Goal: Task Accomplishment & Management: Manage account settings

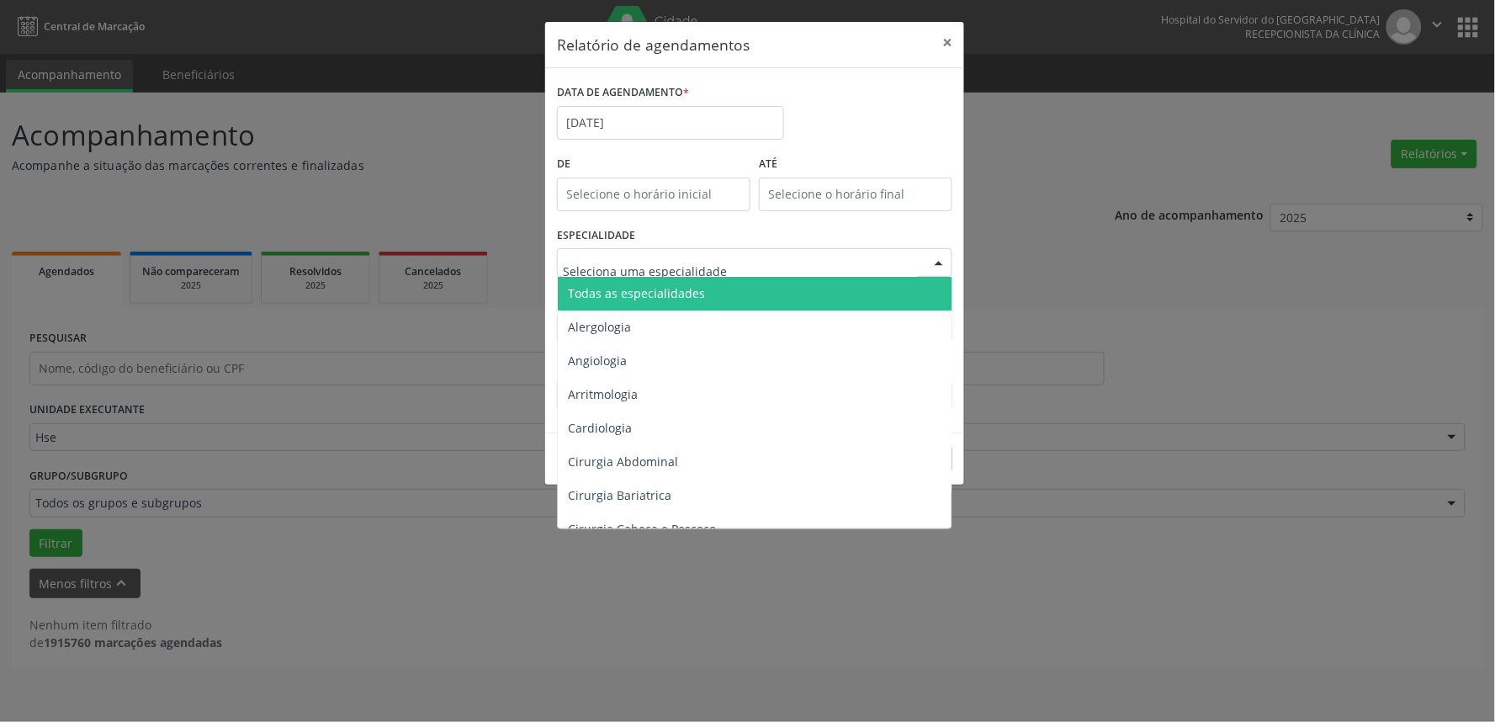
click at [945, 256] on div at bounding box center [938, 263] width 25 height 29
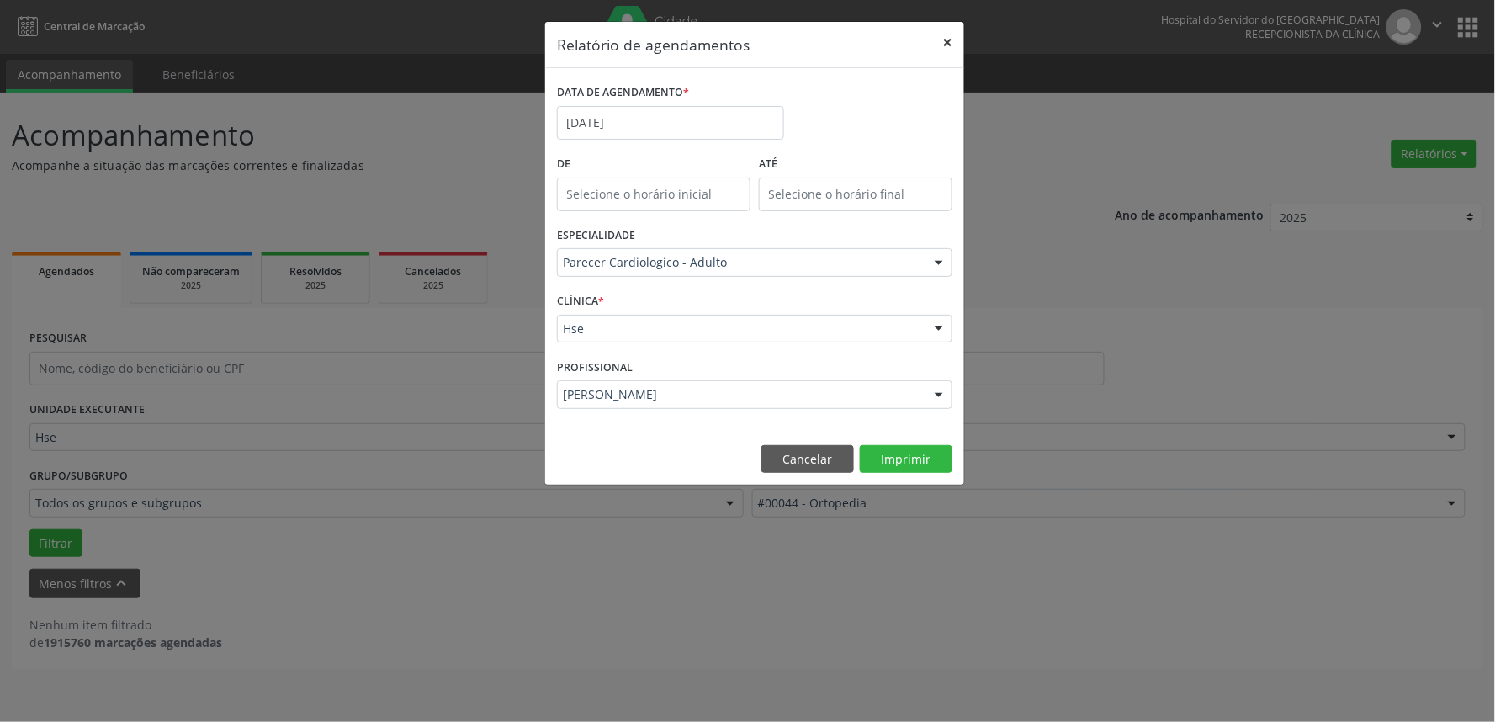
click at [945, 40] on button "×" at bounding box center [947, 42] width 34 height 41
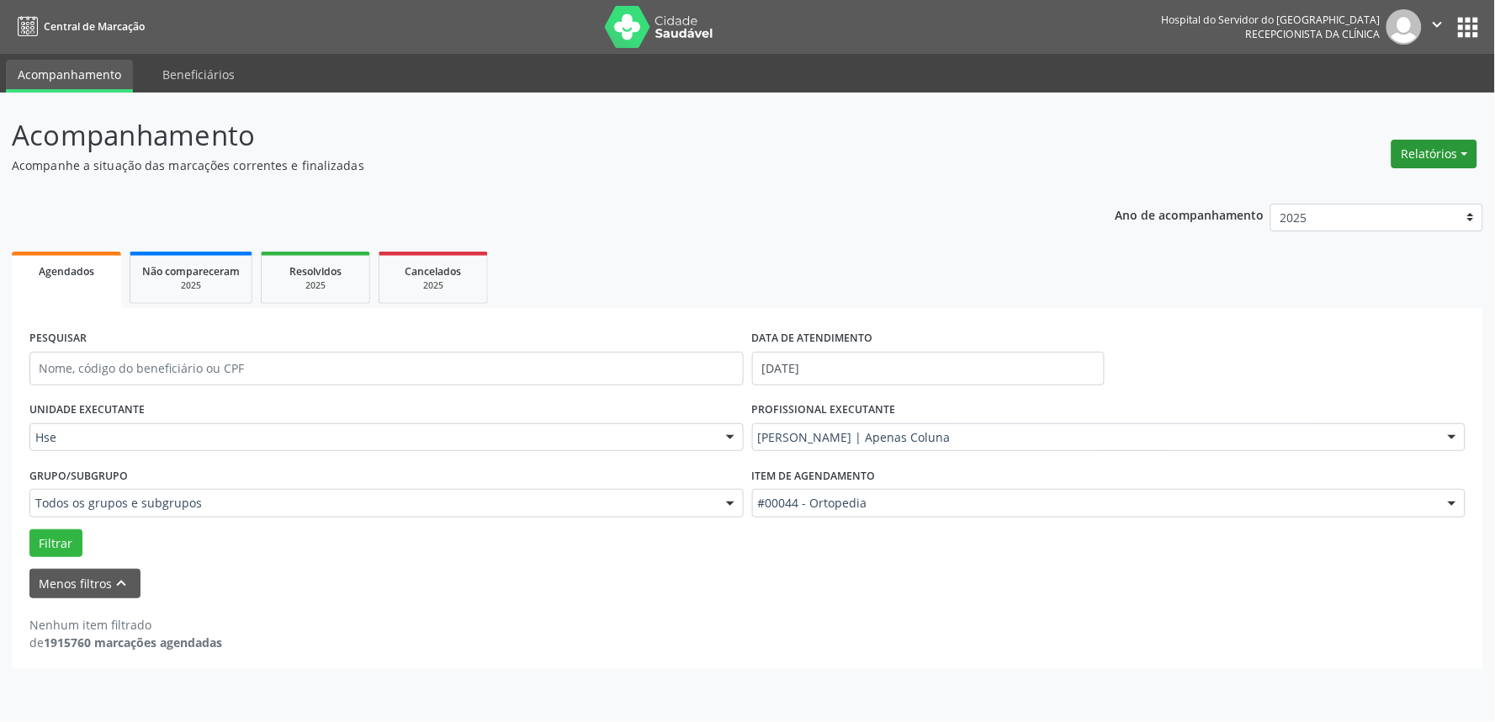
click at [1456, 151] on button "Relatórios" at bounding box center [1434, 154] width 86 height 29
click at [1411, 186] on link "Agendamentos" at bounding box center [1386, 189] width 181 height 24
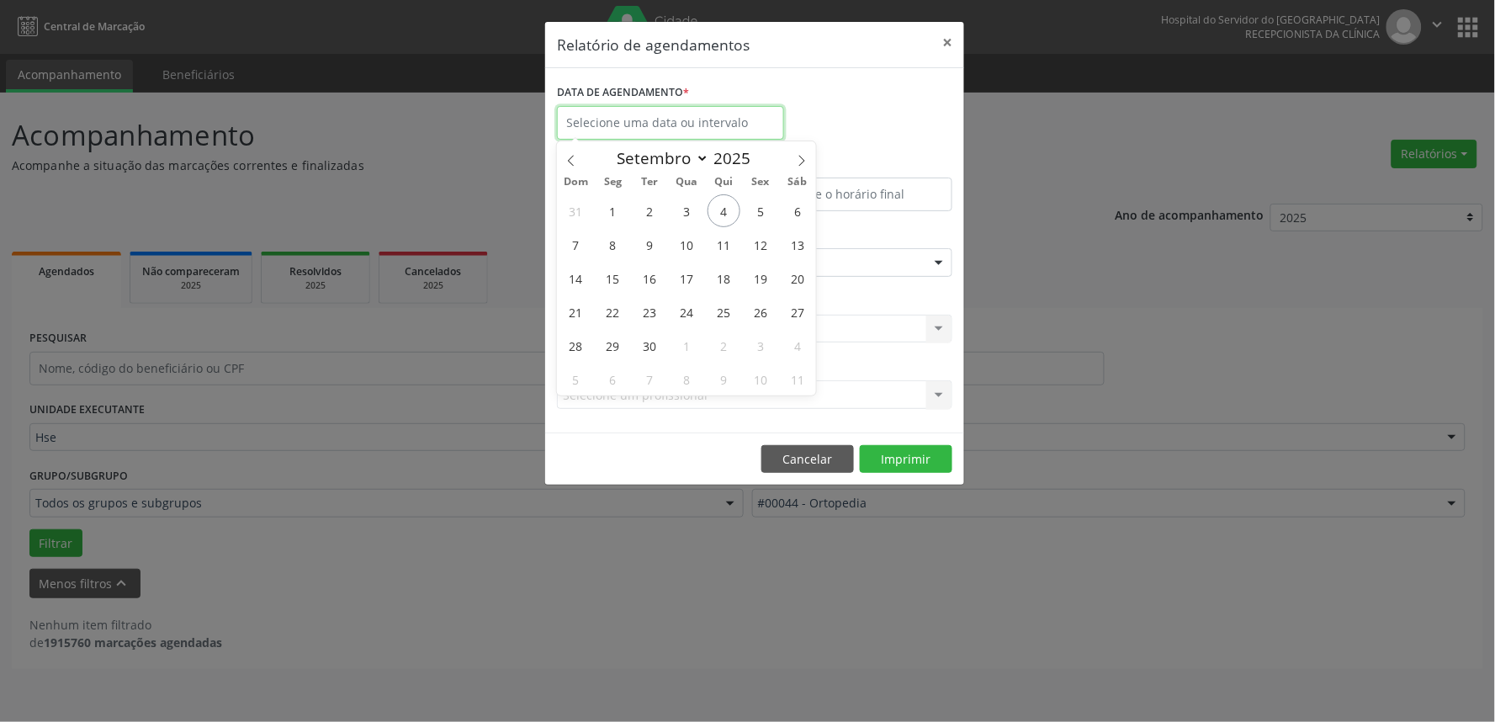
click at [615, 120] on input "text" at bounding box center [670, 123] width 227 height 34
click at [1005, 557] on div "Relatório de agendamentos × DATA DE AGENDAMENTO * De ATÉ ESPECIALIDADE Selecion…" at bounding box center [747, 361] width 1495 height 722
select select "8"
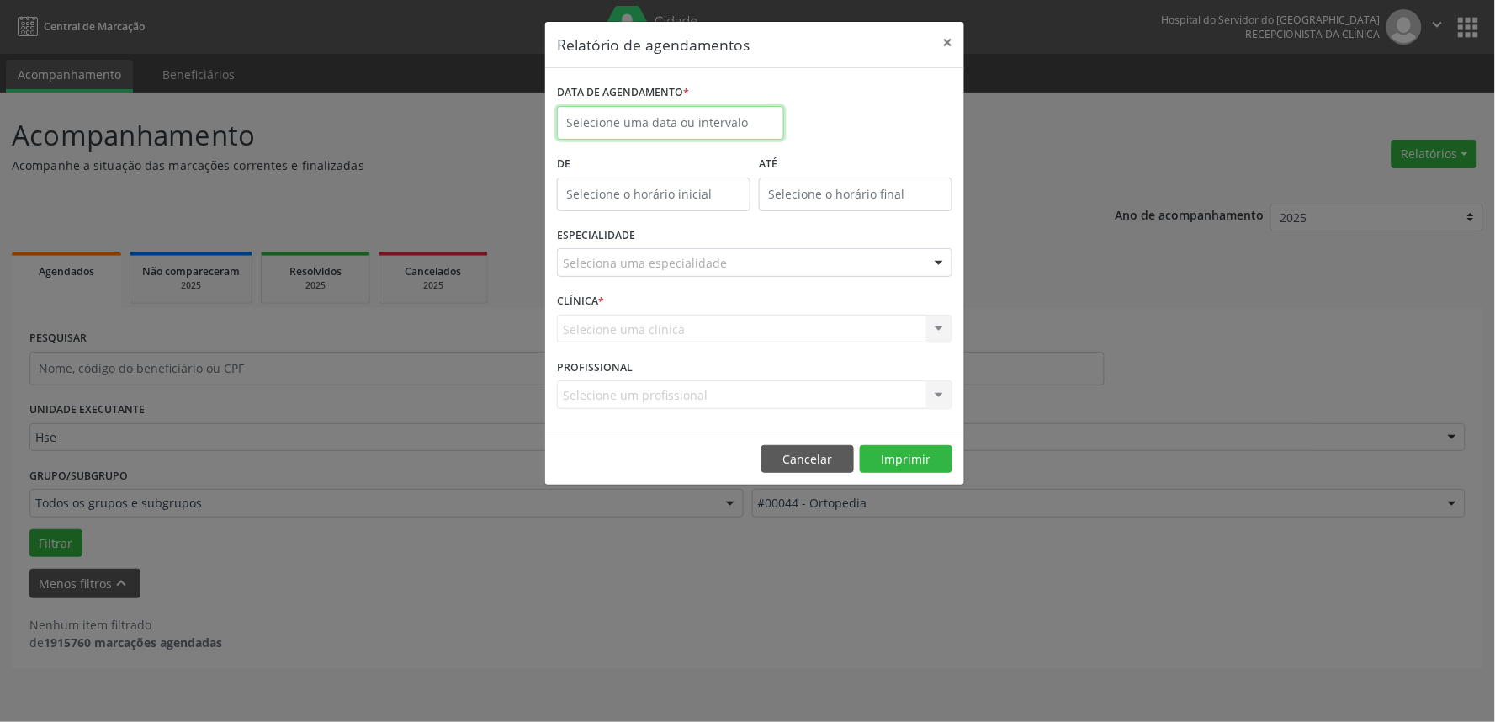
click at [726, 127] on input "text" at bounding box center [670, 123] width 227 height 34
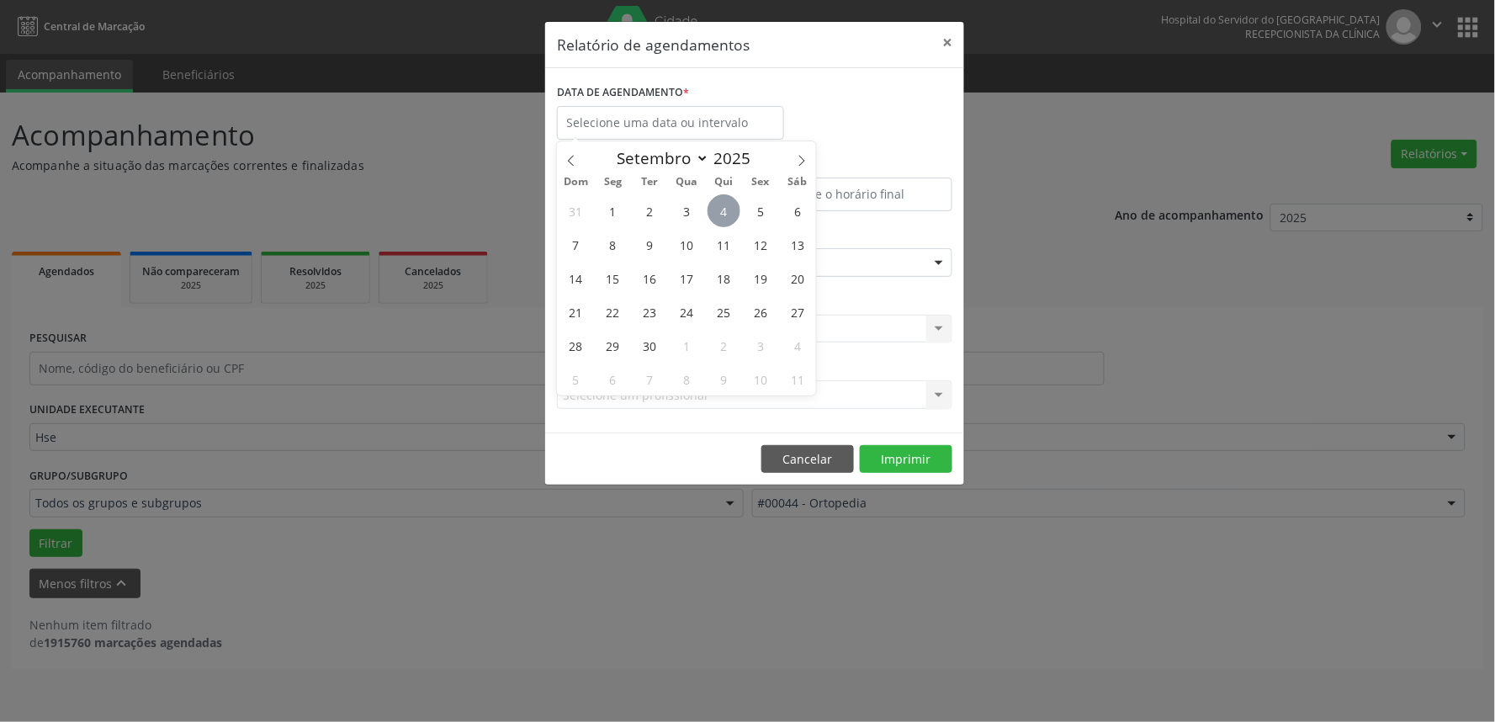
click at [728, 207] on span "4" at bounding box center [723, 210] width 33 height 33
type input "[DATE]"
click at [728, 207] on span "4" at bounding box center [723, 210] width 33 height 33
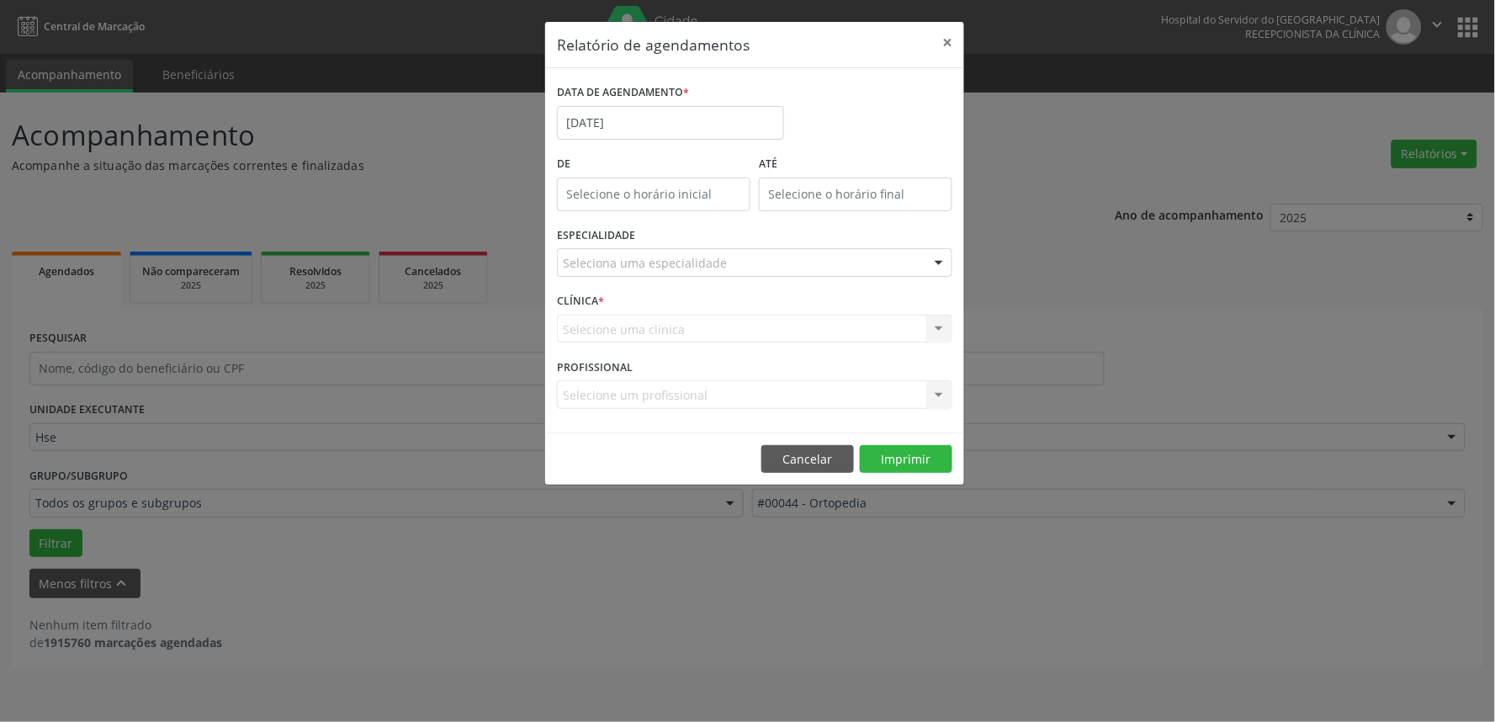
click at [936, 257] on div at bounding box center [938, 263] width 25 height 29
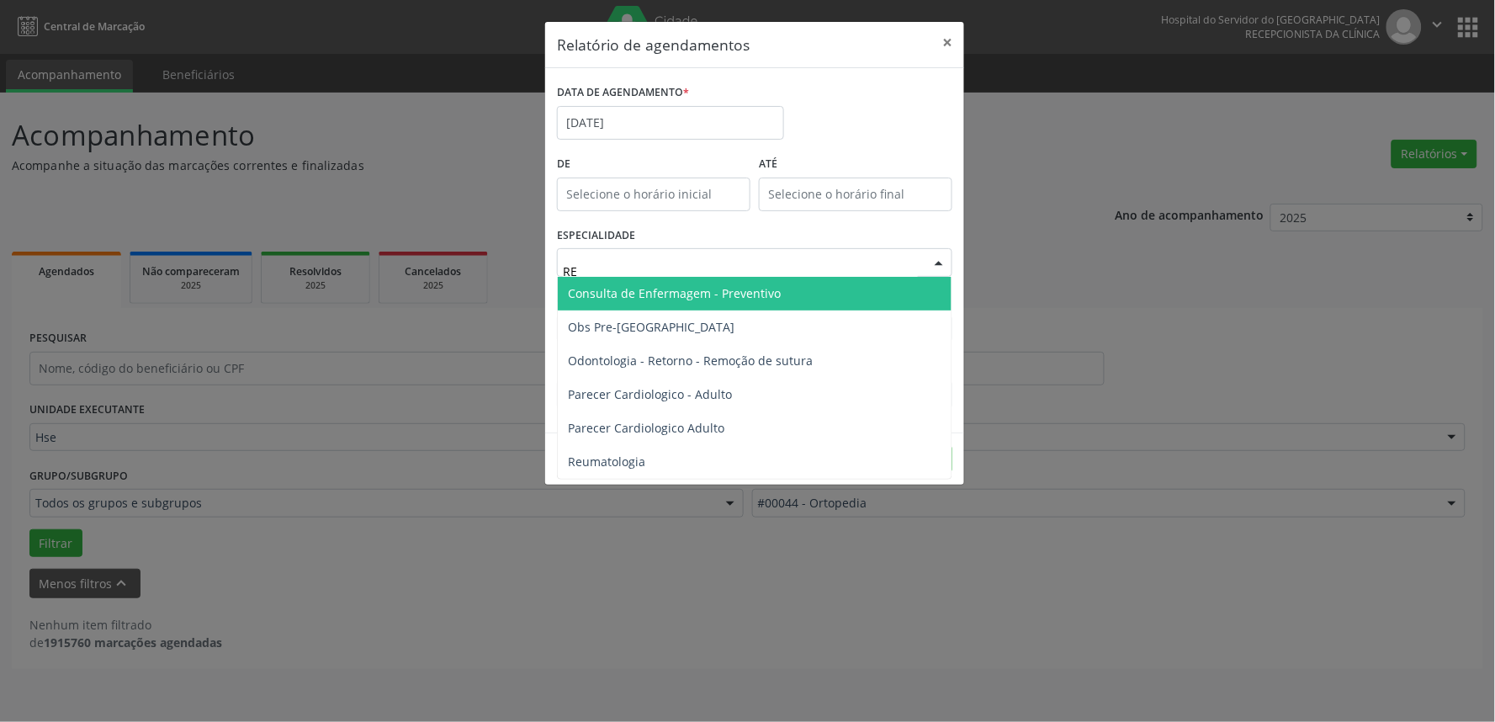
type input "REU"
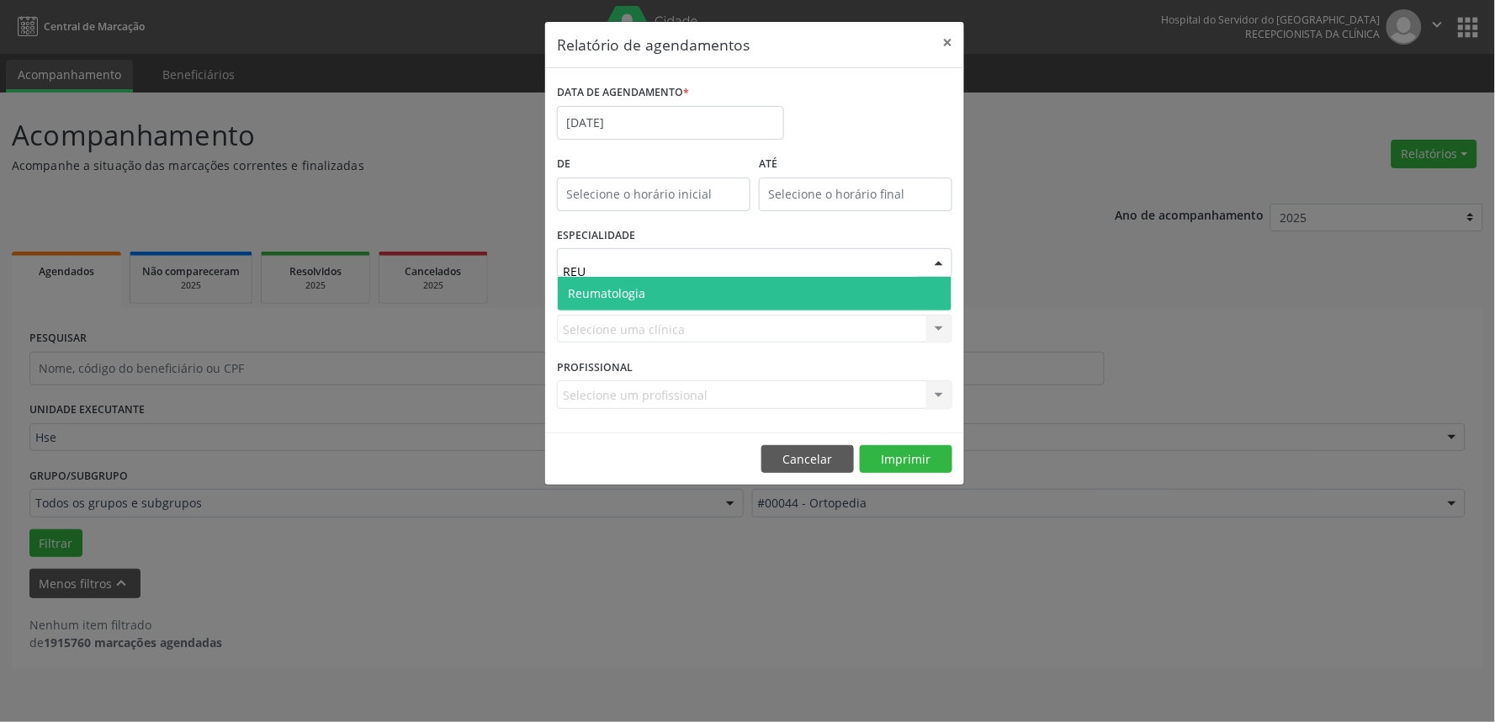
click at [897, 286] on span "Reumatologia" at bounding box center [755, 294] width 394 height 34
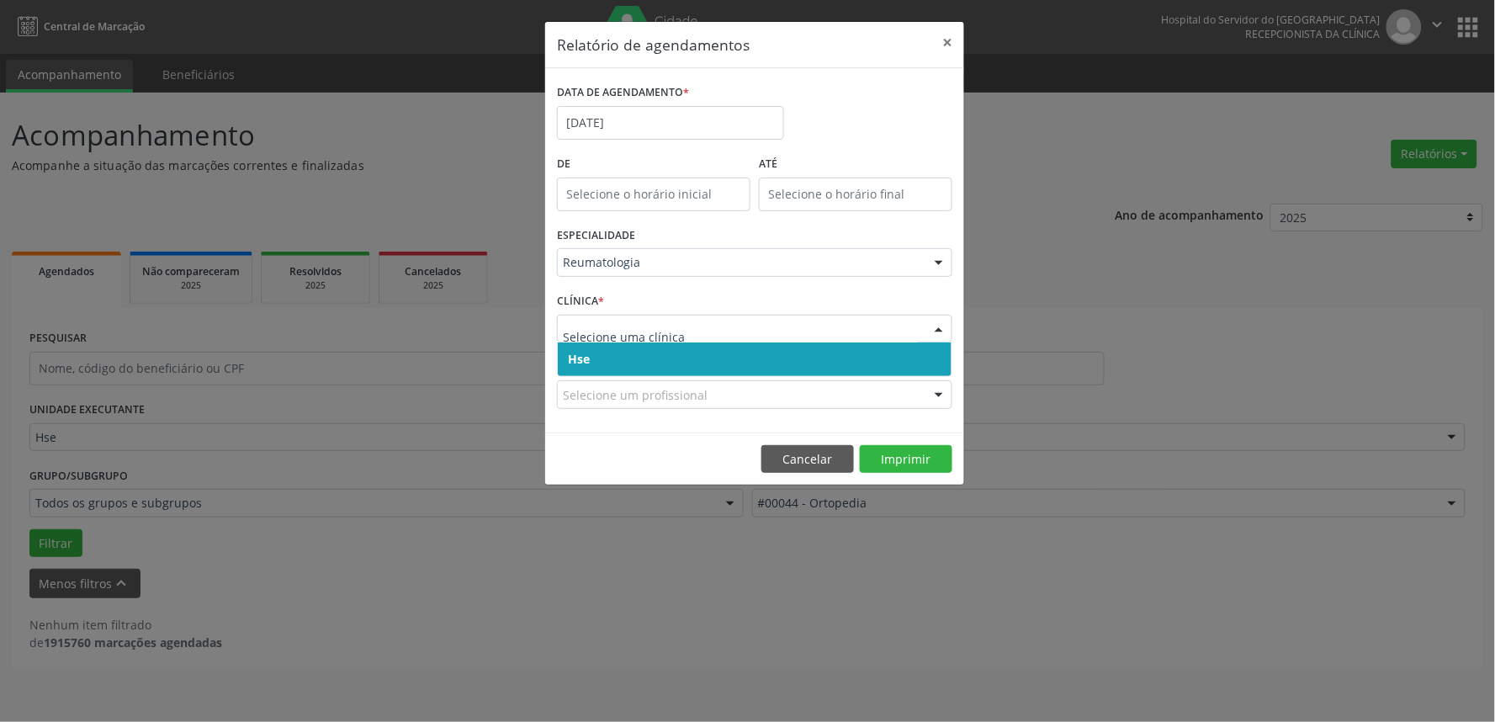
click at [936, 323] on div at bounding box center [938, 329] width 25 height 29
click at [930, 359] on span "Hse" at bounding box center [755, 359] width 394 height 34
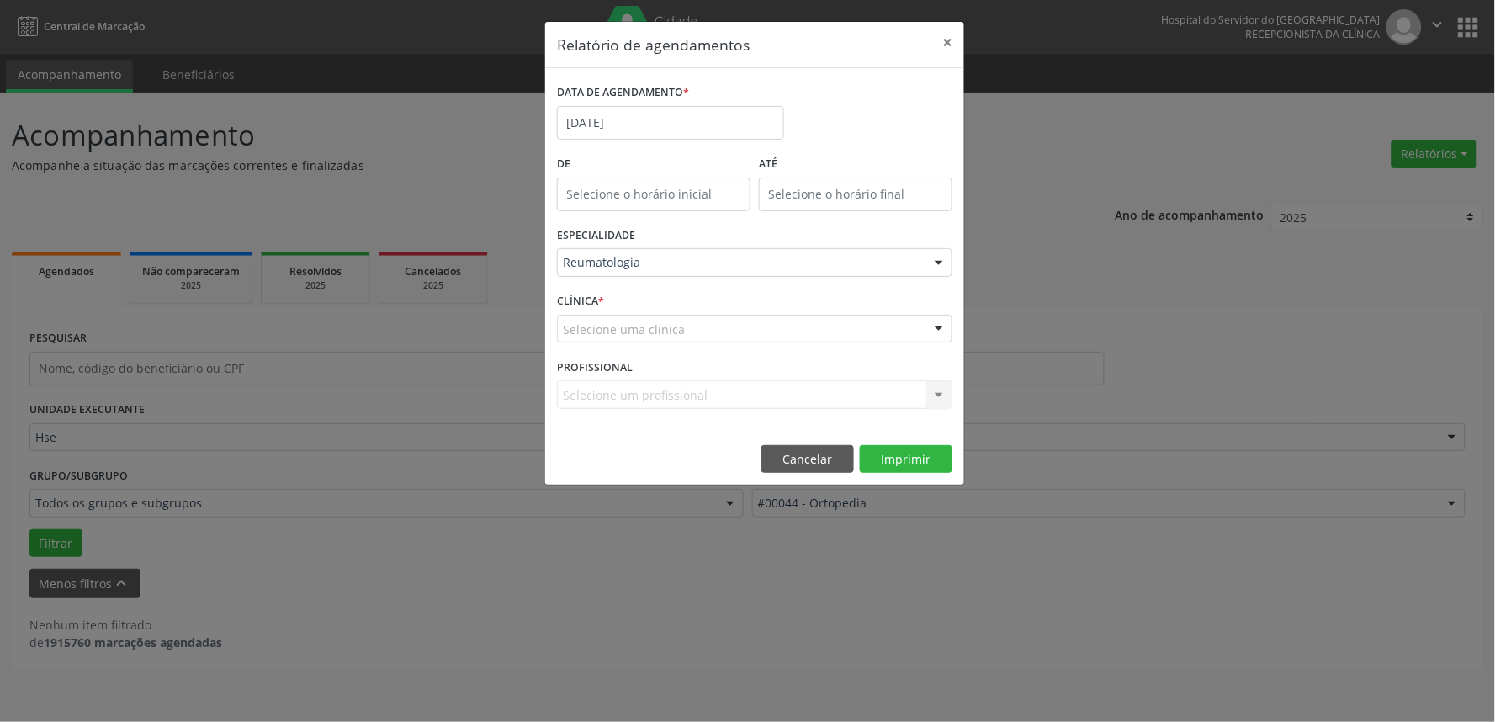
click at [934, 325] on div at bounding box center [938, 329] width 25 height 29
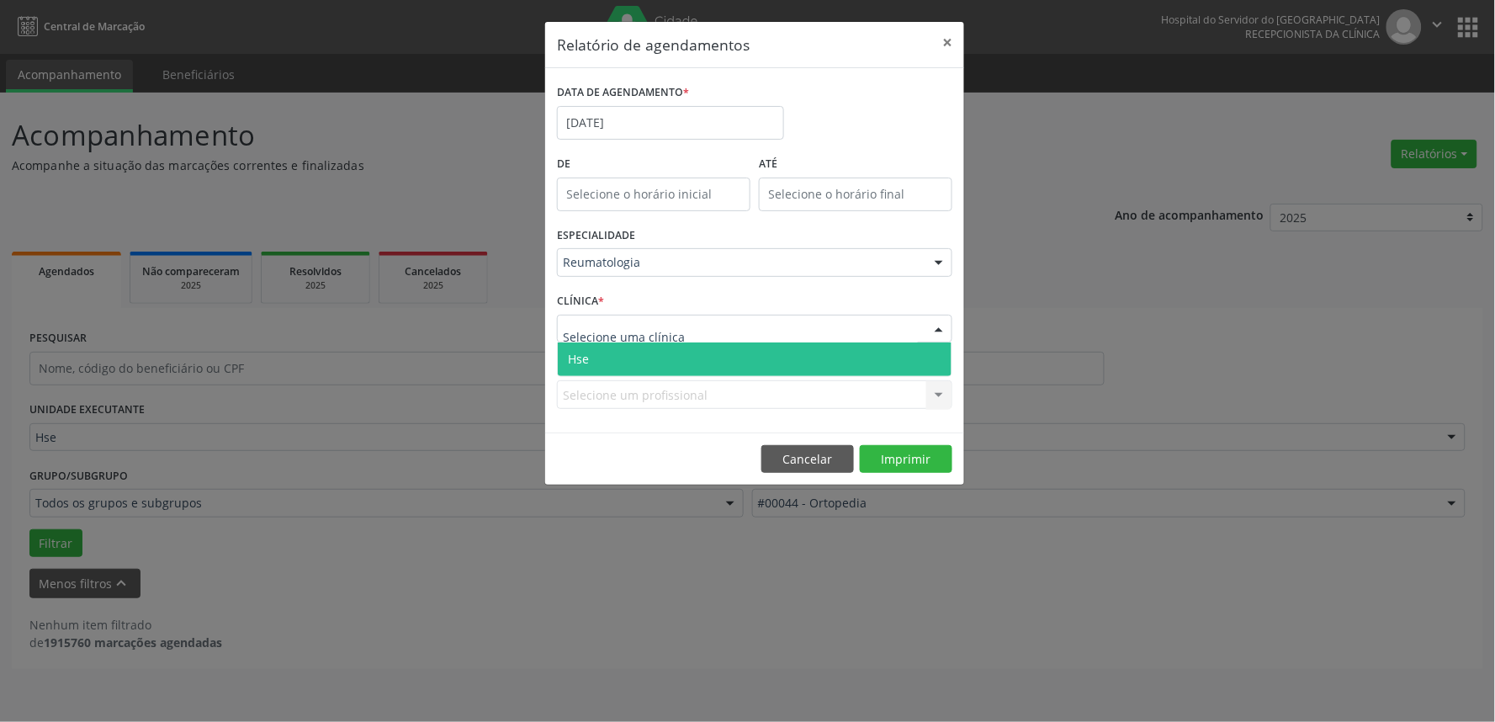
click at [939, 358] on span "Hse" at bounding box center [755, 359] width 394 height 34
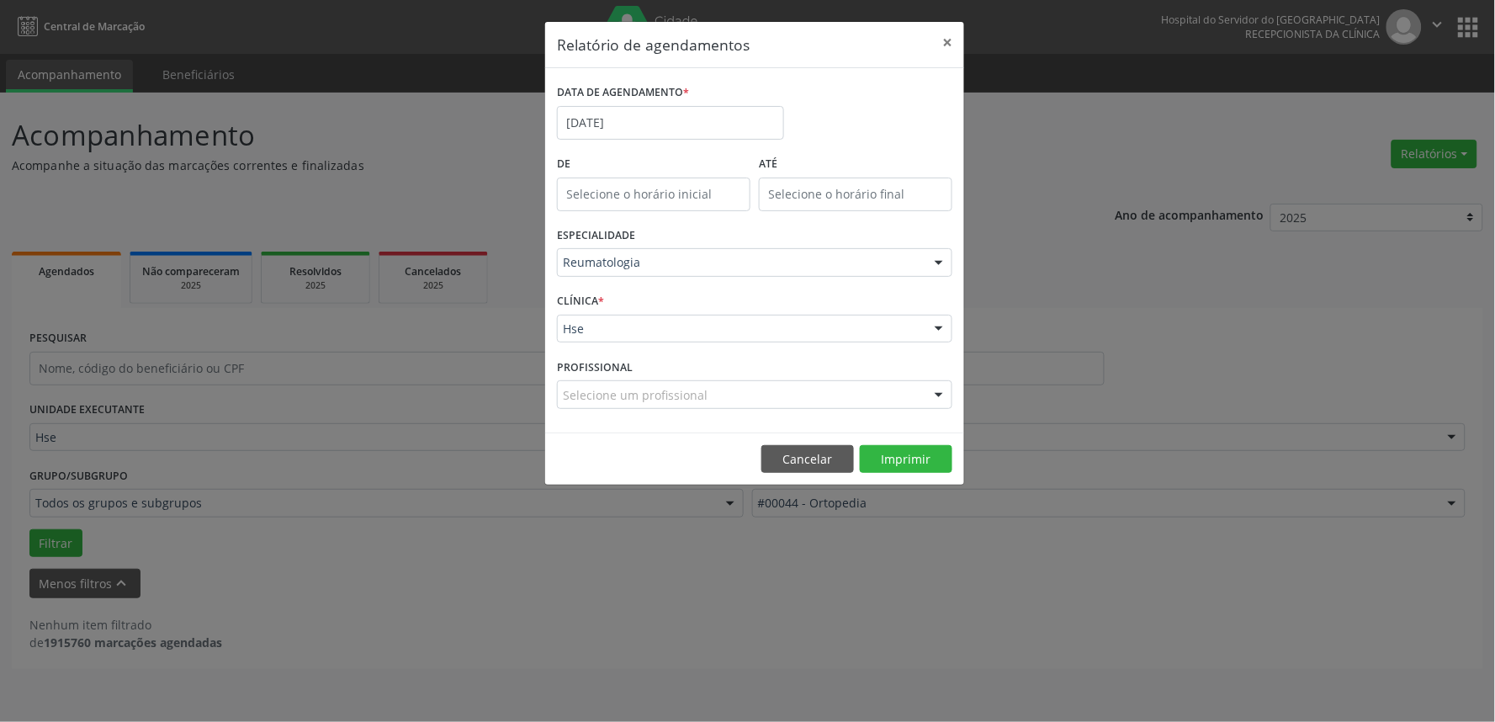
click at [939, 394] on div at bounding box center [938, 395] width 25 height 29
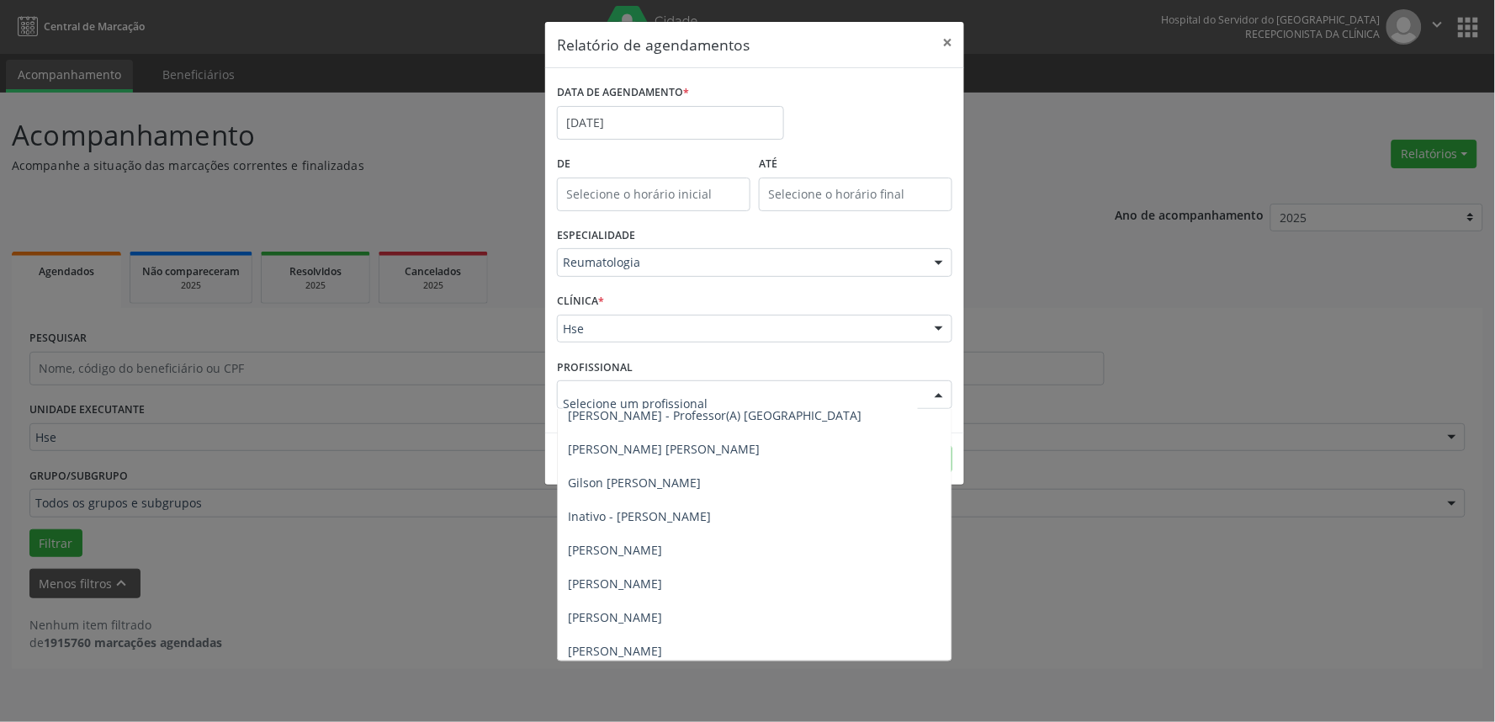
scroll to position [51, 0]
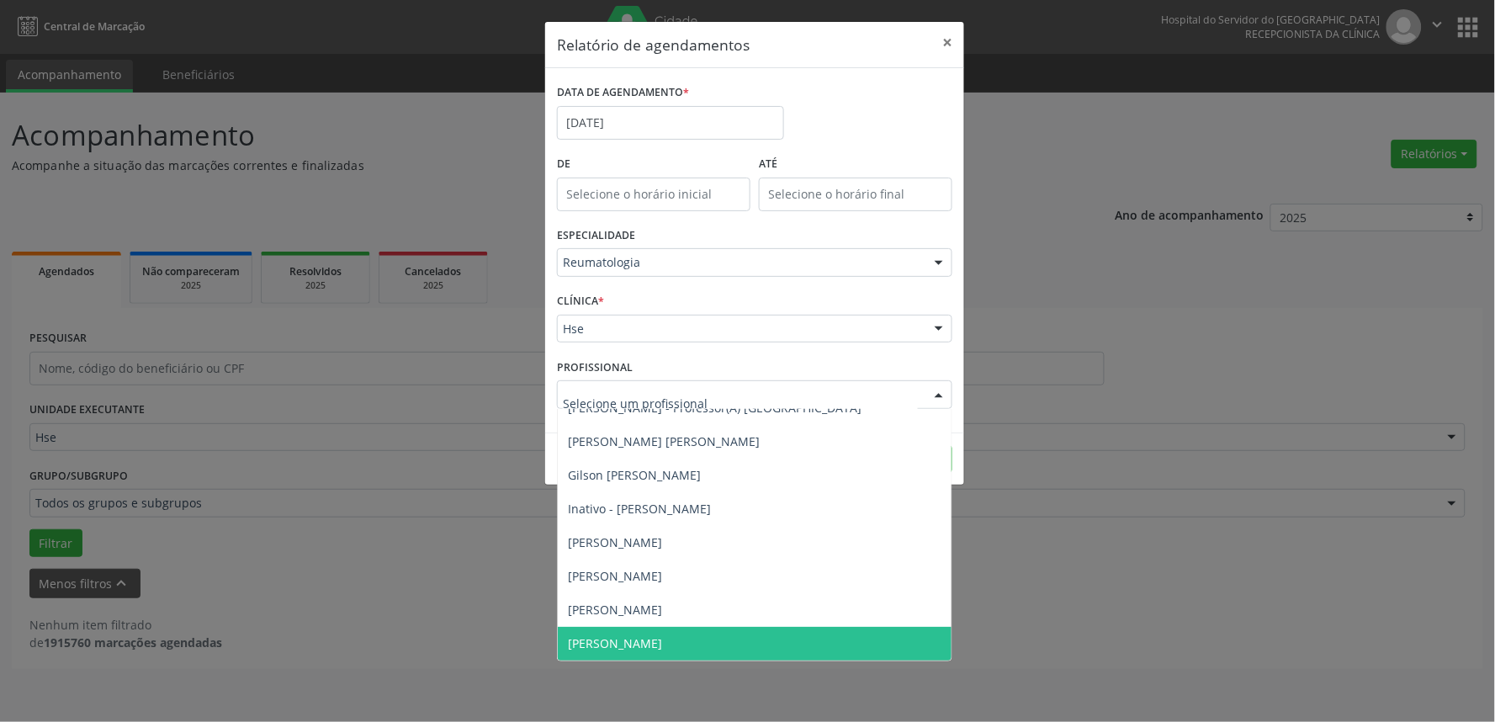
click at [633, 643] on span "[PERSON_NAME]" at bounding box center [615, 643] width 94 height 16
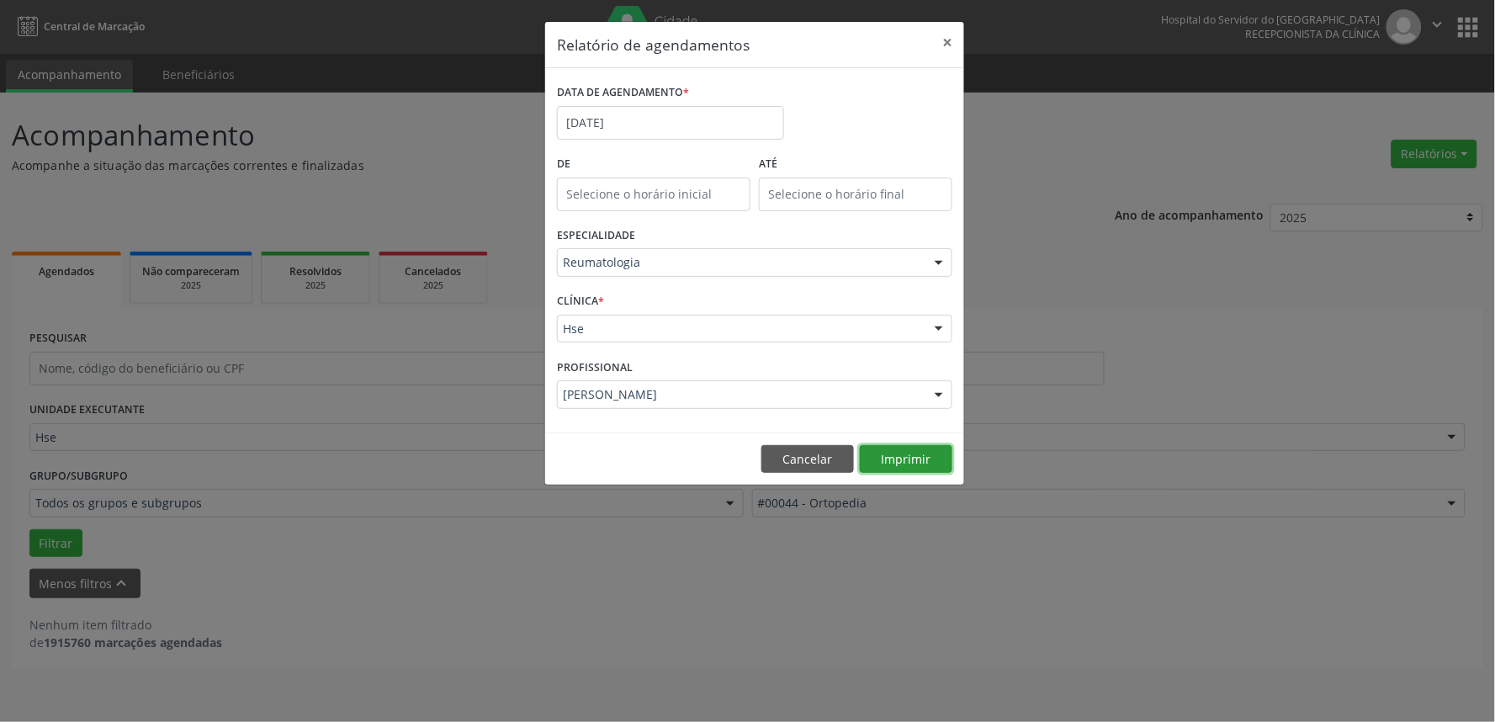
click at [904, 450] on button "Imprimir" at bounding box center [906, 459] width 93 height 29
click at [949, 36] on button "×" at bounding box center [947, 42] width 34 height 41
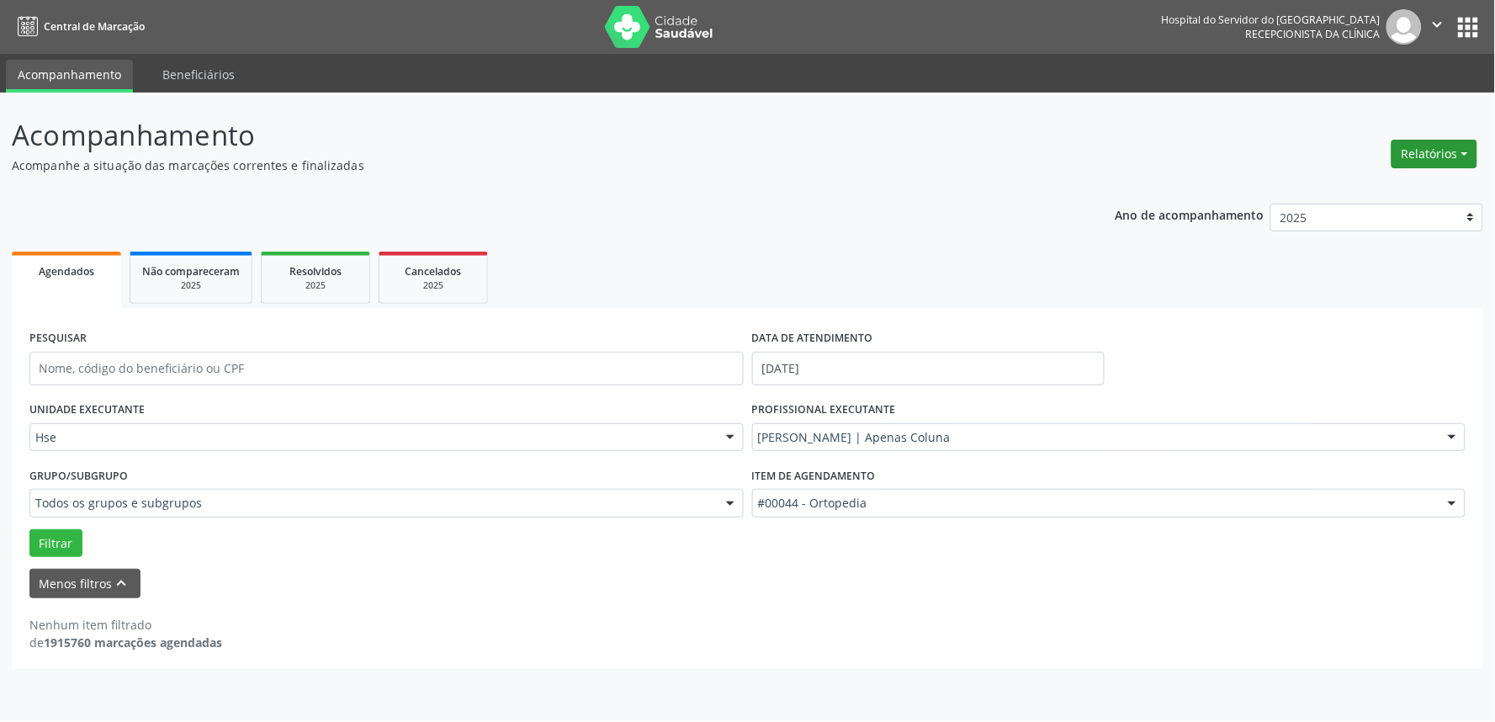
click at [1444, 147] on button "Relatórios" at bounding box center [1434, 154] width 86 height 29
click at [1410, 186] on link "Agendamentos" at bounding box center [1386, 189] width 181 height 24
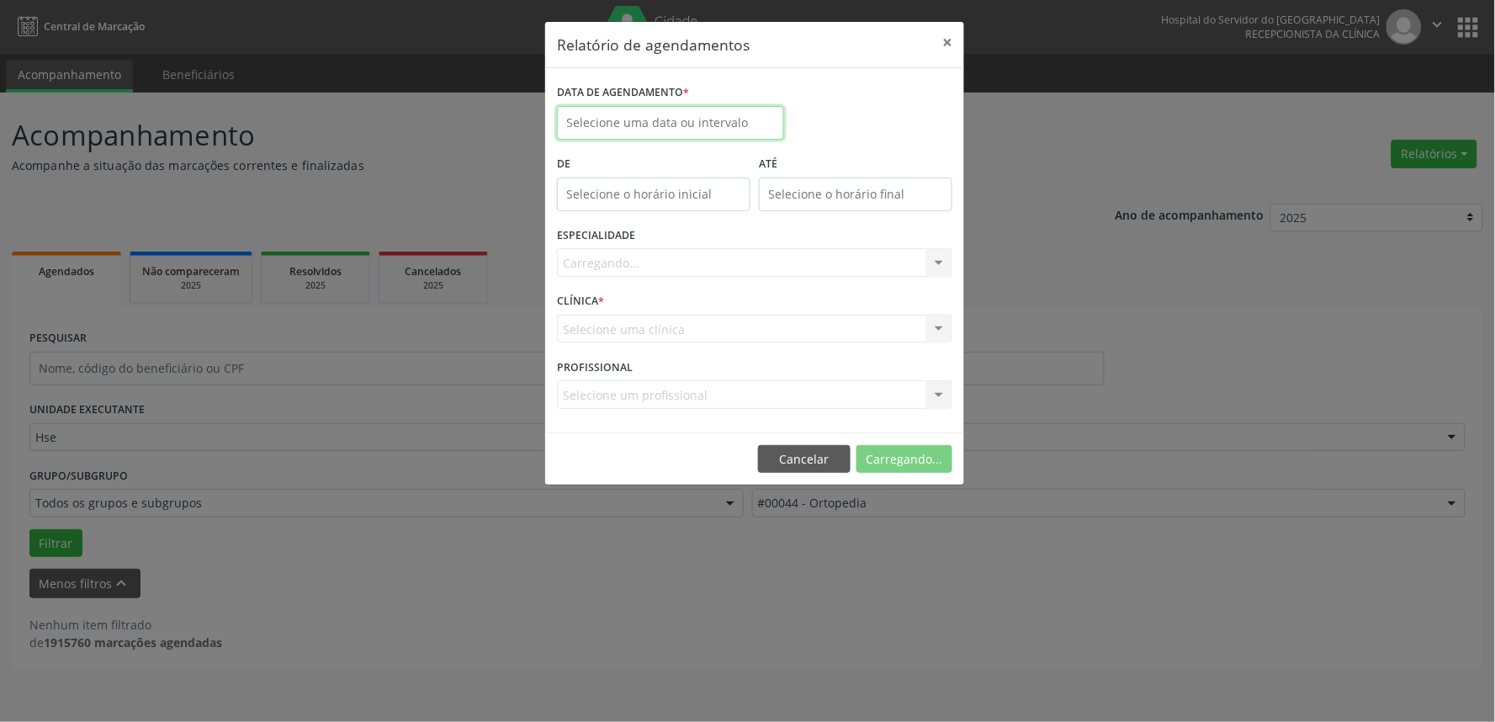
click at [690, 120] on input "text" at bounding box center [670, 123] width 227 height 34
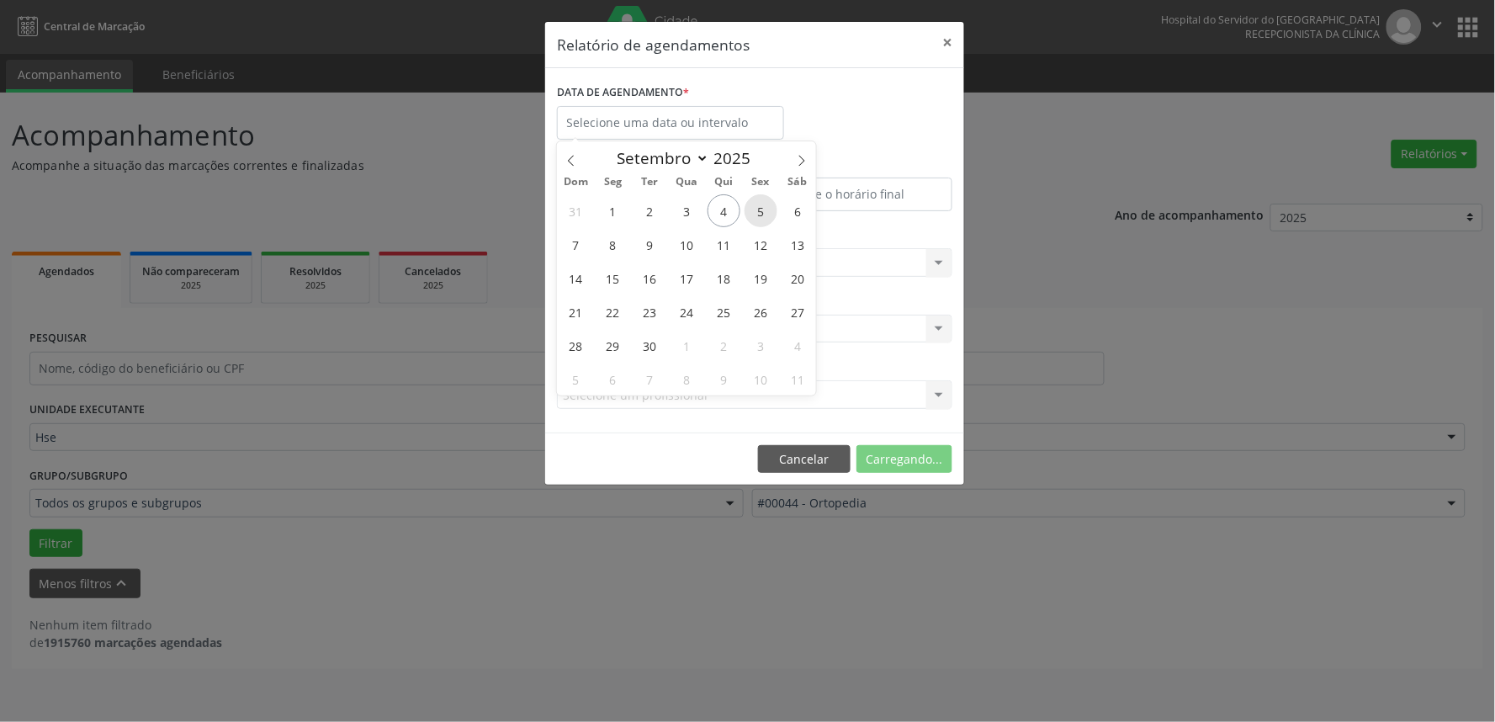
click at [766, 207] on span "5" at bounding box center [760, 210] width 33 height 33
type input "[DATE]"
click at [766, 207] on span "5" at bounding box center [760, 210] width 33 height 33
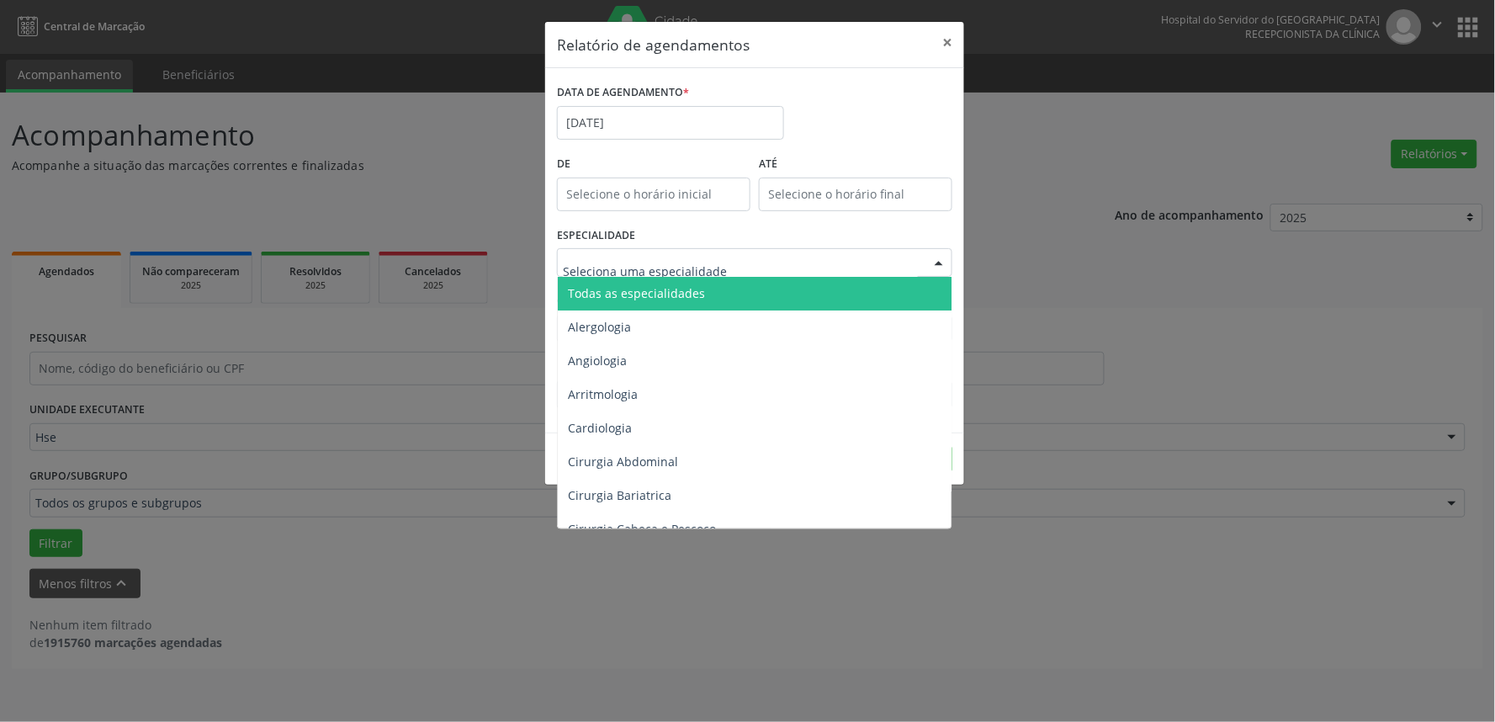
click at [940, 264] on div at bounding box center [938, 263] width 25 height 29
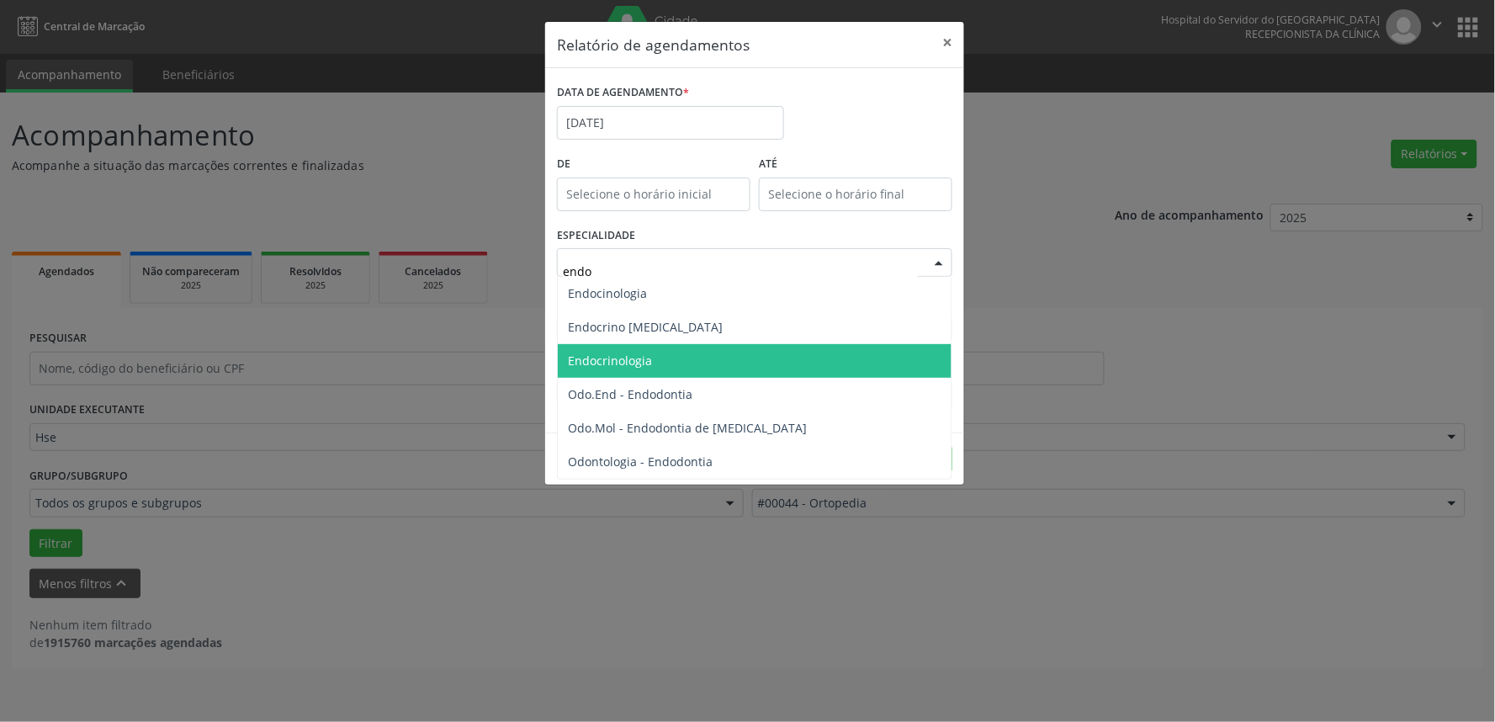
click at [702, 355] on span "Endocrinologia" at bounding box center [755, 361] width 394 height 34
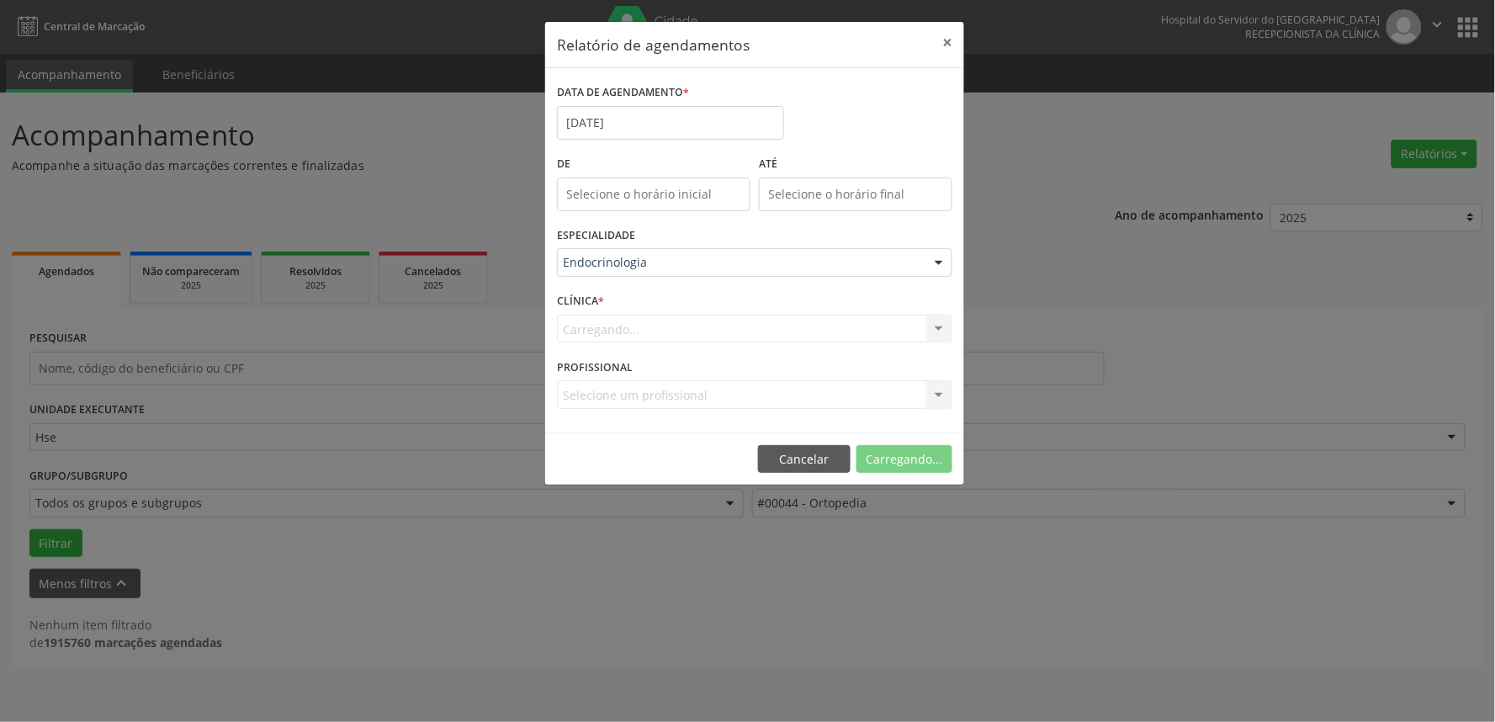
click at [940, 329] on div "Carregando... Hse Nenhum resultado encontrado para: " " Não há nenhuma opção pa…" at bounding box center [754, 329] width 395 height 29
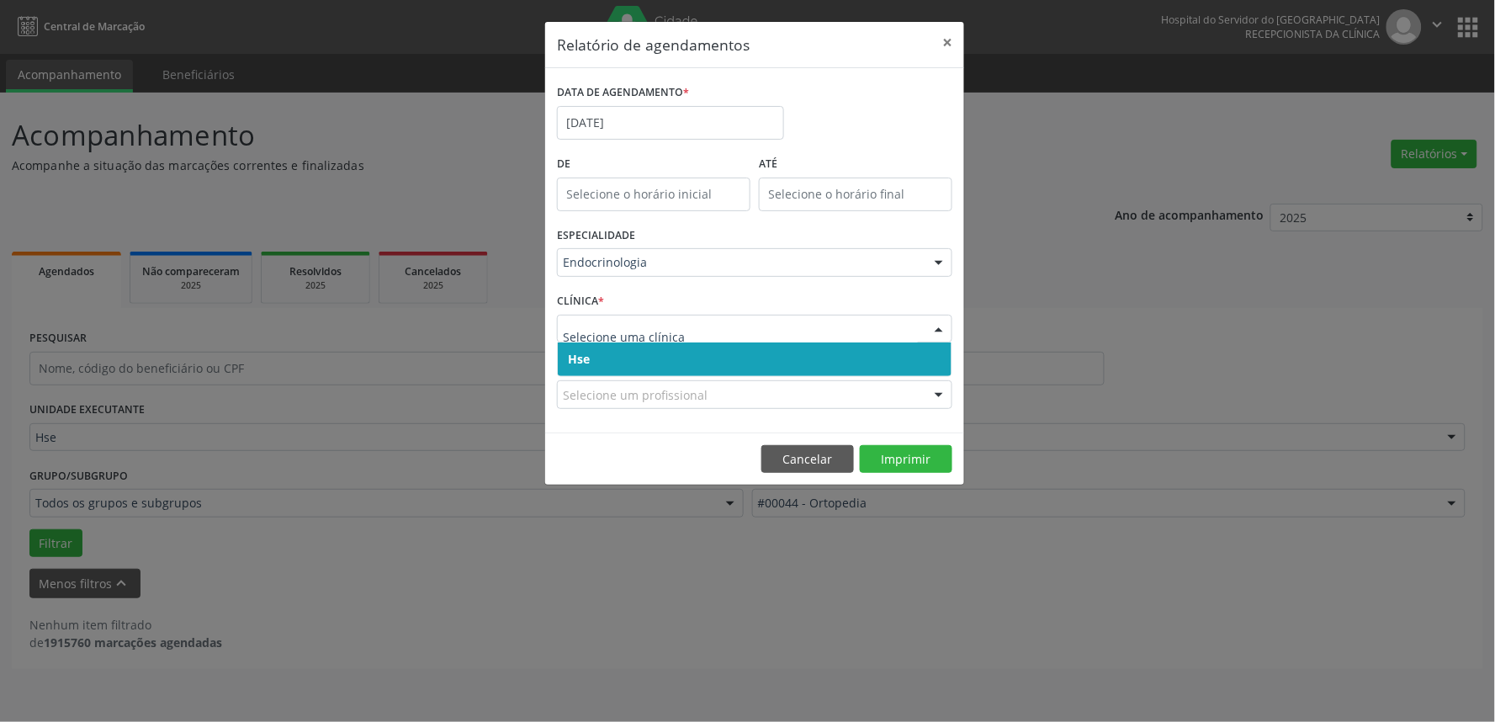
click at [937, 329] on div at bounding box center [938, 329] width 25 height 29
click at [935, 358] on span "Hse" at bounding box center [755, 359] width 394 height 34
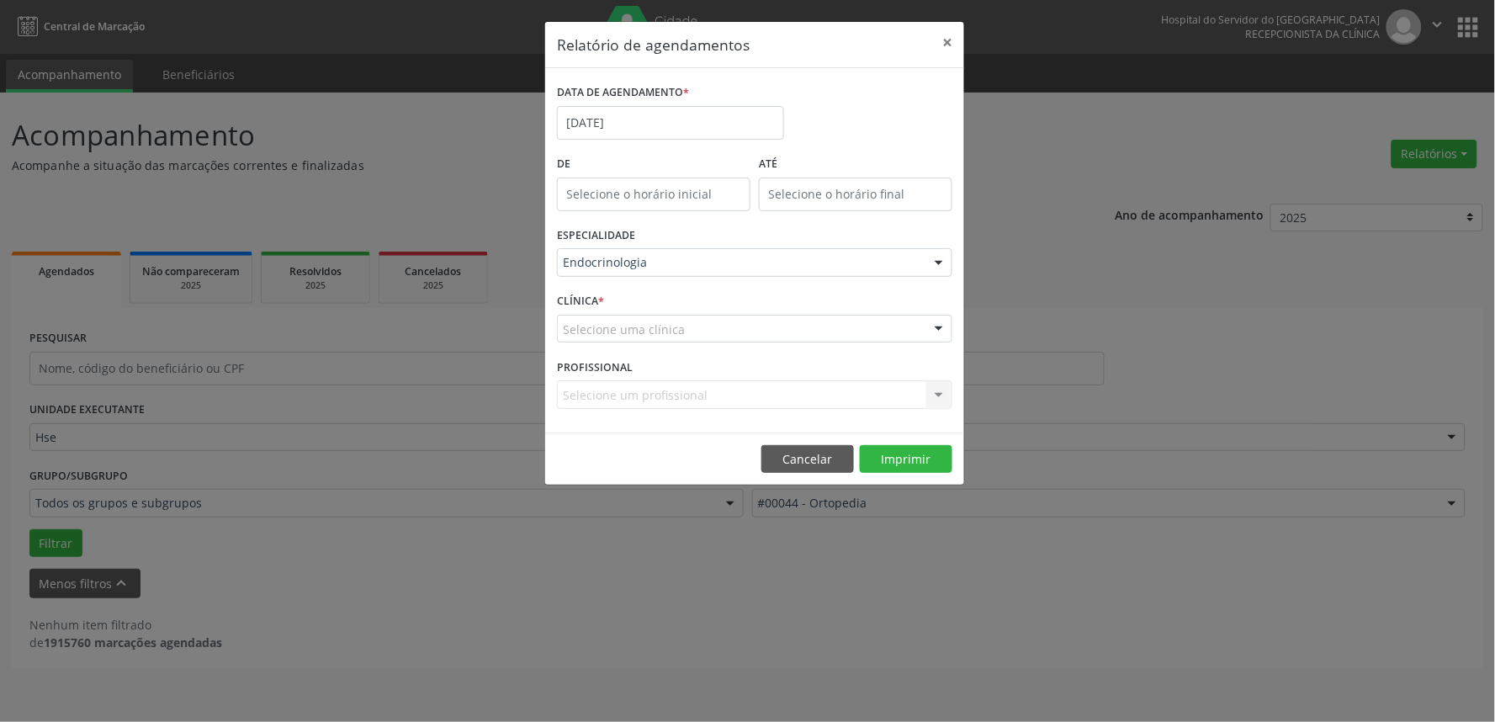
click at [932, 323] on div at bounding box center [938, 329] width 25 height 29
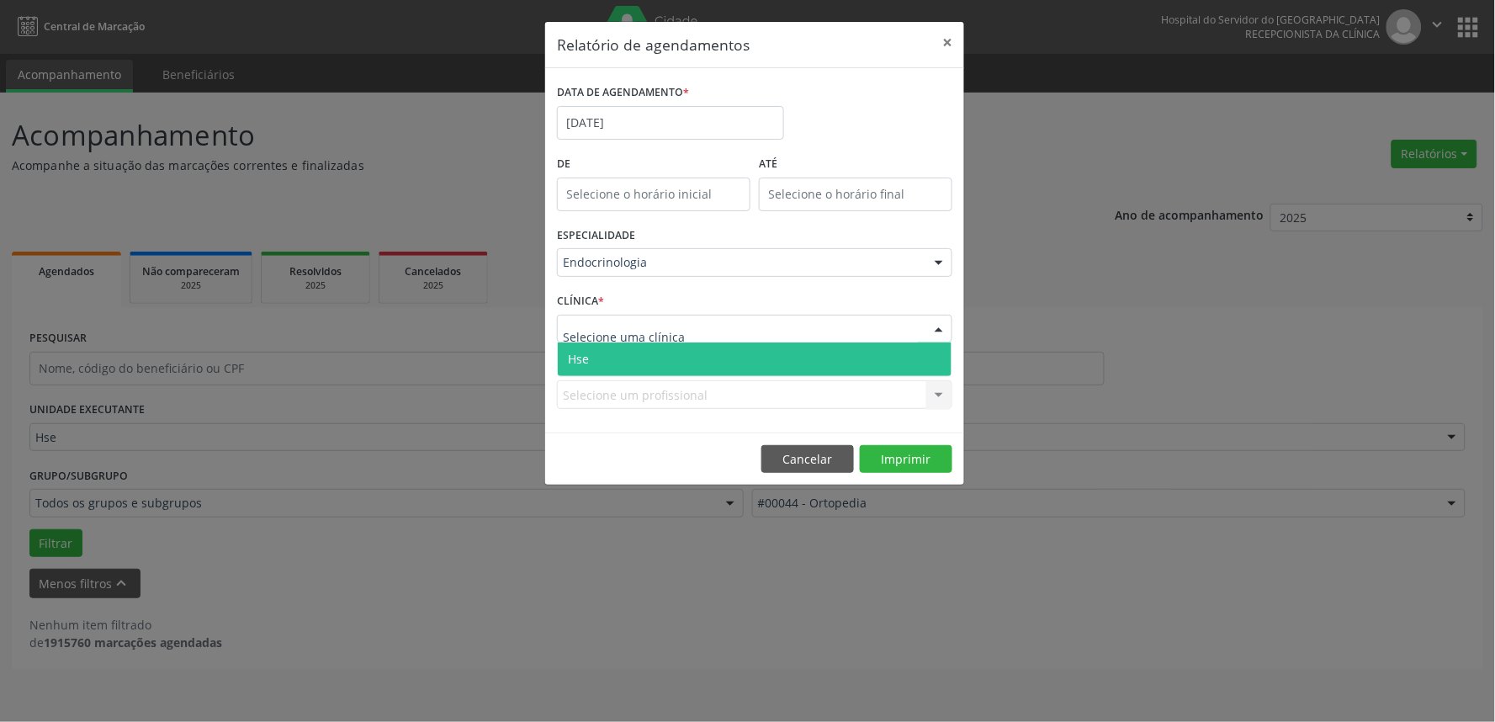
click at [932, 354] on span "Hse" at bounding box center [755, 359] width 394 height 34
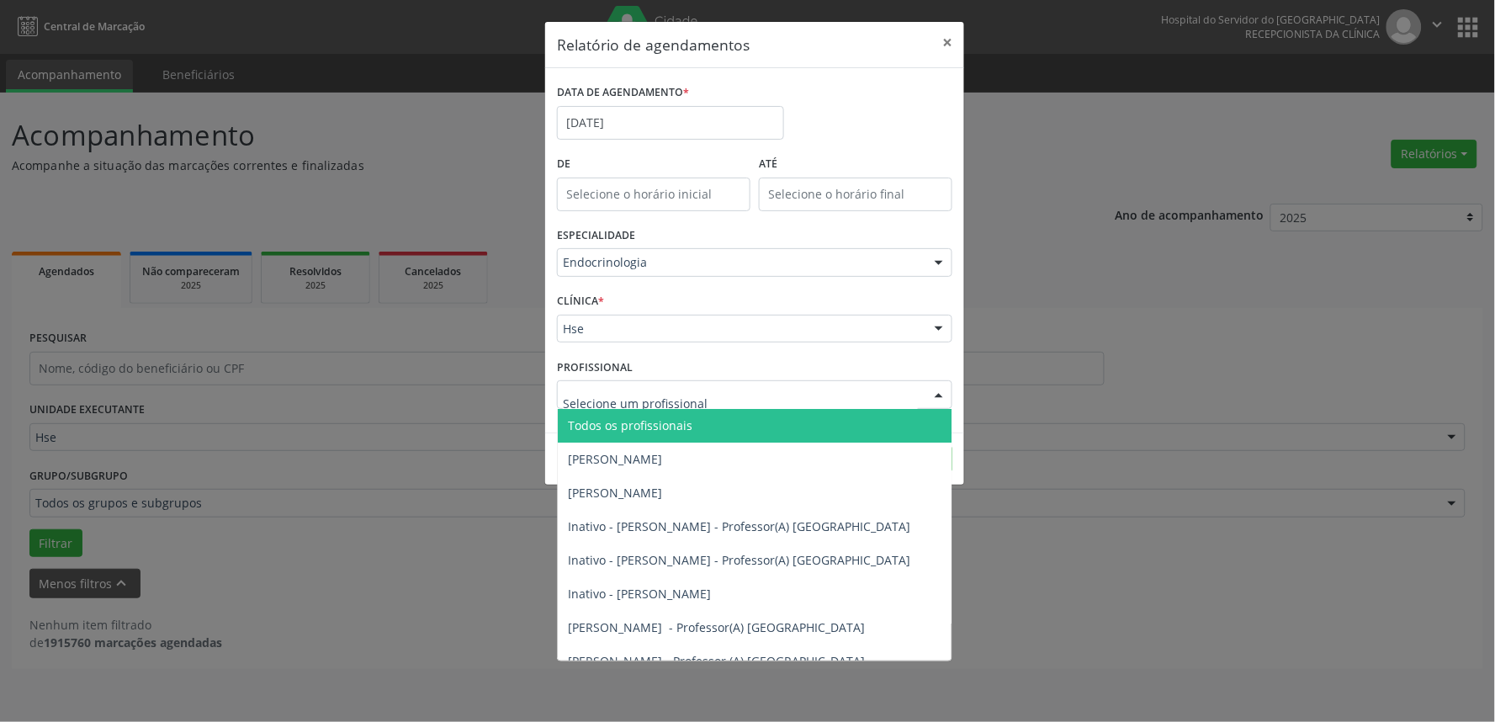
click at [942, 388] on div at bounding box center [938, 395] width 25 height 29
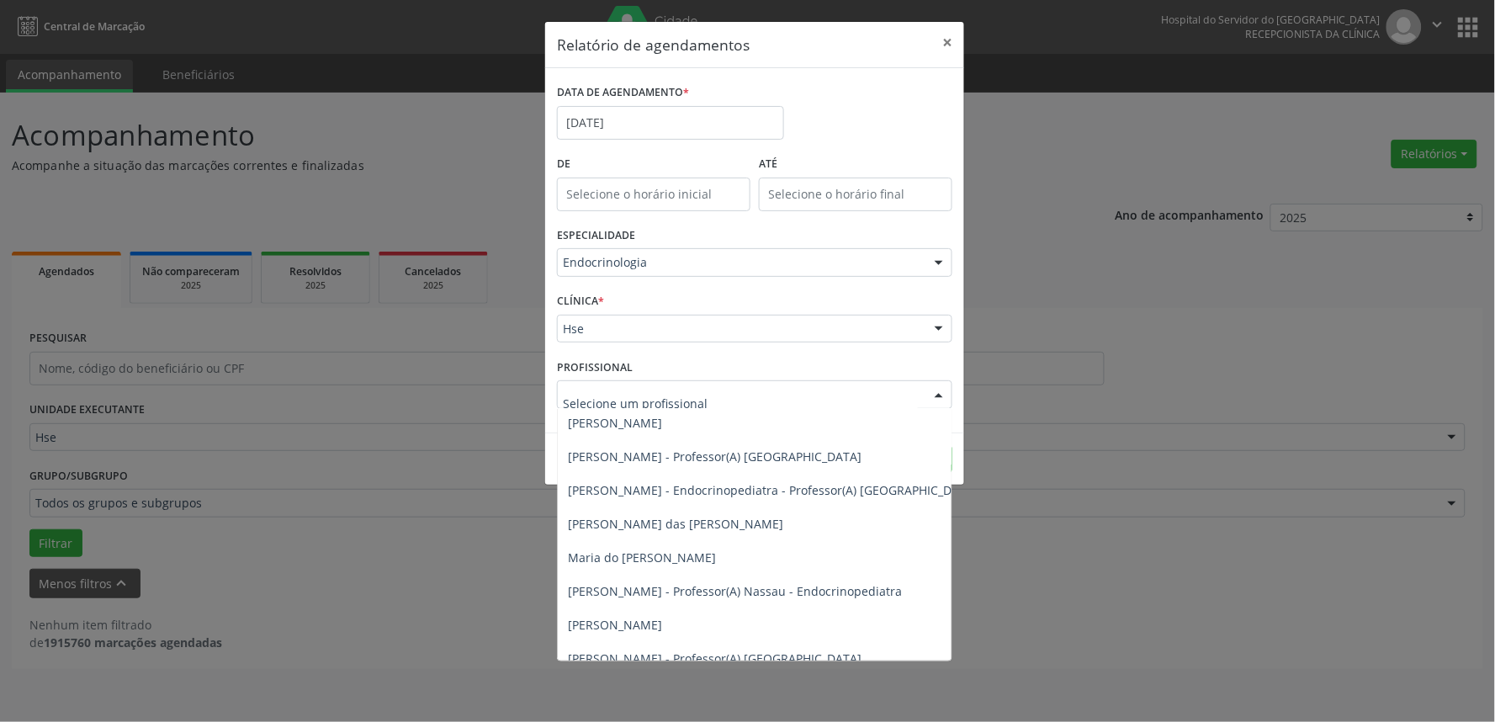
scroll to position [401, 0]
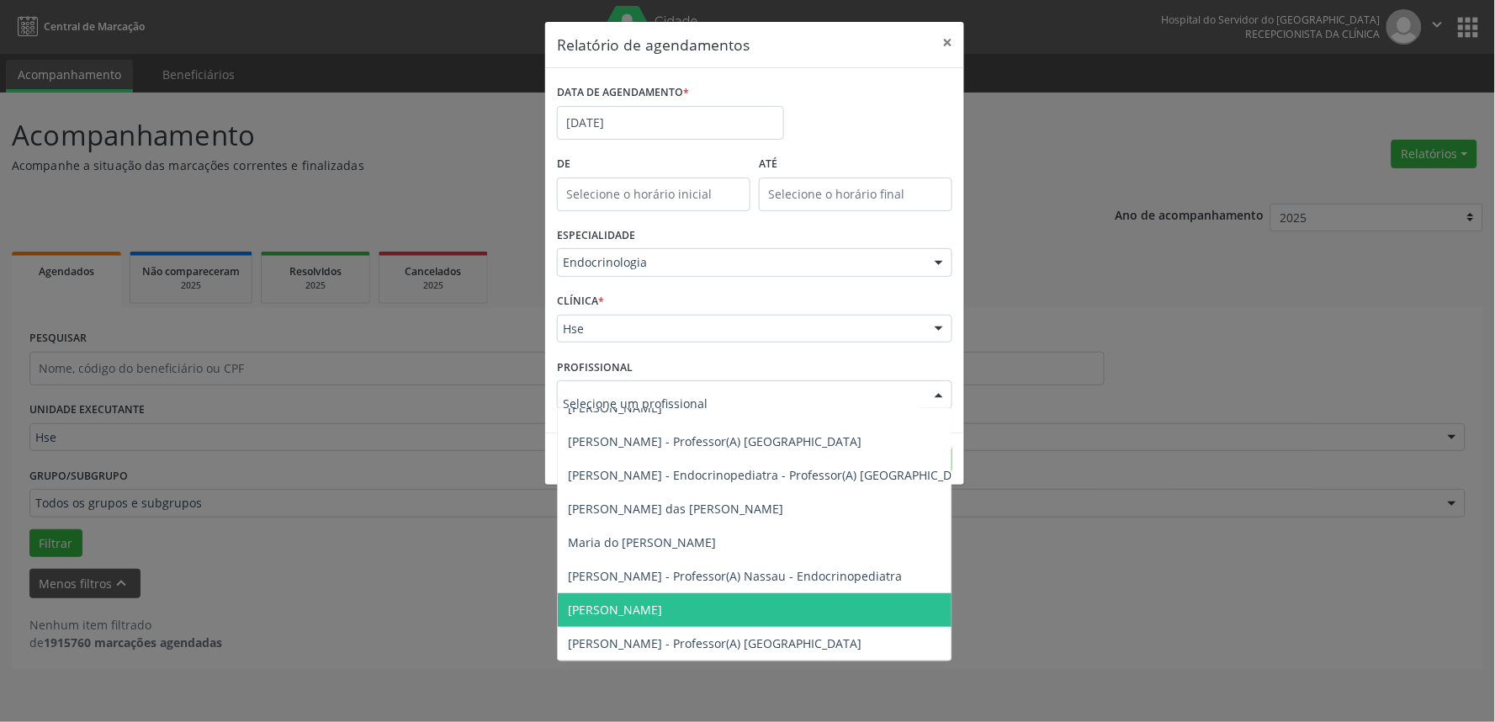
click at [654, 601] on span "[PERSON_NAME]" at bounding box center [615, 609] width 94 height 16
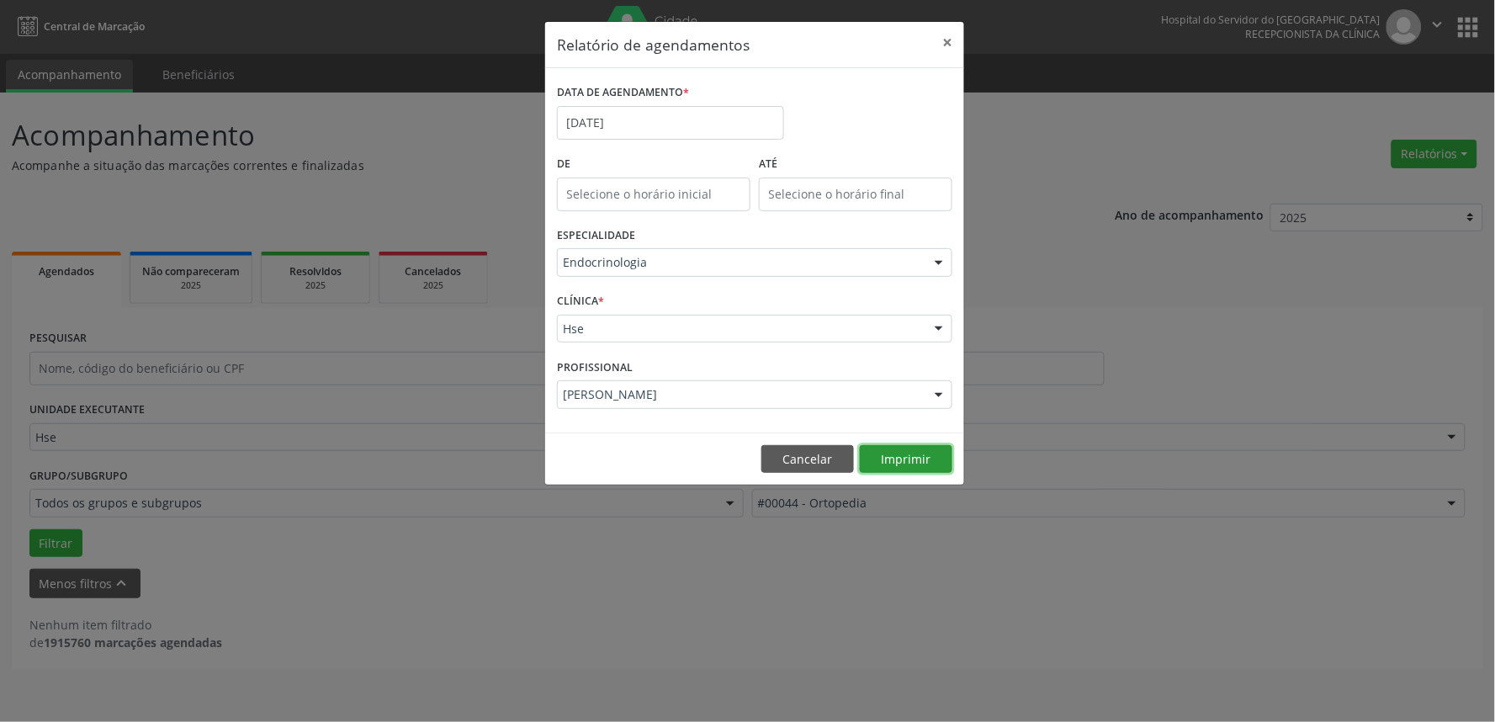
click at [902, 459] on button "Imprimir" at bounding box center [906, 459] width 93 height 29
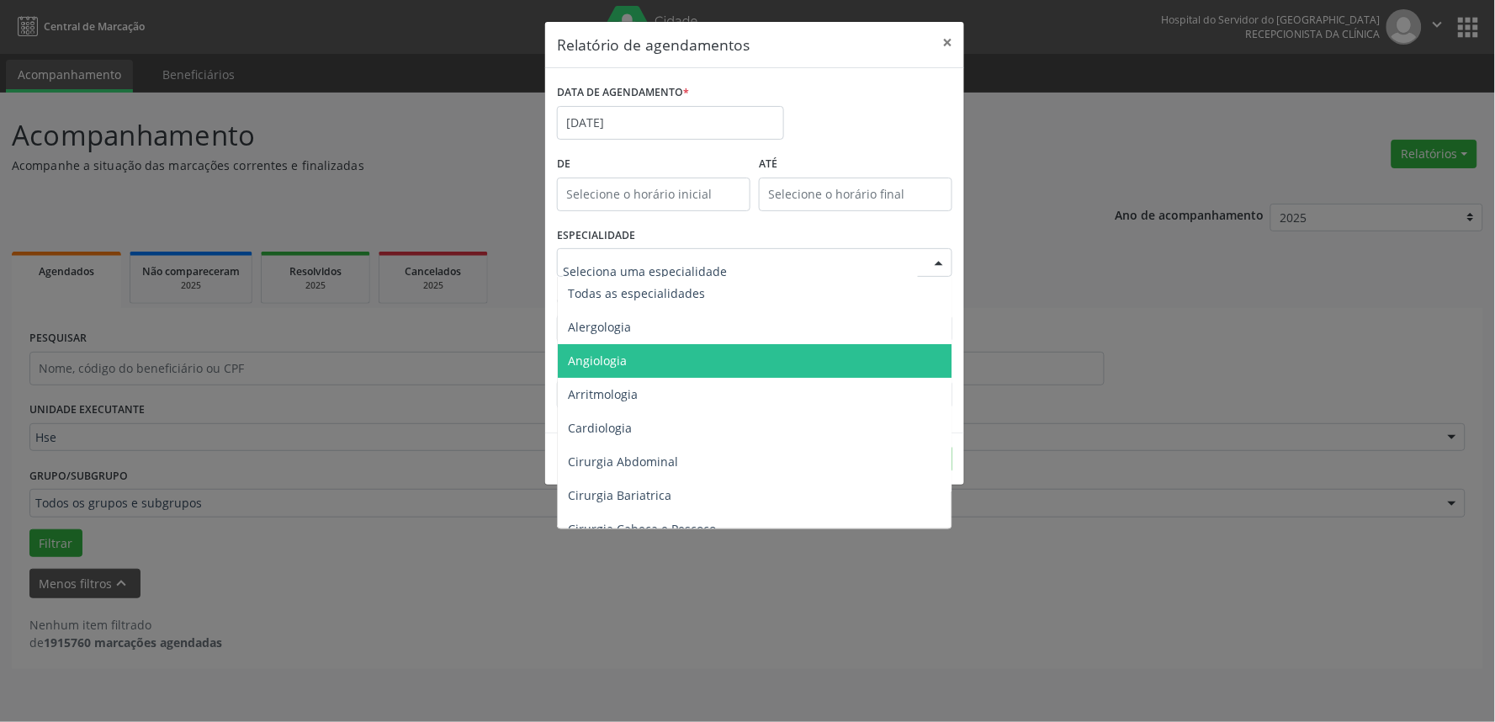
click at [942, 264] on div at bounding box center [938, 263] width 25 height 29
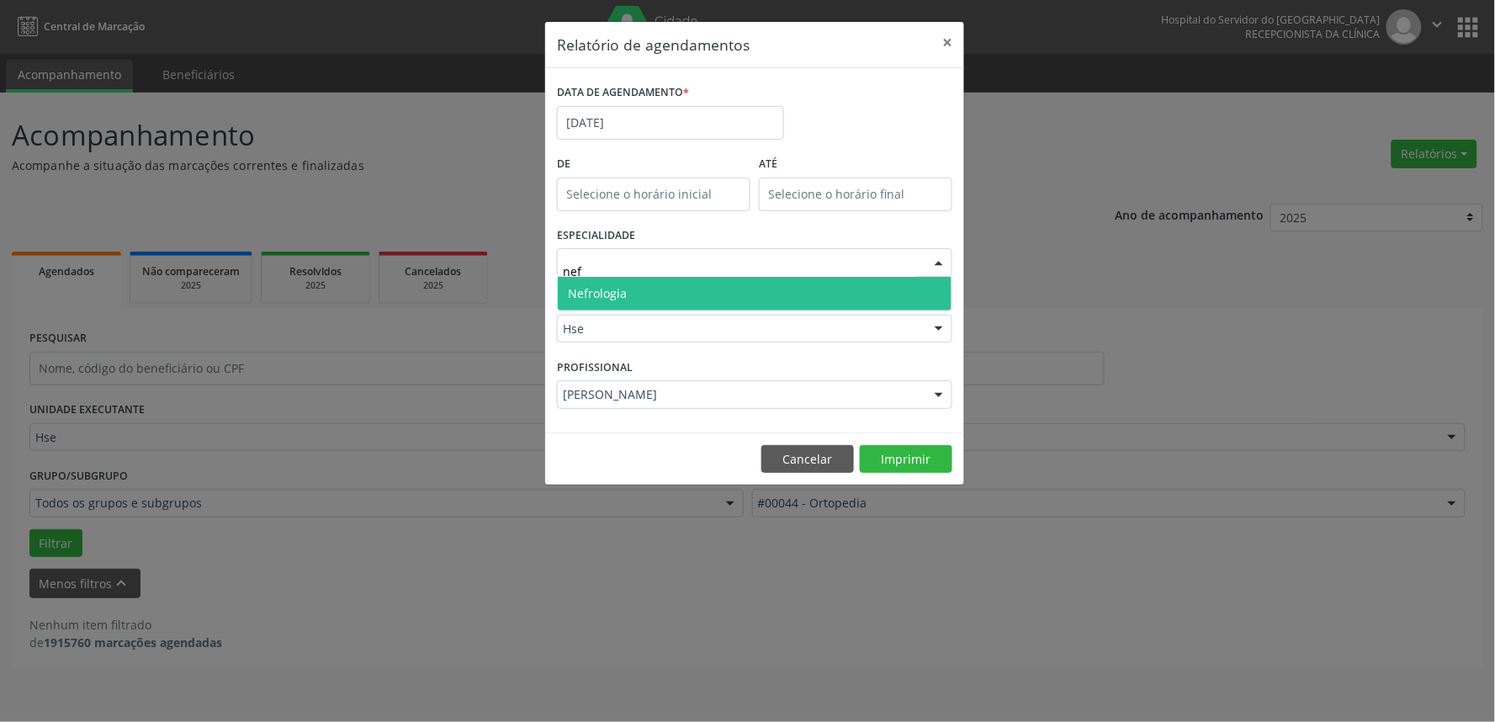
type input "nefr"
click at [860, 287] on span "Nefrologia" at bounding box center [755, 294] width 394 height 34
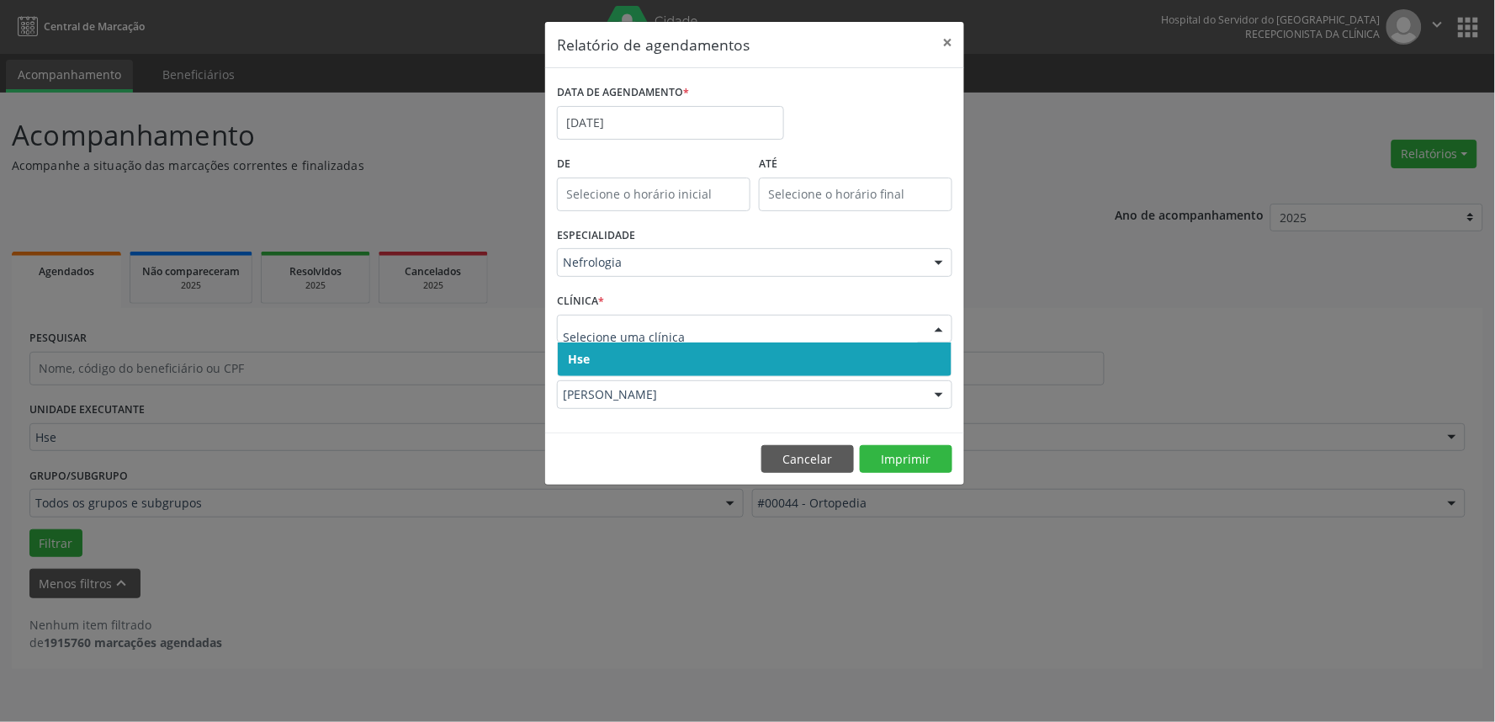
click at [939, 324] on div at bounding box center [938, 329] width 25 height 29
click at [937, 355] on span "Hse" at bounding box center [755, 359] width 394 height 34
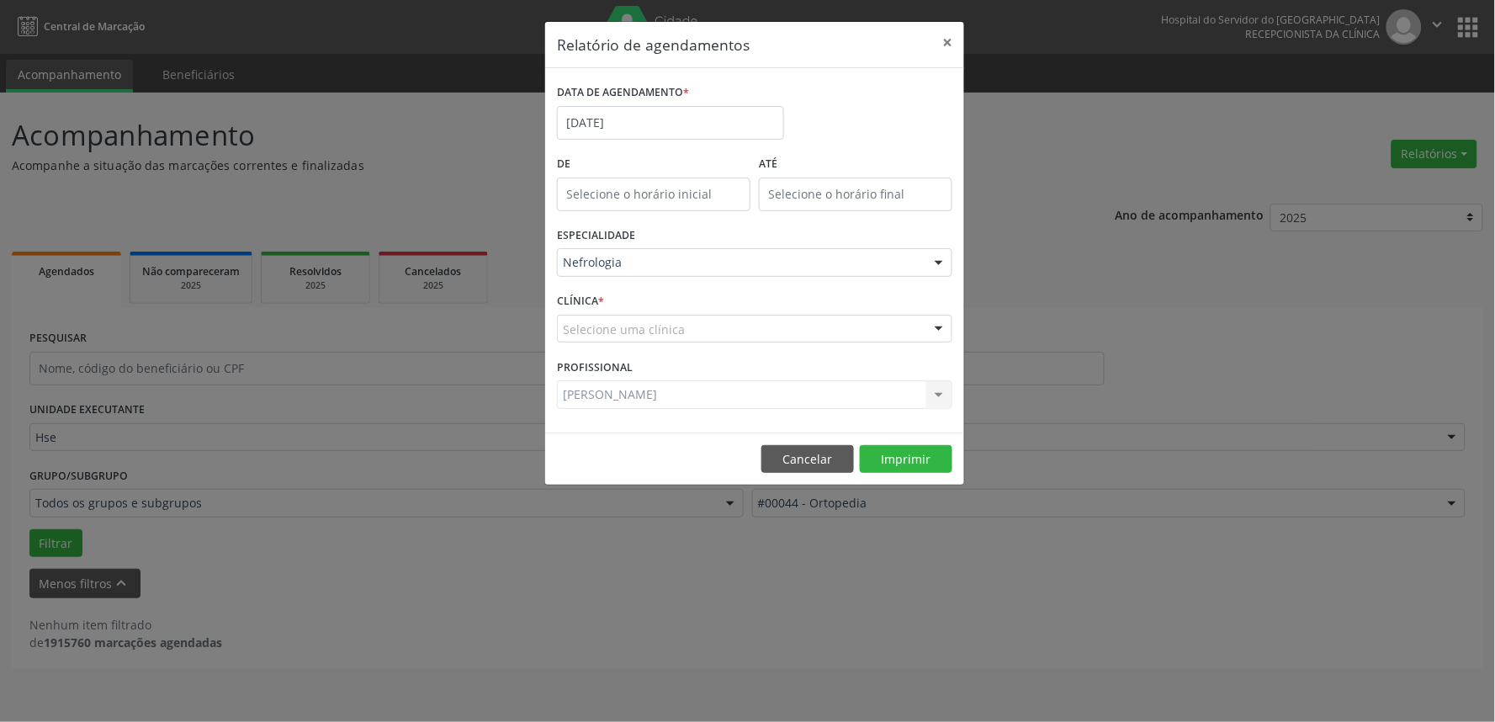
click at [935, 326] on div at bounding box center [938, 329] width 25 height 29
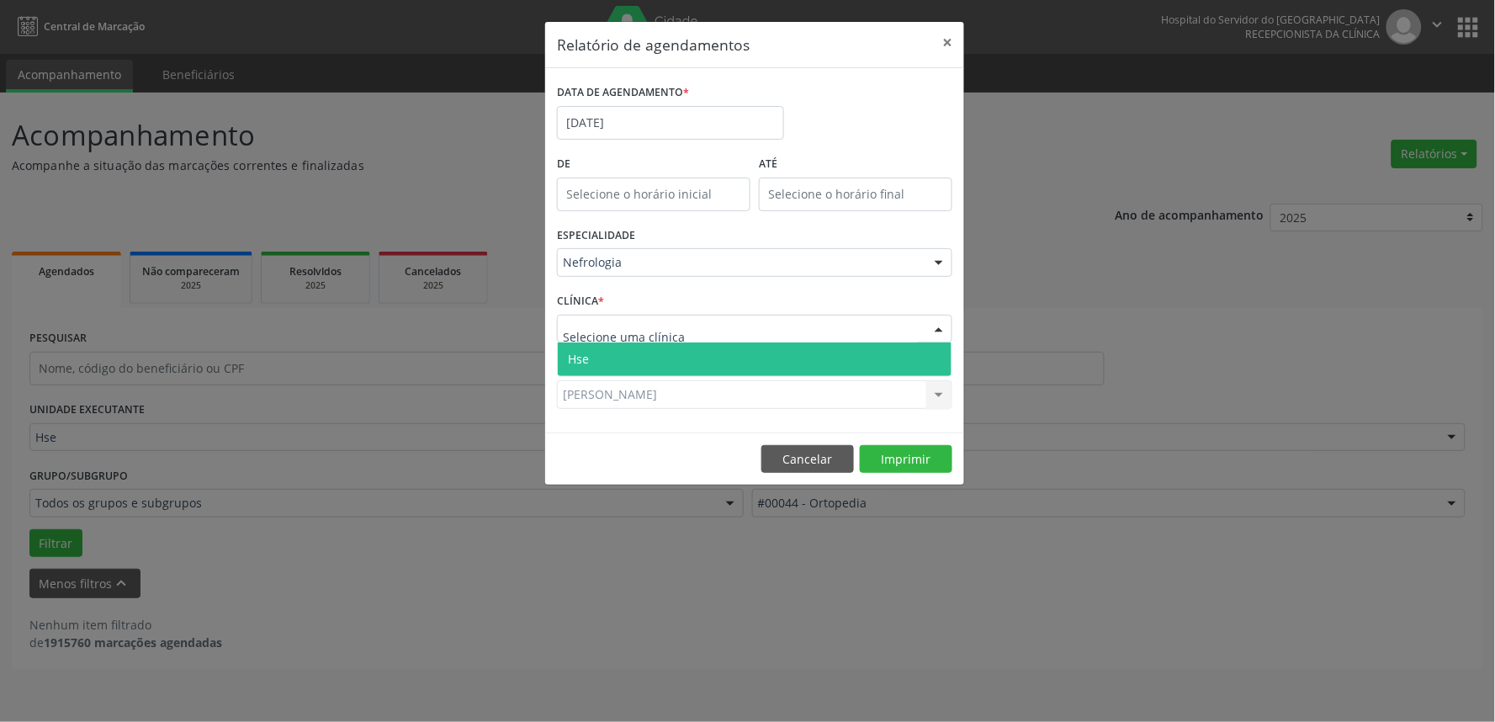
click at [931, 362] on span "Hse" at bounding box center [755, 359] width 394 height 34
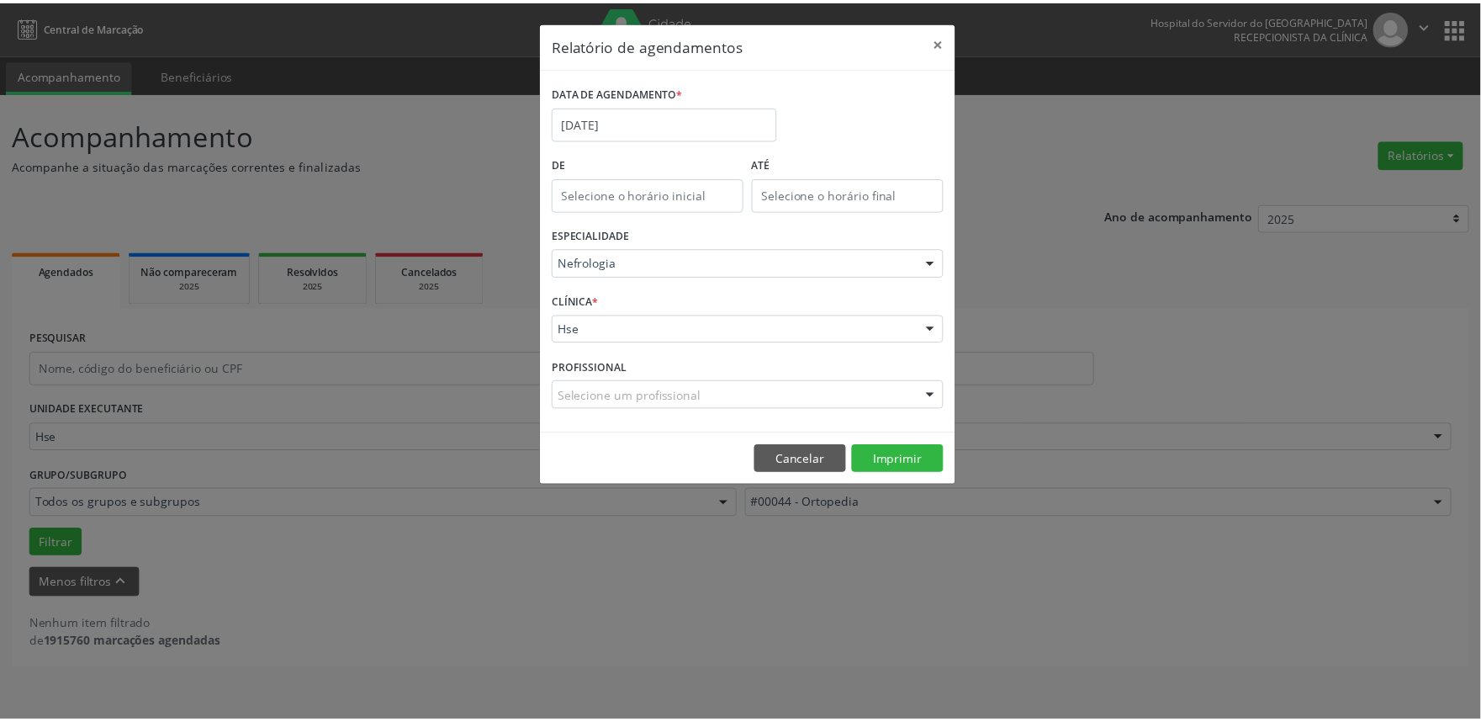
scroll to position [51, 0]
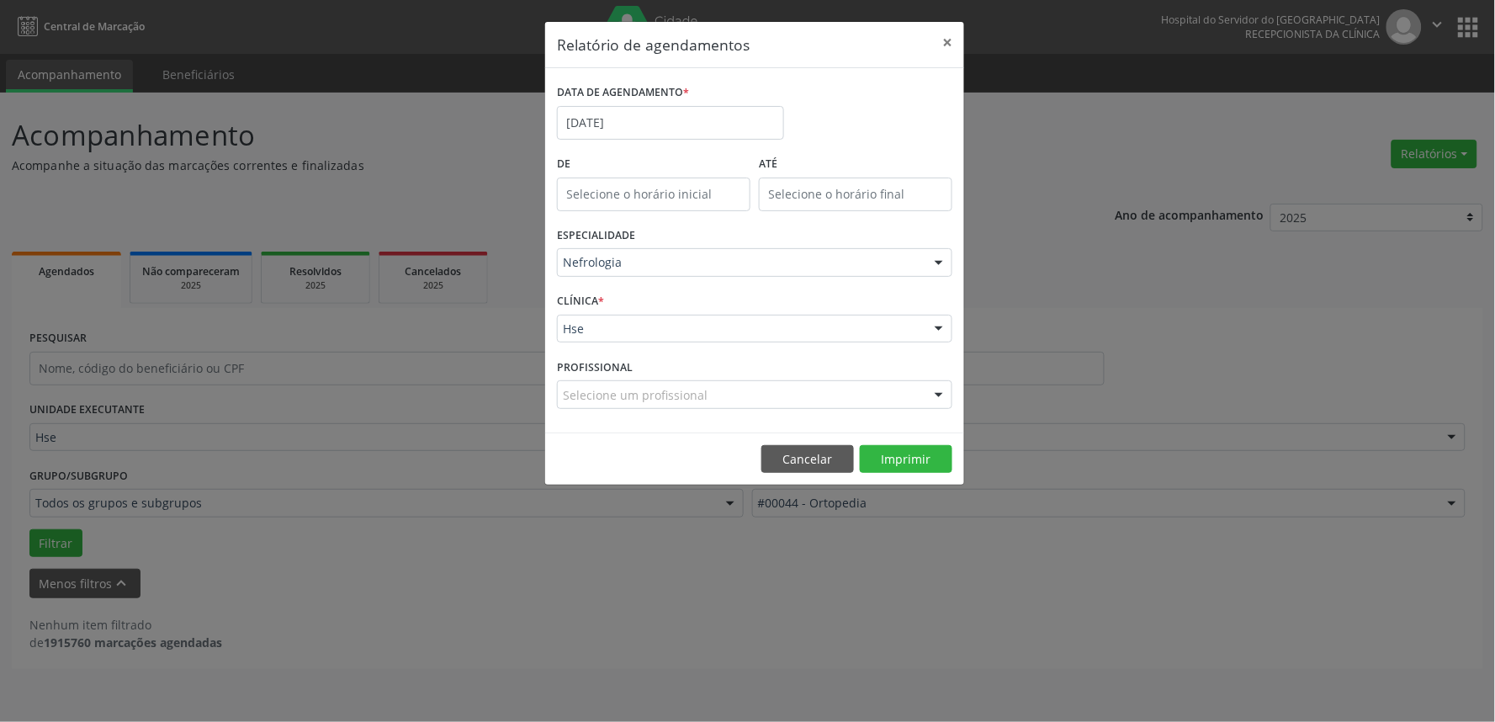
click at [935, 392] on div at bounding box center [938, 395] width 25 height 29
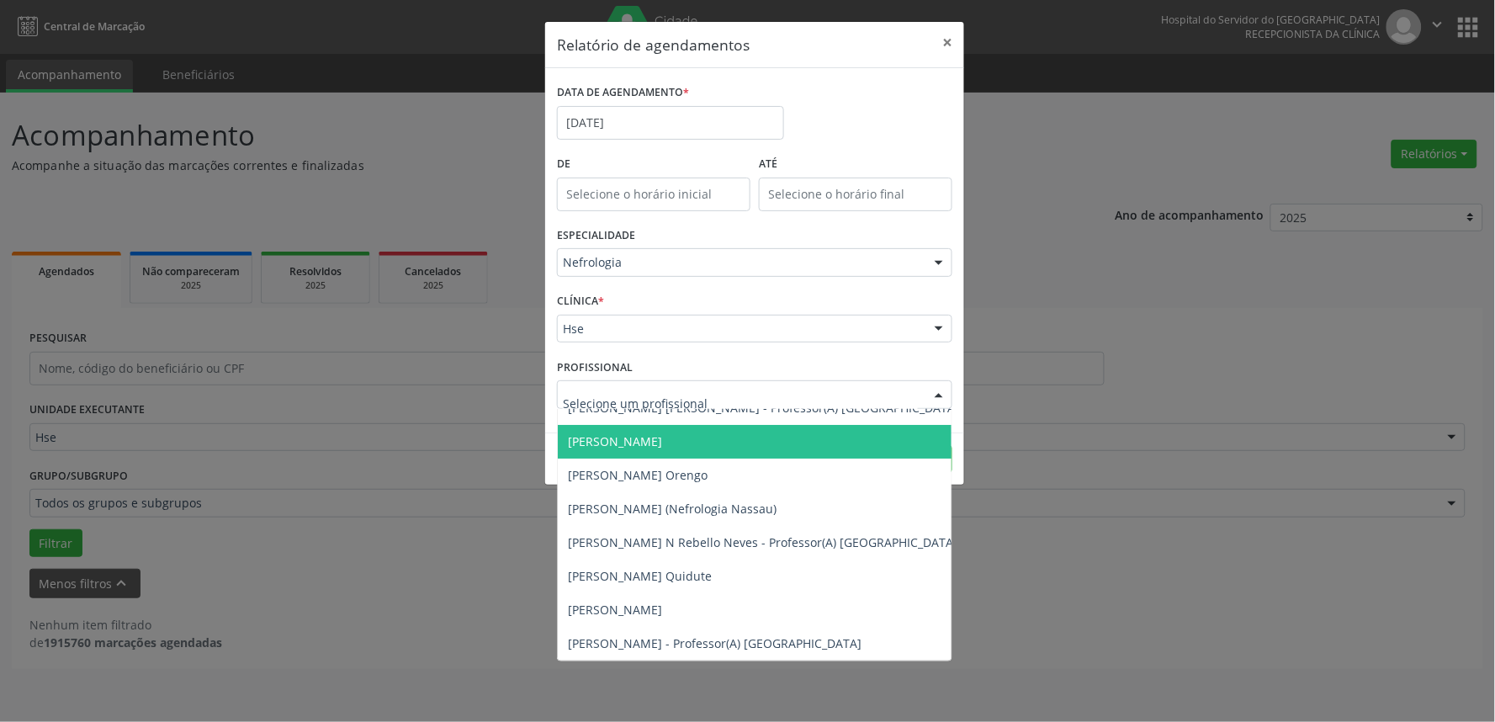
click at [810, 437] on span "[PERSON_NAME]" at bounding box center [763, 442] width 411 height 34
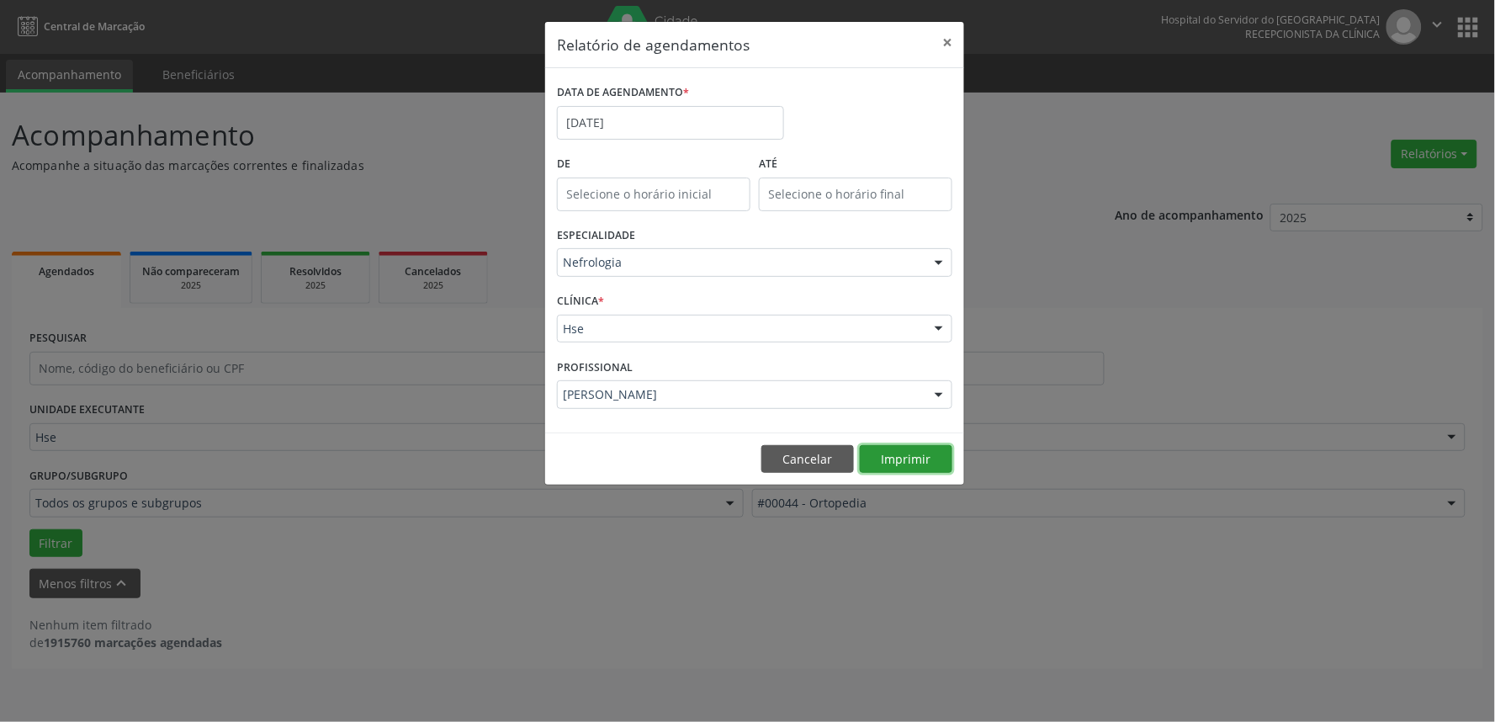
click at [897, 449] on button "Imprimir" at bounding box center [906, 459] width 93 height 29
click at [951, 35] on button "×" at bounding box center [947, 42] width 34 height 41
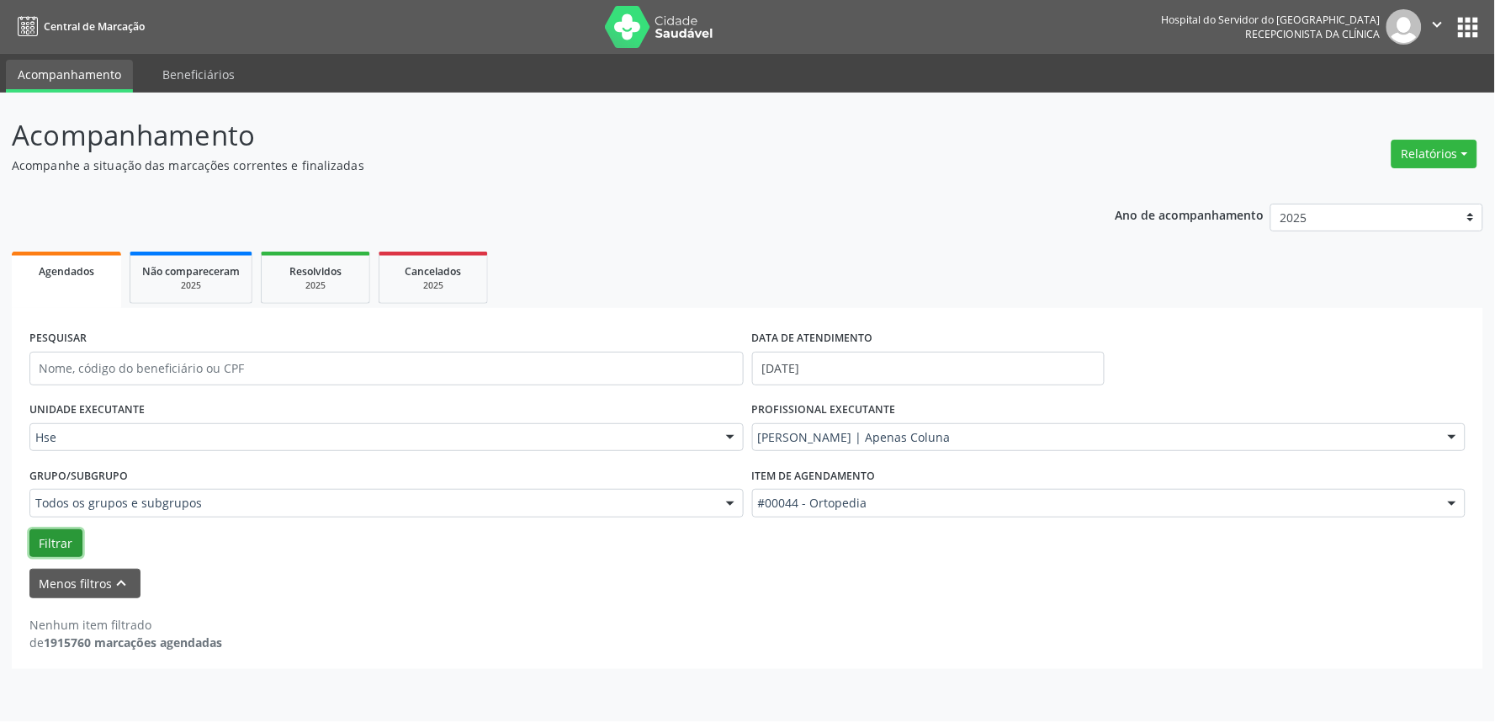
click at [48, 539] on button "Filtrar" at bounding box center [55, 543] width 53 height 29
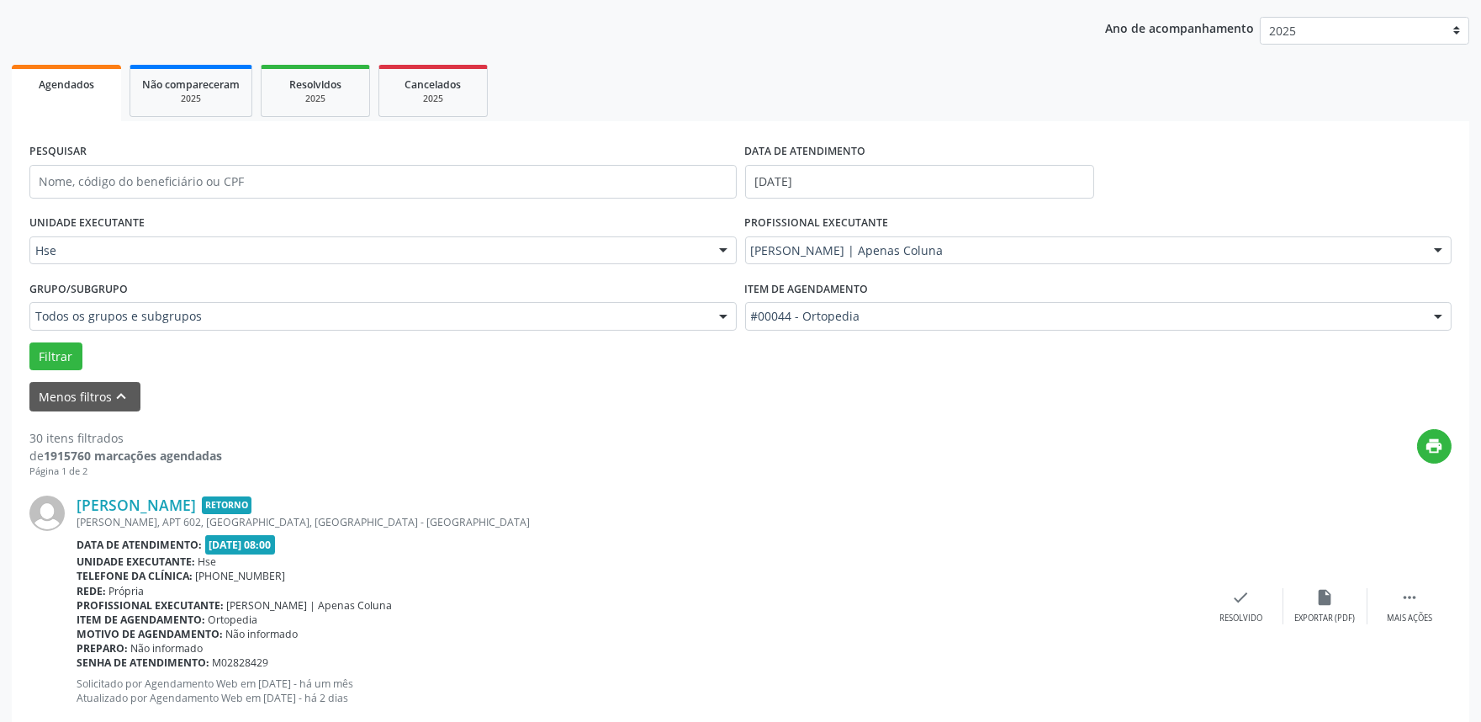
scroll to position [193, 0]
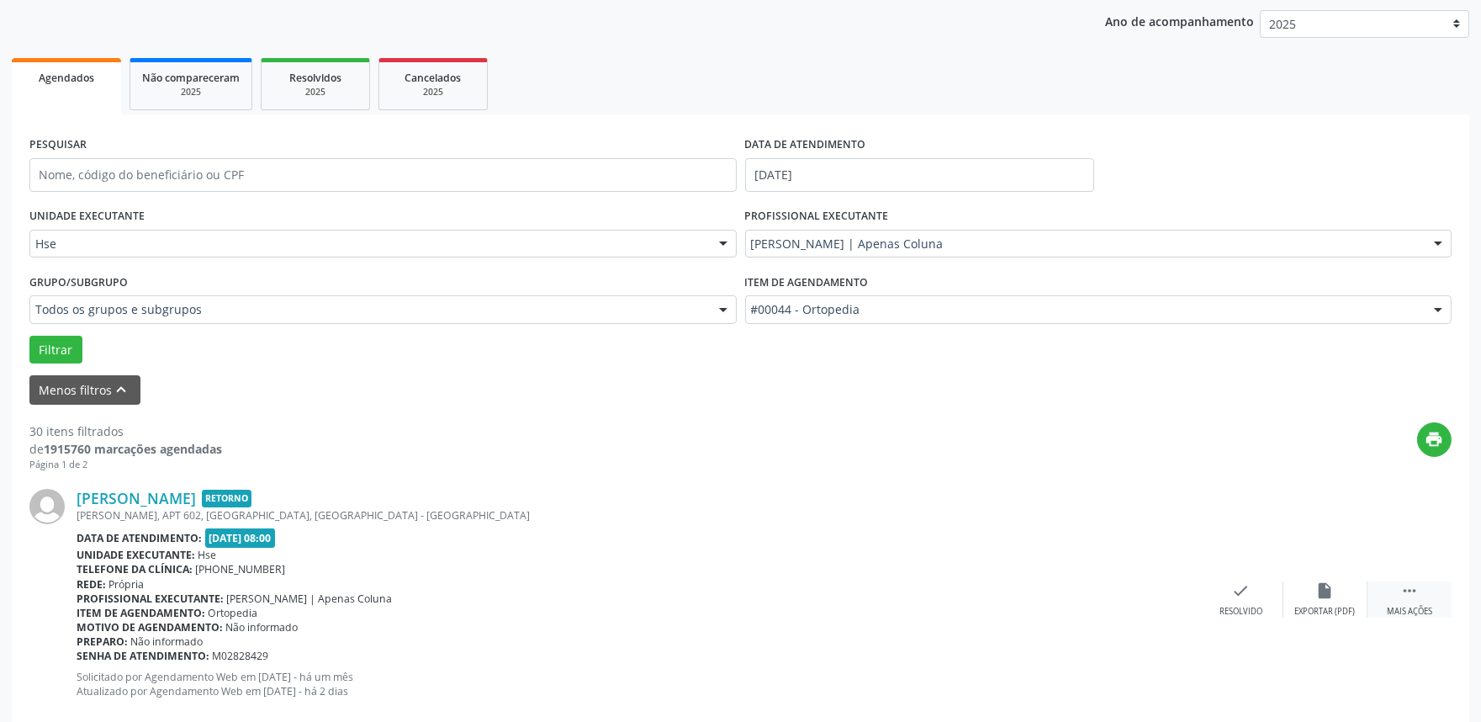
click at [1421, 593] on div " Mais ações" at bounding box center [1410, 599] width 84 height 36
click at [1339, 594] on div "alarm_off Não compareceu" at bounding box center [1325, 599] width 84 height 36
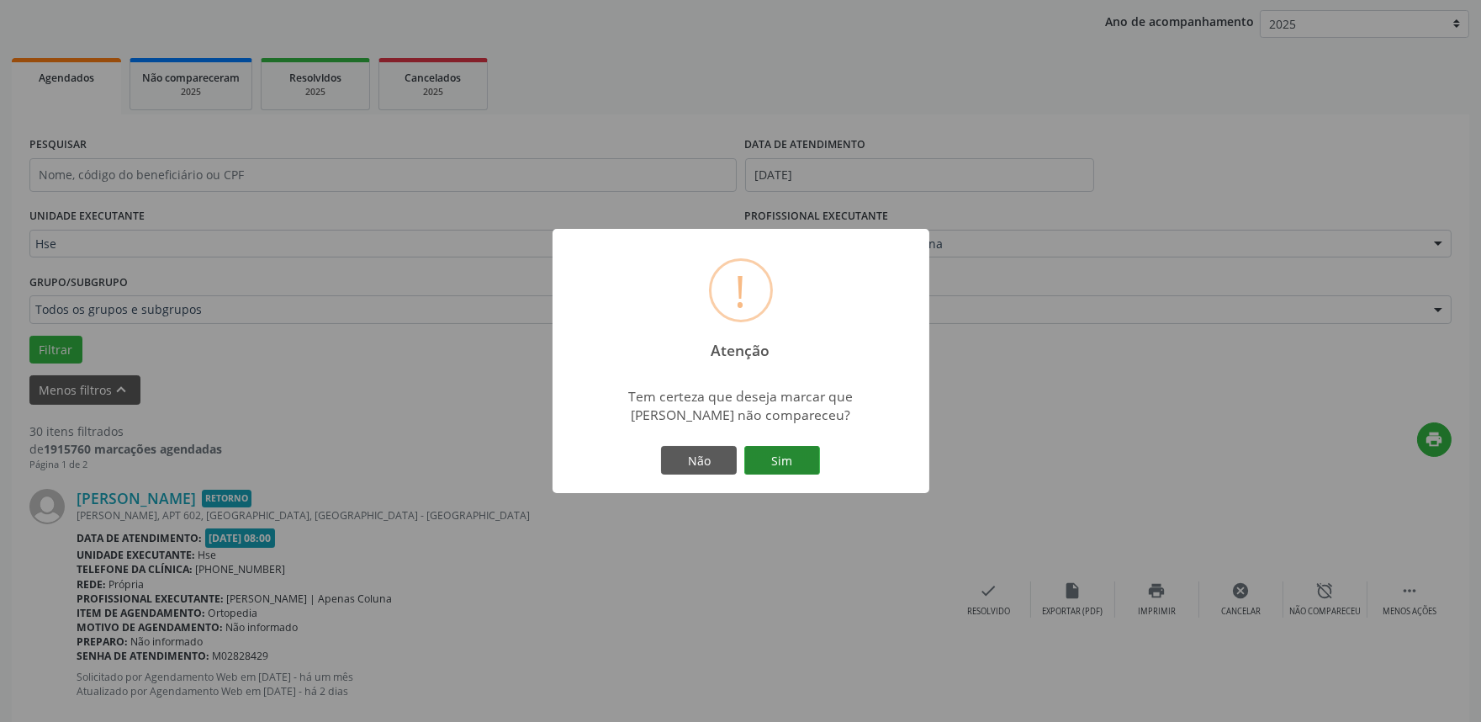
click at [782, 473] on button "Sim" at bounding box center [782, 460] width 76 height 29
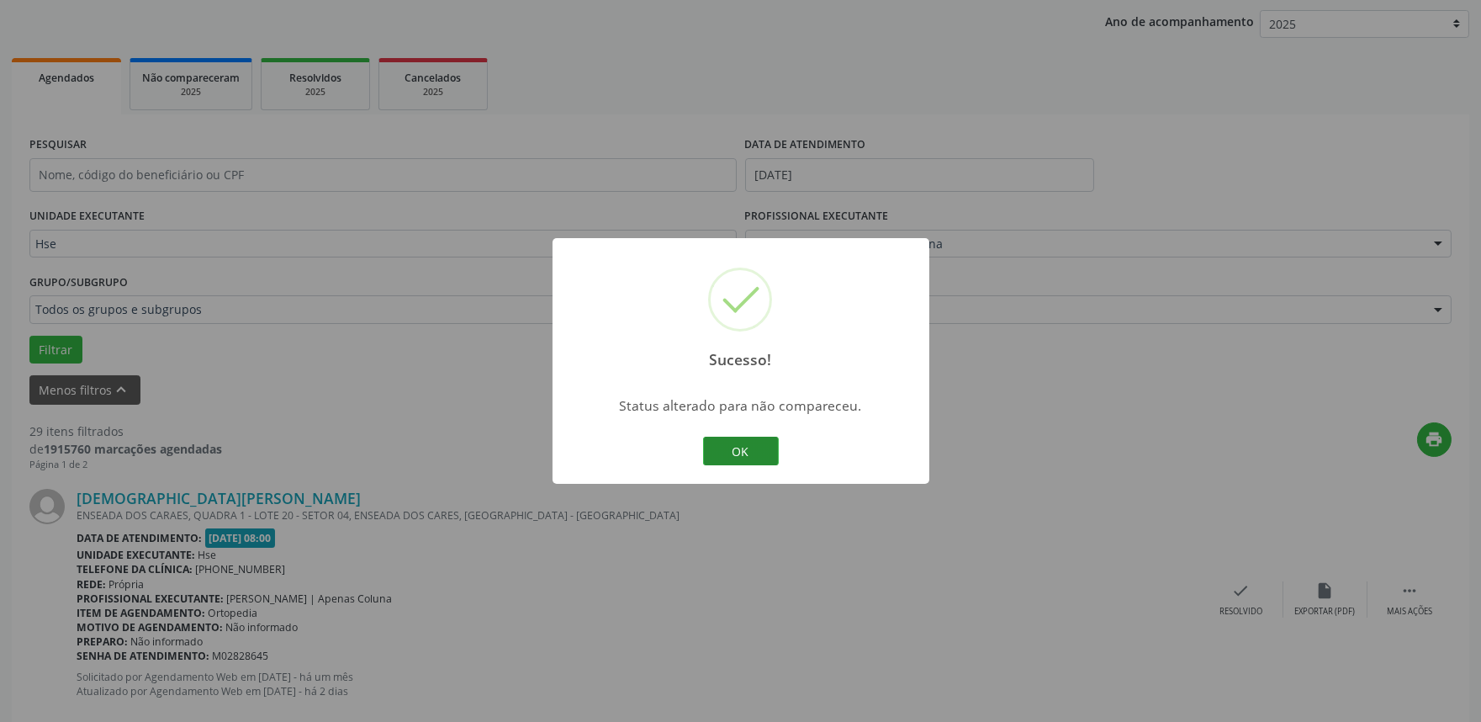
click at [763, 448] on button "OK" at bounding box center [741, 450] width 76 height 29
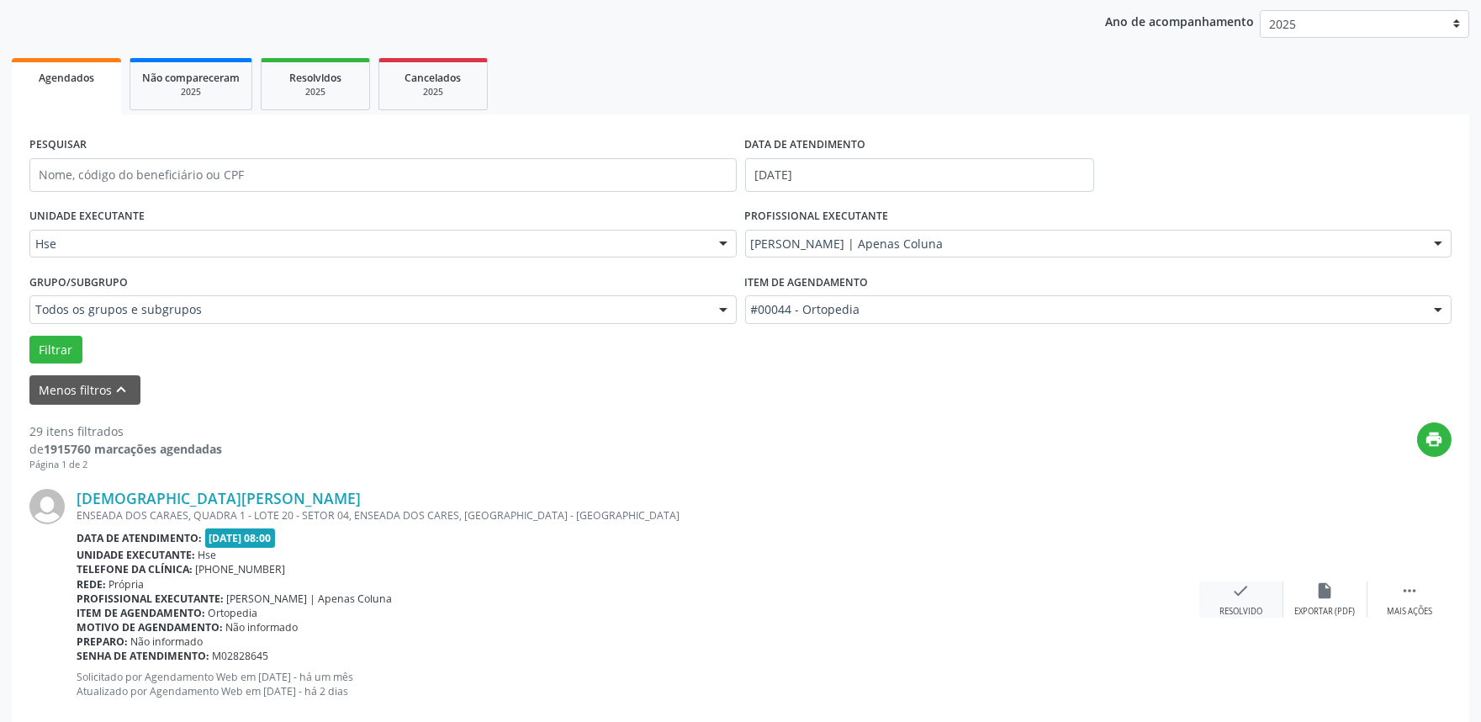
click at [1241, 603] on div "check Resolvido" at bounding box center [1241, 599] width 84 height 36
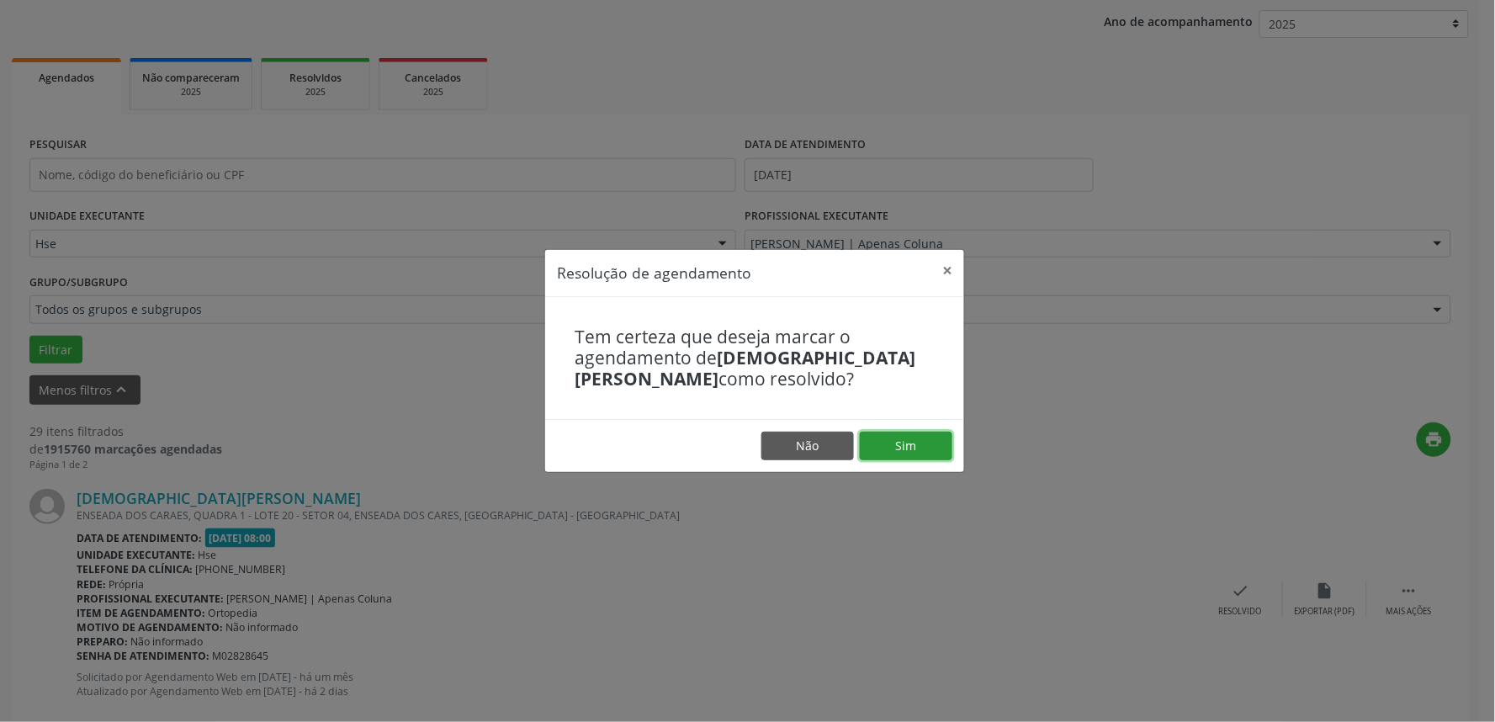
click at [918, 442] on button "Sim" at bounding box center [906, 445] width 93 height 29
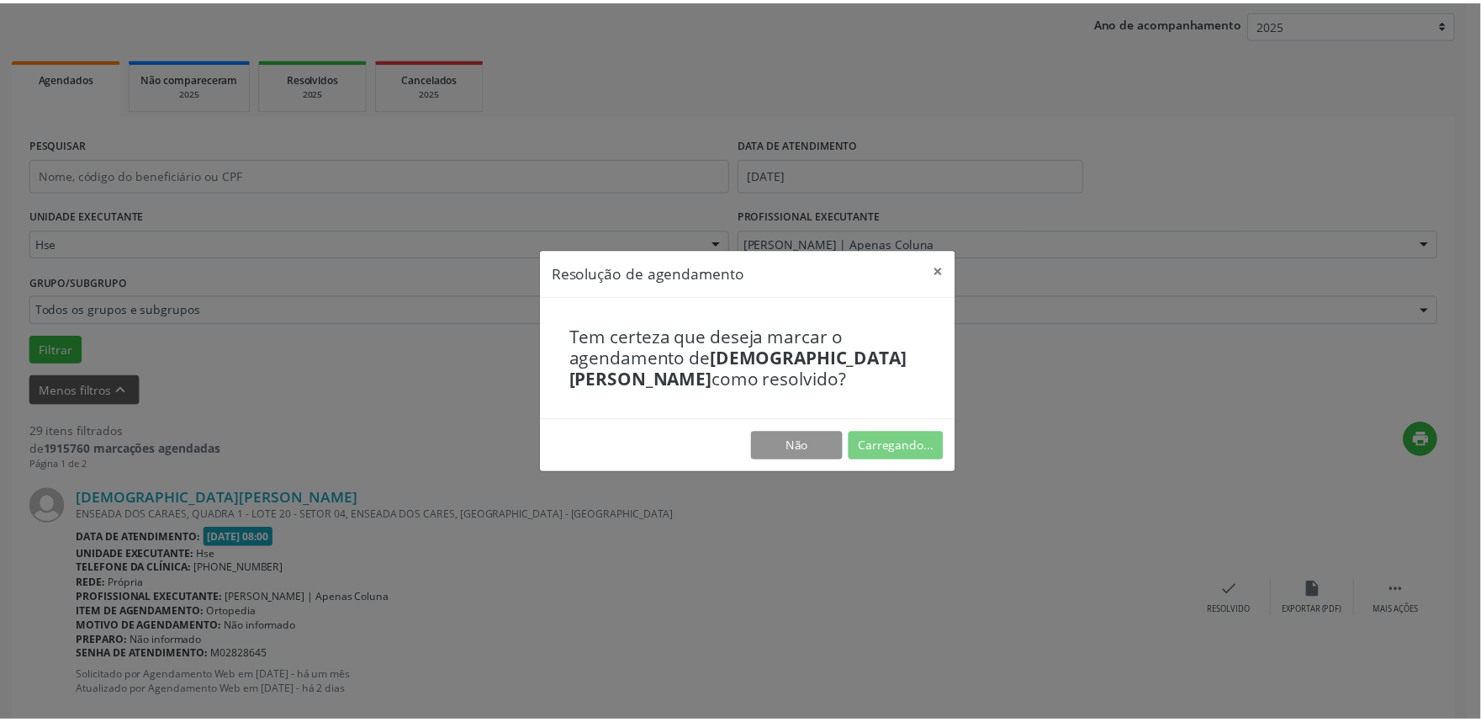
scroll to position [0, 0]
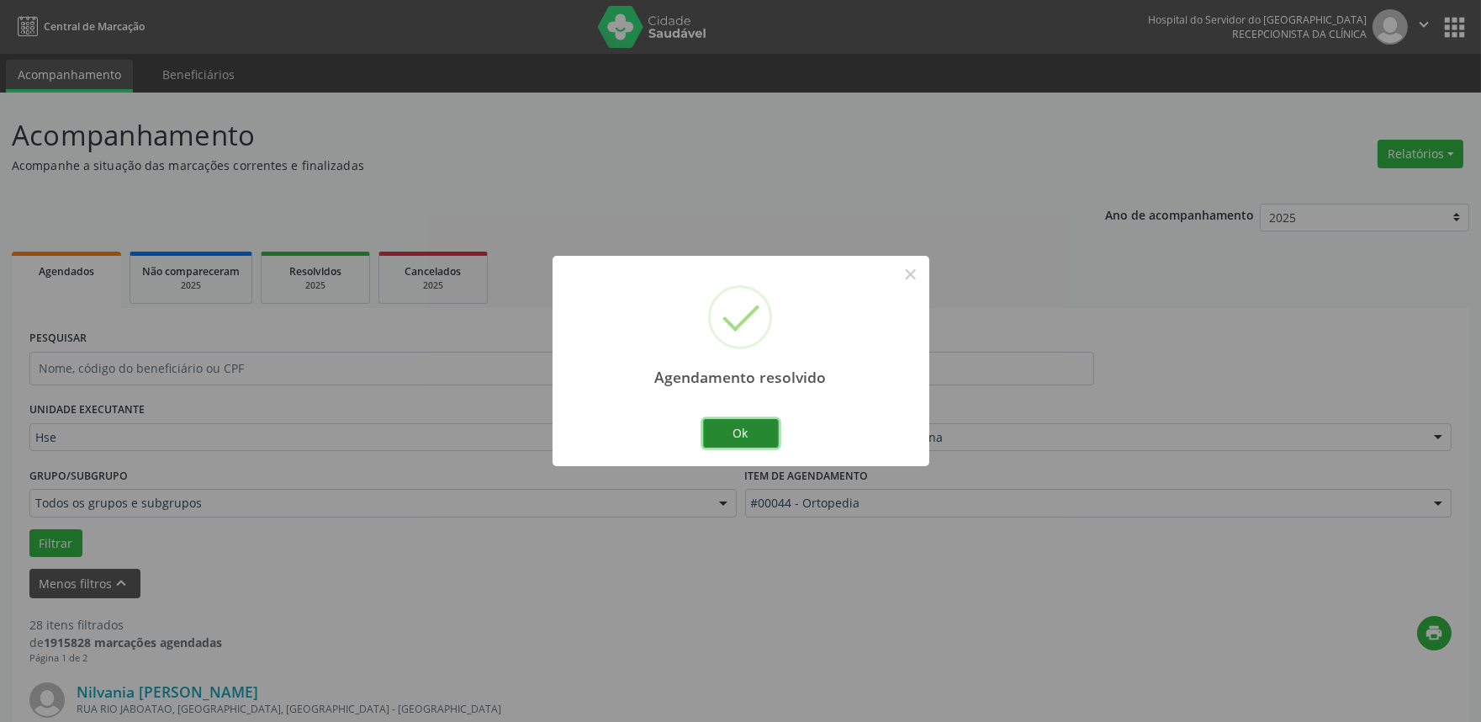
click at [749, 436] on button "Ok" at bounding box center [741, 433] width 76 height 29
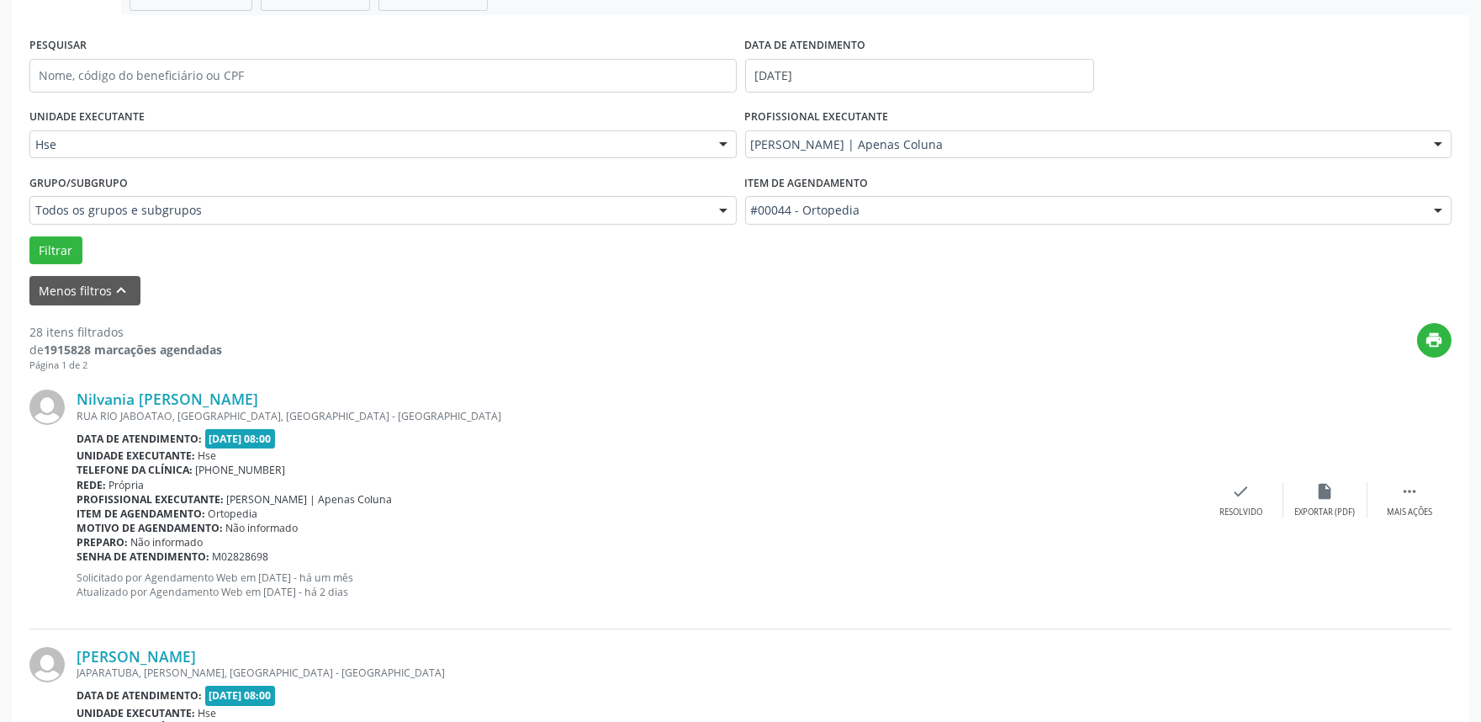
scroll to position [299, 0]
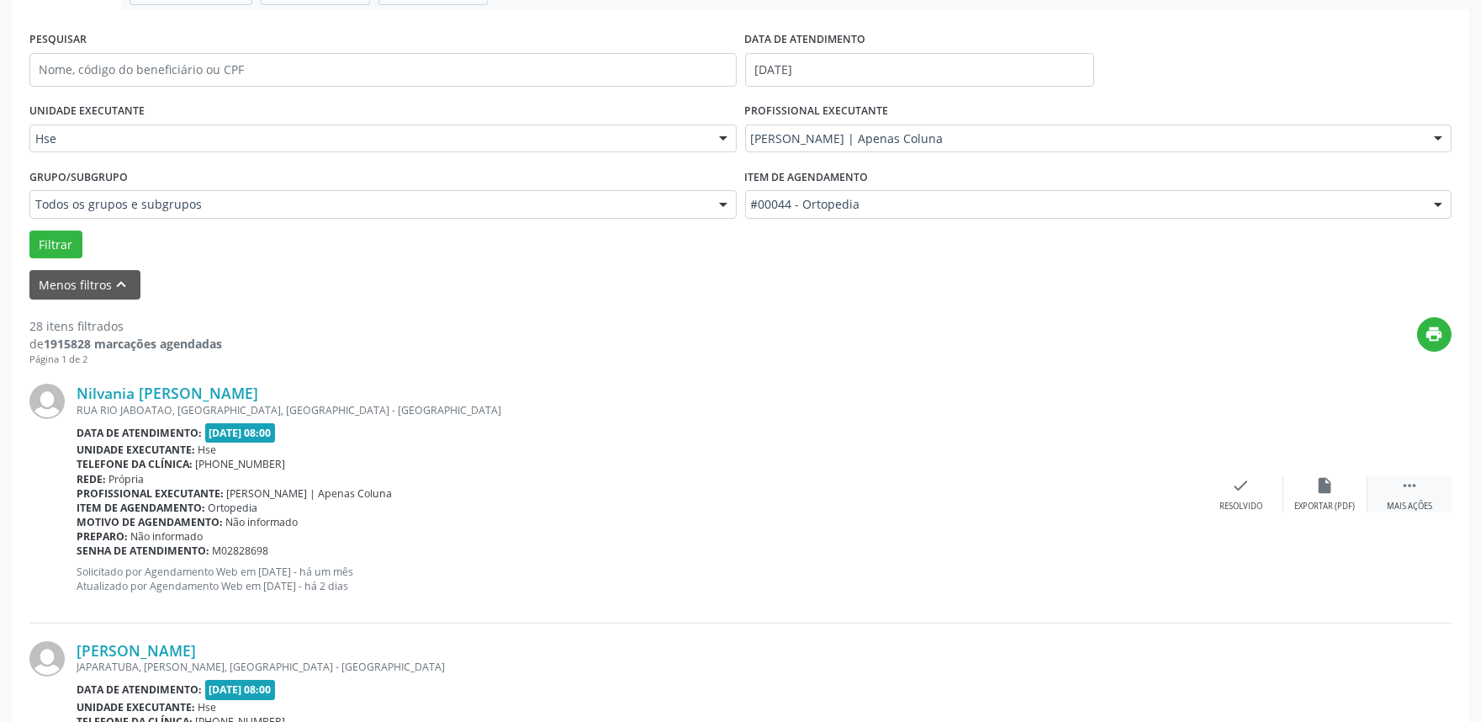
click at [1415, 489] on icon "" at bounding box center [1409, 485] width 19 height 19
click at [1342, 480] on div "alarm_off Não compareceu" at bounding box center [1325, 494] width 84 height 36
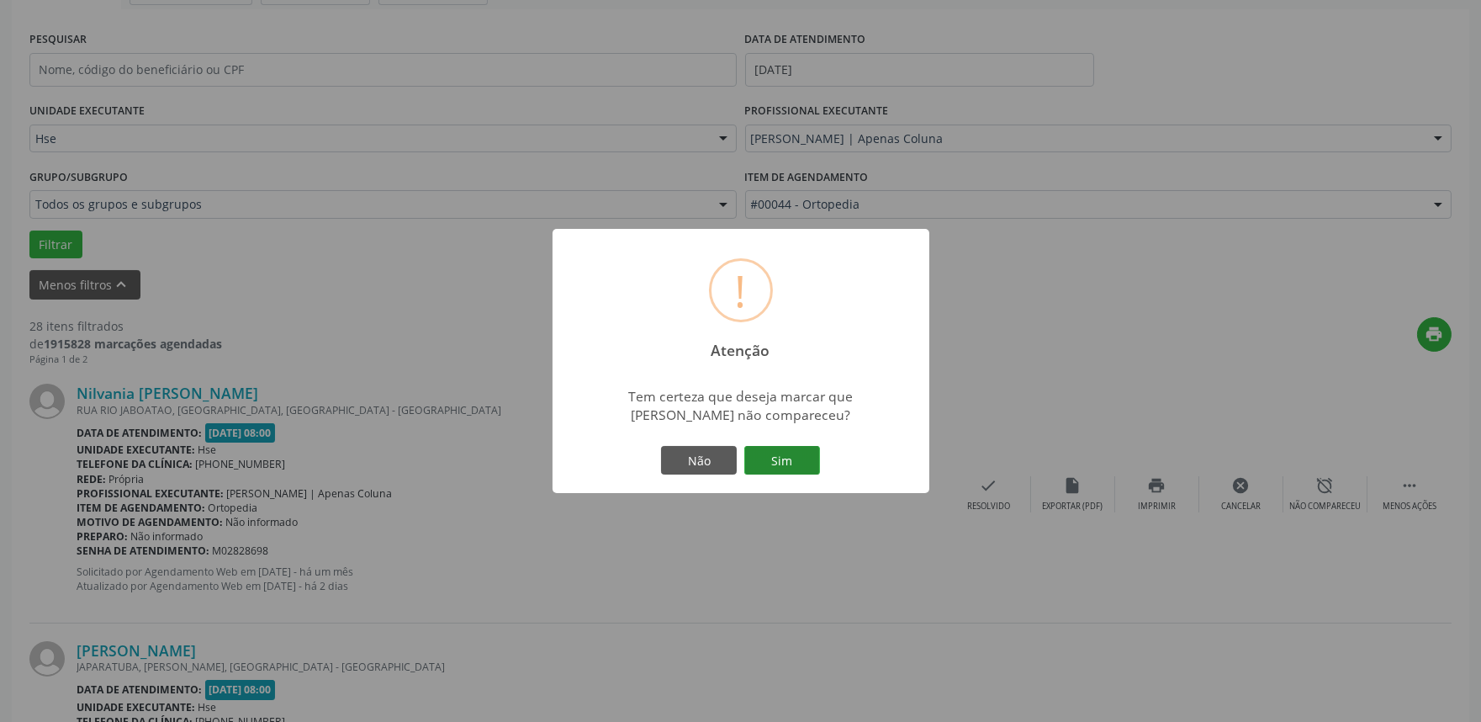
click at [792, 455] on button "Sim" at bounding box center [782, 460] width 76 height 29
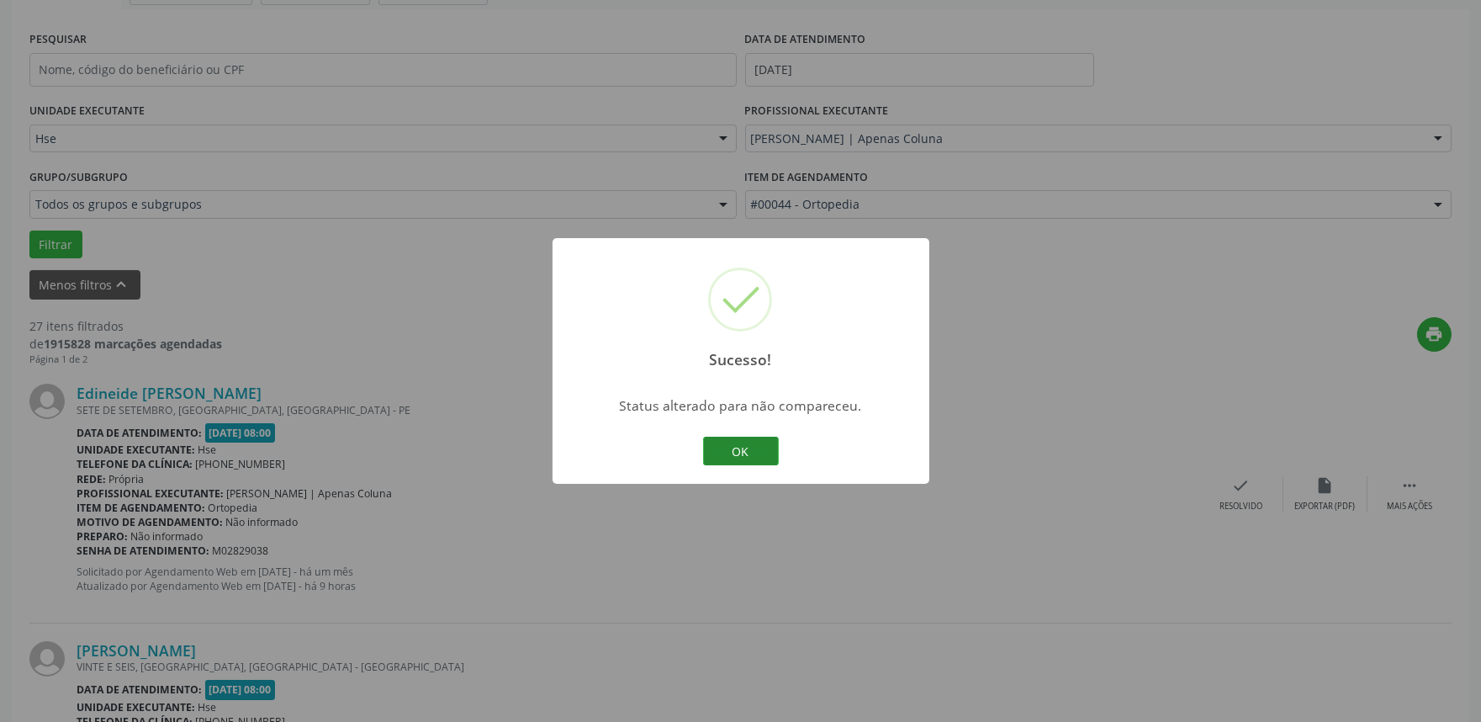
click at [746, 452] on button "OK" at bounding box center [741, 450] width 76 height 29
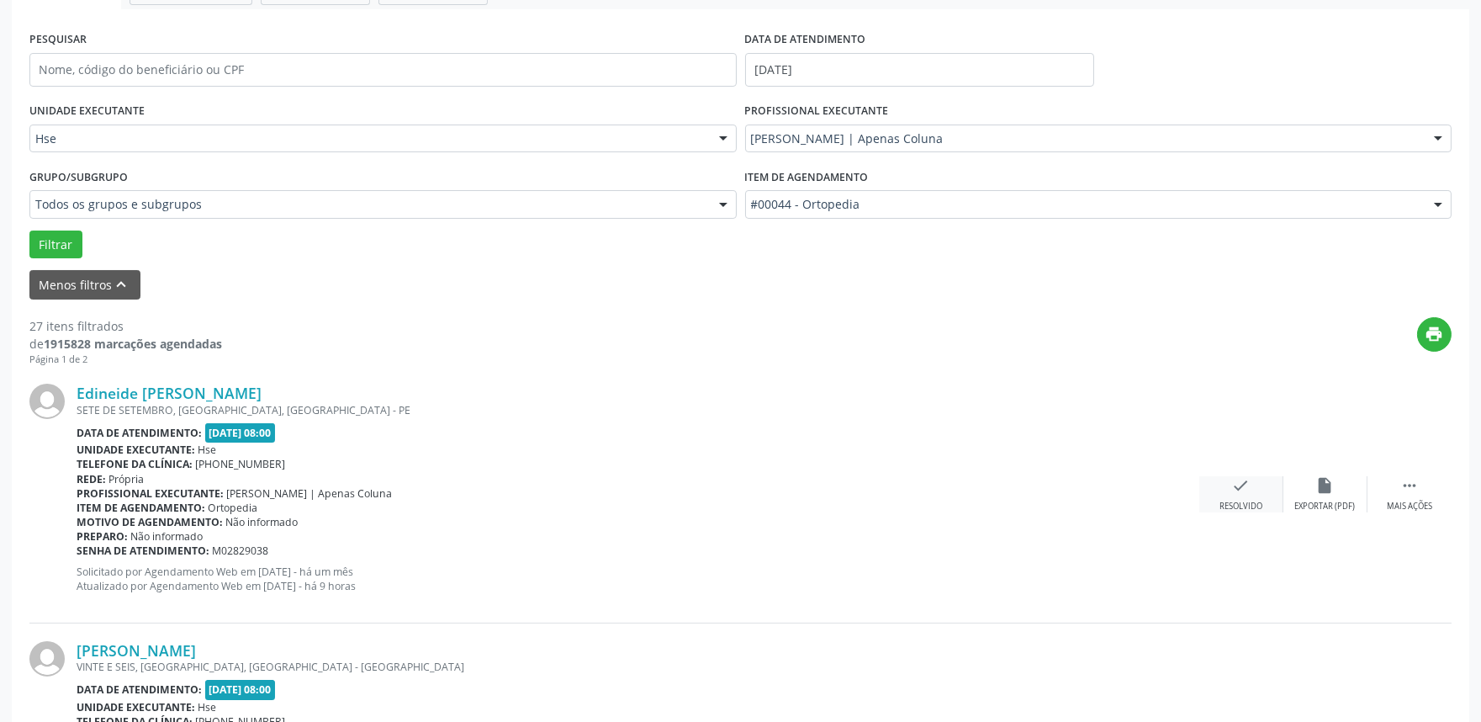
click at [1262, 484] on div "check Resolvido" at bounding box center [1241, 494] width 84 height 36
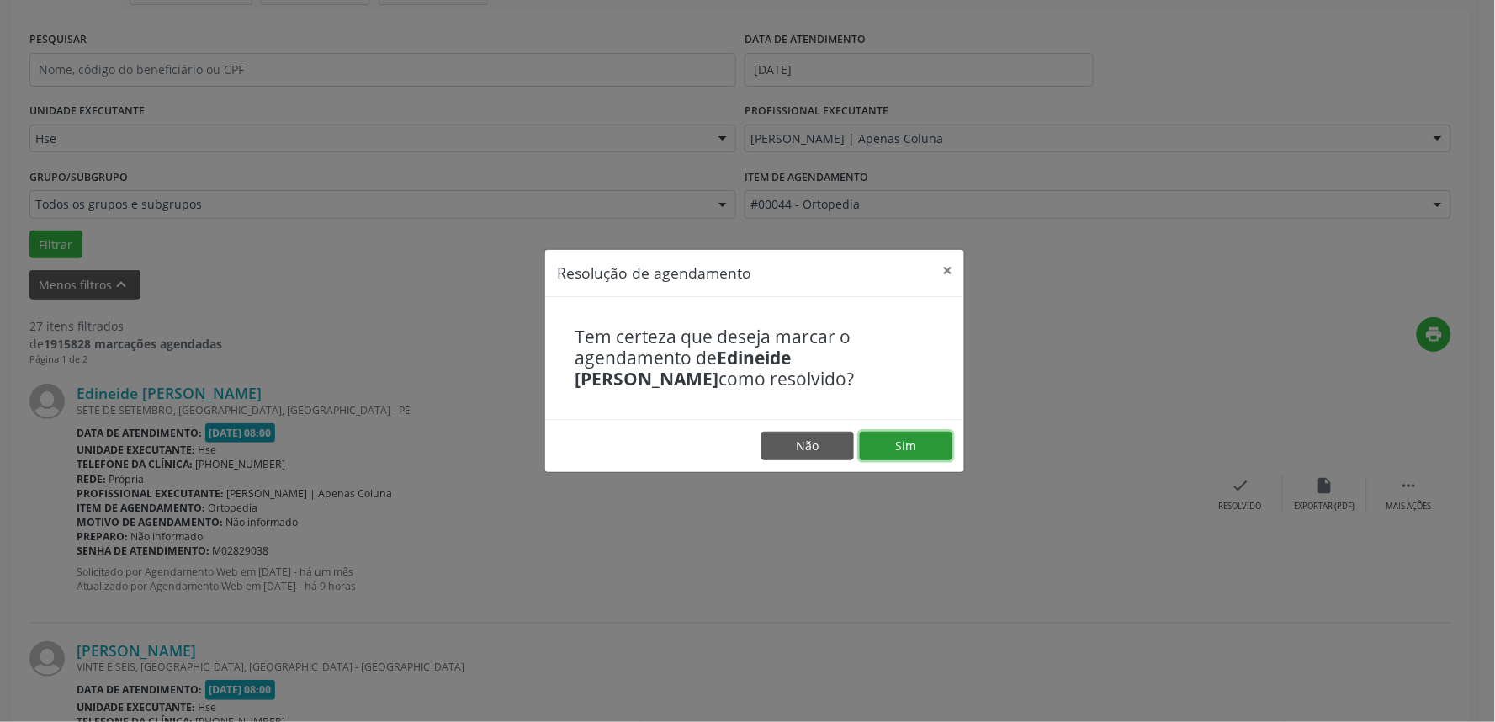
click at [889, 435] on button "Sim" at bounding box center [906, 445] width 93 height 29
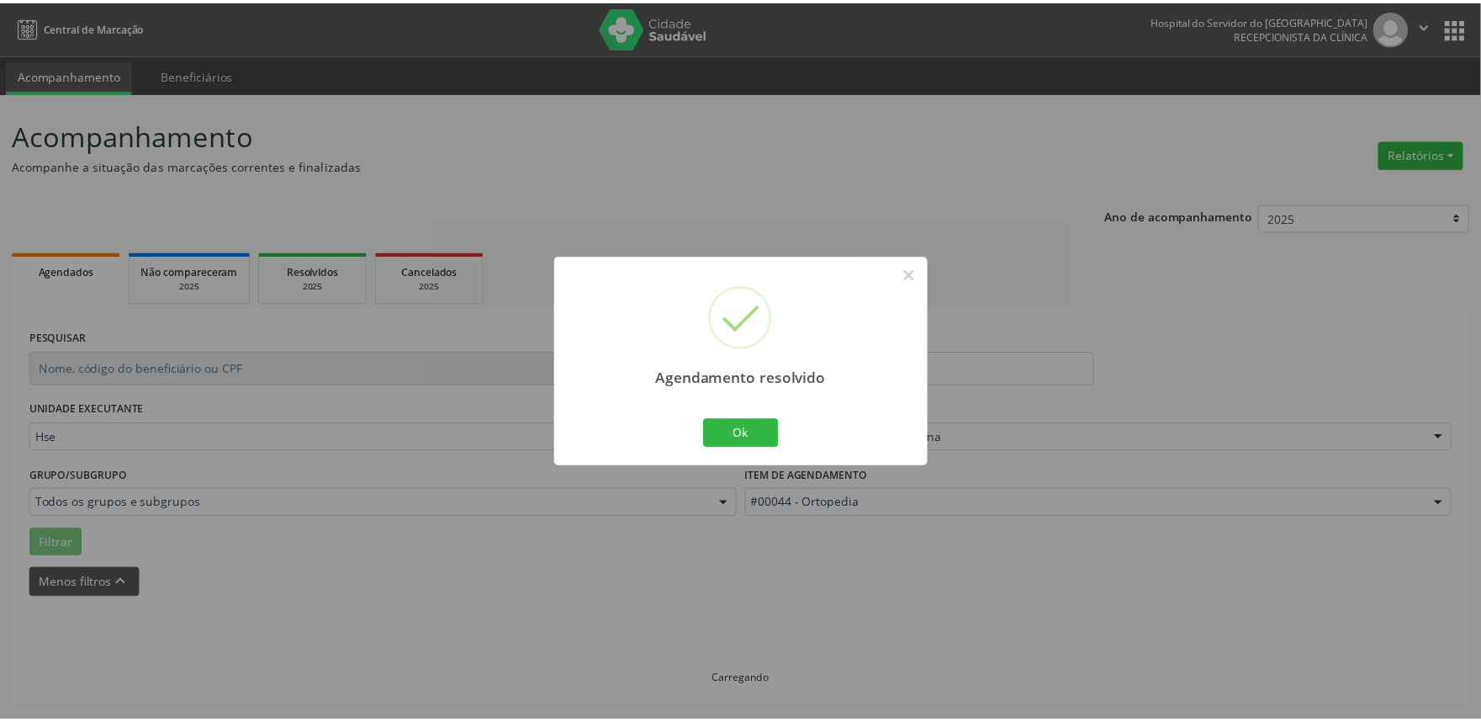
scroll to position [0, 0]
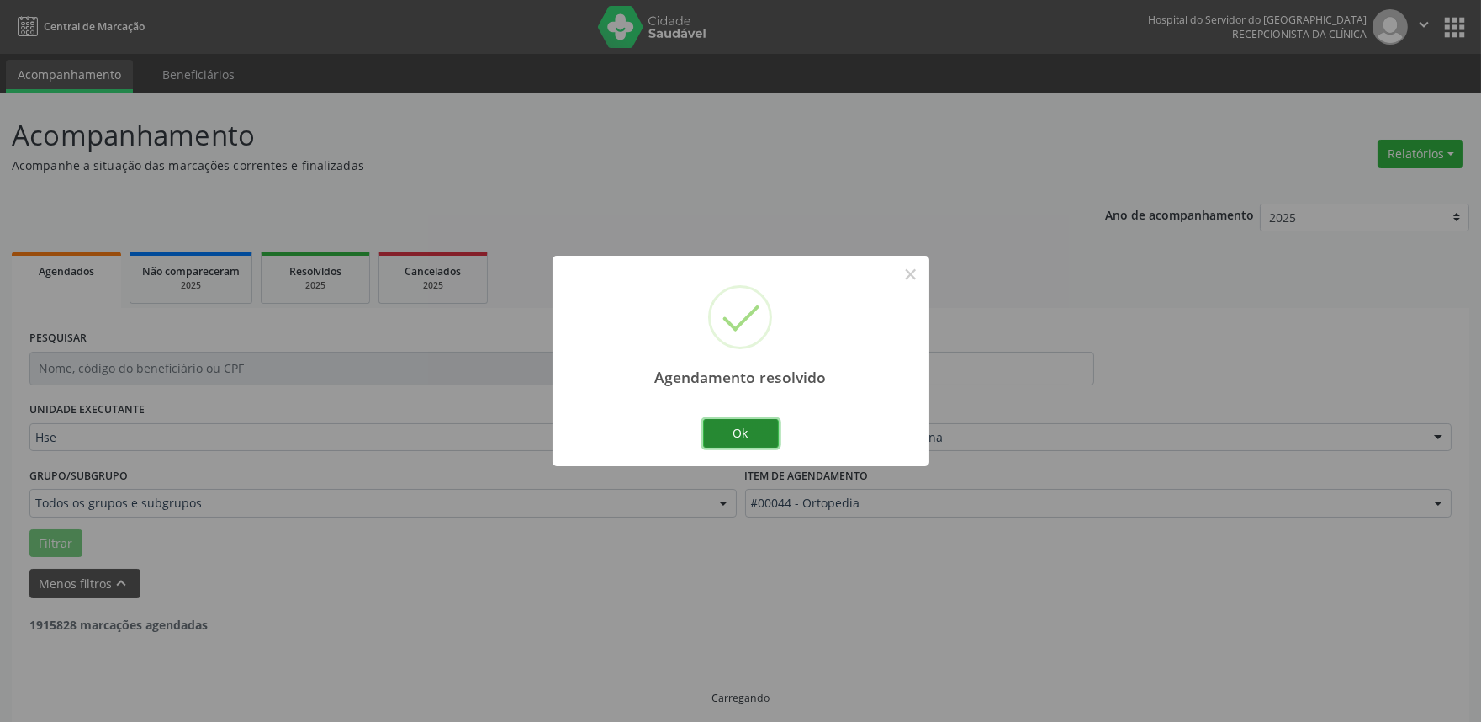
click at [770, 434] on button "Ok" at bounding box center [741, 433] width 76 height 29
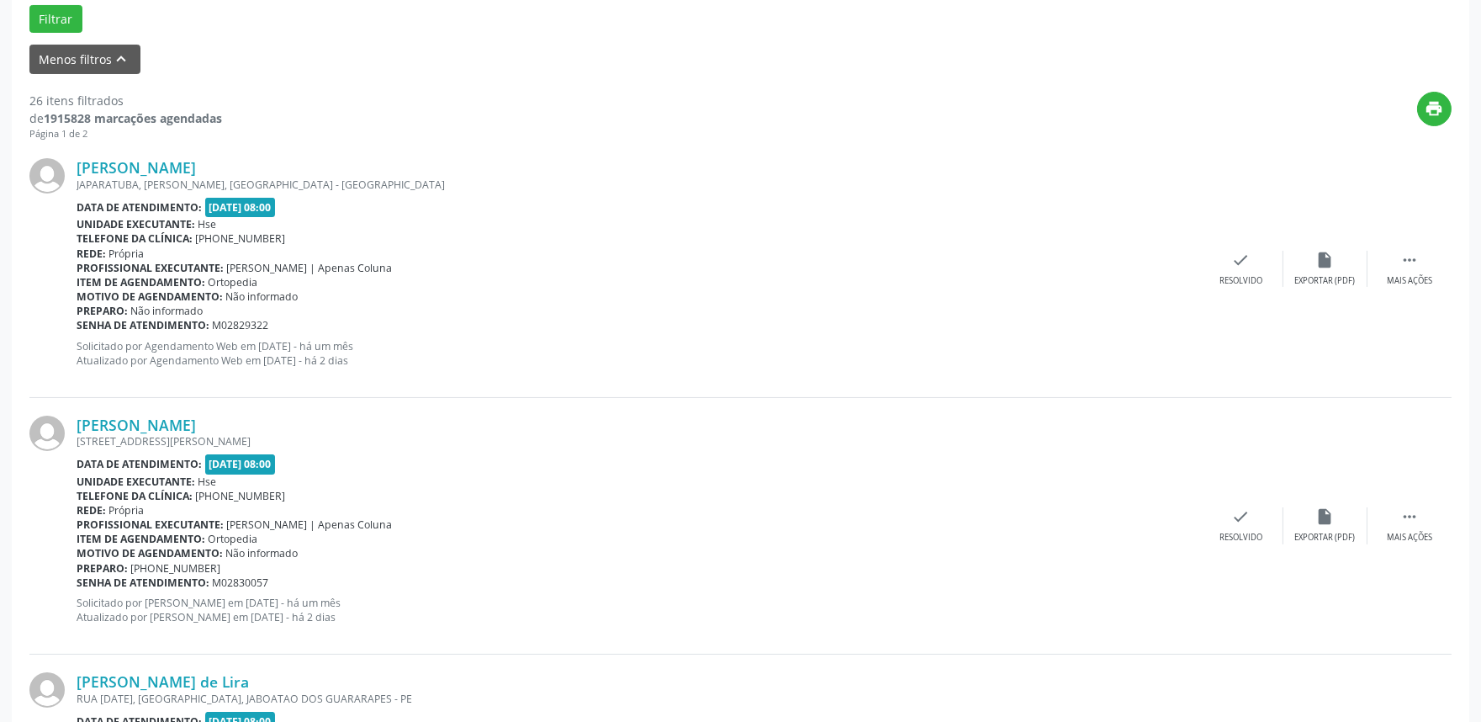
scroll to position [467, 0]
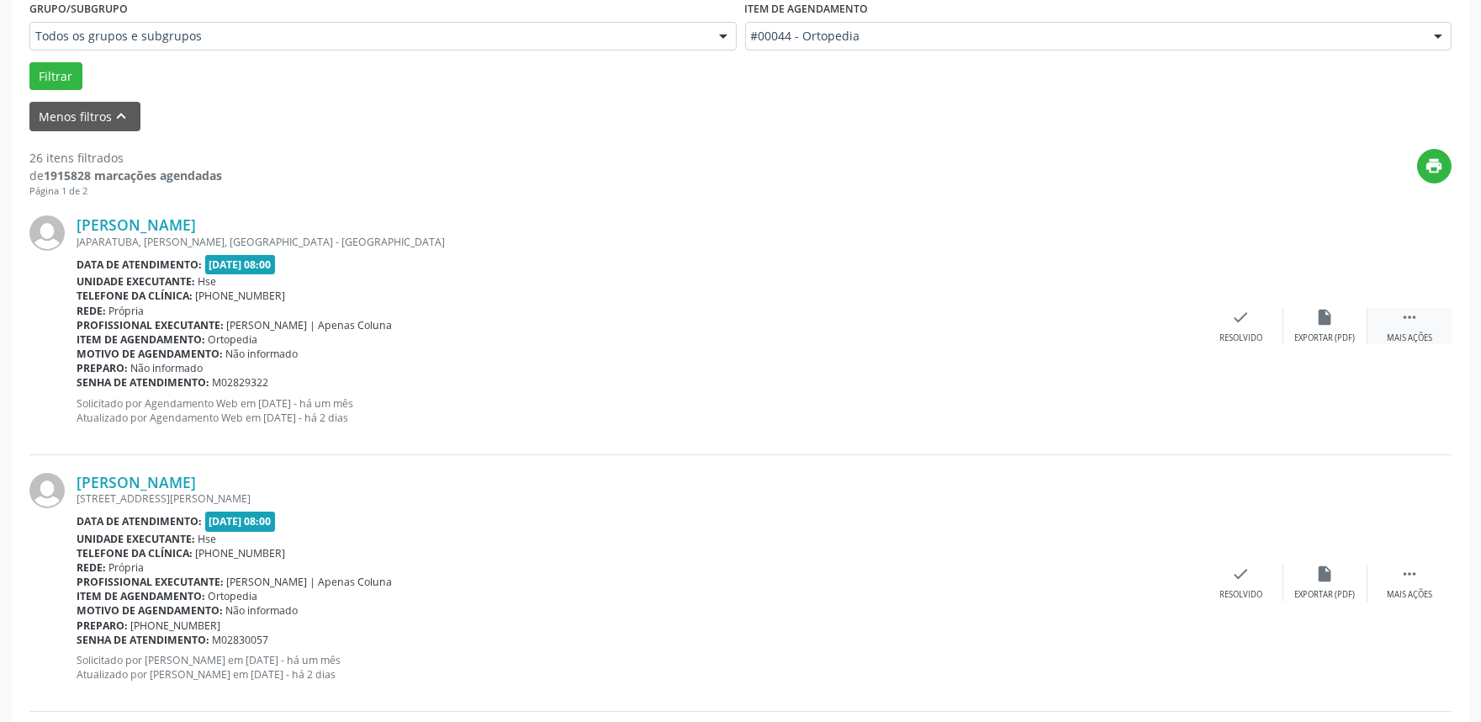
click at [1420, 312] on div " Mais ações" at bounding box center [1410, 326] width 84 height 36
click at [1329, 318] on icon "alarm_off" at bounding box center [1325, 317] width 19 height 19
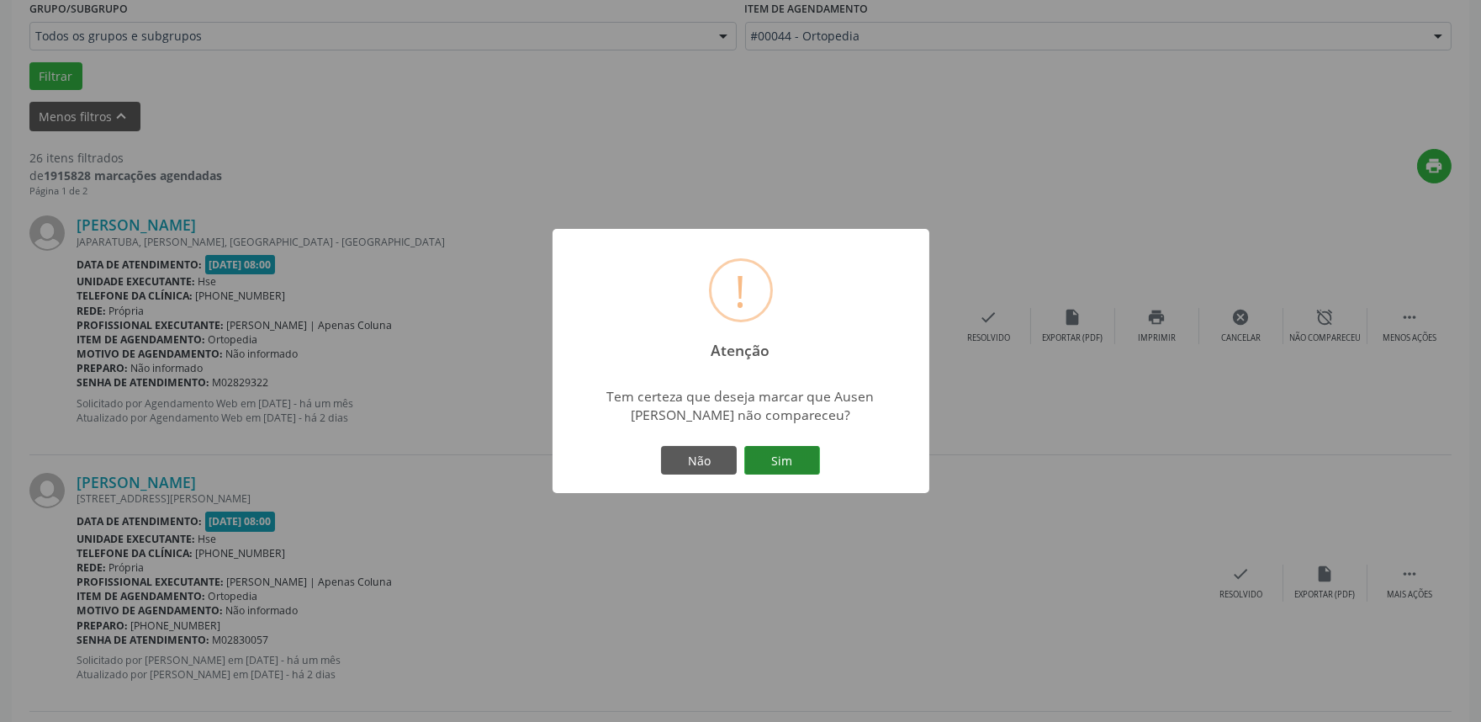
click at [794, 454] on button "Sim" at bounding box center [782, 460] width 76 height 29
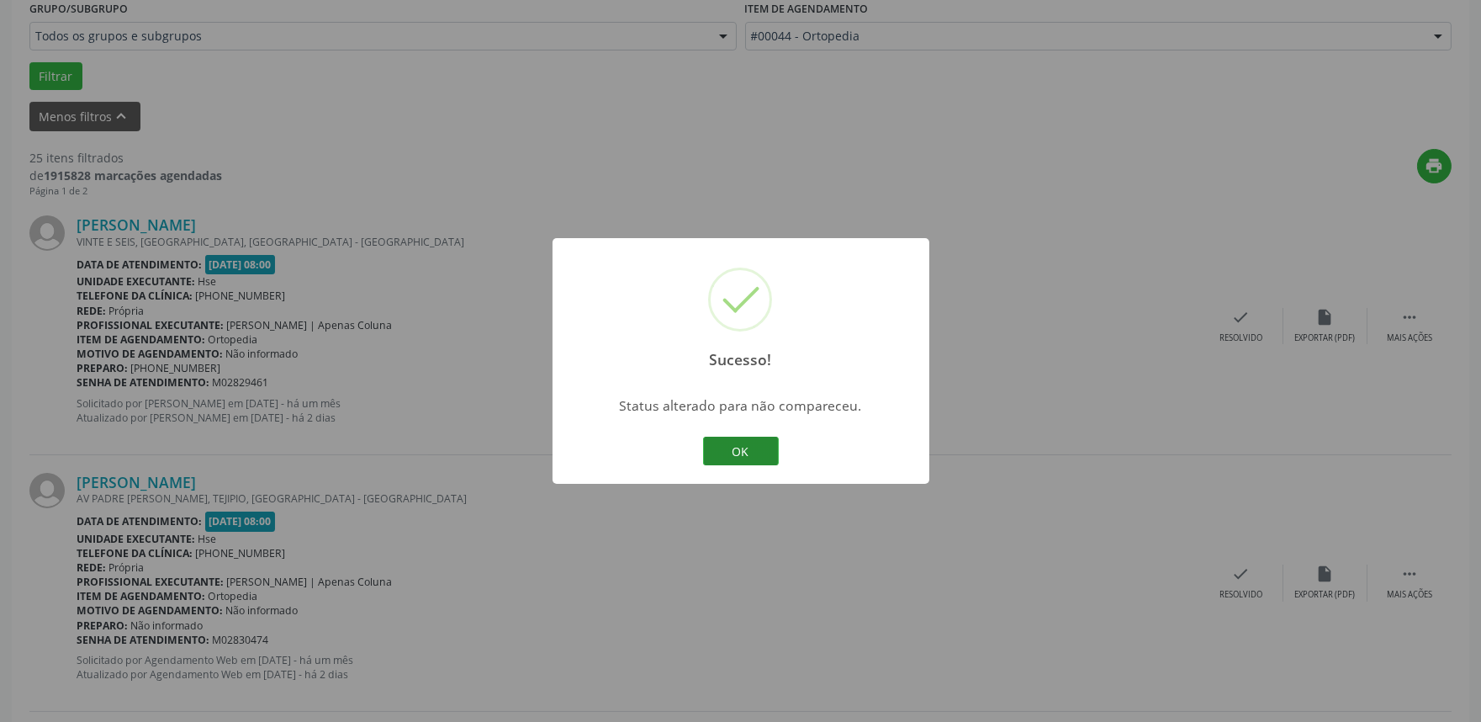
click at [740, 452] on button "OK" at bounding box center [741, 450] width 76 height 29
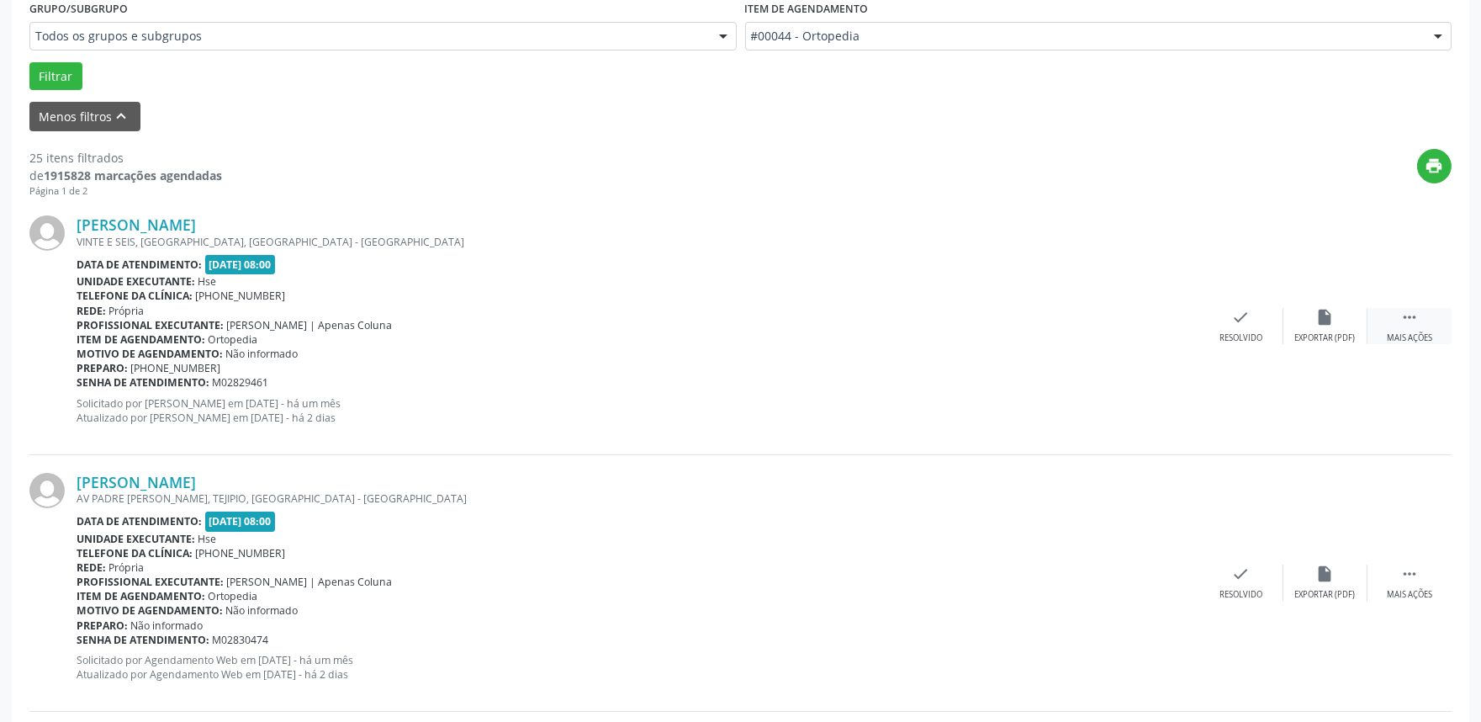
click at [1417, 324] on icon "" at bounding box center [1409, 317] width 19 height 19
click at [1319, 315] on icon "alarm_off" at bounding box center [1325, 317] width 19 height 19
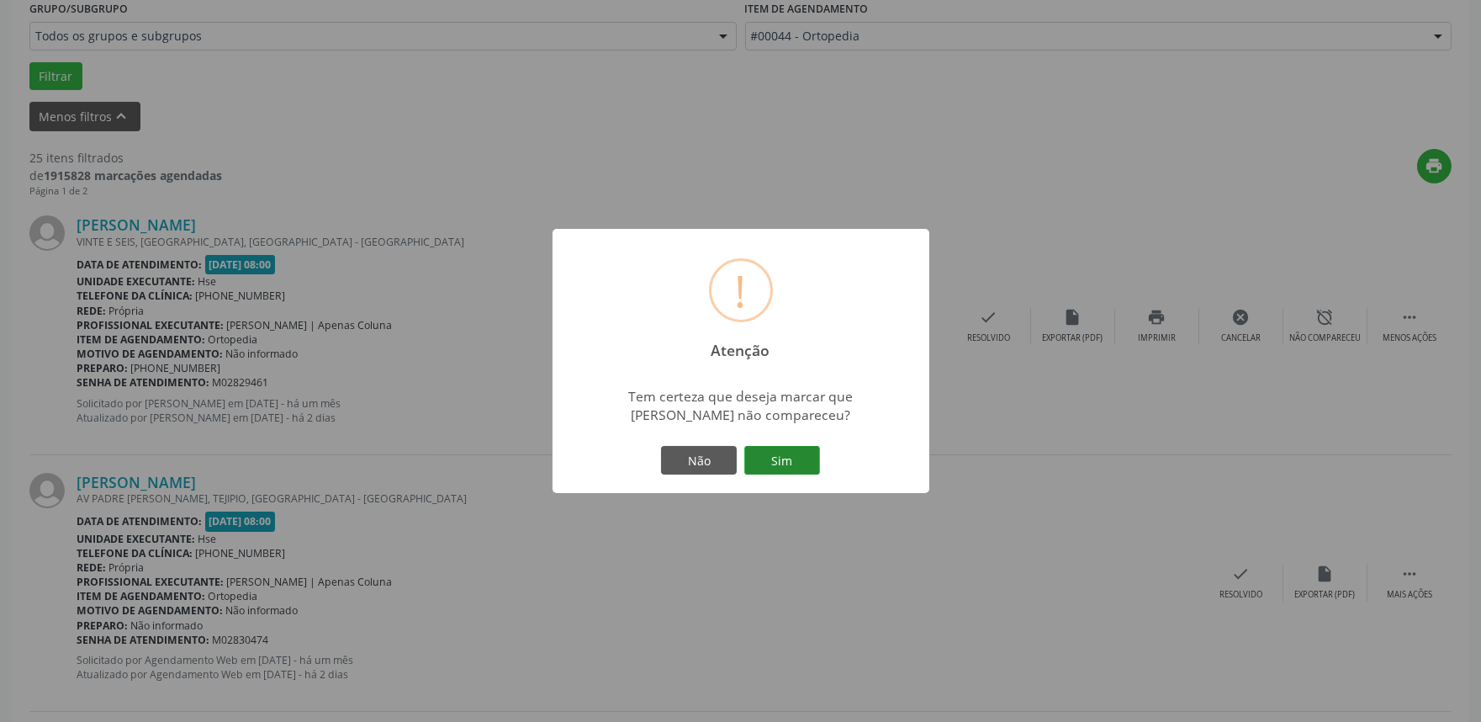
click at [786, 452] on button "Sim" at bounding box center [782, 460] width 76 height 29
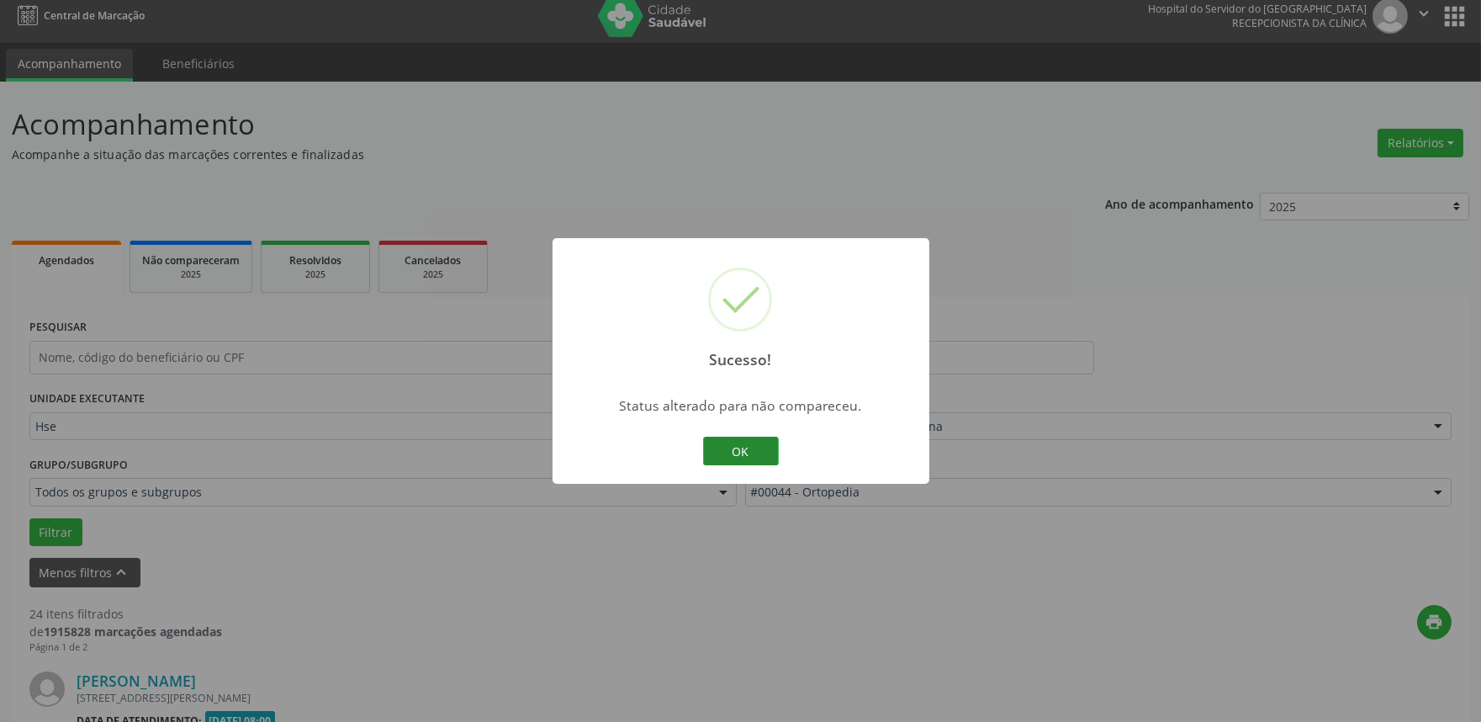
click at [761, 452] on button "OK" at bounding box center [741, 450] width 76 height 29
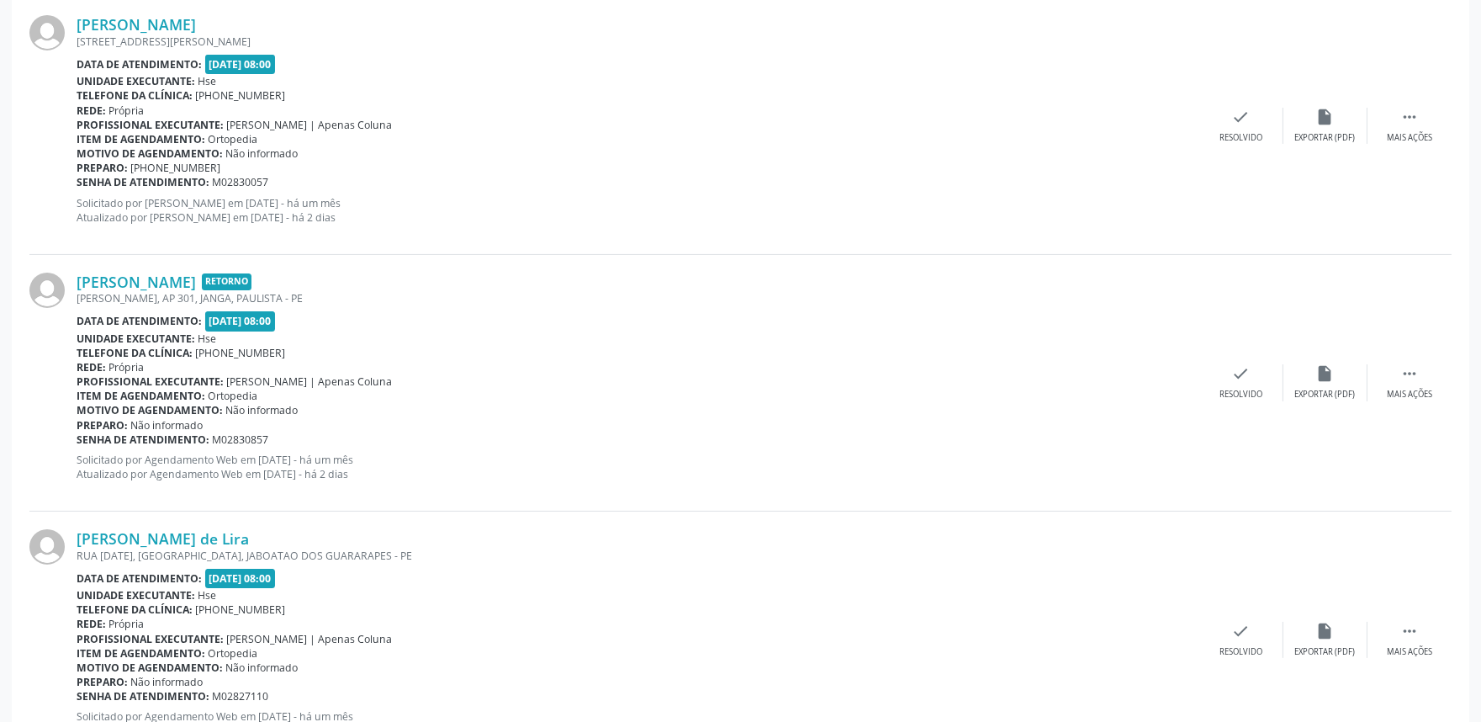
scroll to position [616, 0]
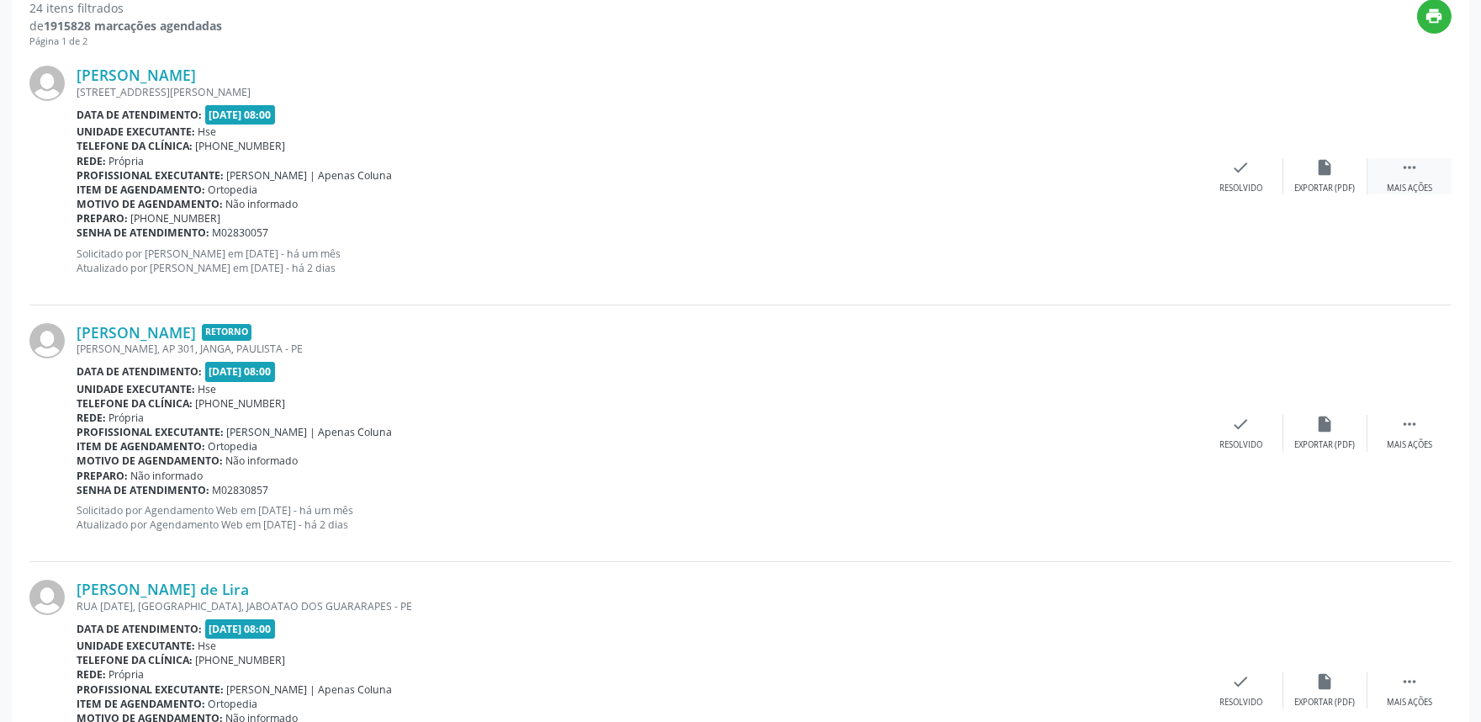
click at [1407, 180] on div " Mais ações" at bounding box center [1410, 176] width 84 height 36
click at [1319, 172] on icon "alarm_off" at bounding box center [1325, 167] width 19 height 19
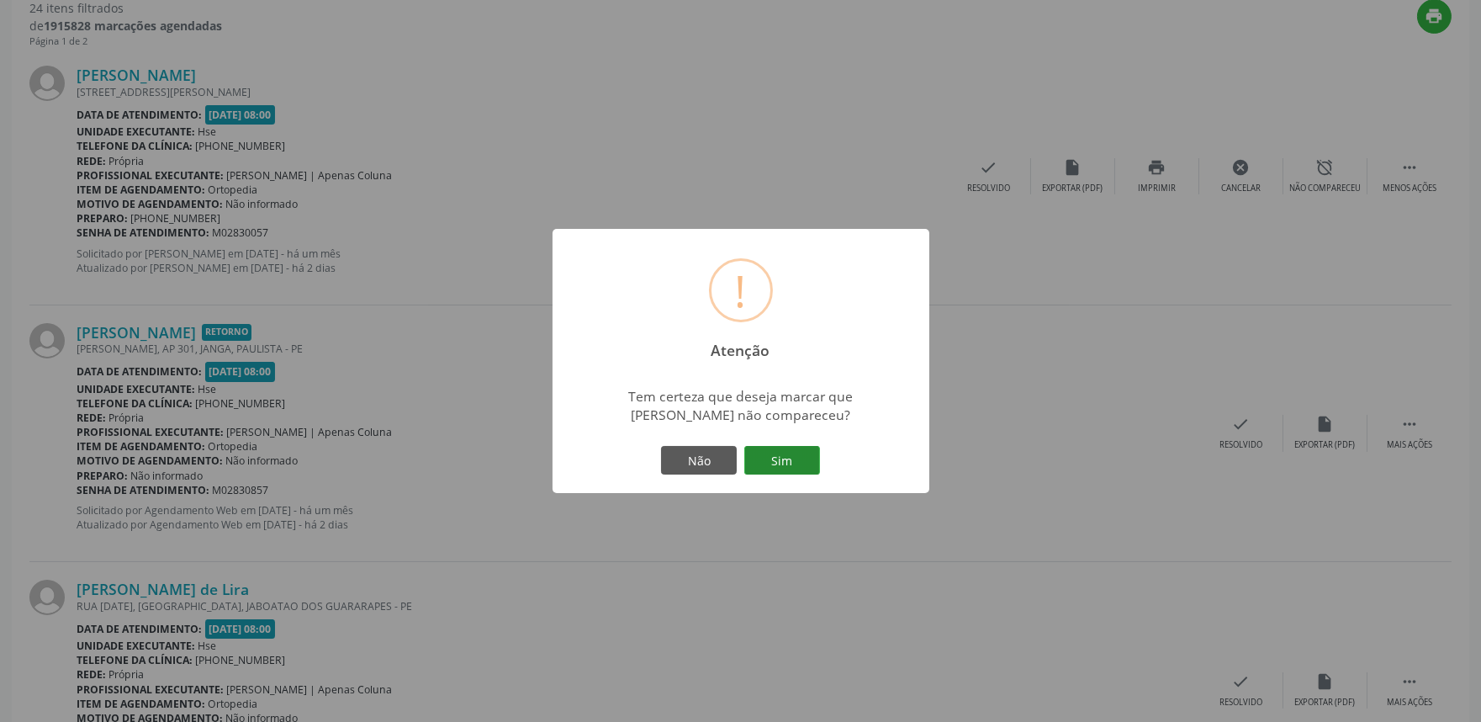
click at [784, 463] on button "Sim" at bounding box center [782, 460] width 76 height 29
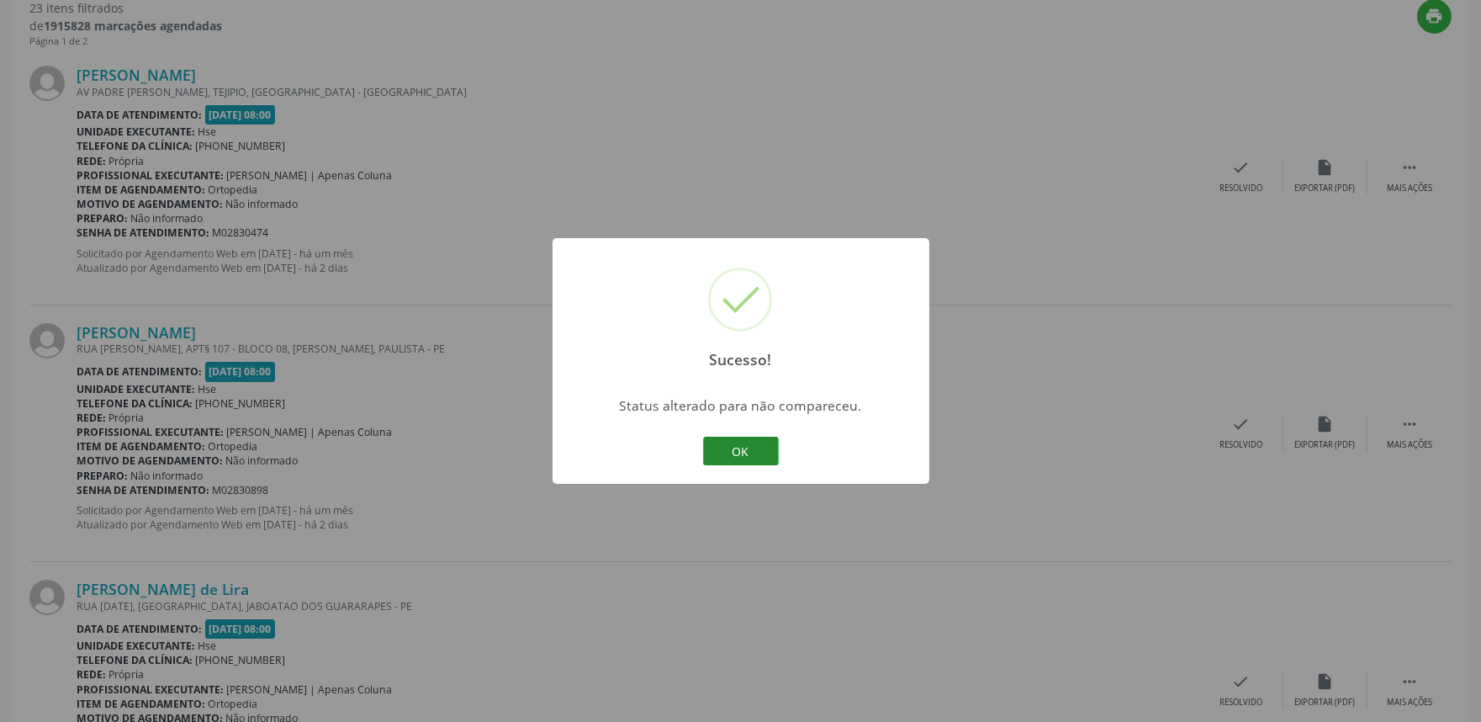
click at [759, 451] on button "OK" at bounding box center [741, 450] width 76 height 29
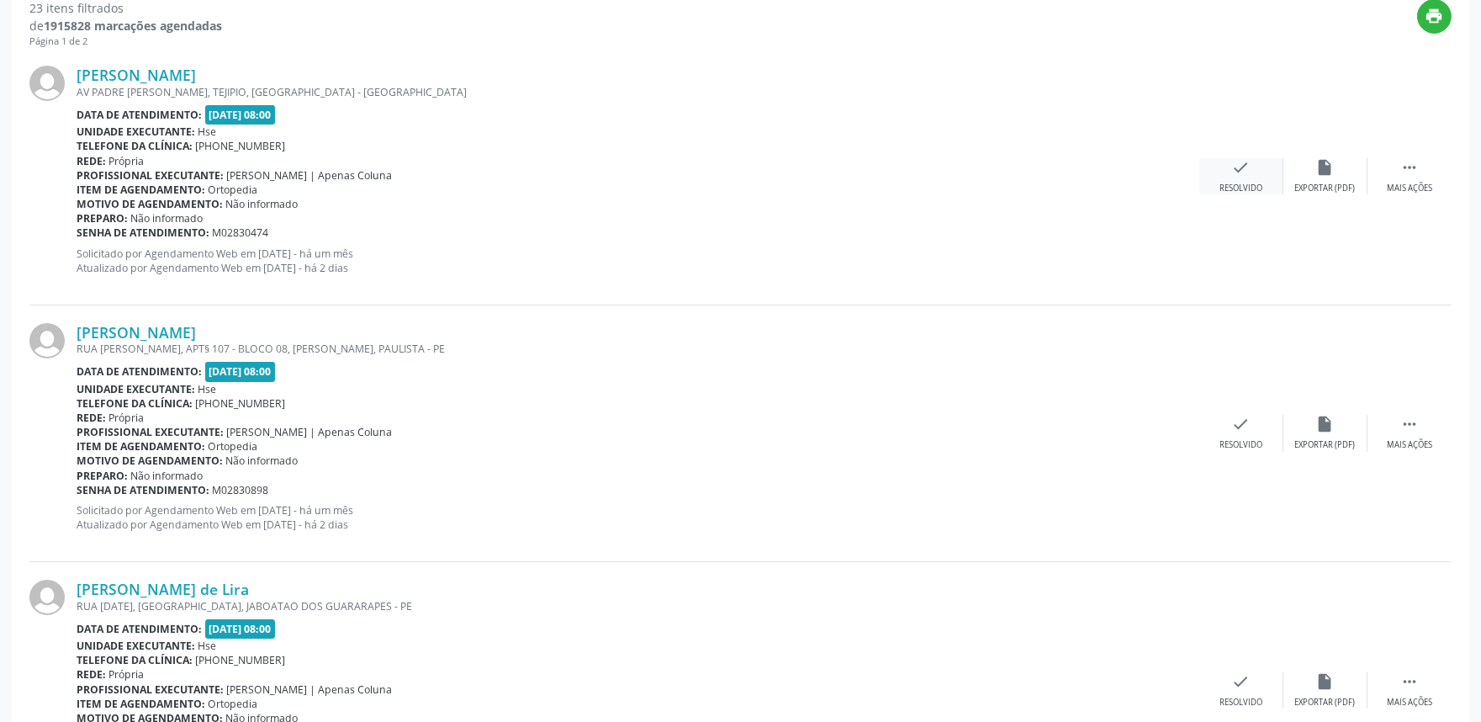
click at [1240, 173] on icon "check" at bounding box center [1241, 167] width 19 height 19
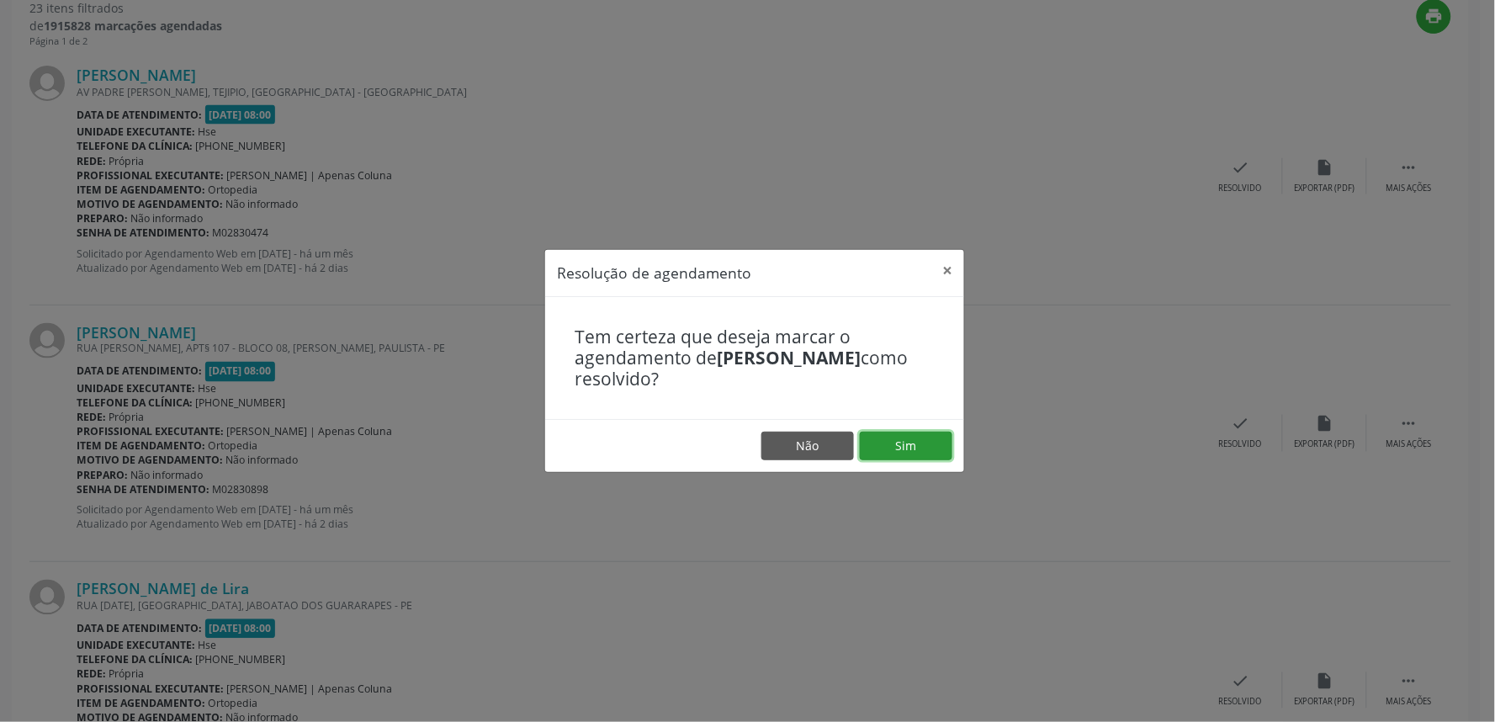
click at [908, 437] on button "Sim" at bounding box center [906, 445] width 93 height 29
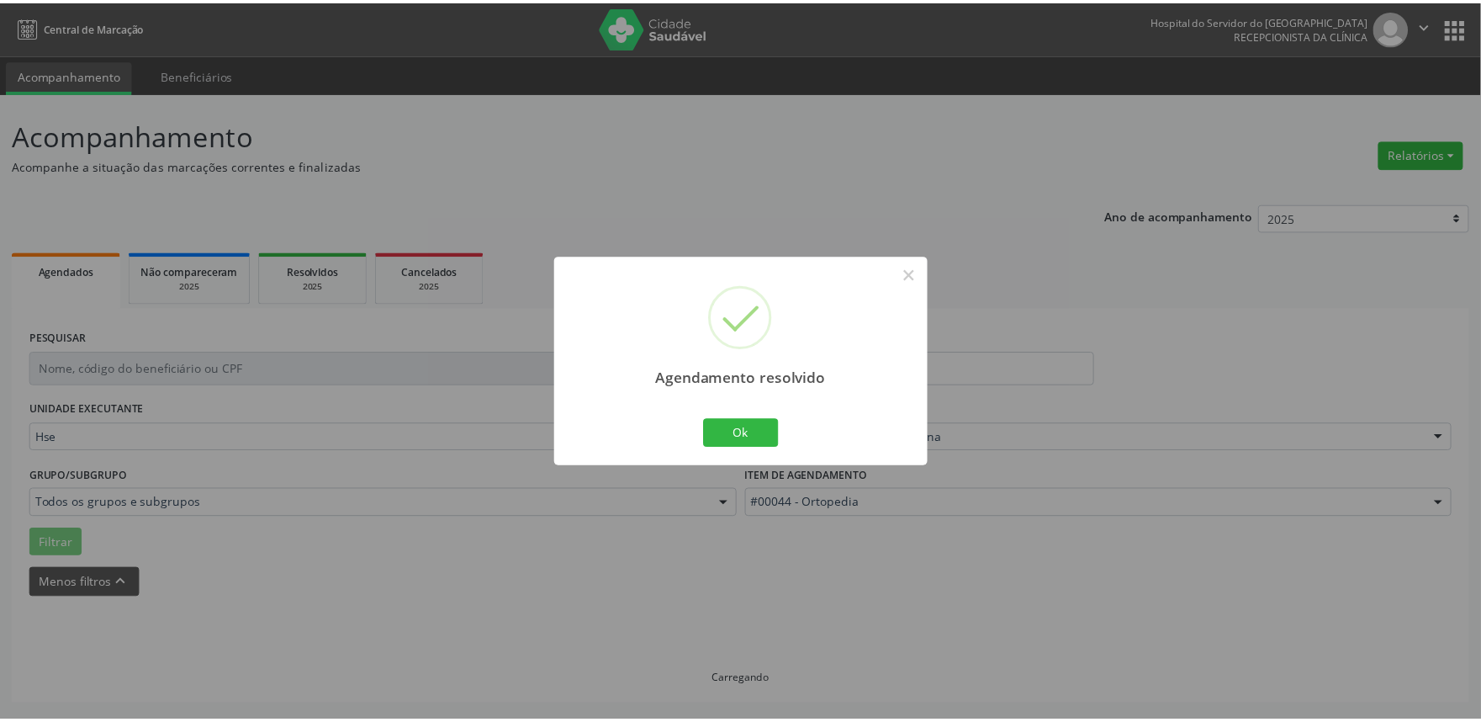
scroll to position [0, 0]
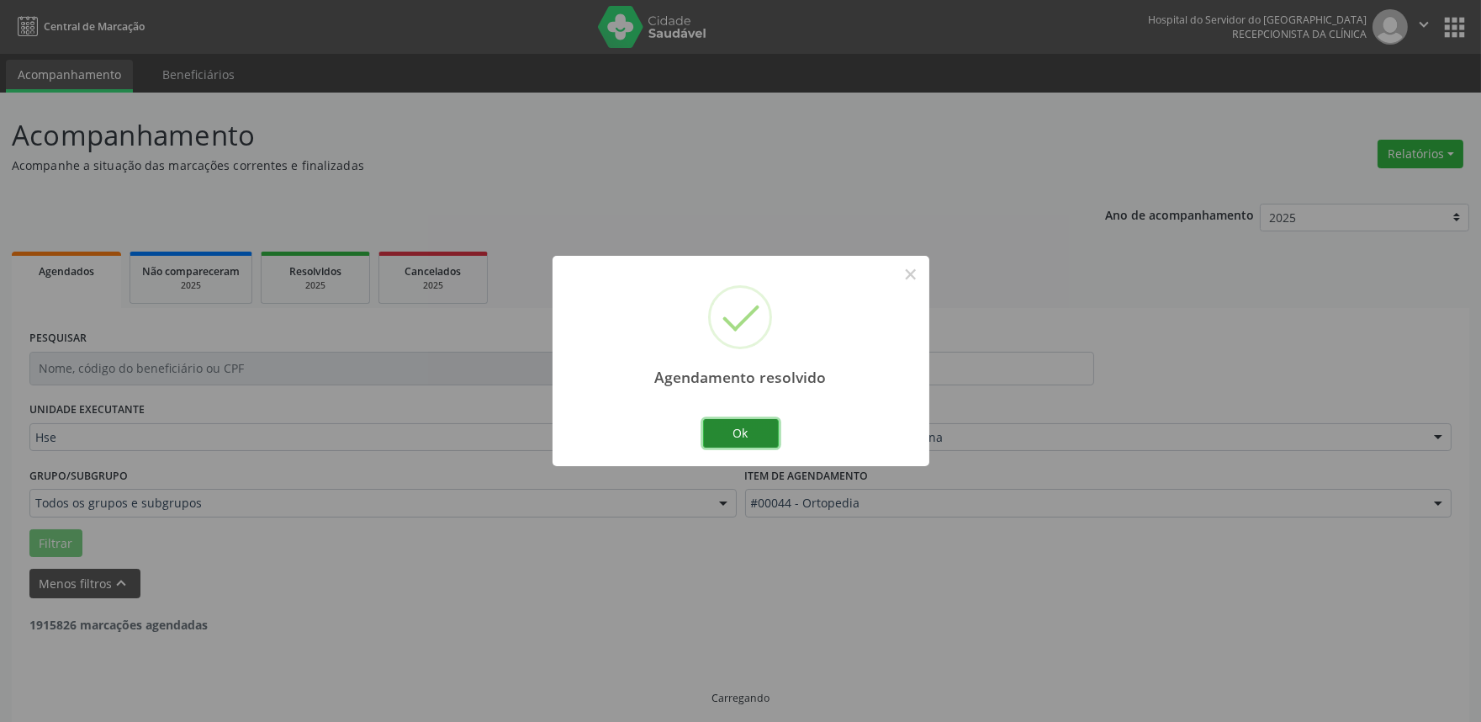
click at [744, 429] on button "Ok" at bounding box center [741, 433] width 76 height 29
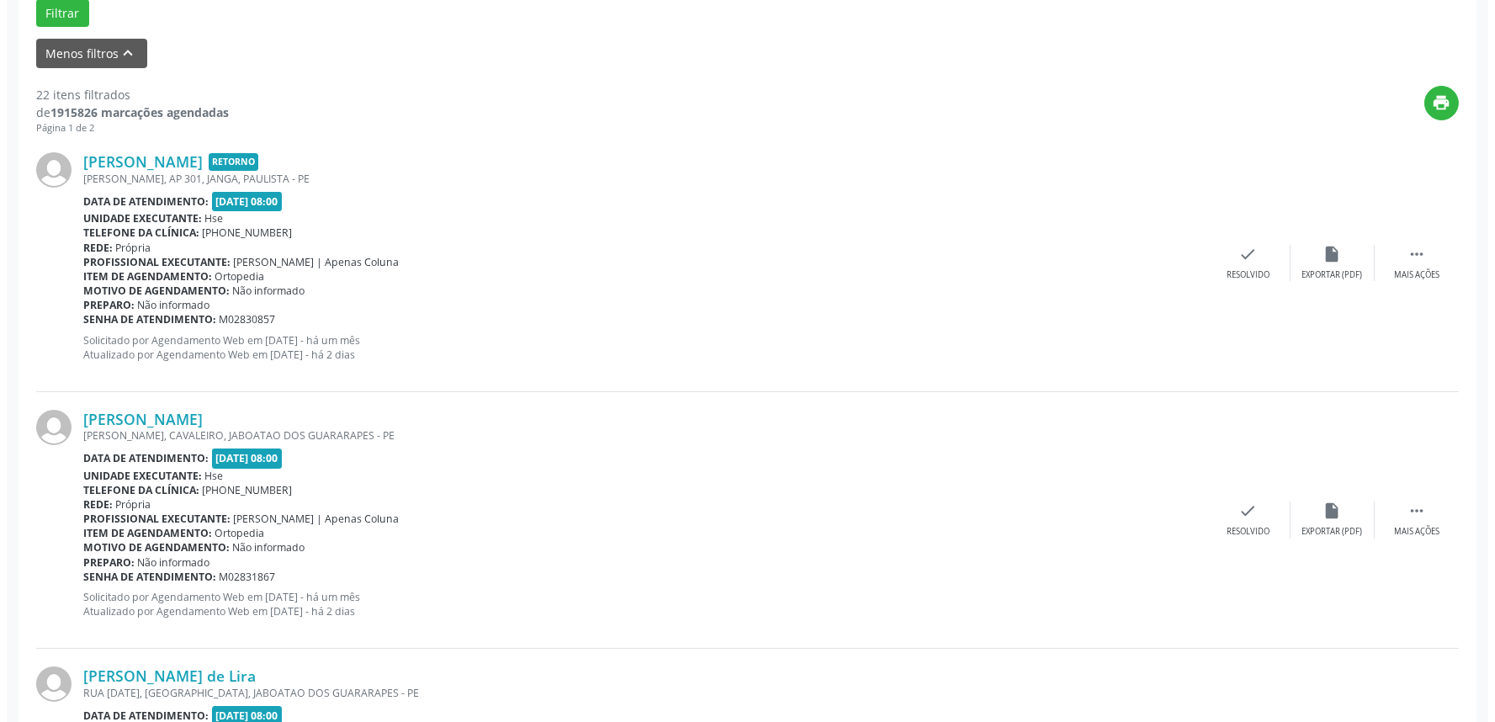
scroll to position [585, 0]
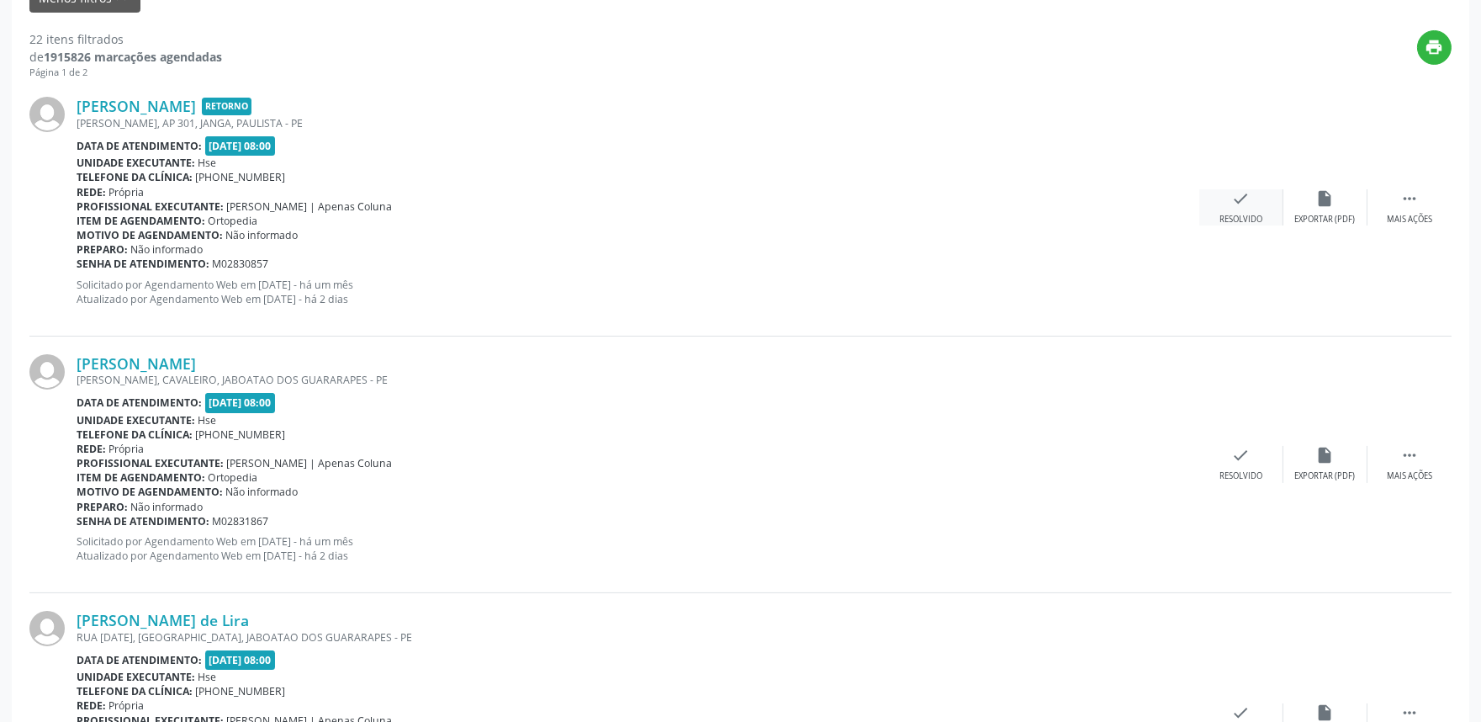
click at [1241, 204] on icon "check" at bounding box center [1241, 198] width 19 height 19
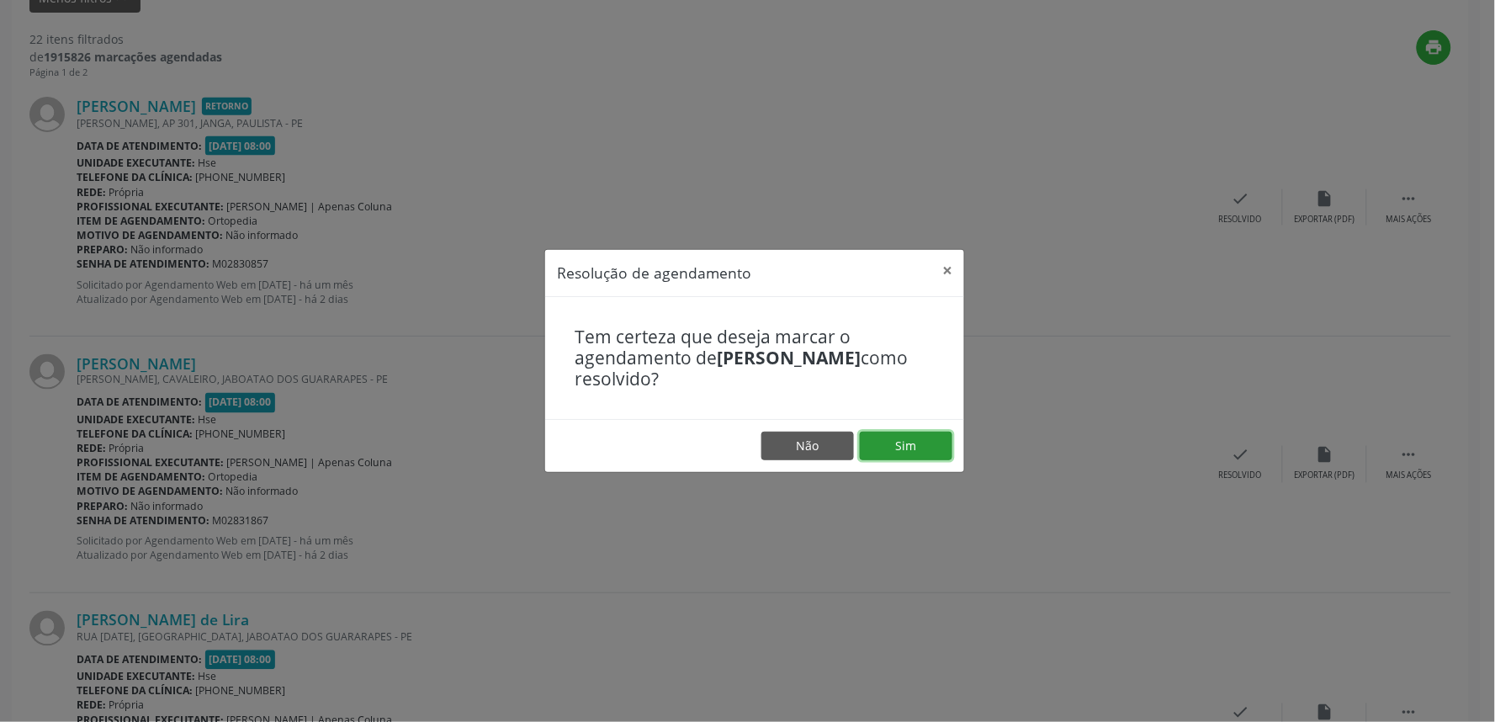
click at [918, 440] on button "Sim" at bounding box center [906, 445] width 93 height 29
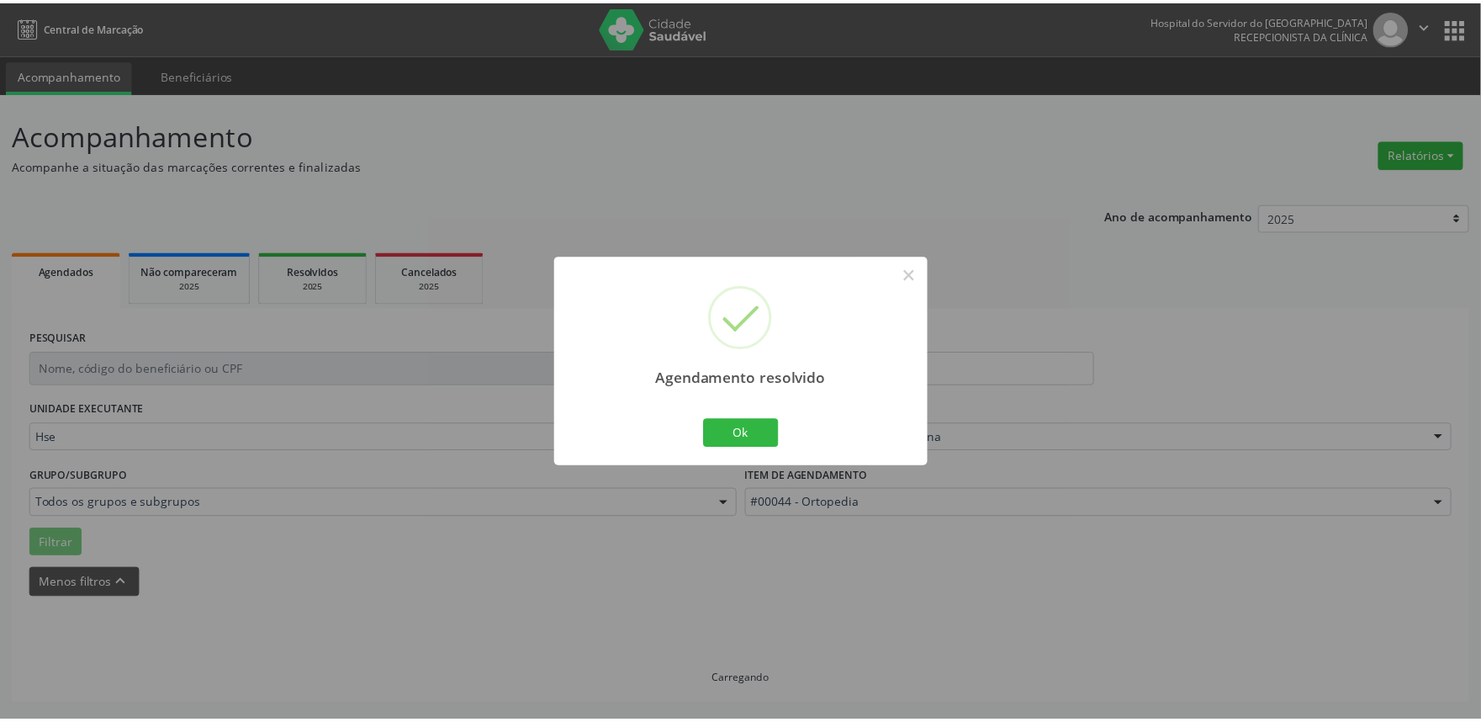
scroll to position [0, 0]
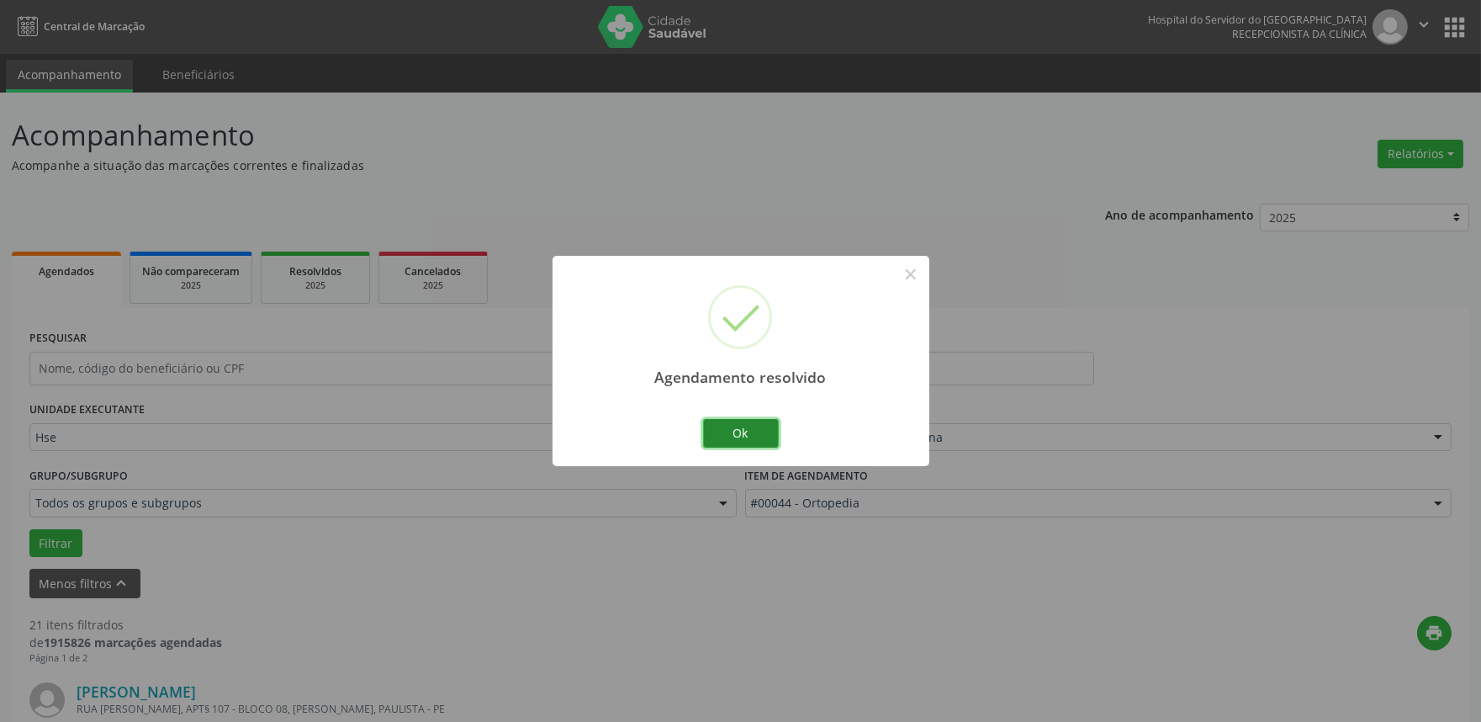
click at [749, 431] on button "Ok" at bounding box center [741, 433] width 76 height 29
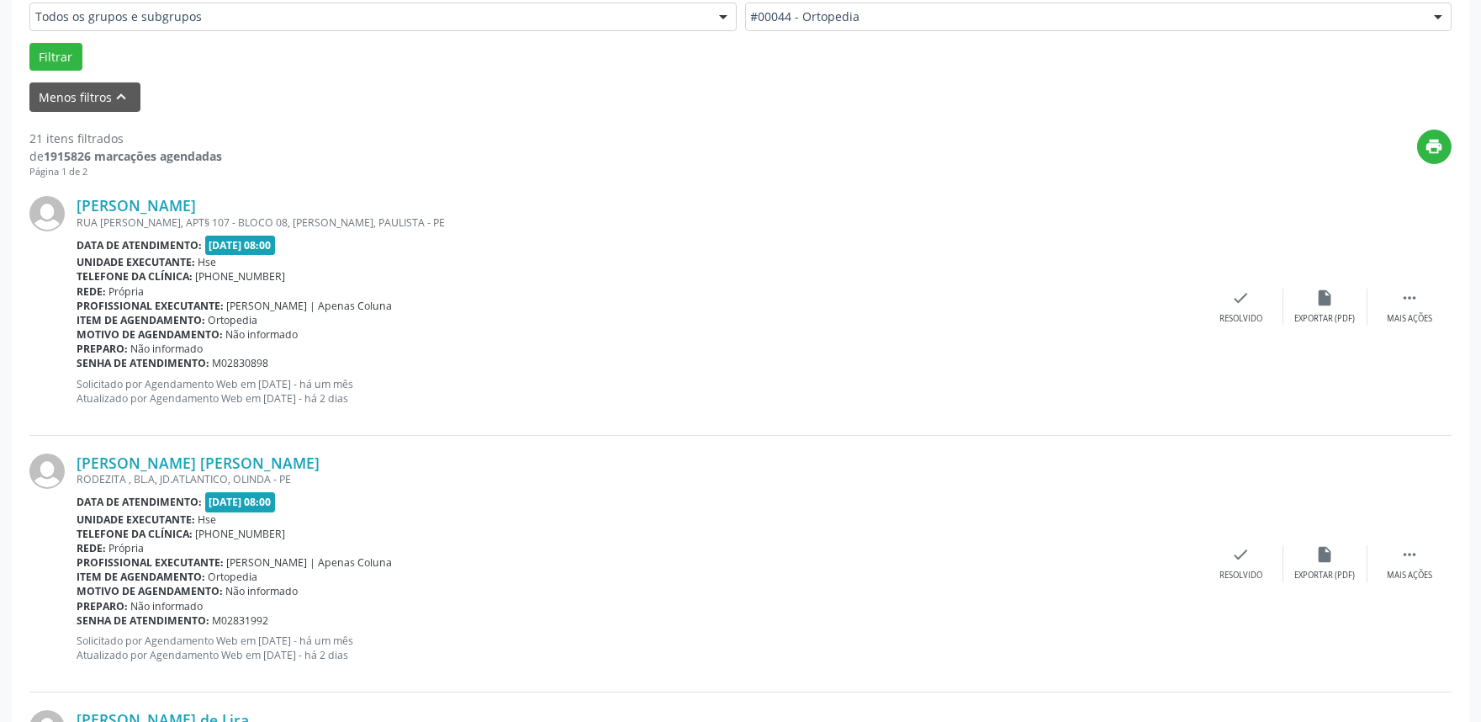
scroll to position [530, 0]
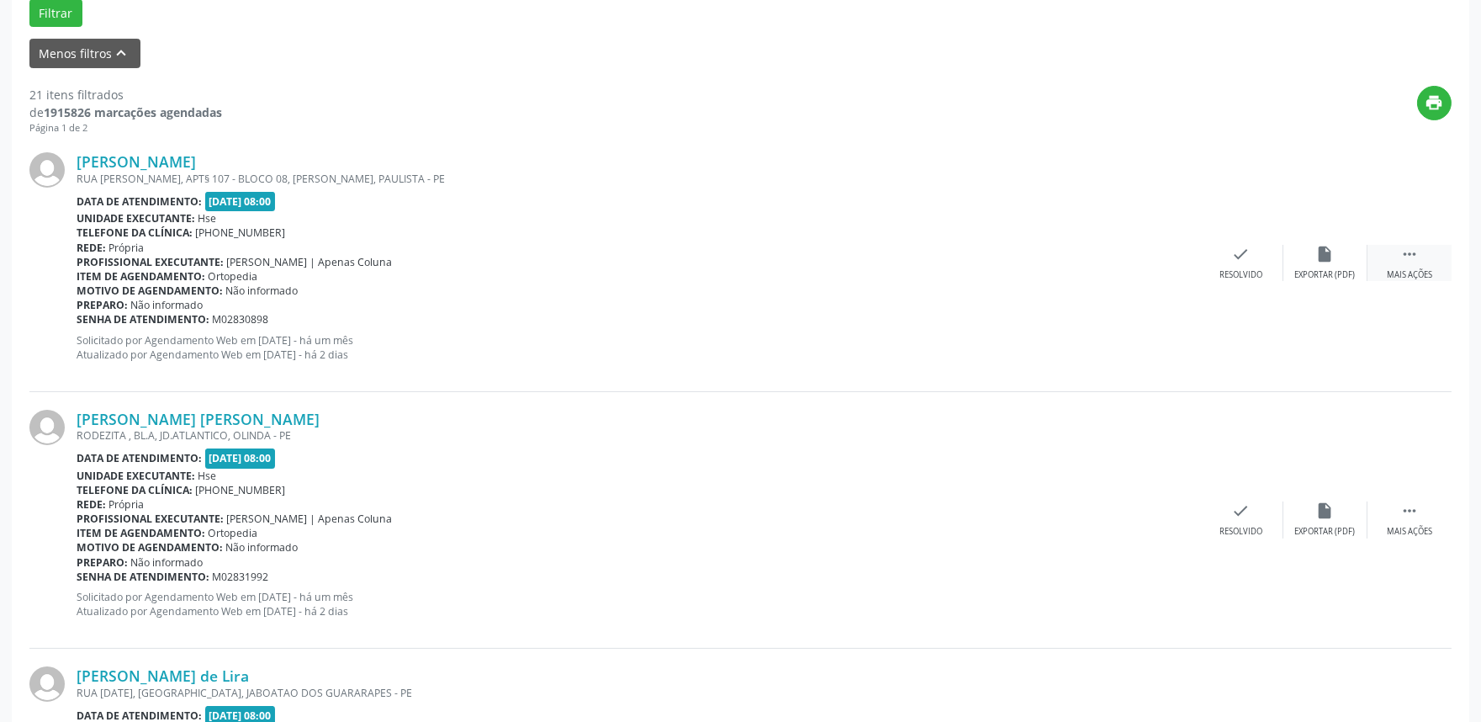
click at [1414, 258] on icon "" at bounding box center [1409, 254] width 19 height 19
click at [1343, 265] on div "alarm_off Não compareceu" at bounding box center [1325, 263] width 84 height 36
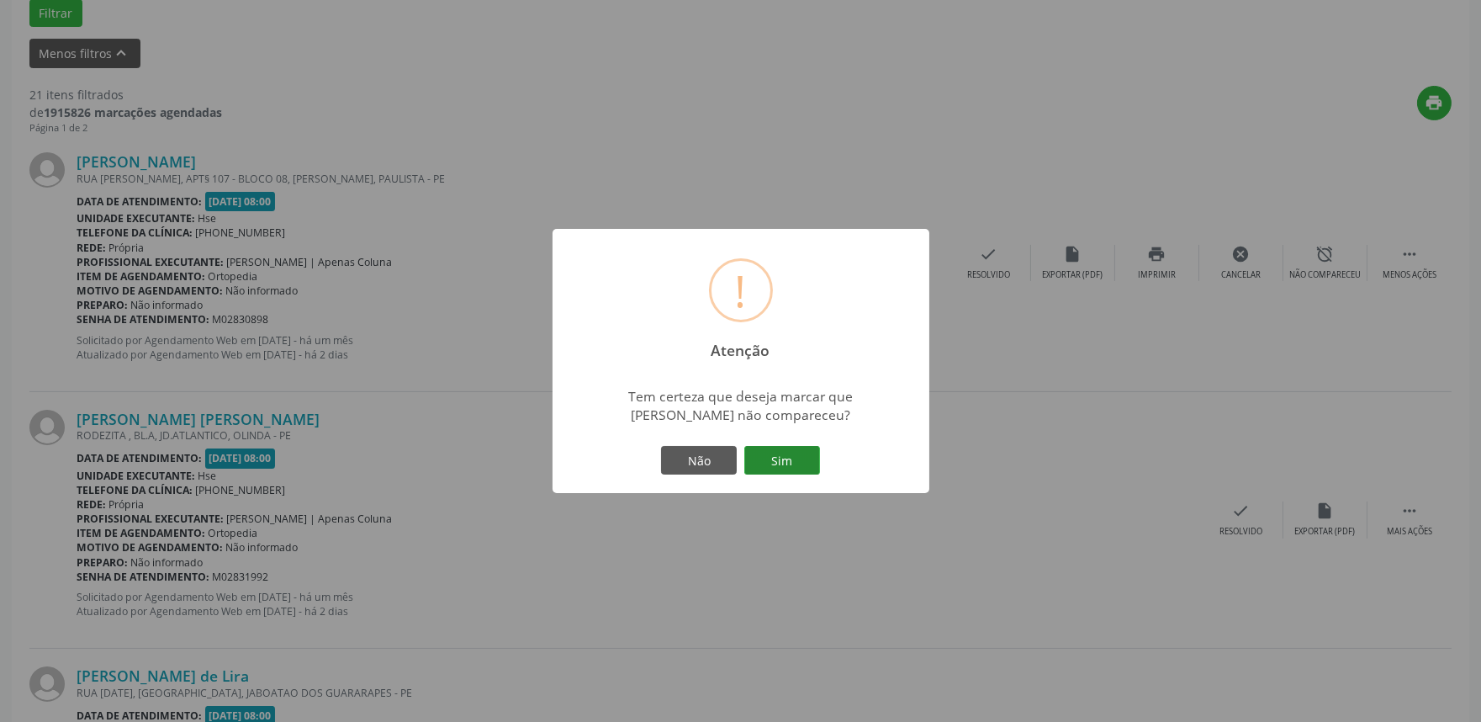
click at [780, 461] on button "Sim" at bounding box center [782, 460] width 76 height 29
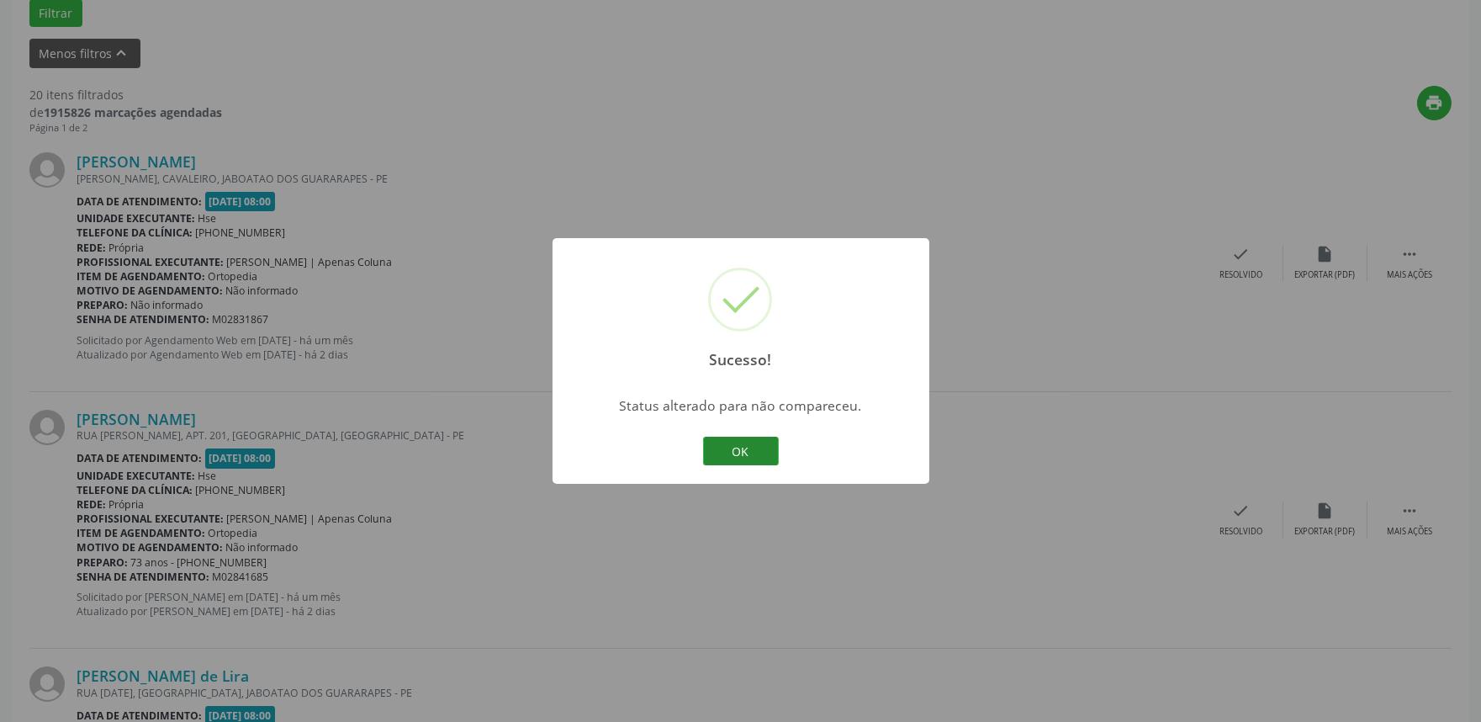
click at [766, 452] on button "OK" at bounding box center [741, 450] width 76 height 29
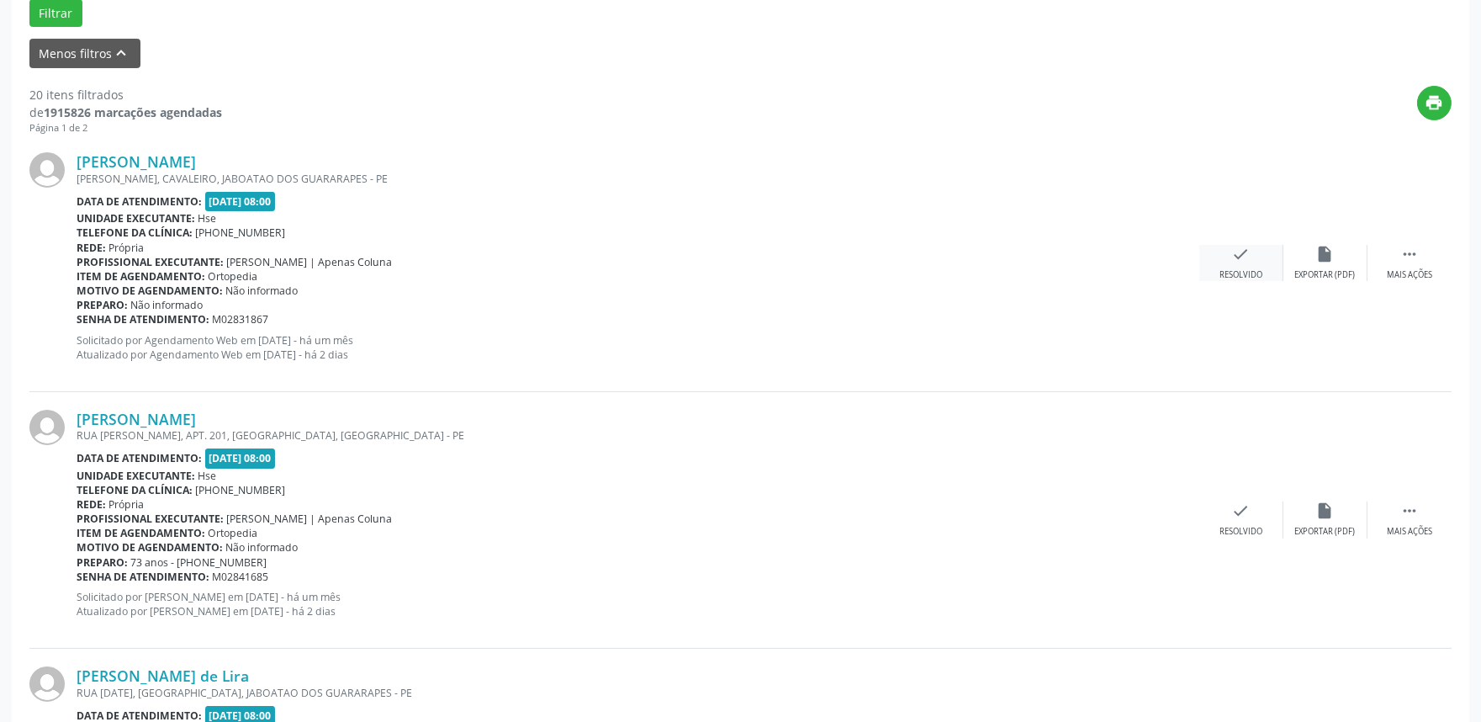
click at [1230, 262] on div "check Resolvido" at bounding box center [1241, 263] width 84 height 36
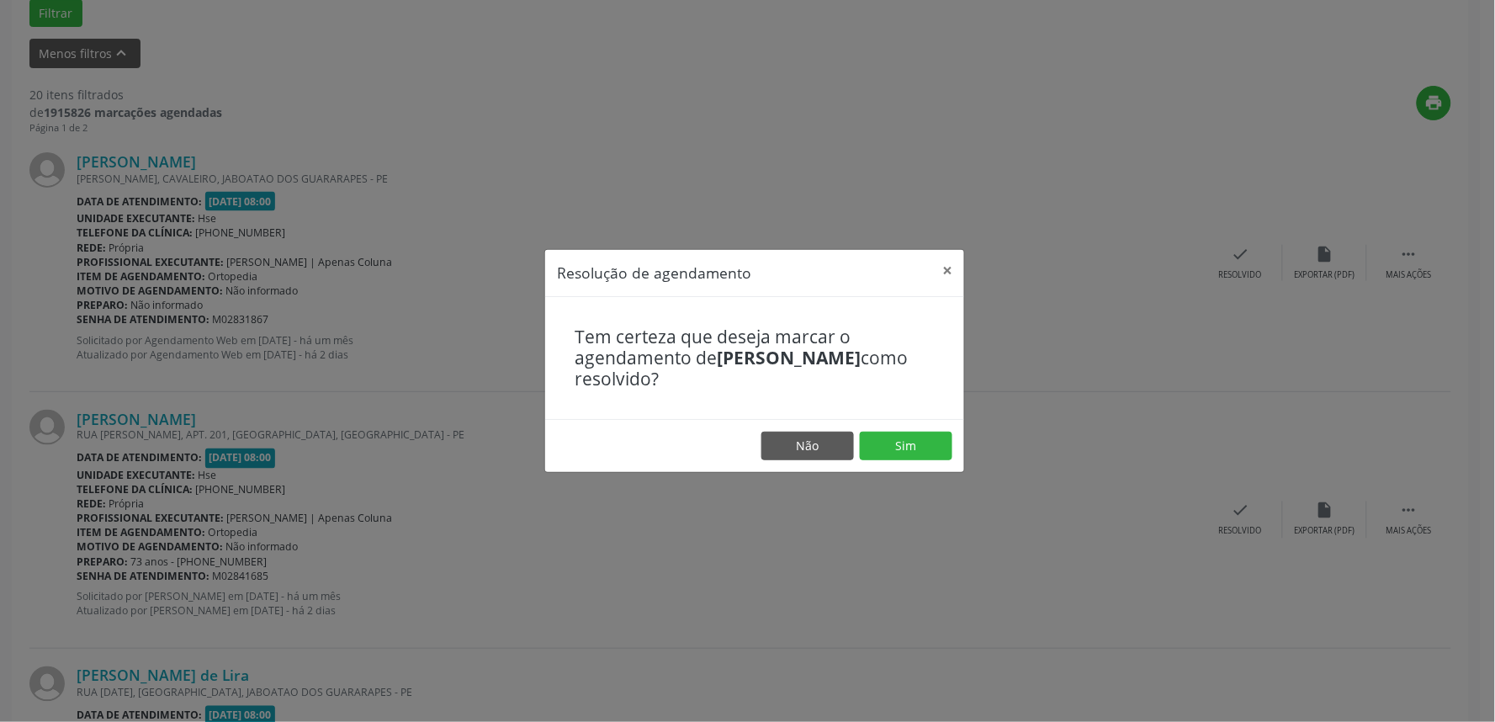
click at [823, 431] on footer "Não Sim" at bounding box center [754, 445] width 419 height 53
click at [821, 447] on button "Não" at bounding box center [807, 445] width 93 height 29
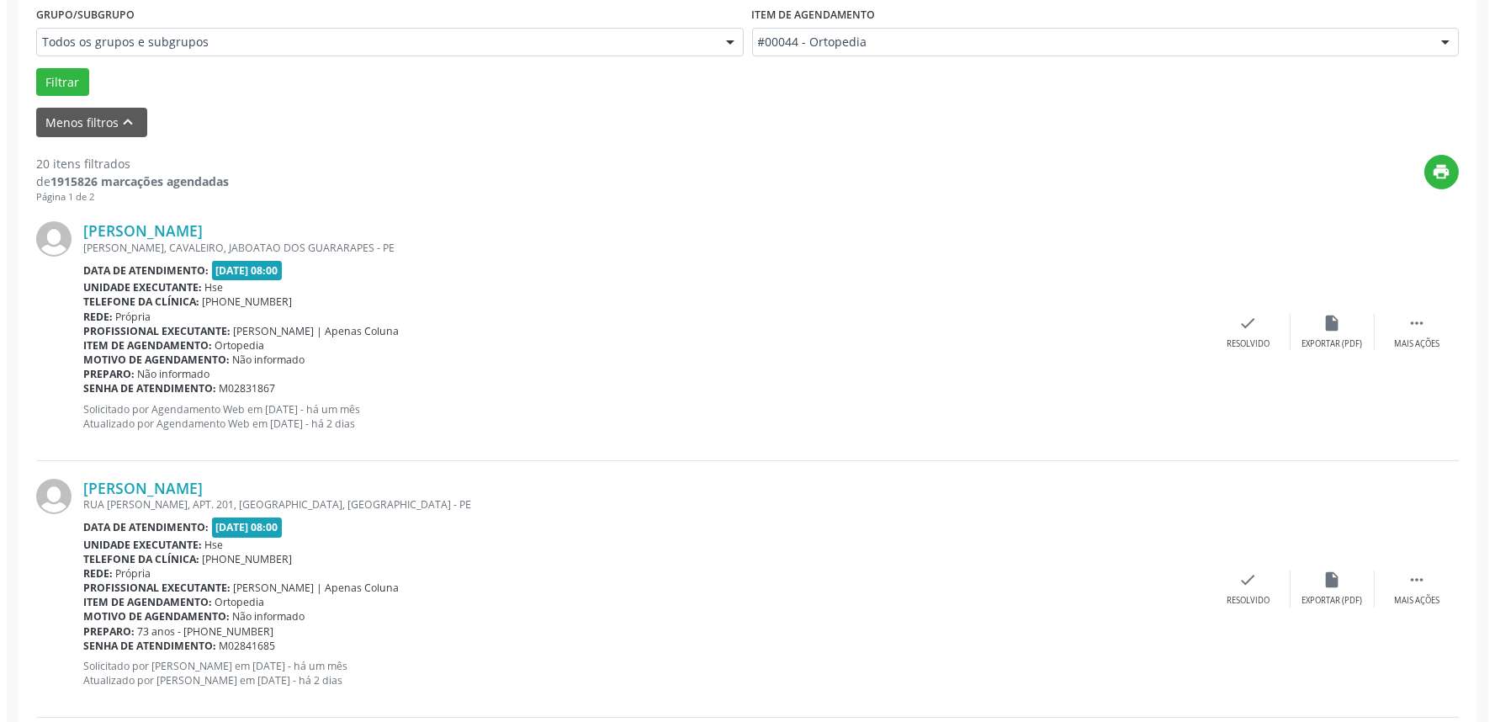
scroll to position [517, 0]
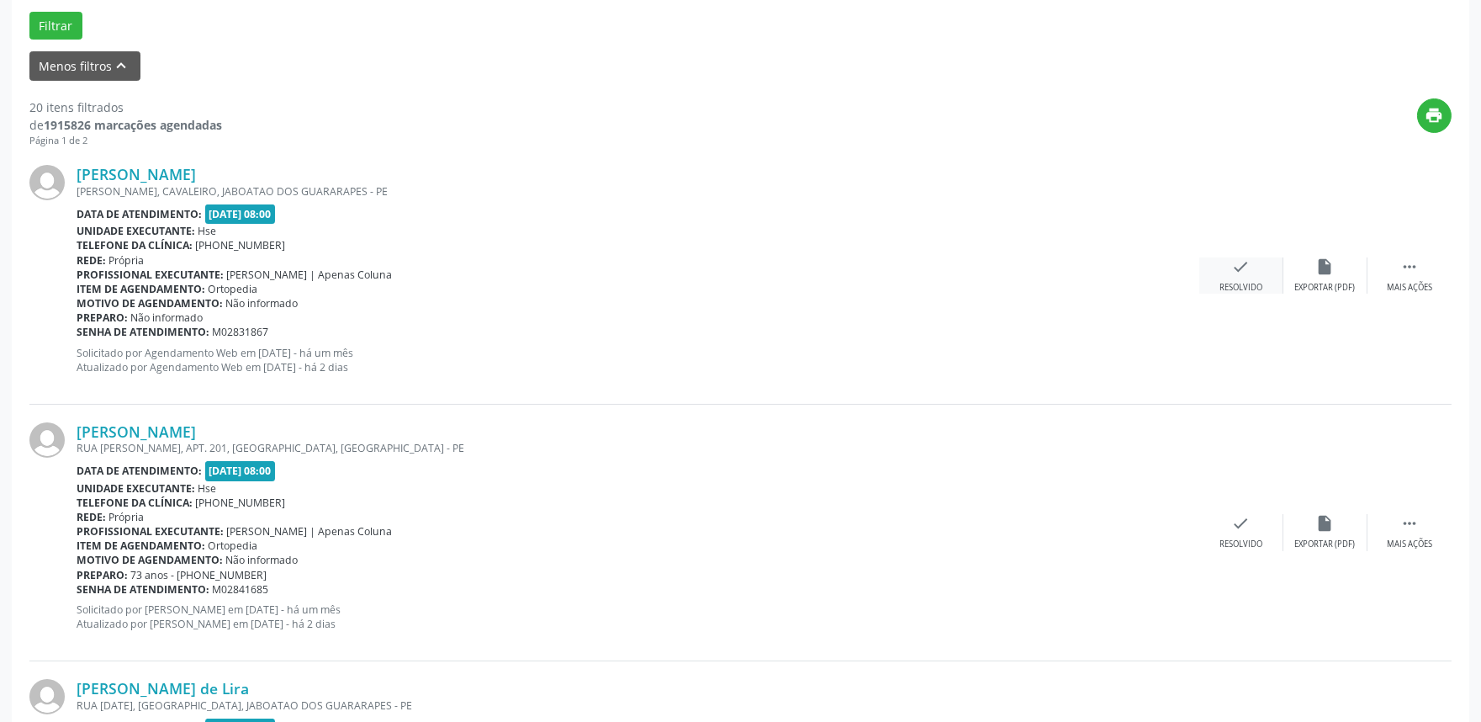
click at [1241, 261] on icon "check" at bounding box center [1241, 266] width 19 height 19
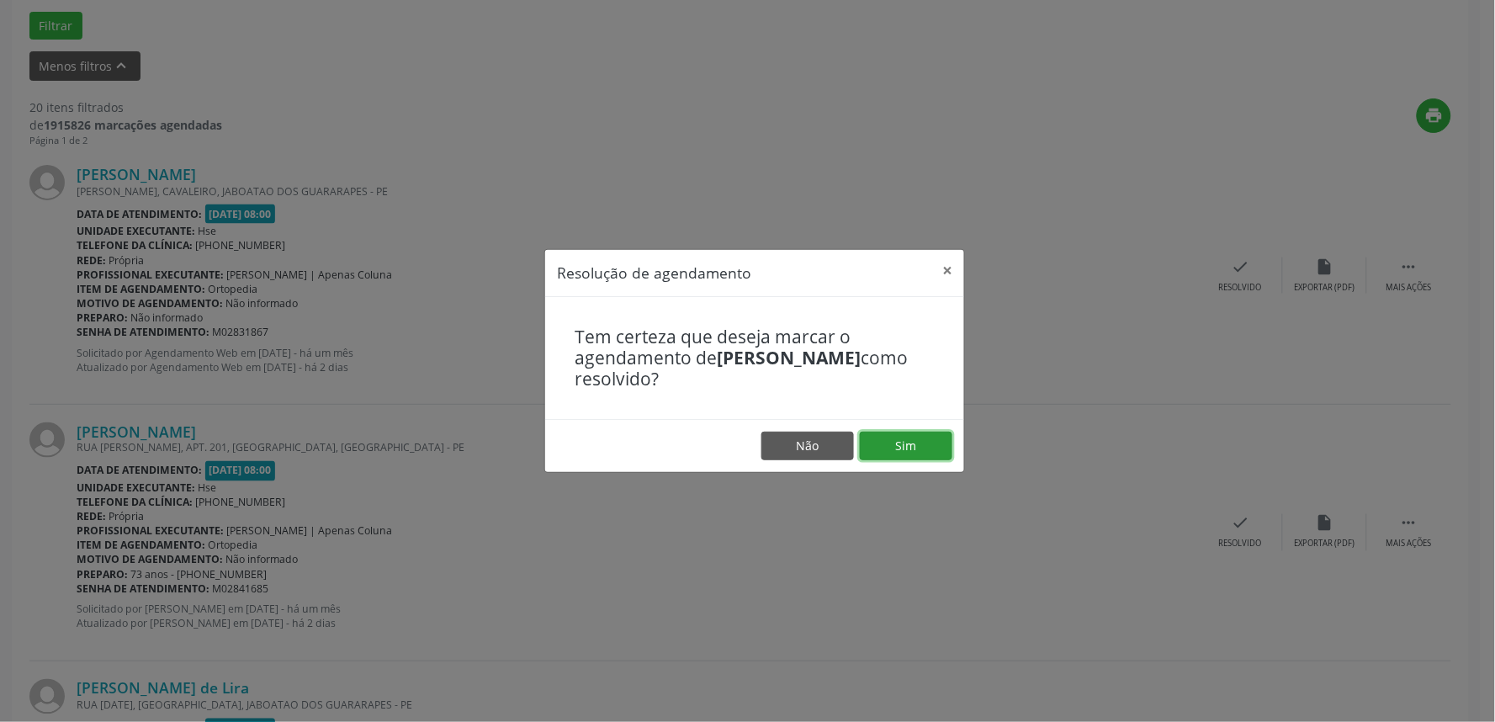
click at [921, 447] on button "Sim" at bounding box center [906, 445] width 93 height 29
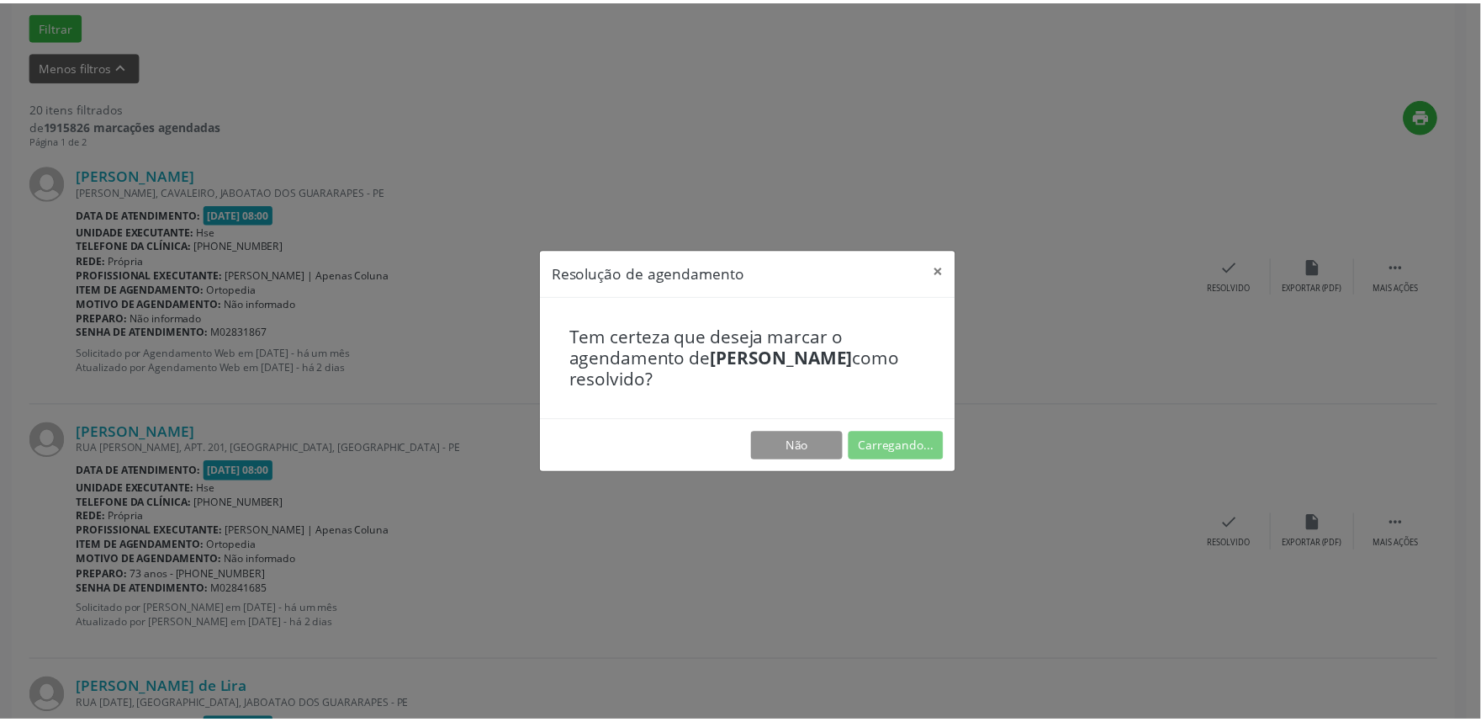
scroll to position [0, 0]
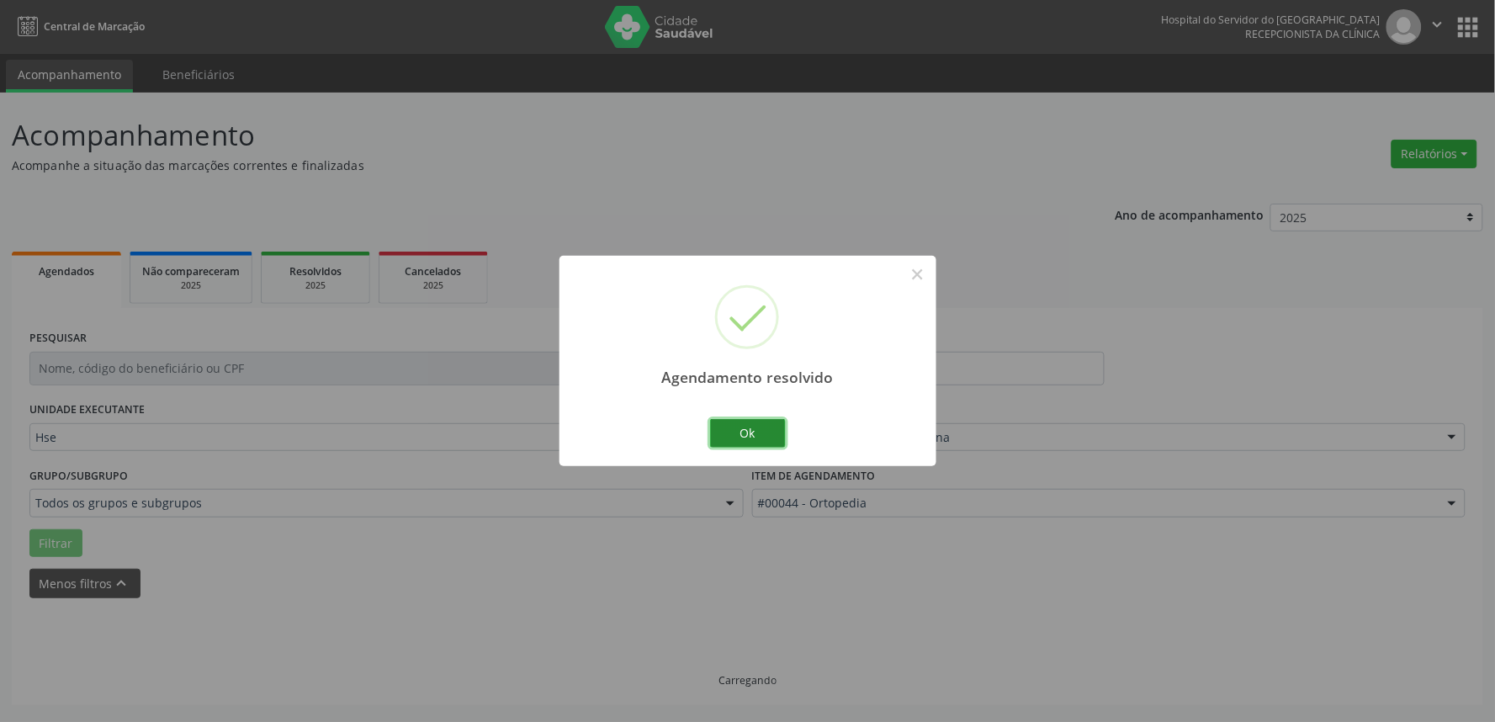
click at [759, 437] on button "Ok" at bounding box center [748, 433] width 76 height 29
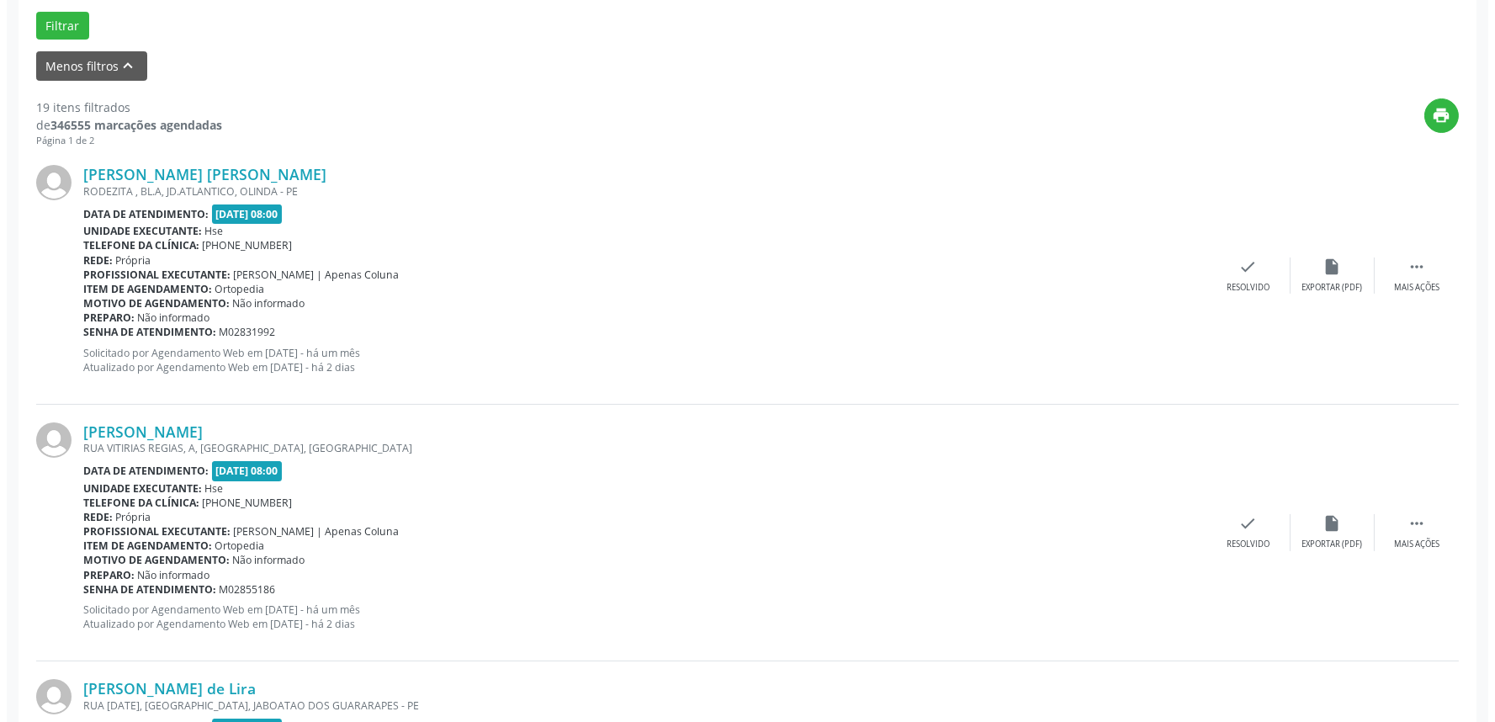
scroll to position [542, 0]
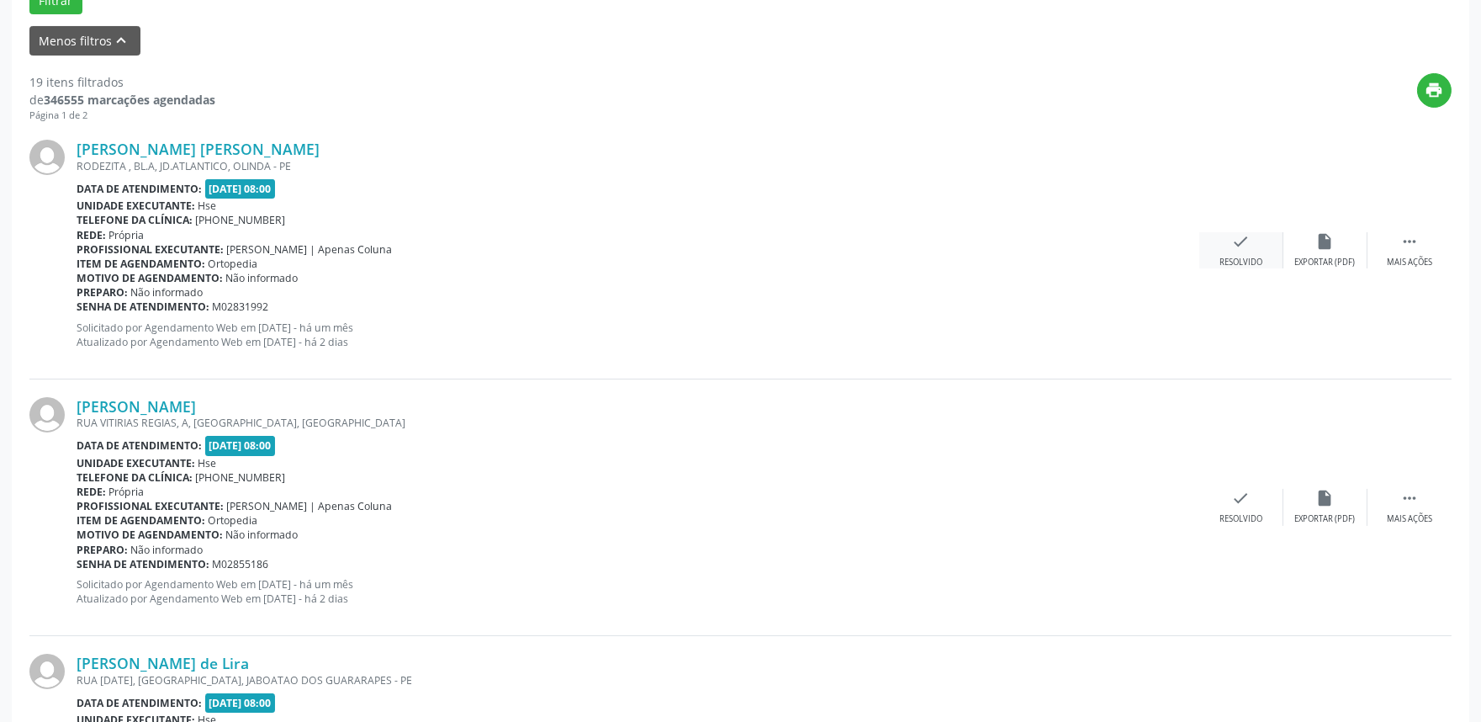
click at [1250, 249] on div "check Resolvido" at bounding box center [1241, 250] width 84 height 36
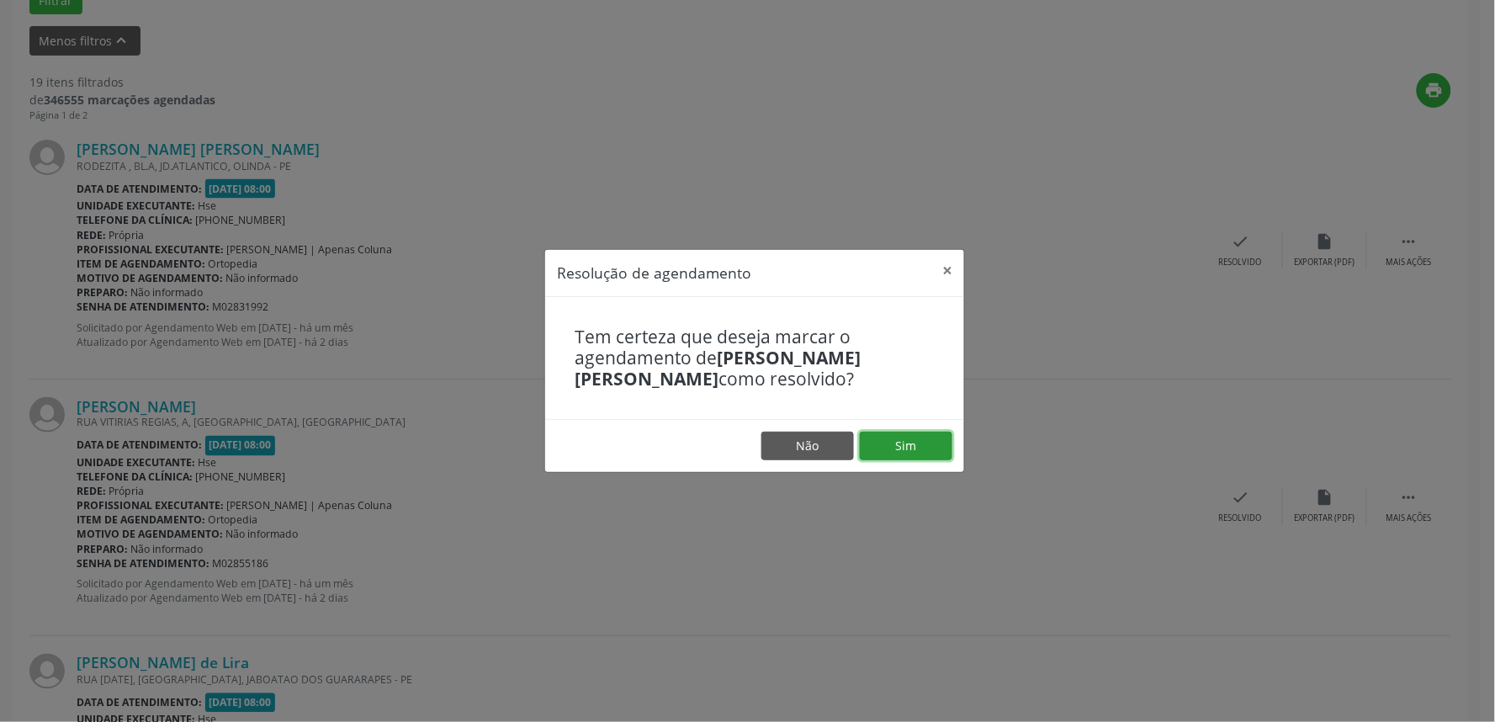
click at [935, 442] on button "Sim" at bounding box center [906, 445] width 93 height 29
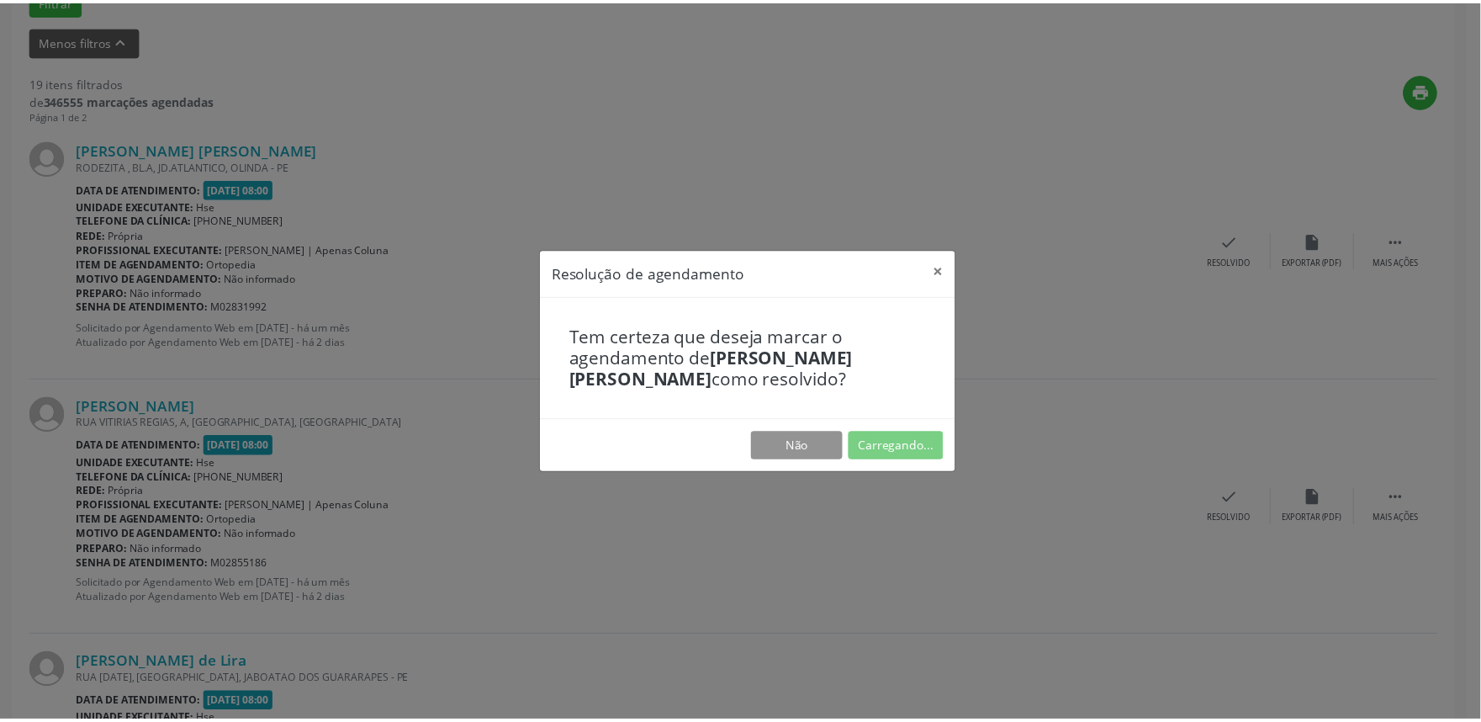
scroll to position [0, 0]
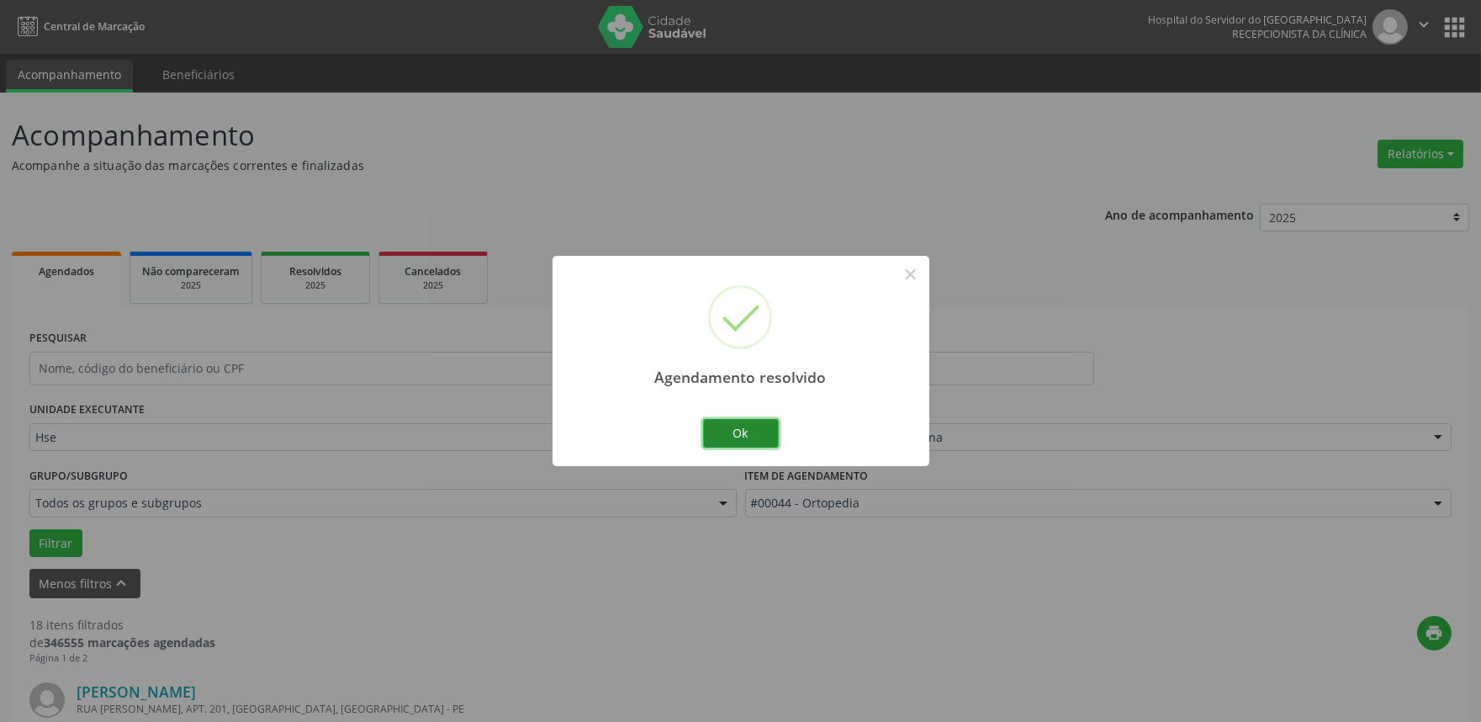
click at [742, 429] on button "Ok" at bounding box center [741, 433] width 76 height 29
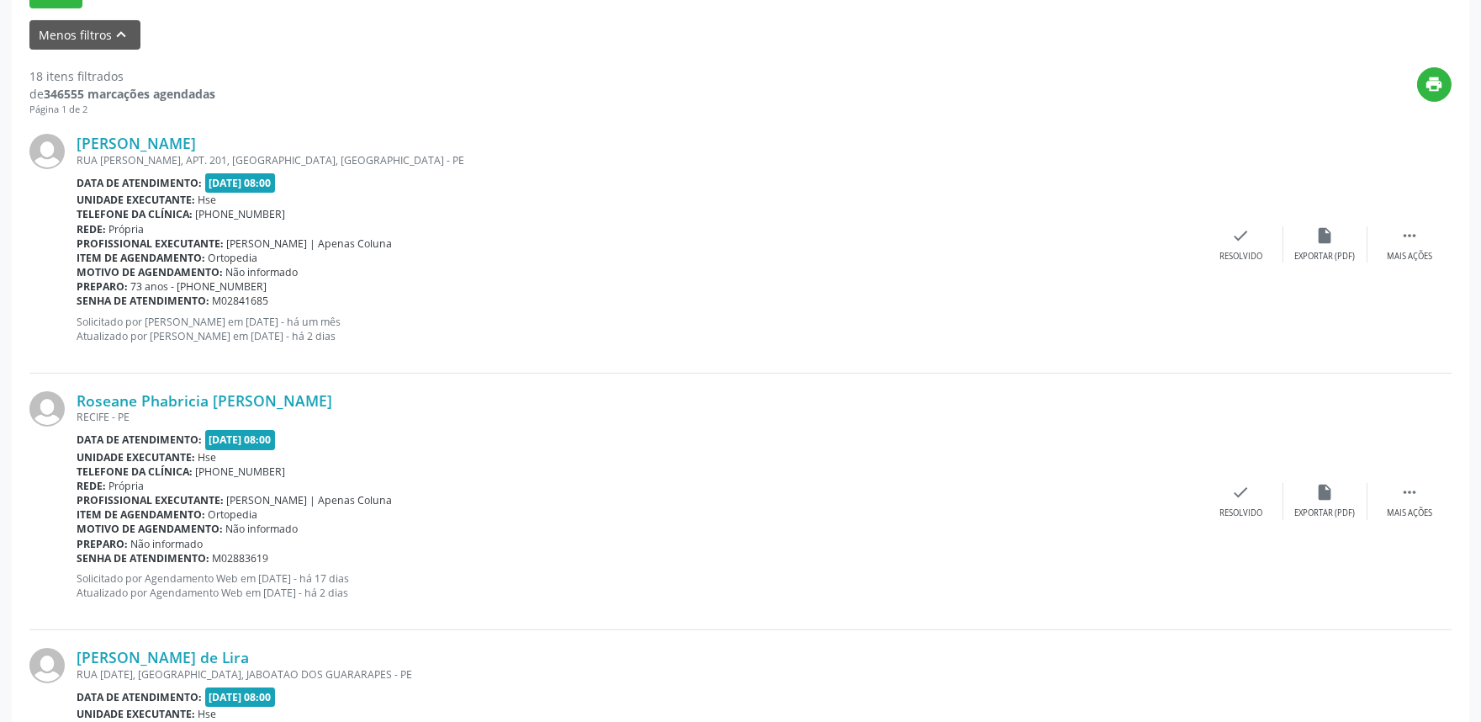
scroll to position [524, 0]
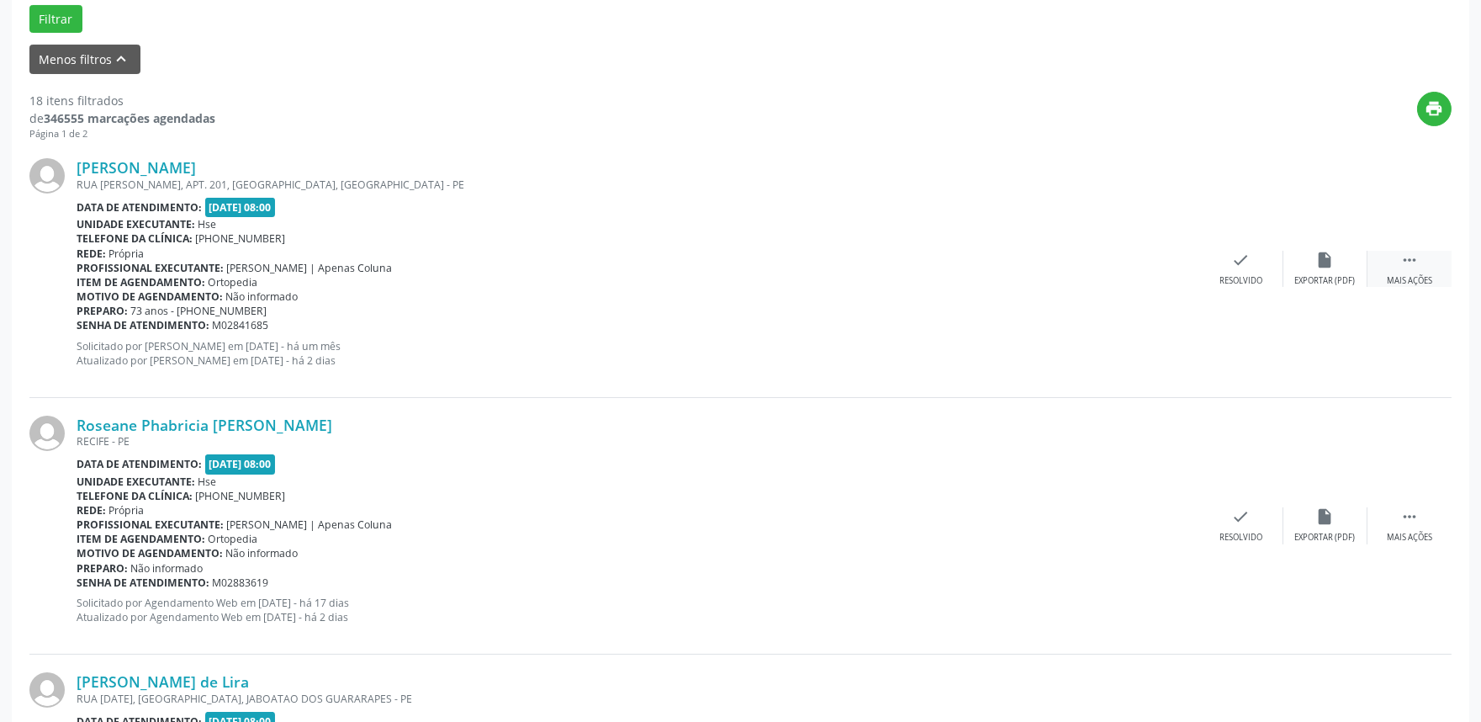
click at [1415, 254] on icon "" at bounding box center [1409, 260] width 19 height 19
click at [1343, 254] on div "alarm_off Não compareceu" at bounding box center [1325, 269] width 84 height 36
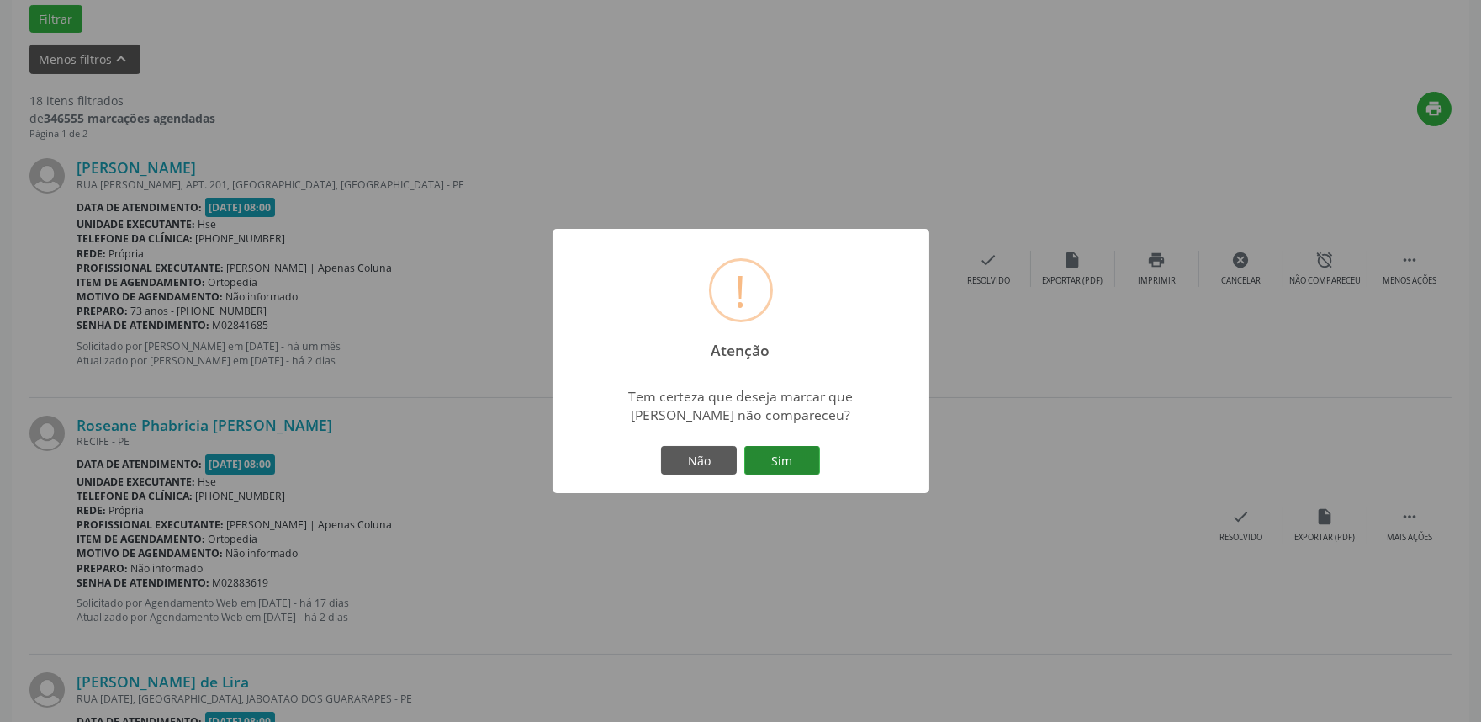
click at [795, 464] on button "Sim" at bounding box center [782, 460] width 76 height 29
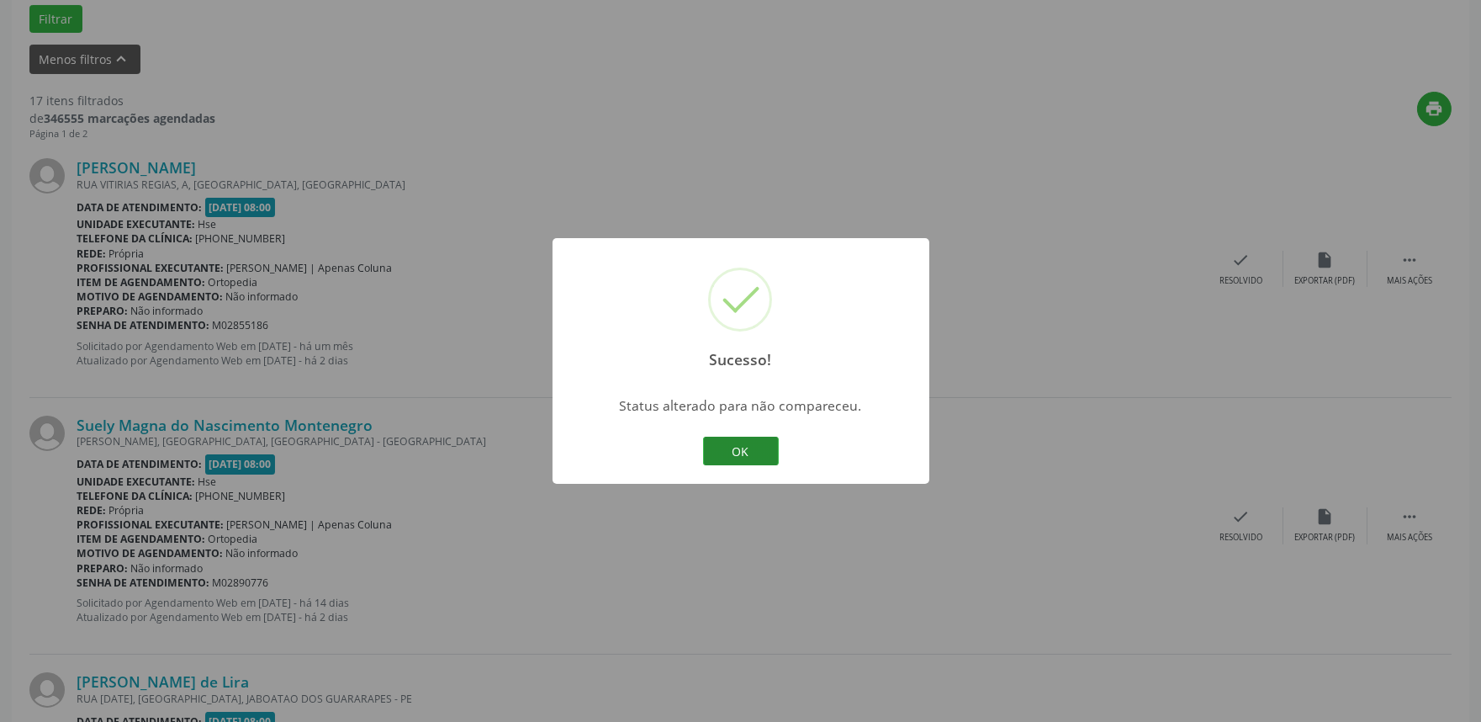
click at [753, 444] on button "OK" at bounding box center [741, 450] width 76 height 29
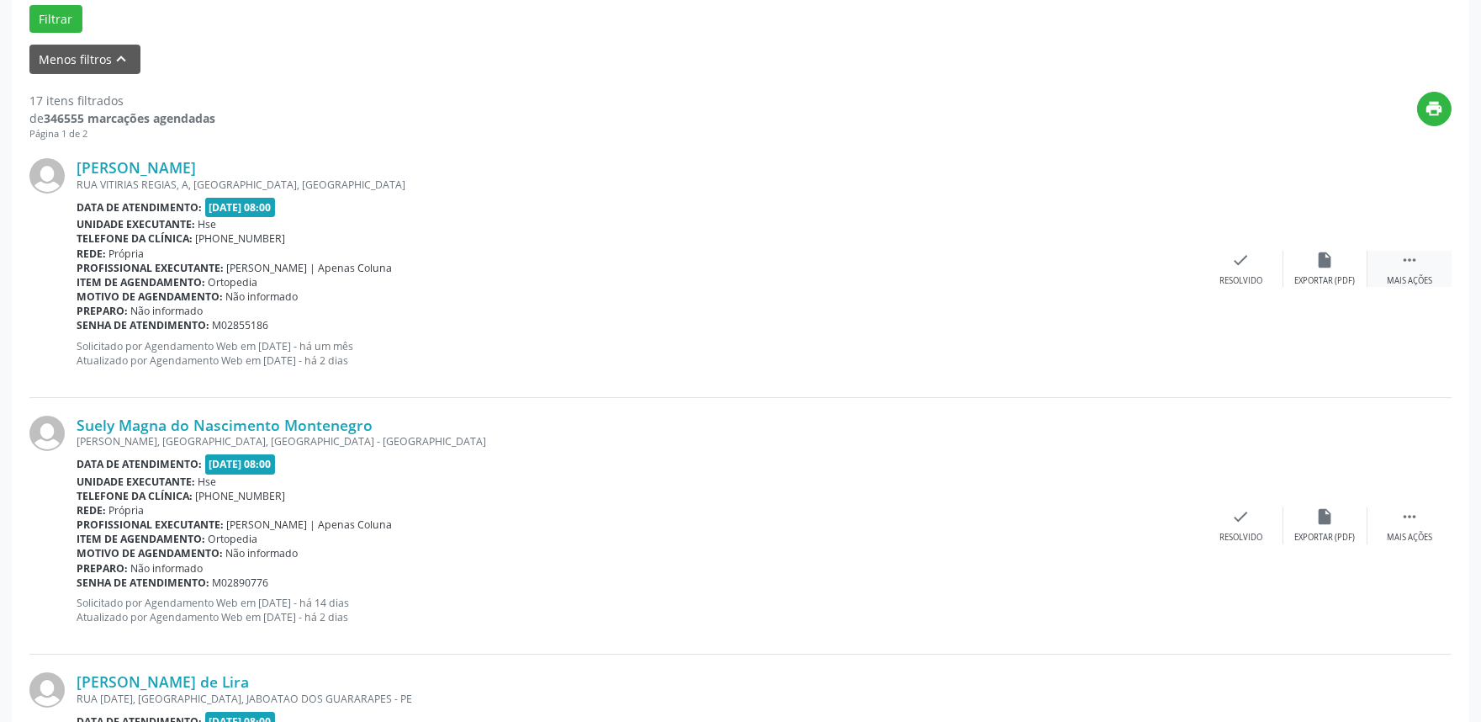
click at [1418, 272] on div " Mais ações" at bounding box center [1410, 269] width 84 height 36
click at [1334, 267] on div "alarm_off Não compareceu" at bounding box center [1325, 269] width 84 height 36
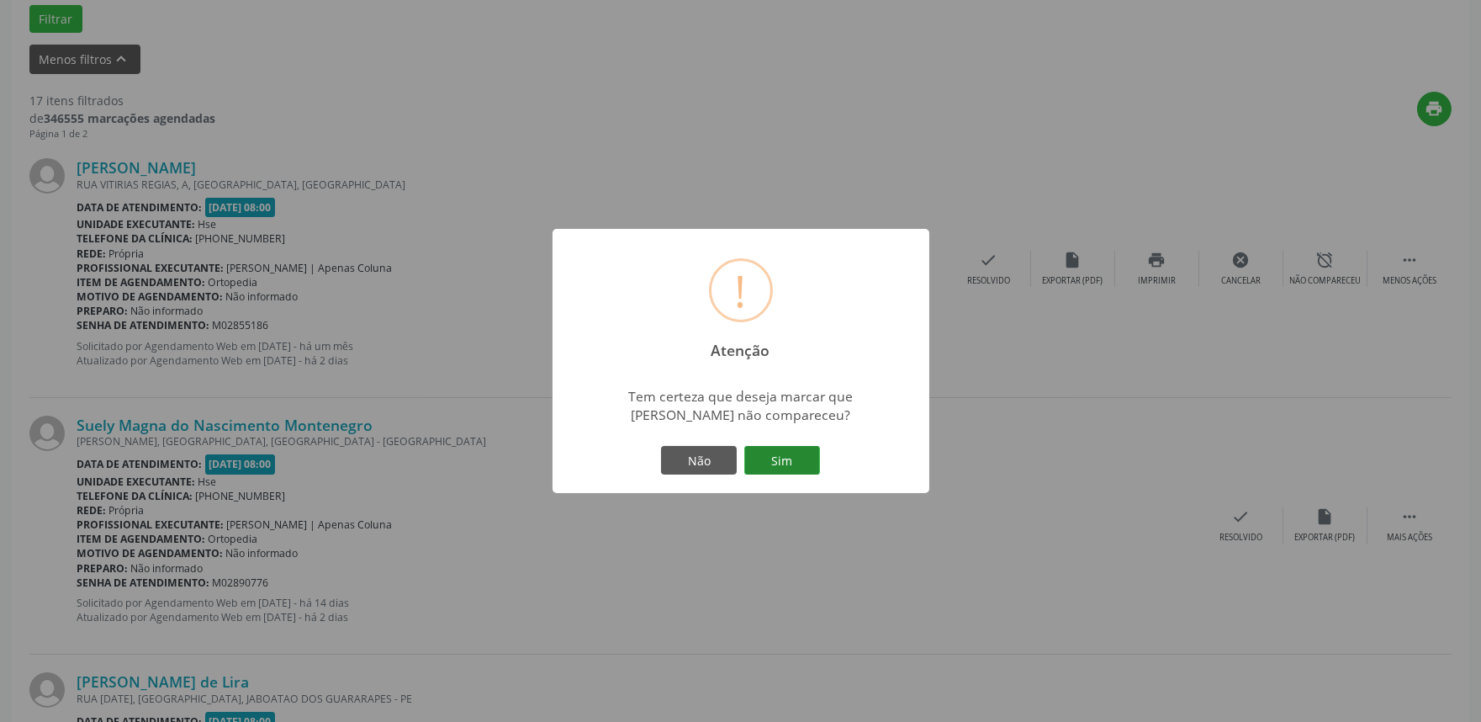
click at [786, 459] on button "Sim" at bounding box center [782, 460] width 76 height 29
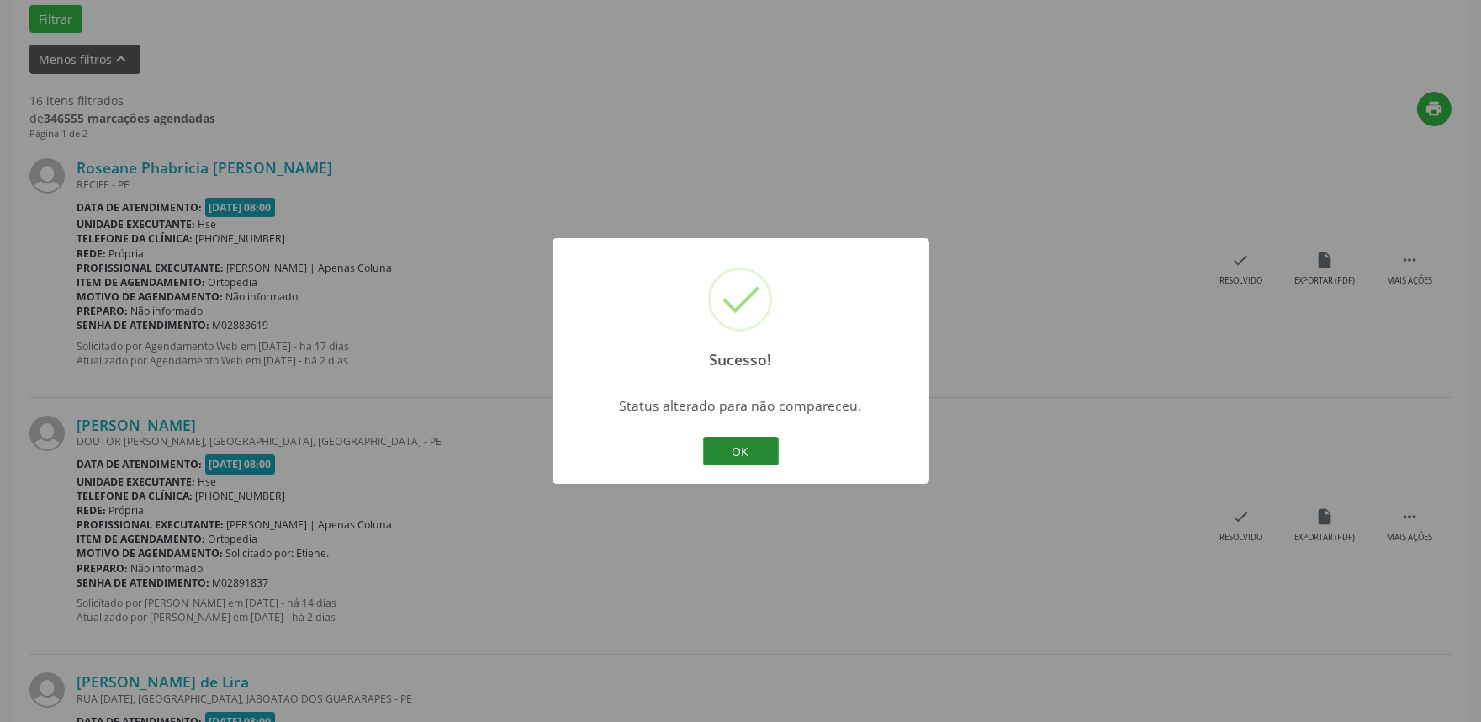
click at [745, 441] on button "OK" at bounding box center [741, 450] width 76 height 29
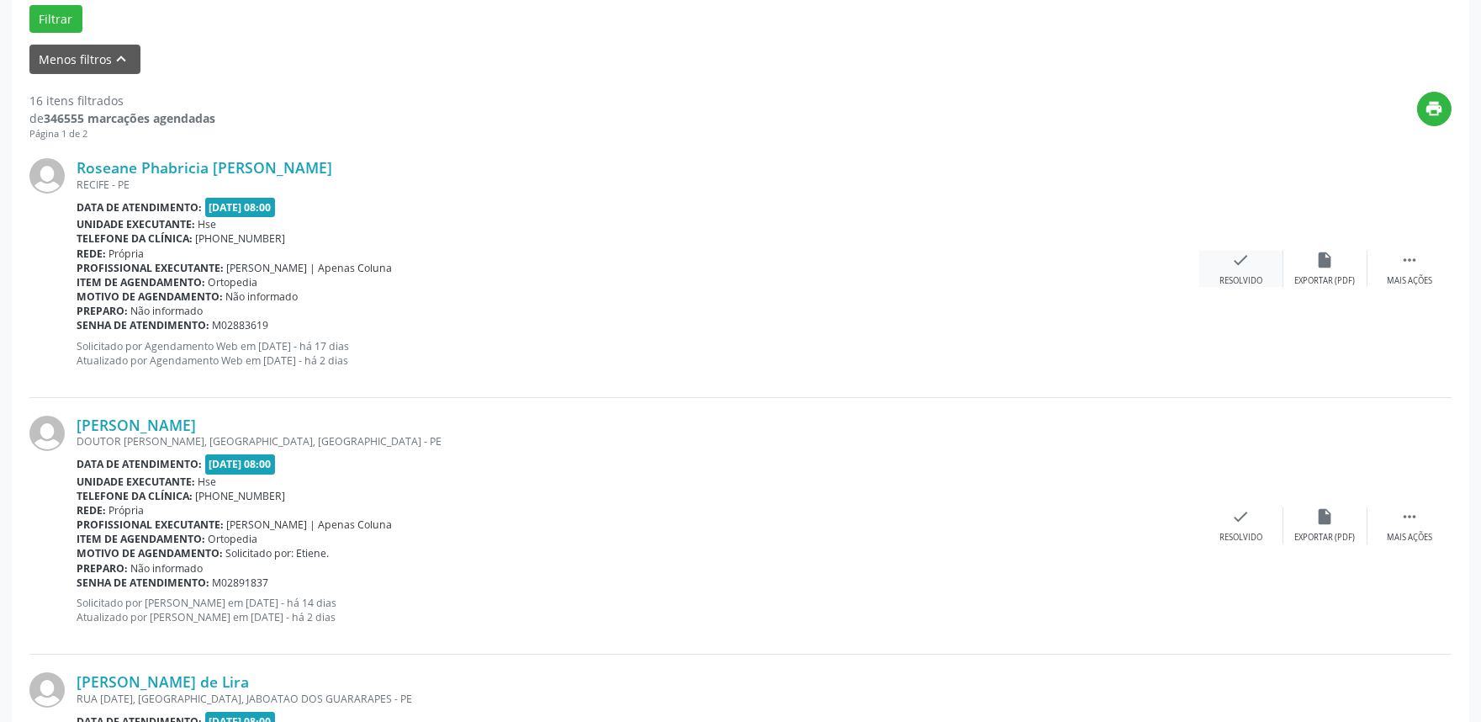
click at [1242, 251] on icon "check" at bounding box center [1241, 260] width 19 height 19
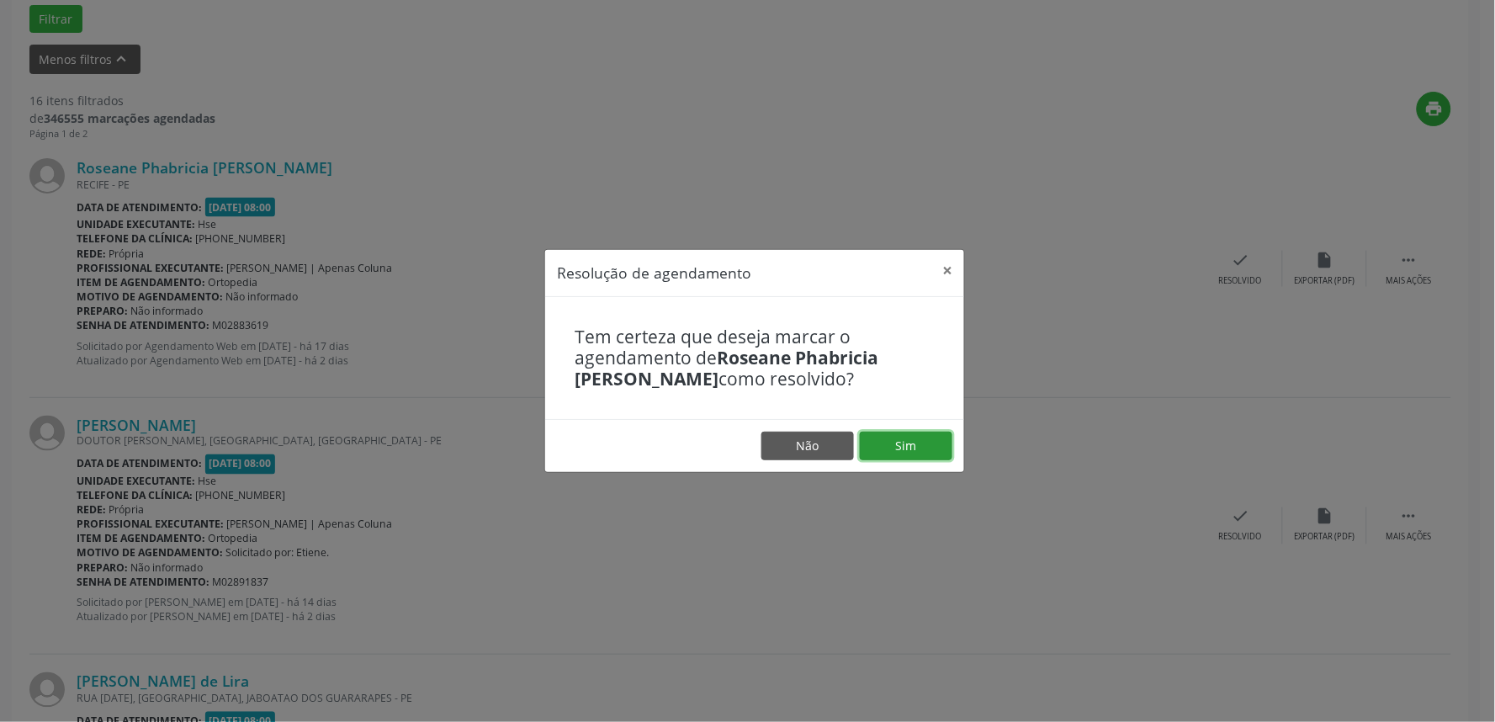
click at [906, 442] on button "Sim" at bounding box center [906, 445] width 93 height 29
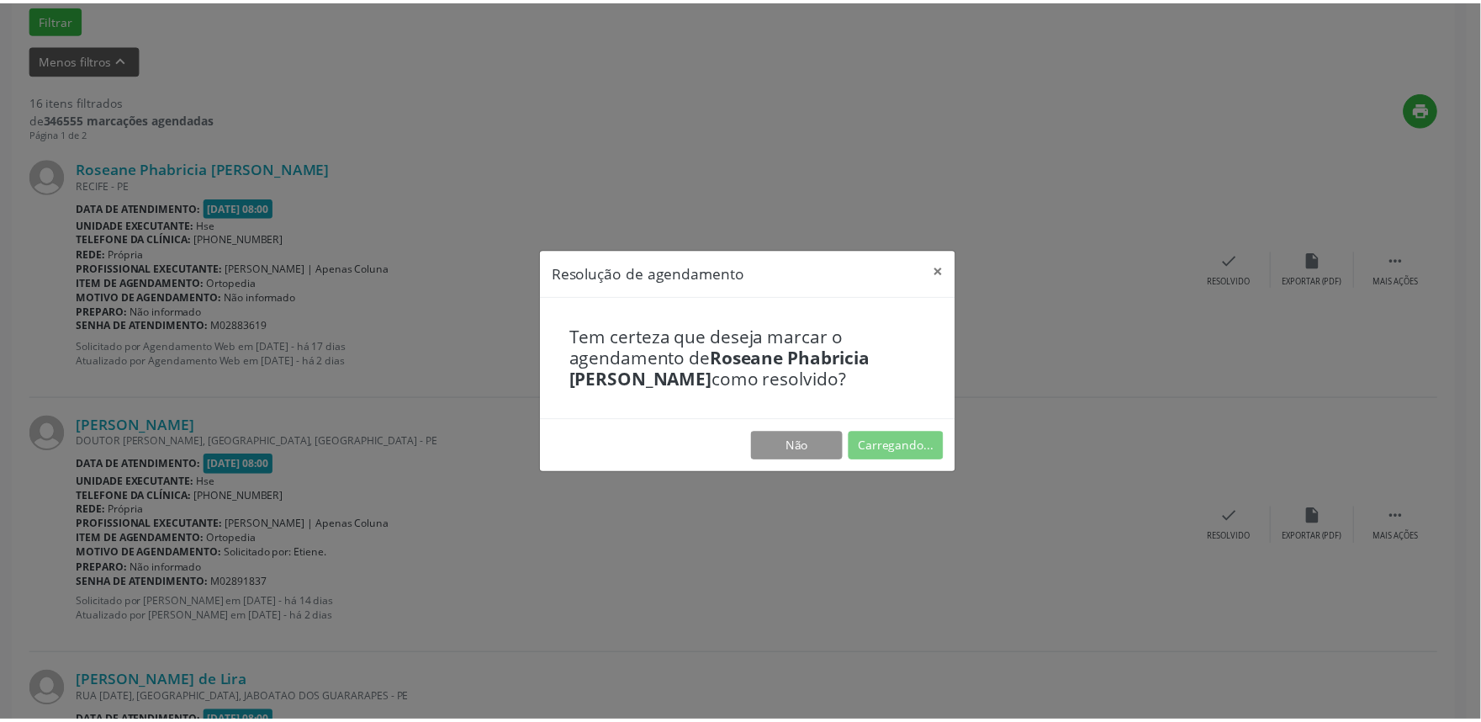
scroll to position [0, 0]
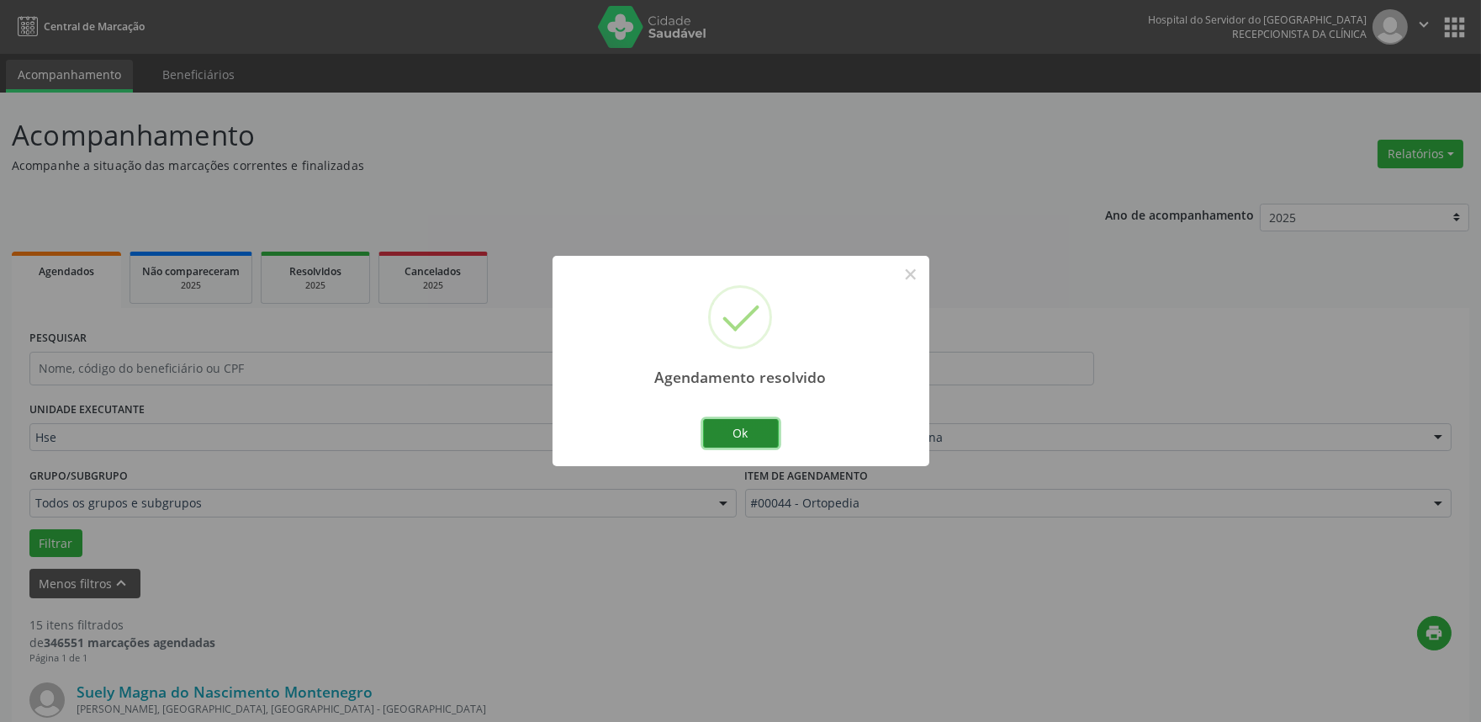
click at [749, 431] on button "Ok" at bounding box center [741, 433] width 76 height 29
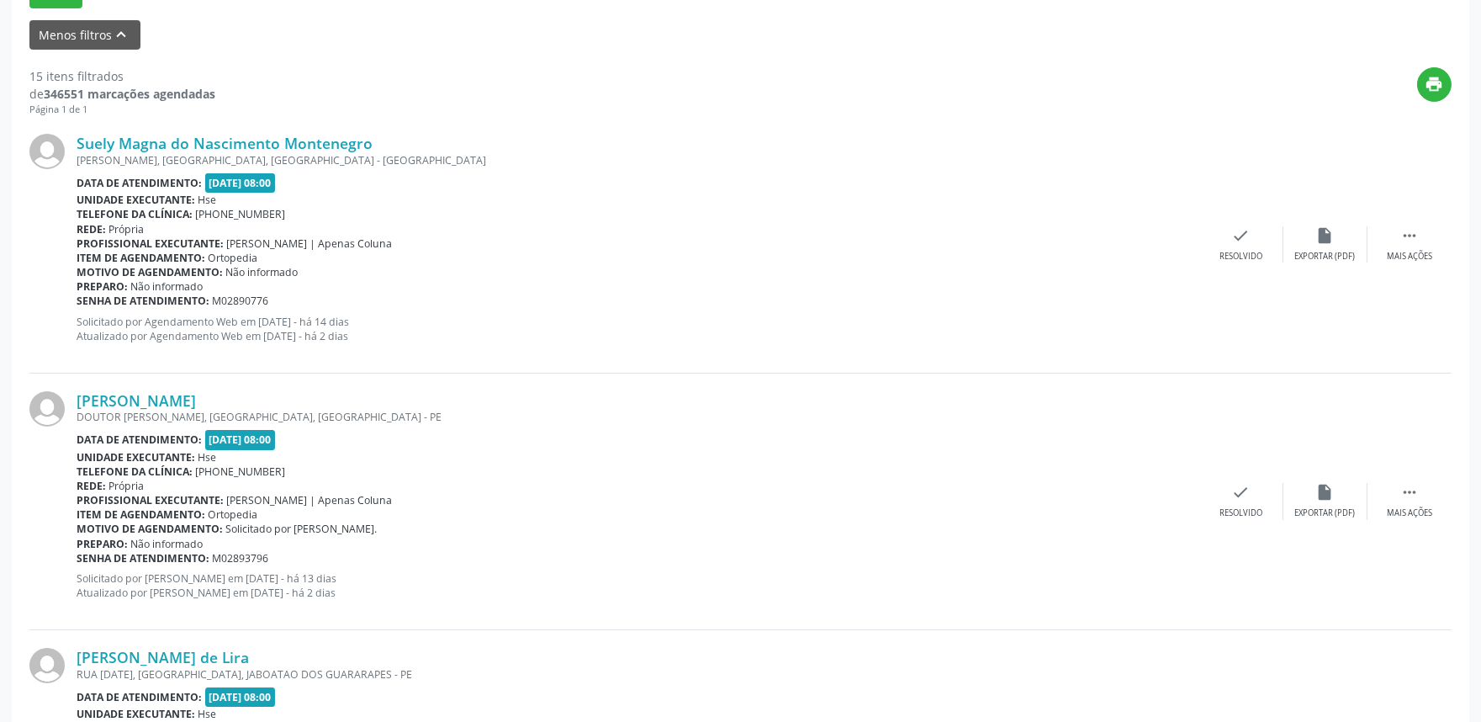
scroll to position [567, 0]
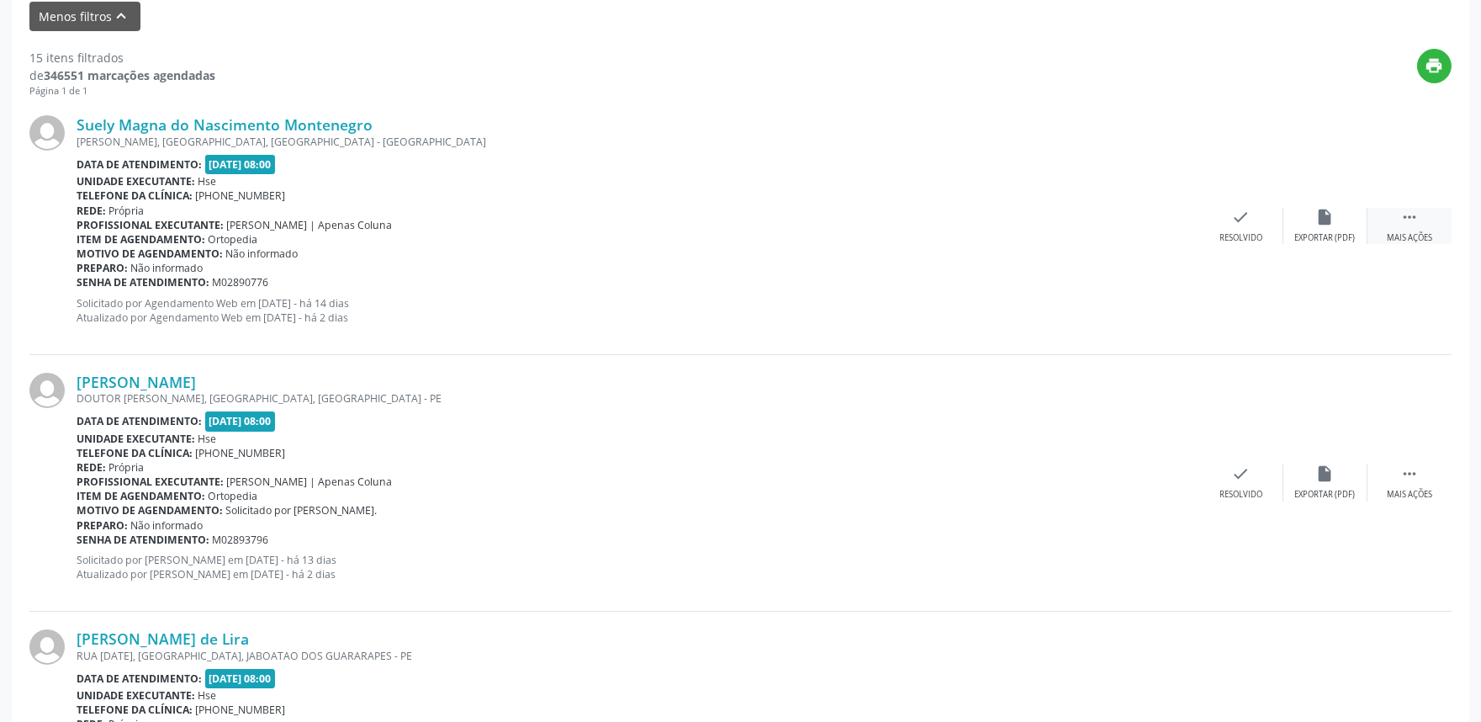
click at [1413, 225] on icon "" at bounding box center [1409, 217] width 19 height 19
click at [1334, 220] on div "alarm_off Não compareceu" at bounding box center [1325, 226] width 84 height 36
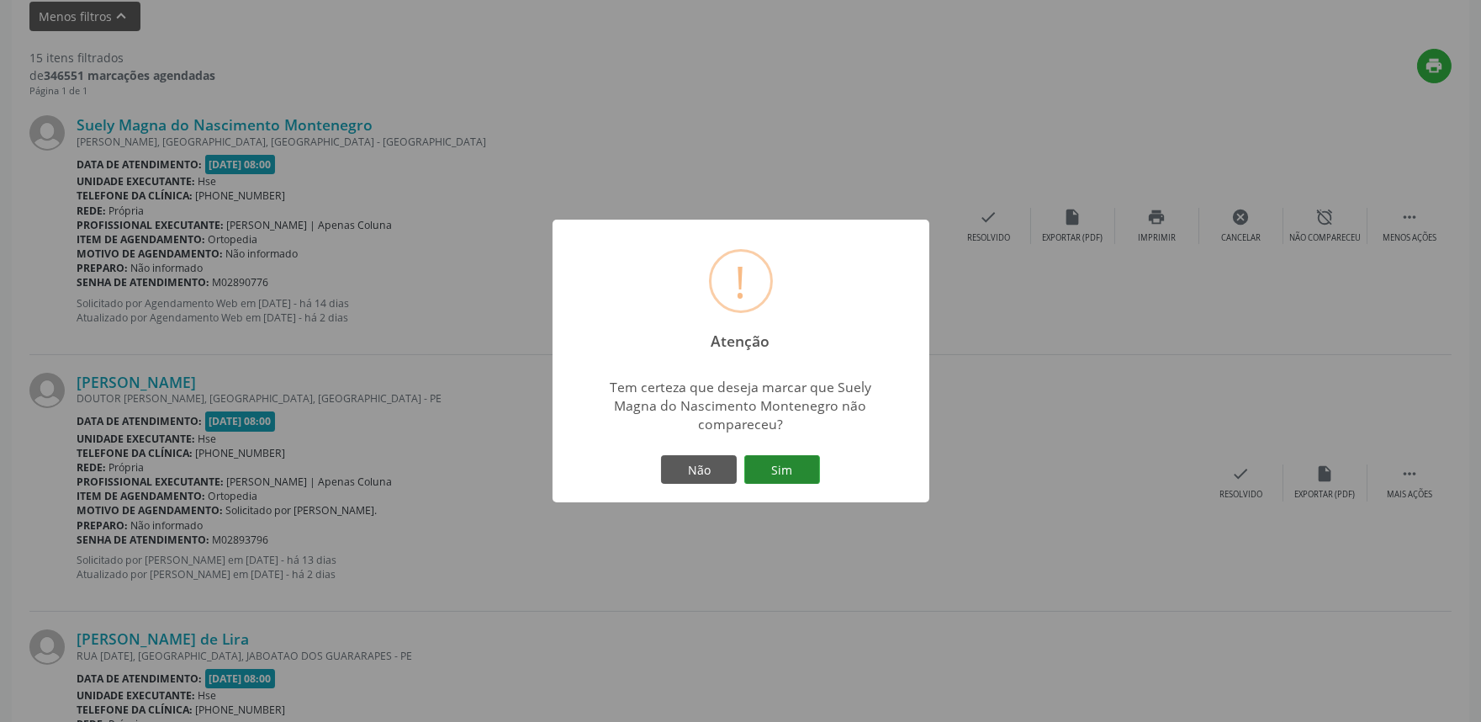
click at [803, 467] on button "Sim" at bounding box center [782, 469] width 76 height 29
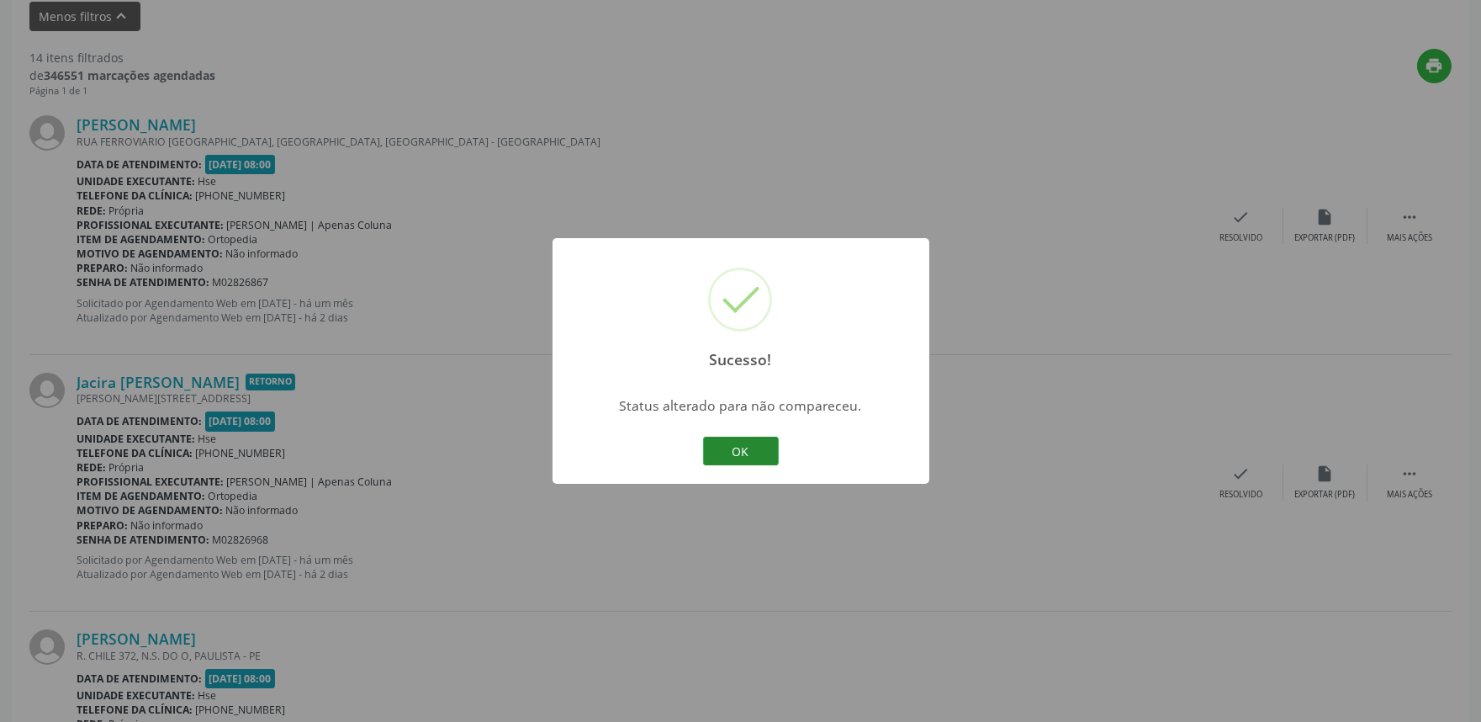
click at [760, 446] on button "OK" at bounding box center [741, 450] width 76 height 29
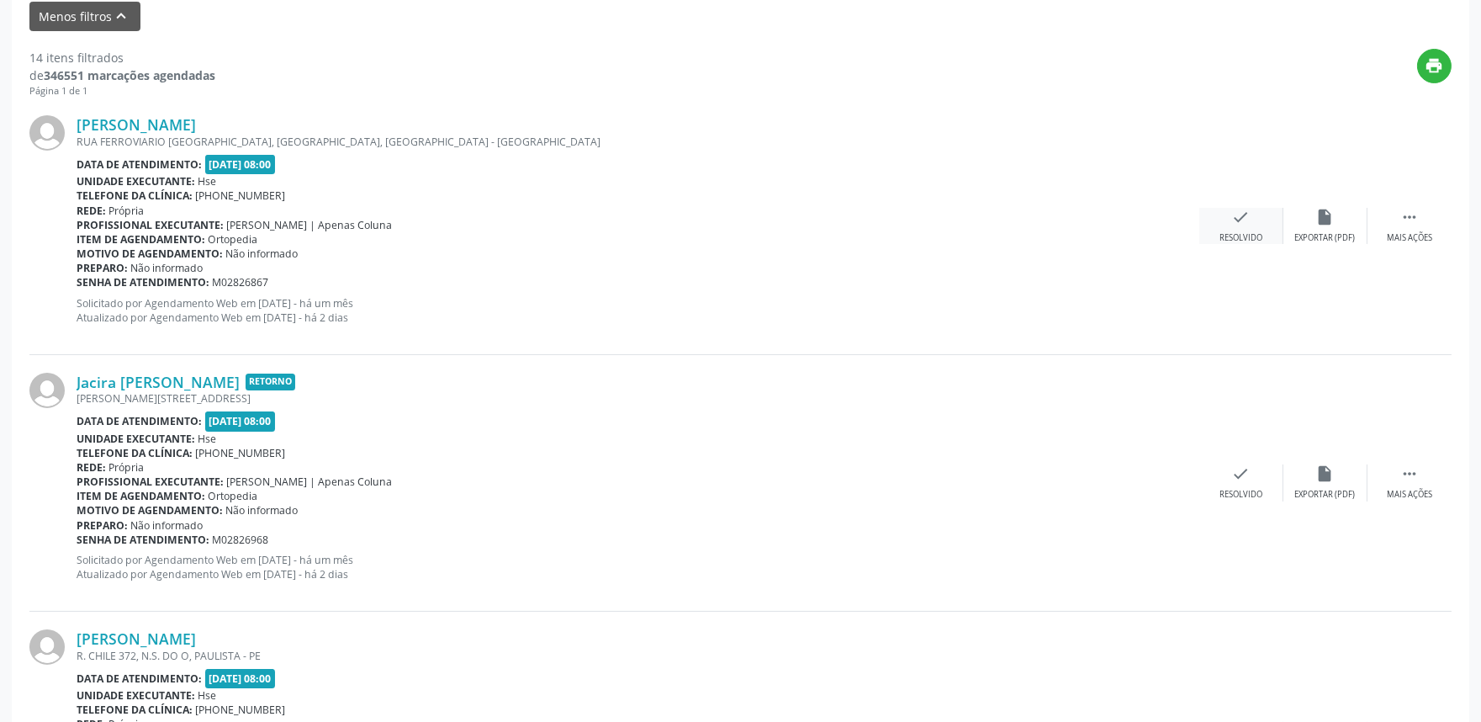
click at [1249, 222] on icon "check" at bounding box center [1241, 217] width 19 height 19
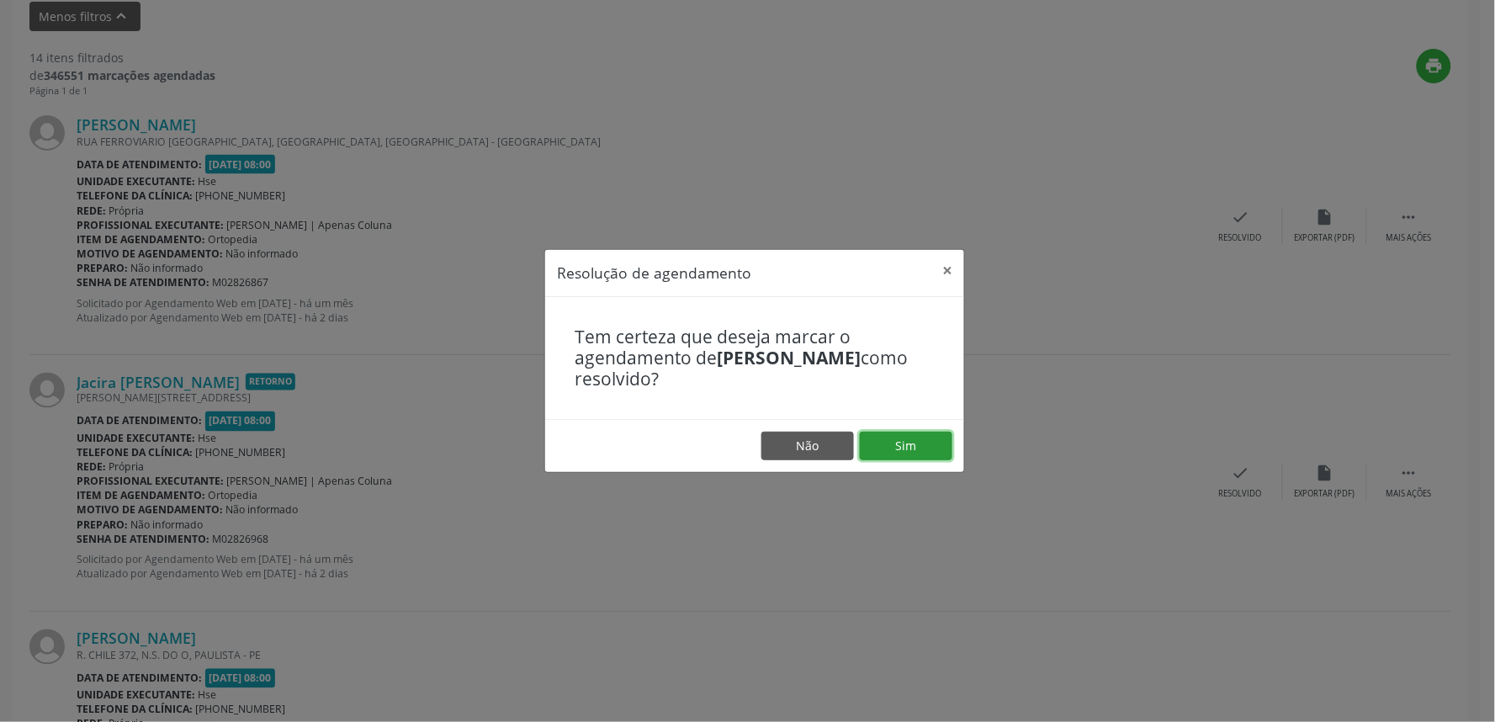
click at [912, 446] on button "Sim" at bounding box center [906, 445] width 93 height 29
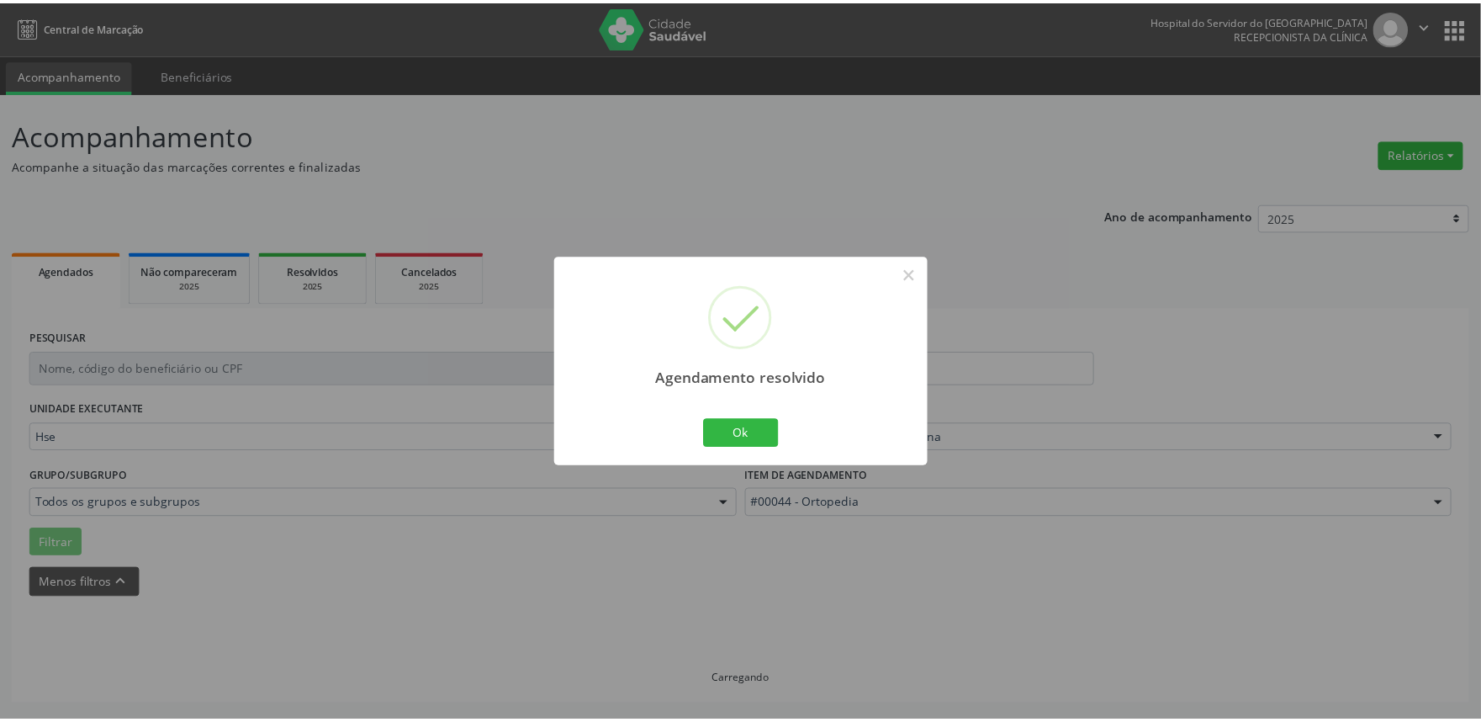
scroll to position [0, 0]
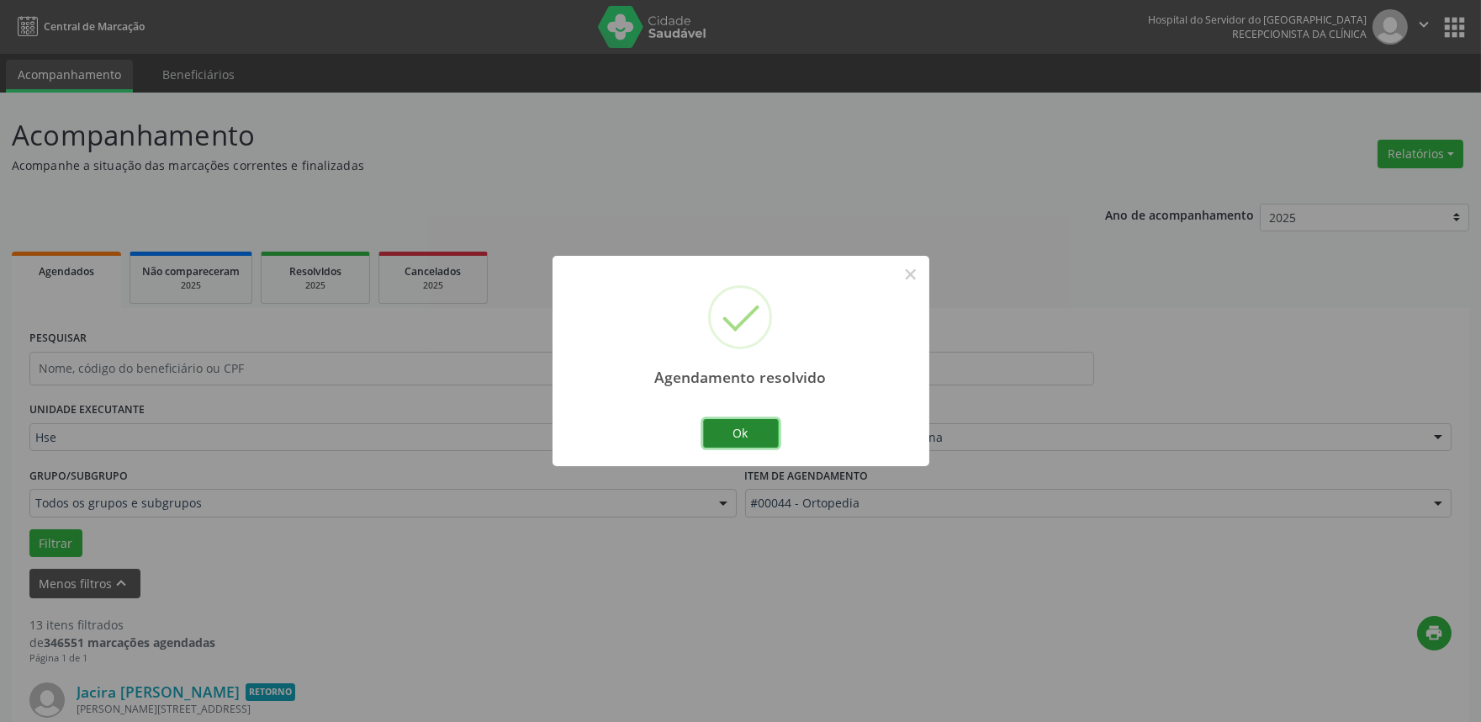
click at [743, 430] on button "Ok" at bounding box center [741, 433] width 76 height 29
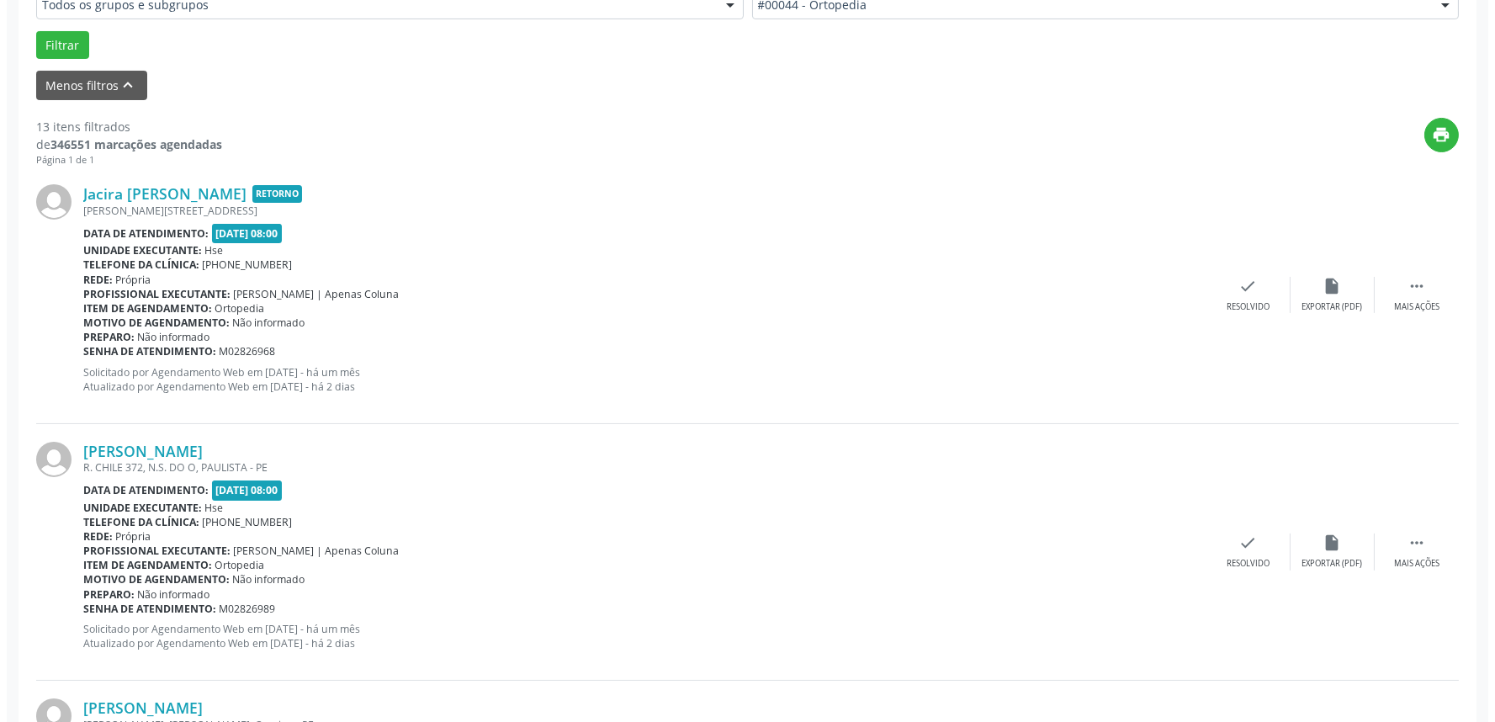
scroll to position [612, 0]
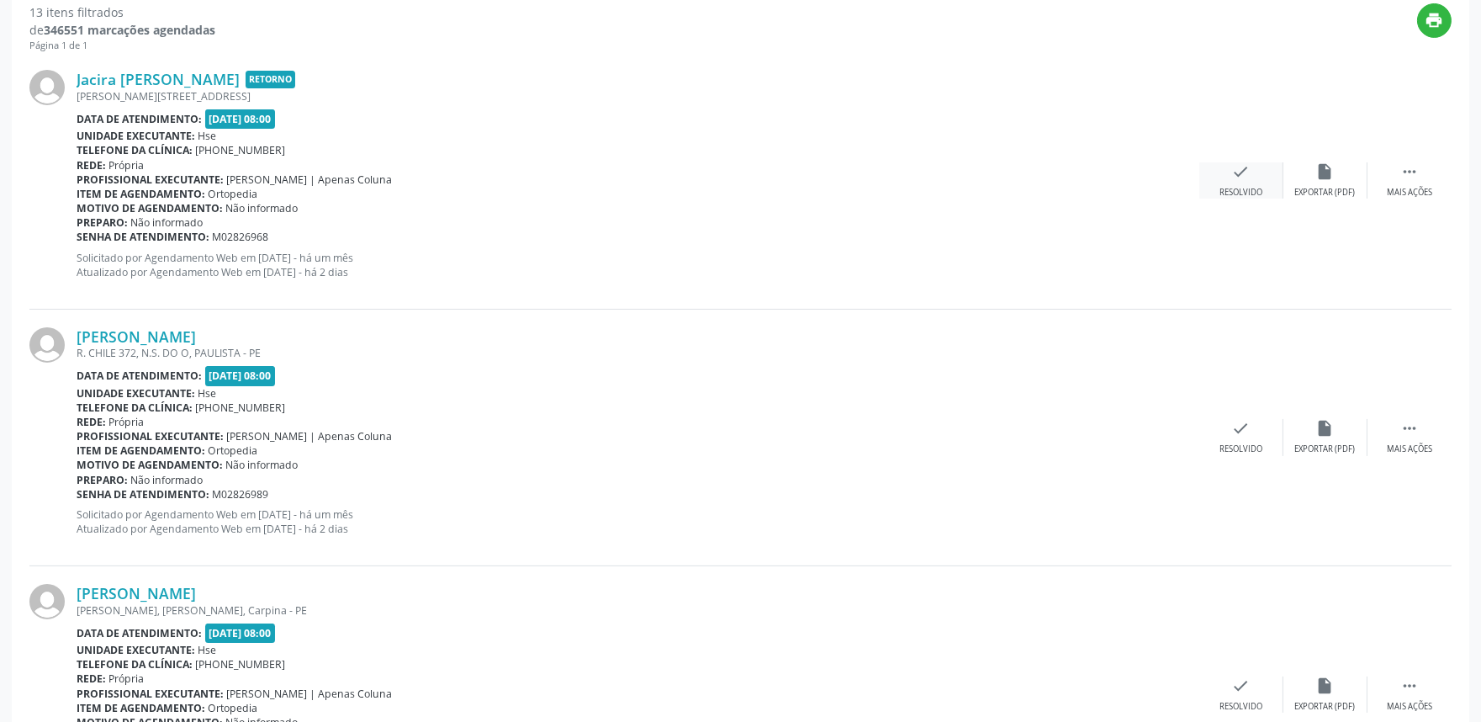
click at [1234, 179] on icon "check" at bounding box center [1241, 171] width 19 height 19
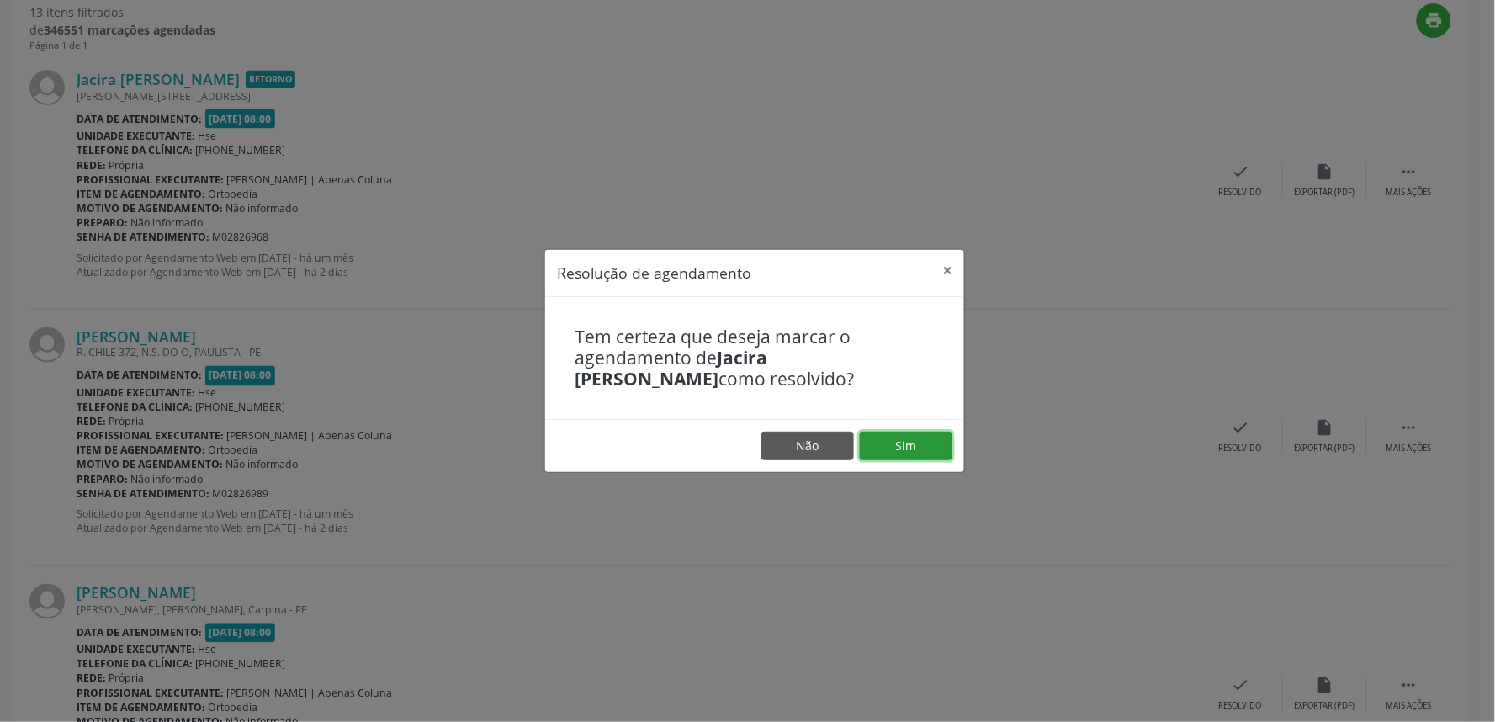
click at [920, 448] on button "Sim" at bounding box center [906, 445] width 93 height 29
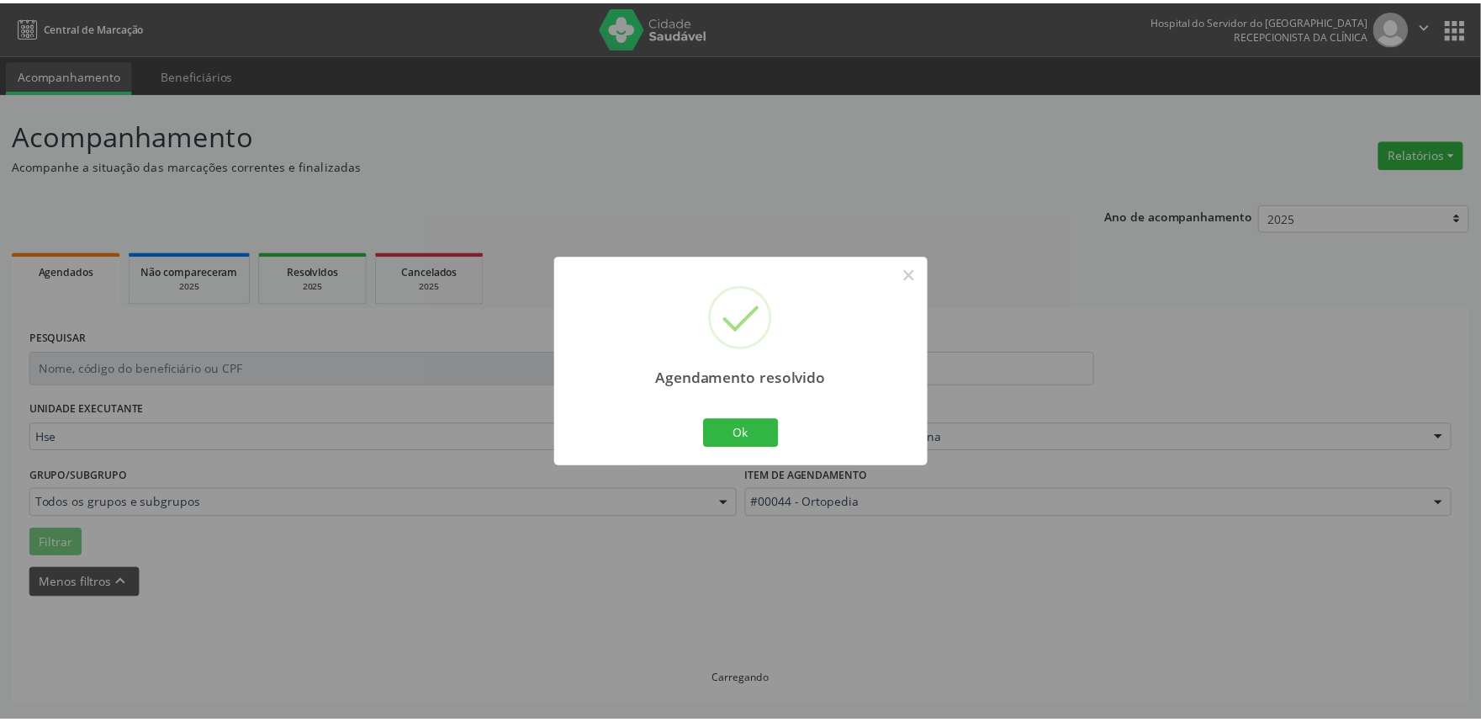
scroll to position [0, 0]
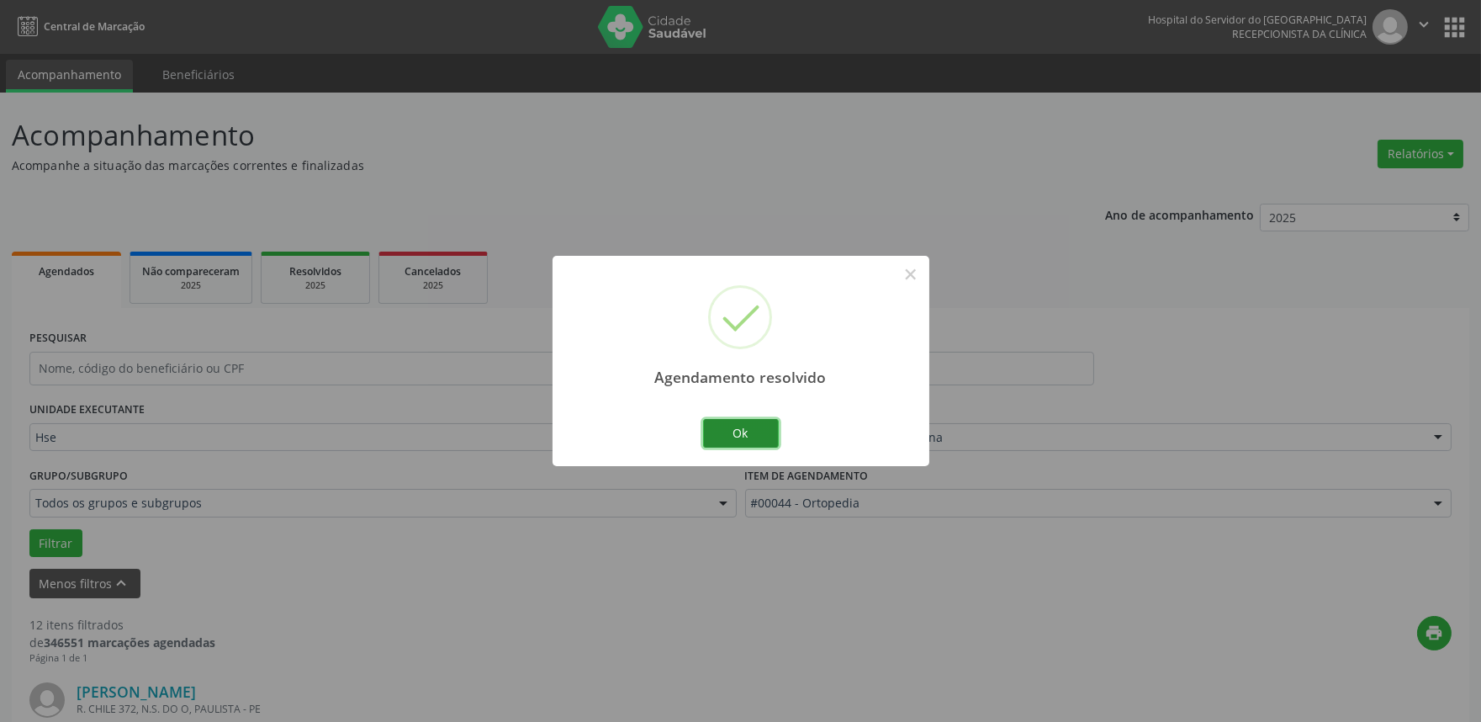
click at [744, 429] on button "Ok" at bounding box center [741, 433] width 76 height 29
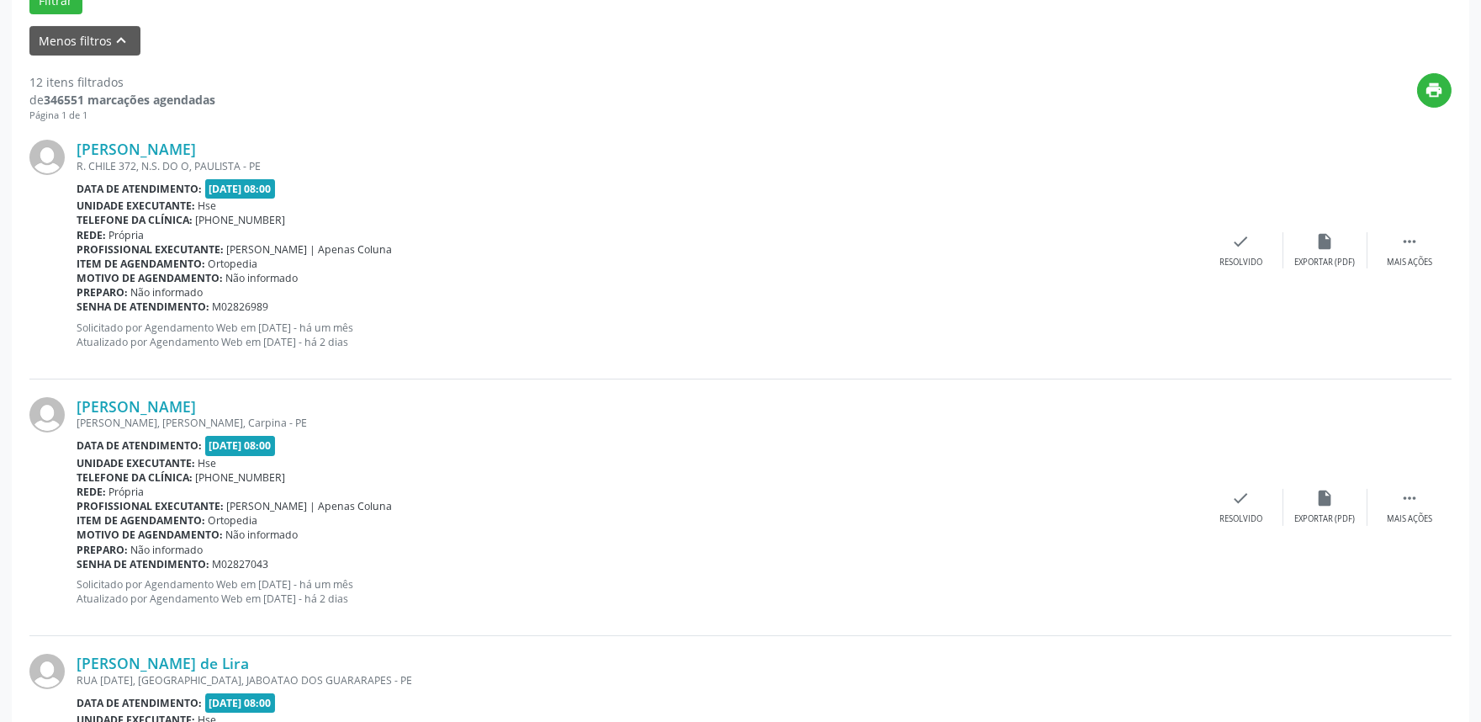
scroll to position [553, 0]
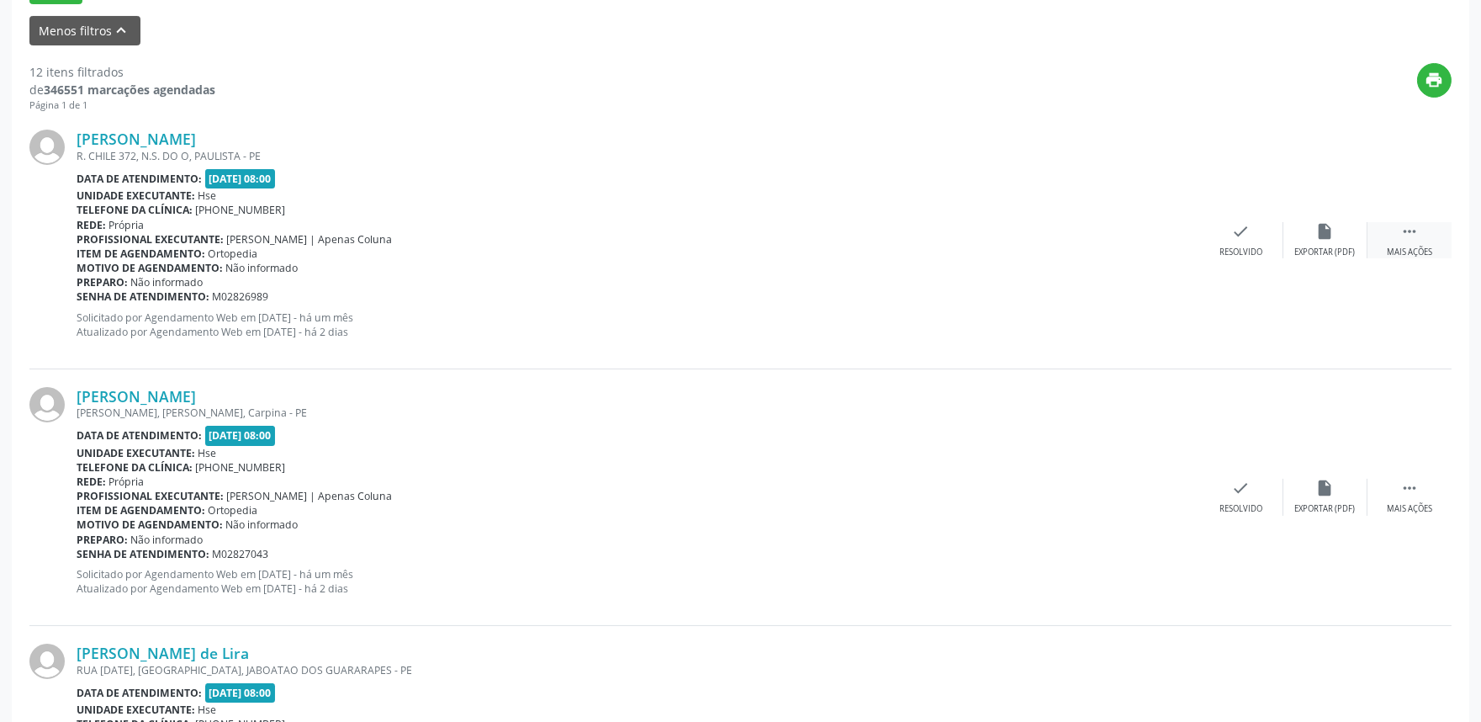
click at [1433, 229] on div " Mais ações" at bounding box center [1410, 240] width 84 height 36
click at [1308, 232] on div "alarm_off Não compareceu" at bounding box center [1325, 240] width 84 height 36
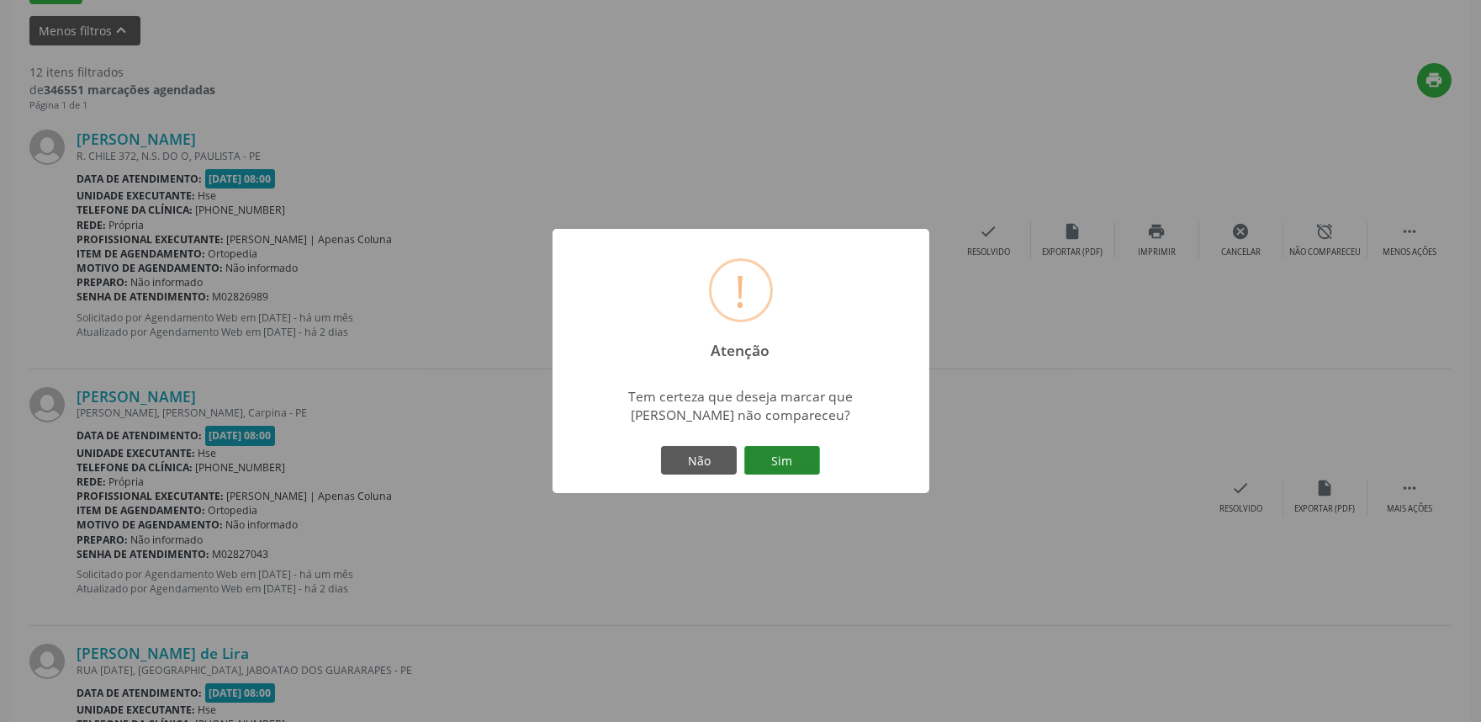
click at [791, 455] on button "Sim" at bounding box center [782, 460] width 76 height 29
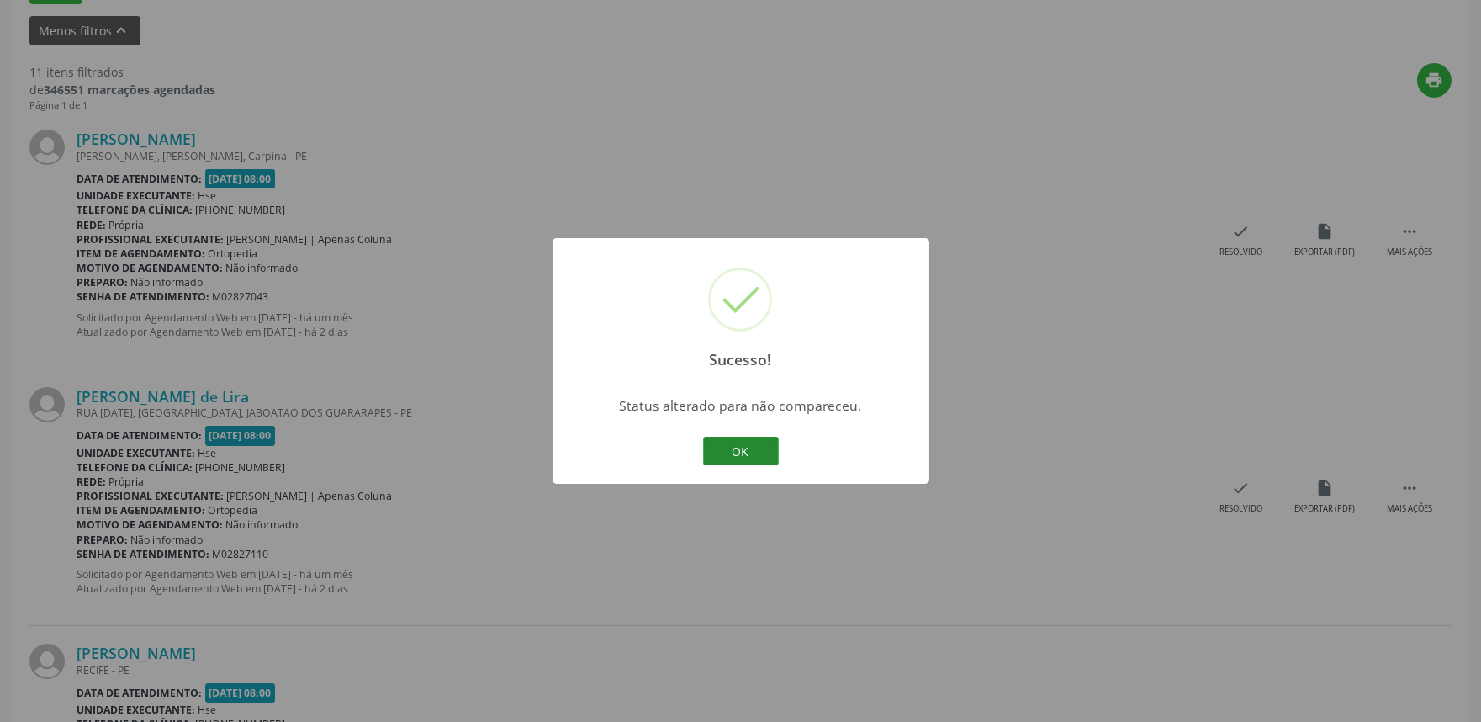
click at [745, 441] on button "OK" at bounding box center [741, 450] width 76 height 29
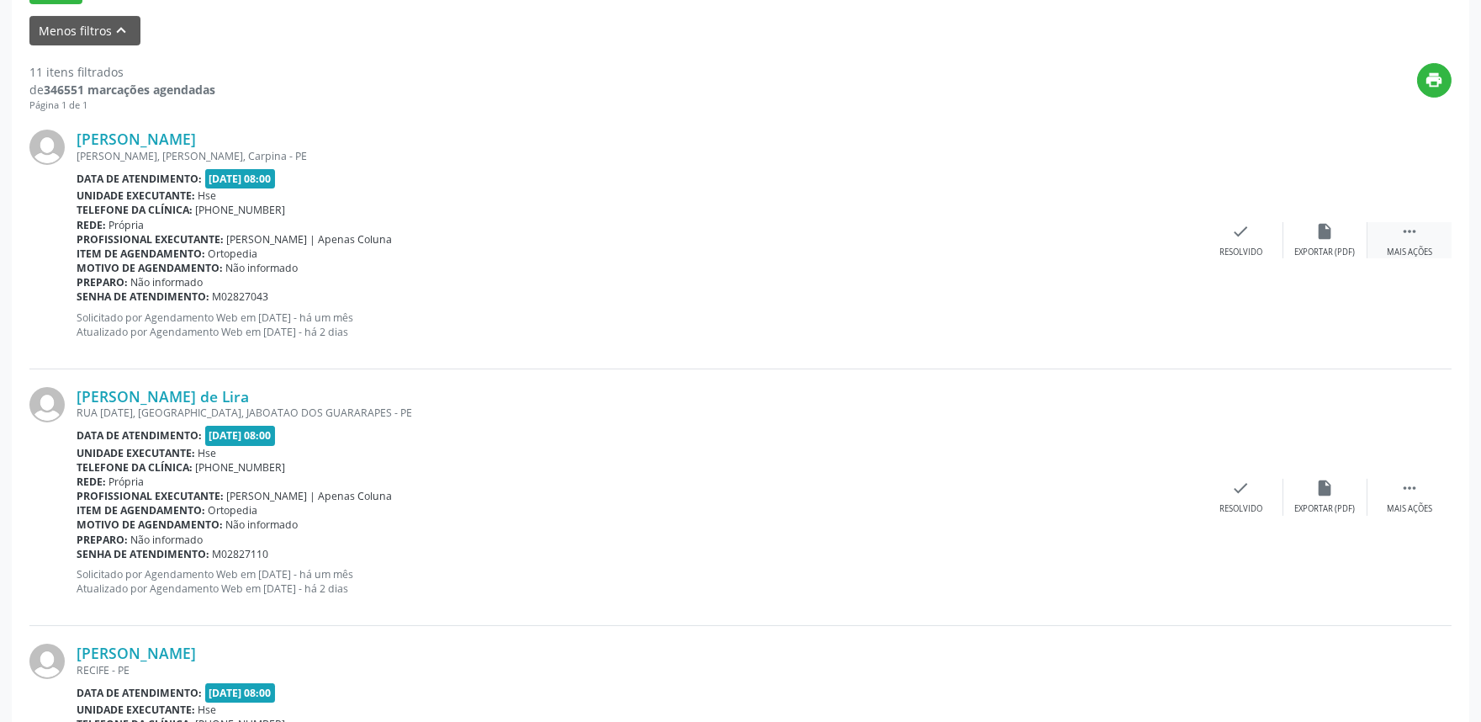
click at [1389, 230] on div " Mais ações" at bounding box center [1410, 240] width 84 height 36
click at [1329, 240] on div "alarm_off Não compareceu" at bounding box center [1325, 240] width 84 height 36
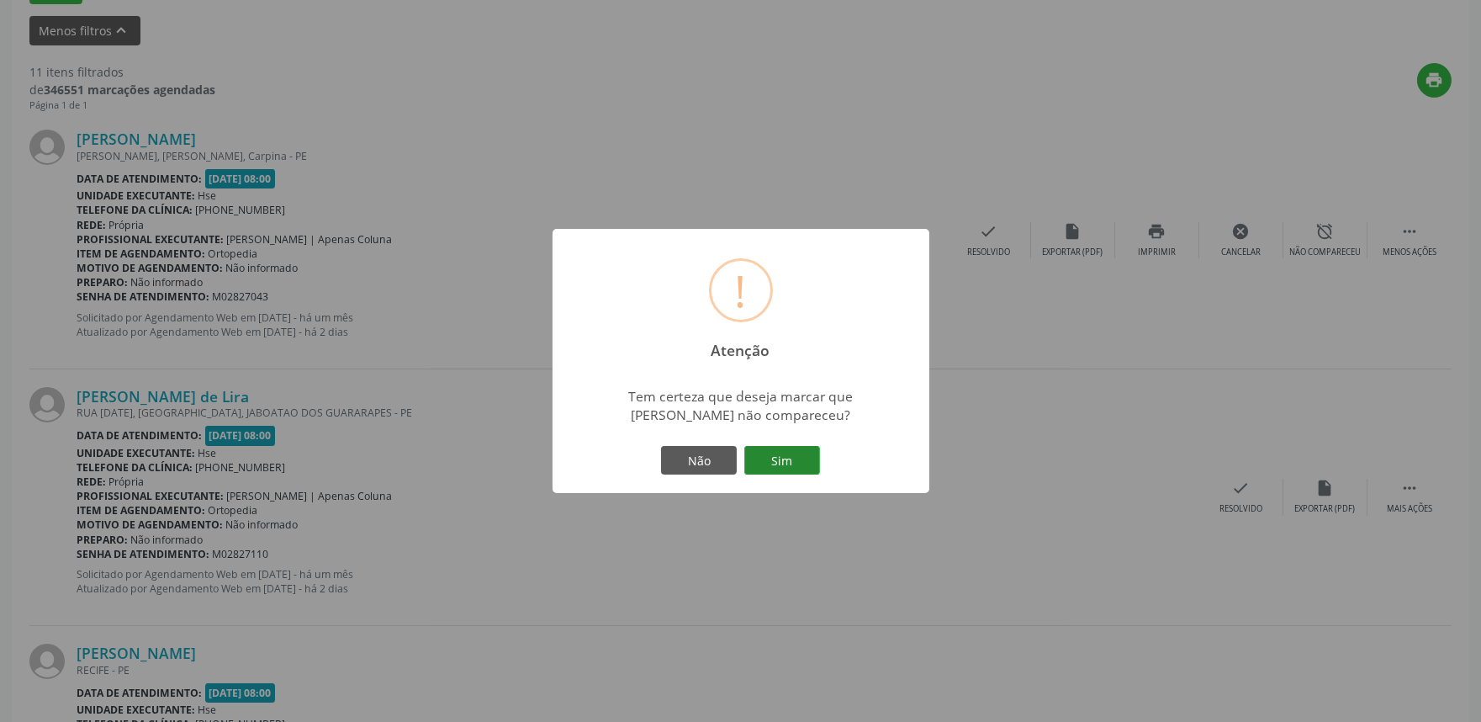
click at [784, 456] on button "Sim" at bounding box center [782, 460] width 76 height 29
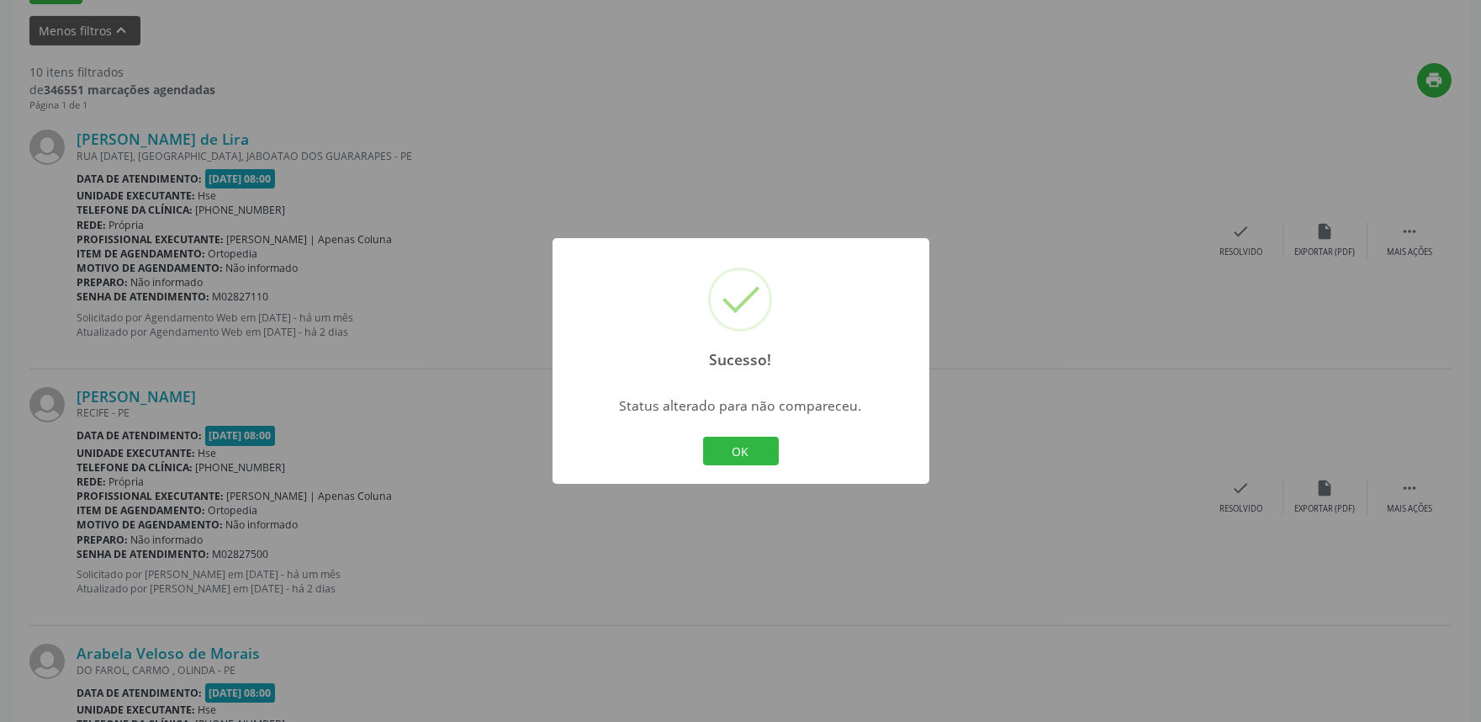
click at [746, 447] on button "OK" at bounding box center [741, 450] width 76 height 29
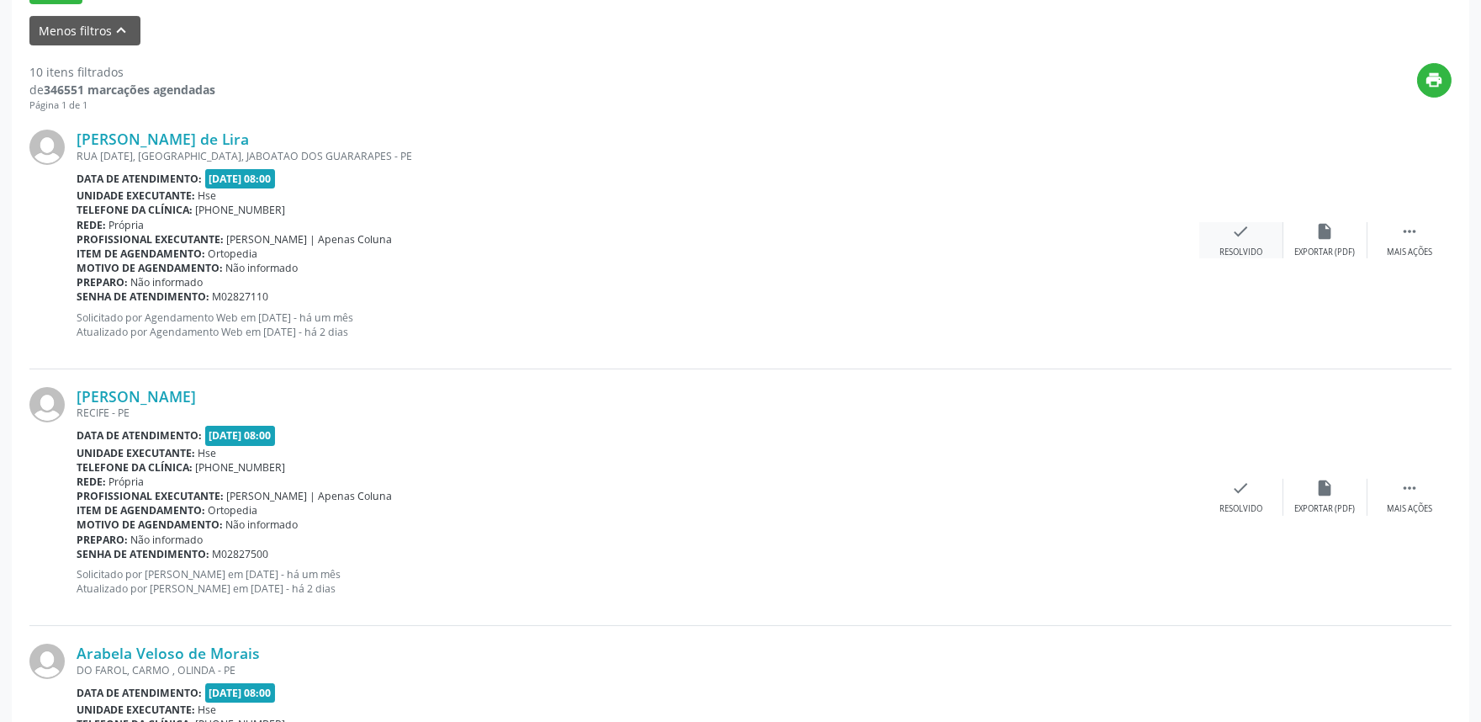
click at [1246, 244] on div "check Resolvido" at bounding box center [1241, 240] width 84 height 36
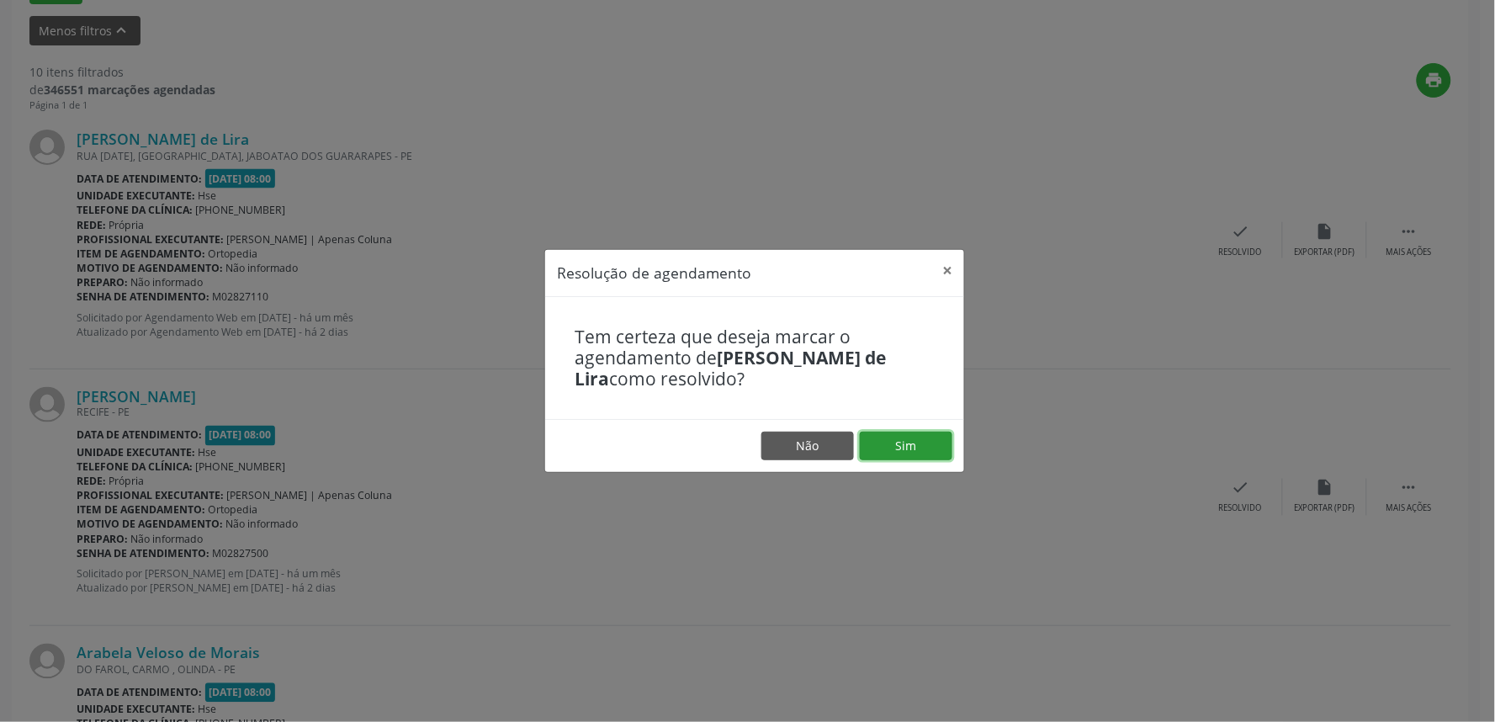
click at [902, 447] on button "Sim" at bounding box center [906, 445] width 93 height 29
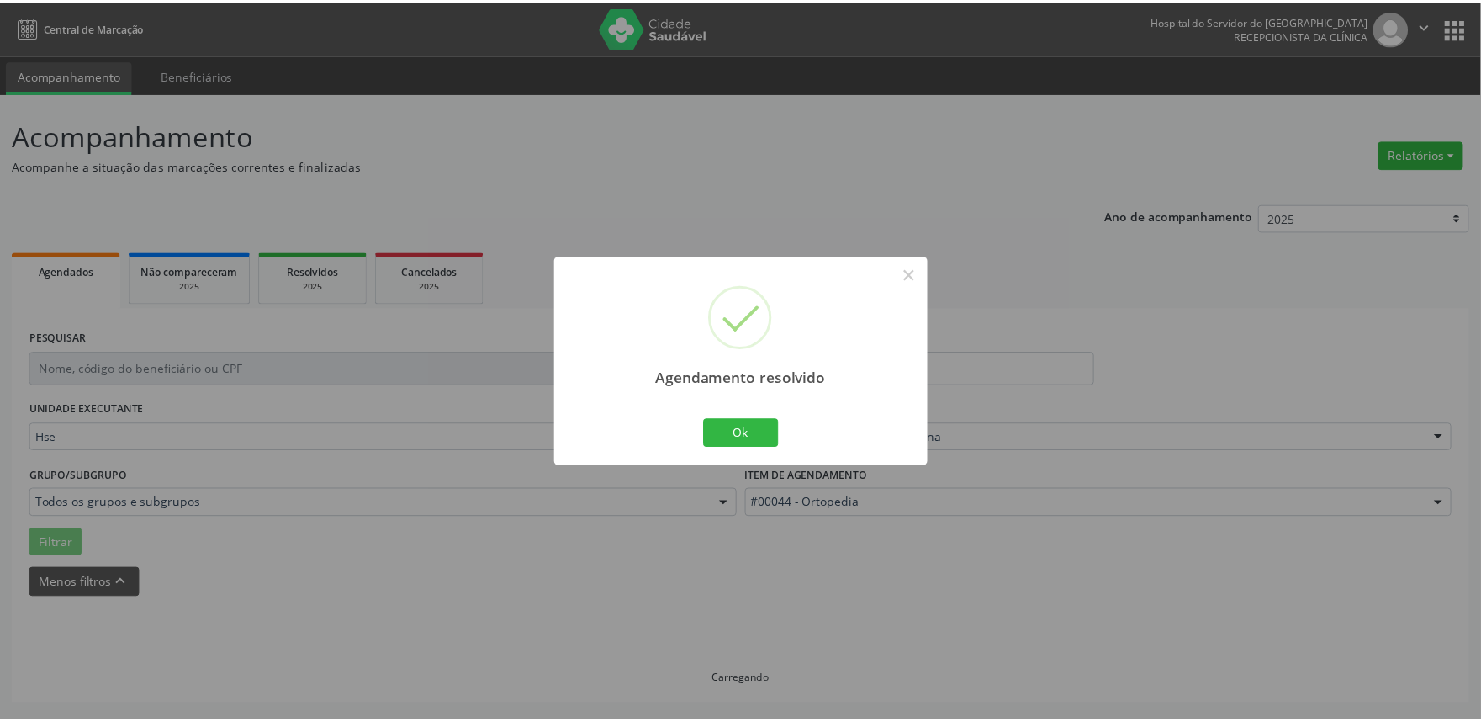
scroll to position [0, 0]
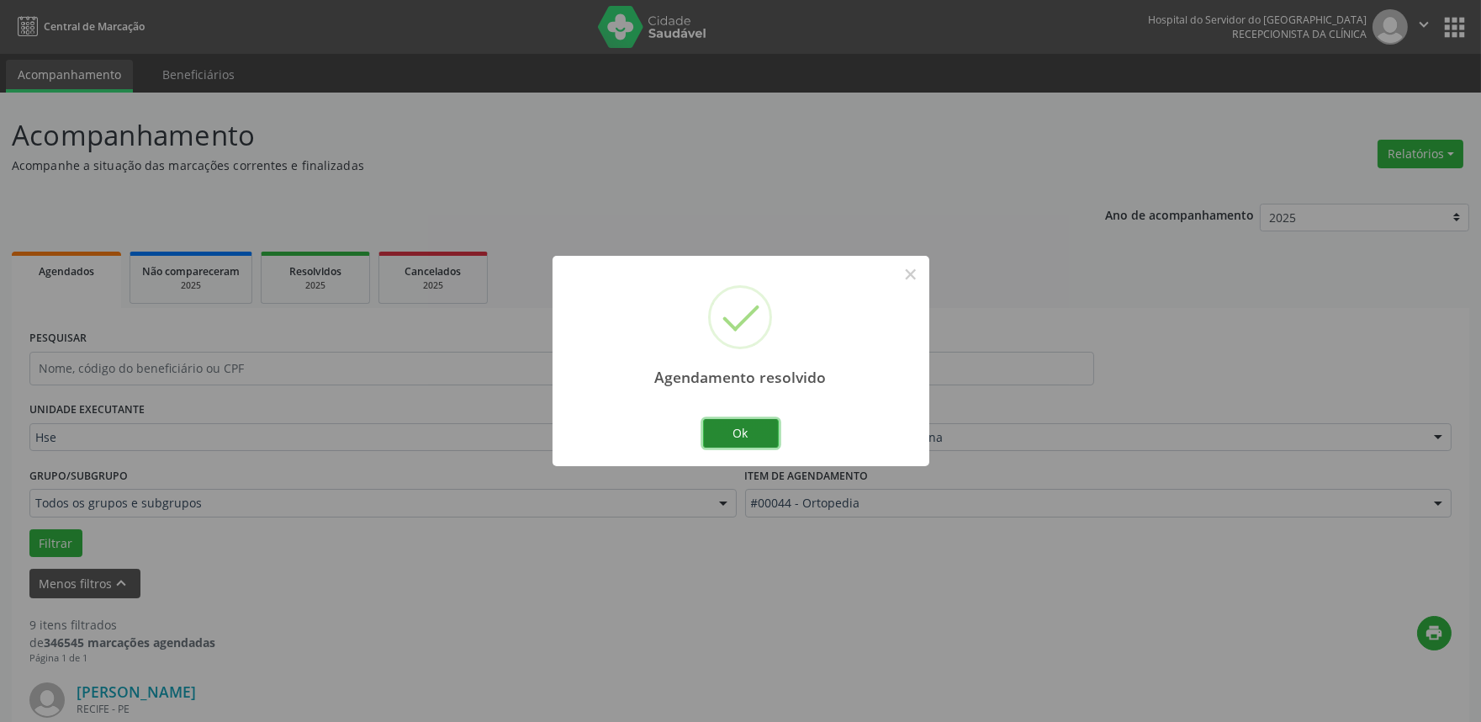
click at [732, 426] on button "Ok" at bounding box center [741, 433] width 76 height 29
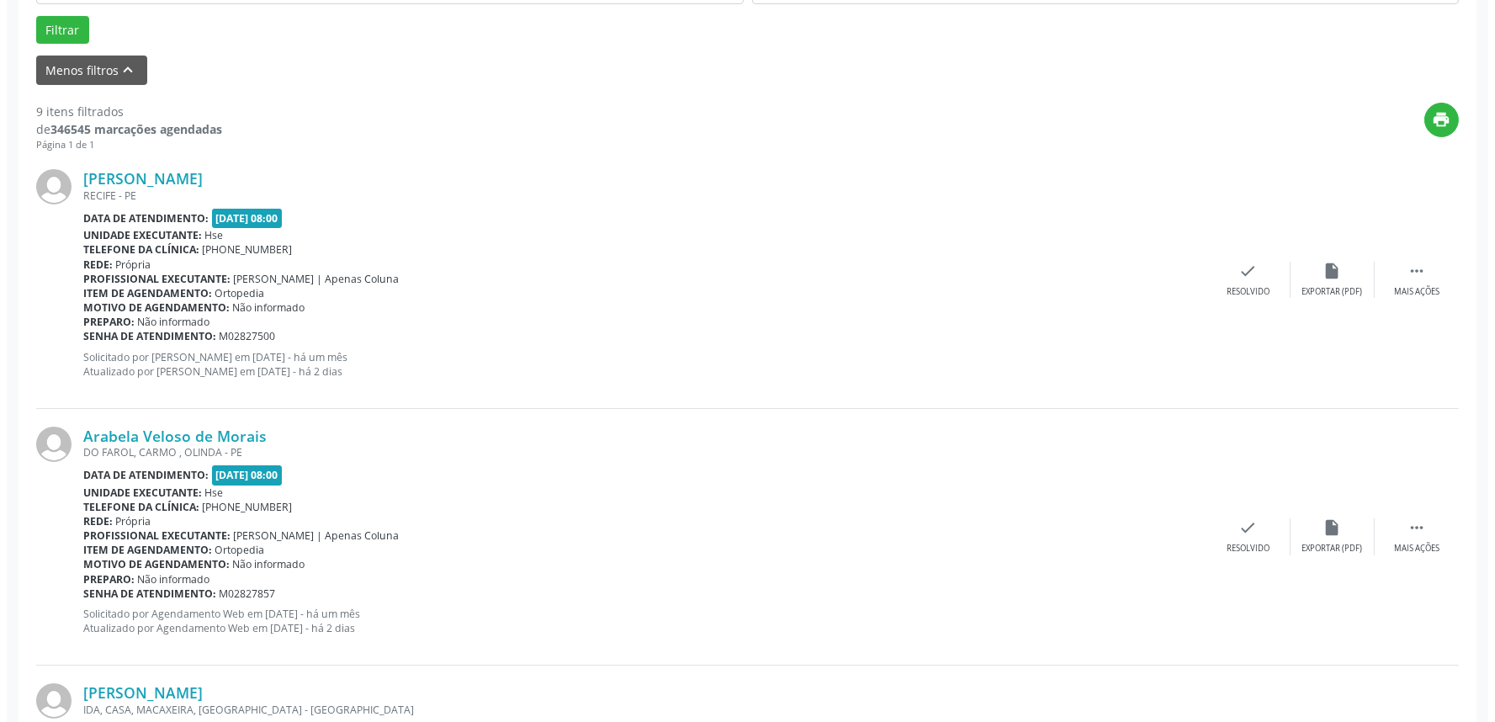
scroll to position [517, 0]
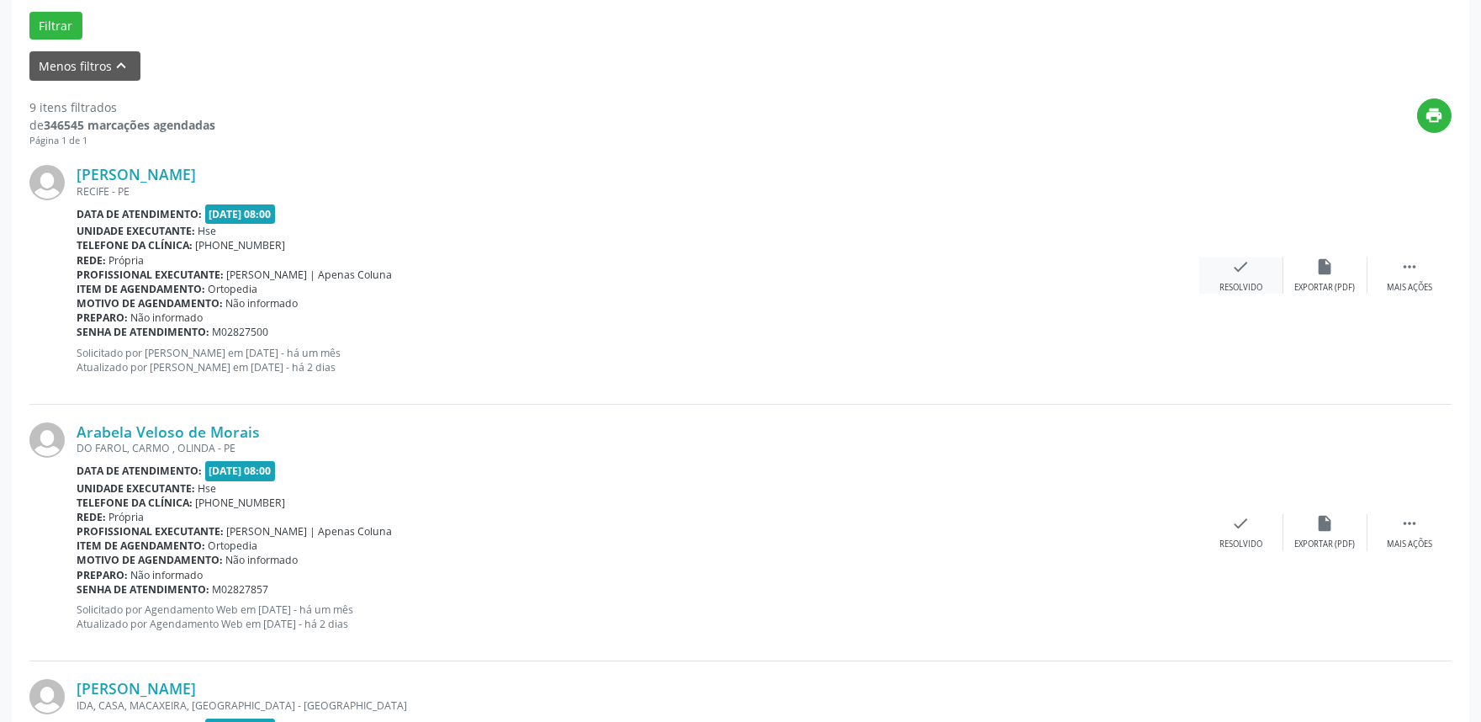
click at [1270, 258] on div "check Resolvido" at bounding box center [1241, 275] width 84 height 36
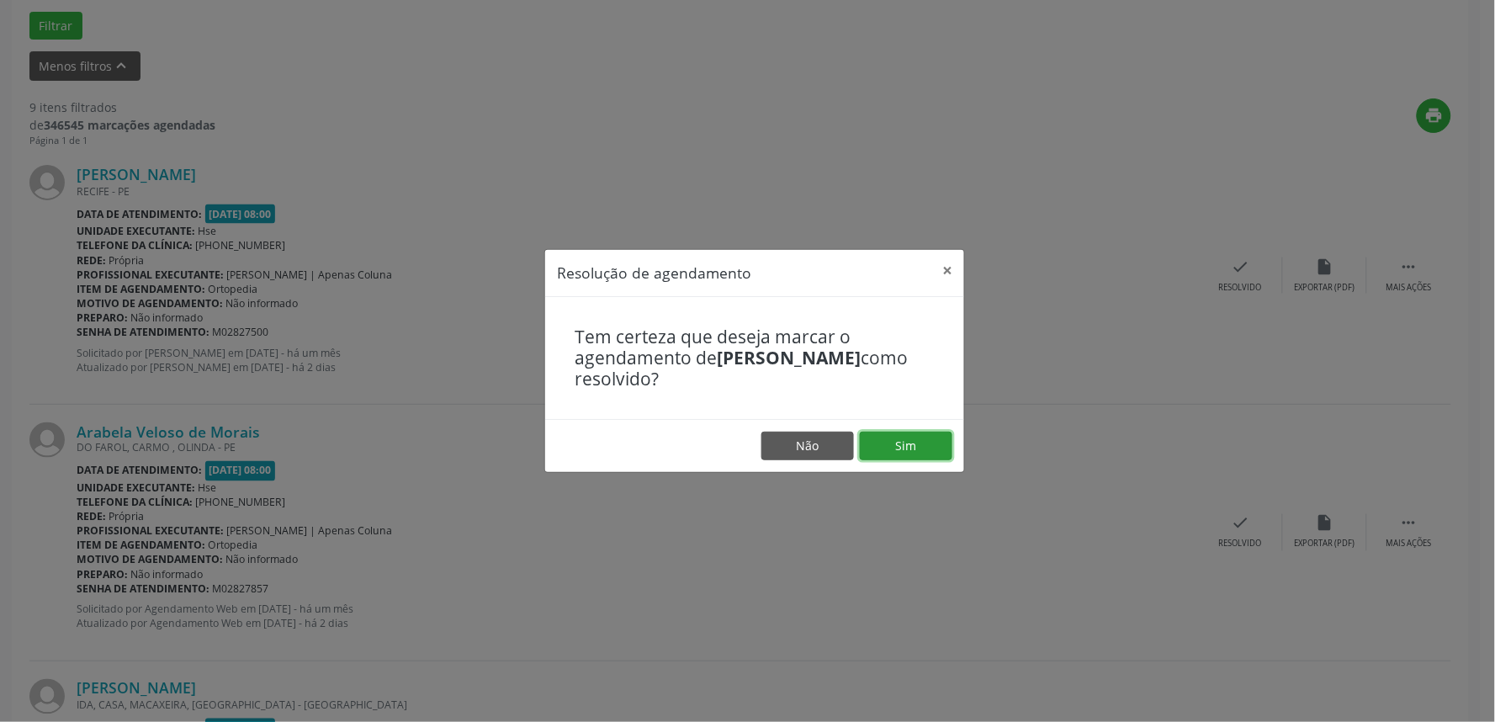
click at [923, 438] on button "Sim" at bounding box center [906, 445] width 93 height 29
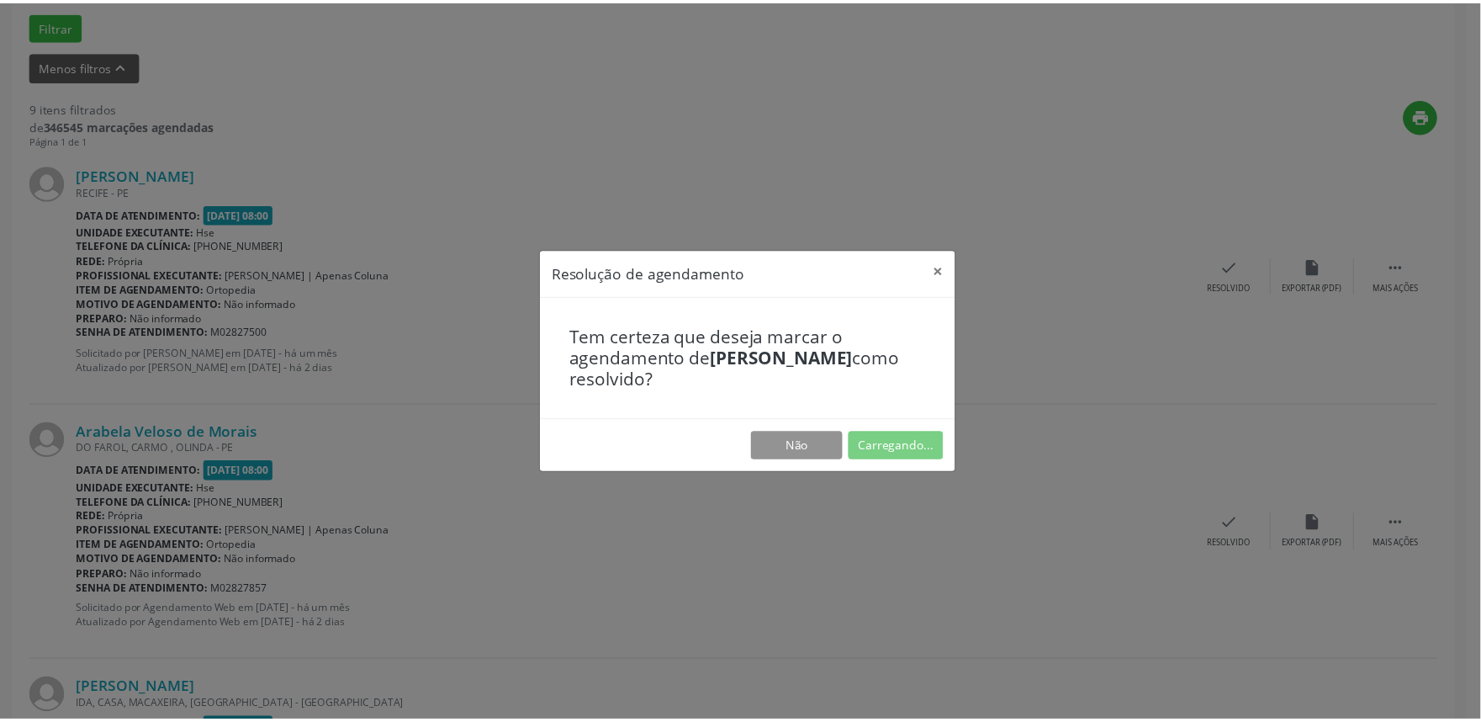
scroll to position [0, 0]
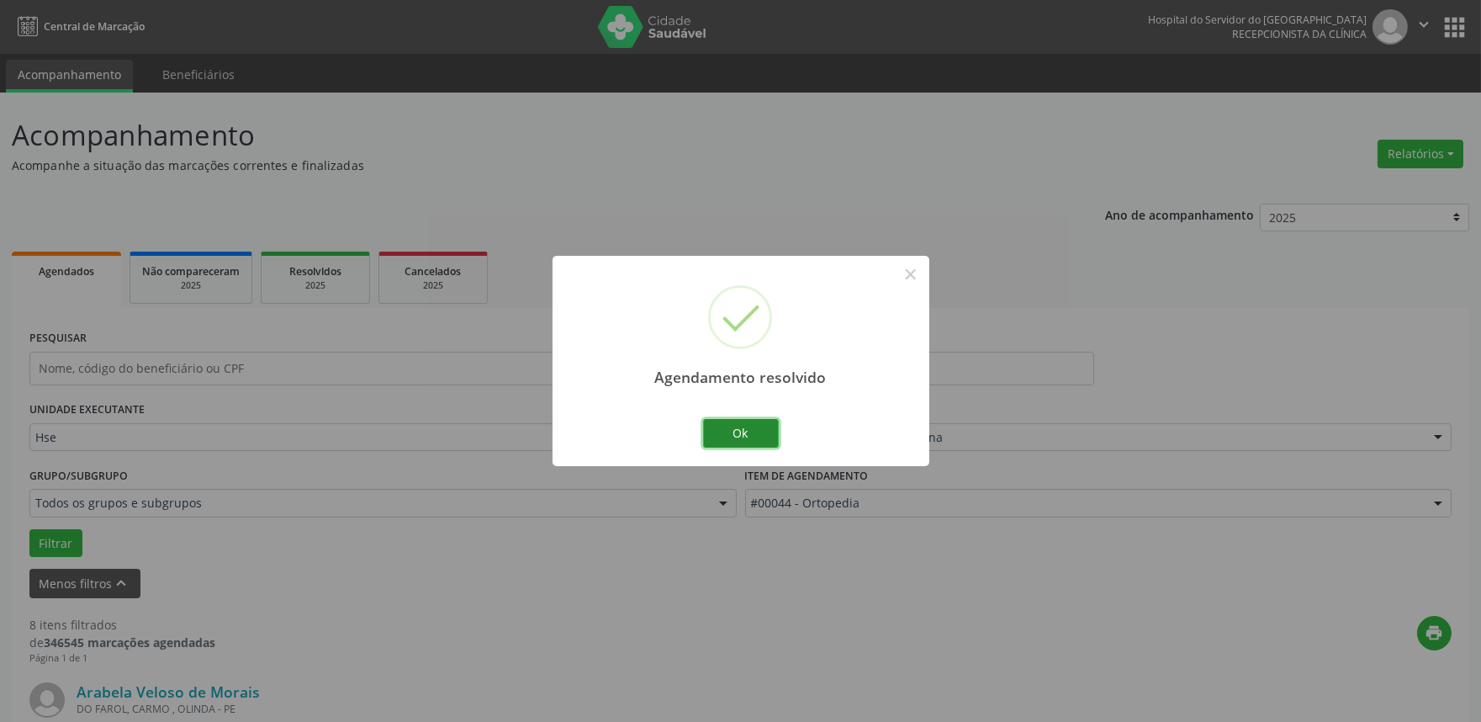
click at [754, 435] on button "Ok" at bounding box center [741, 433] width 76 height 29
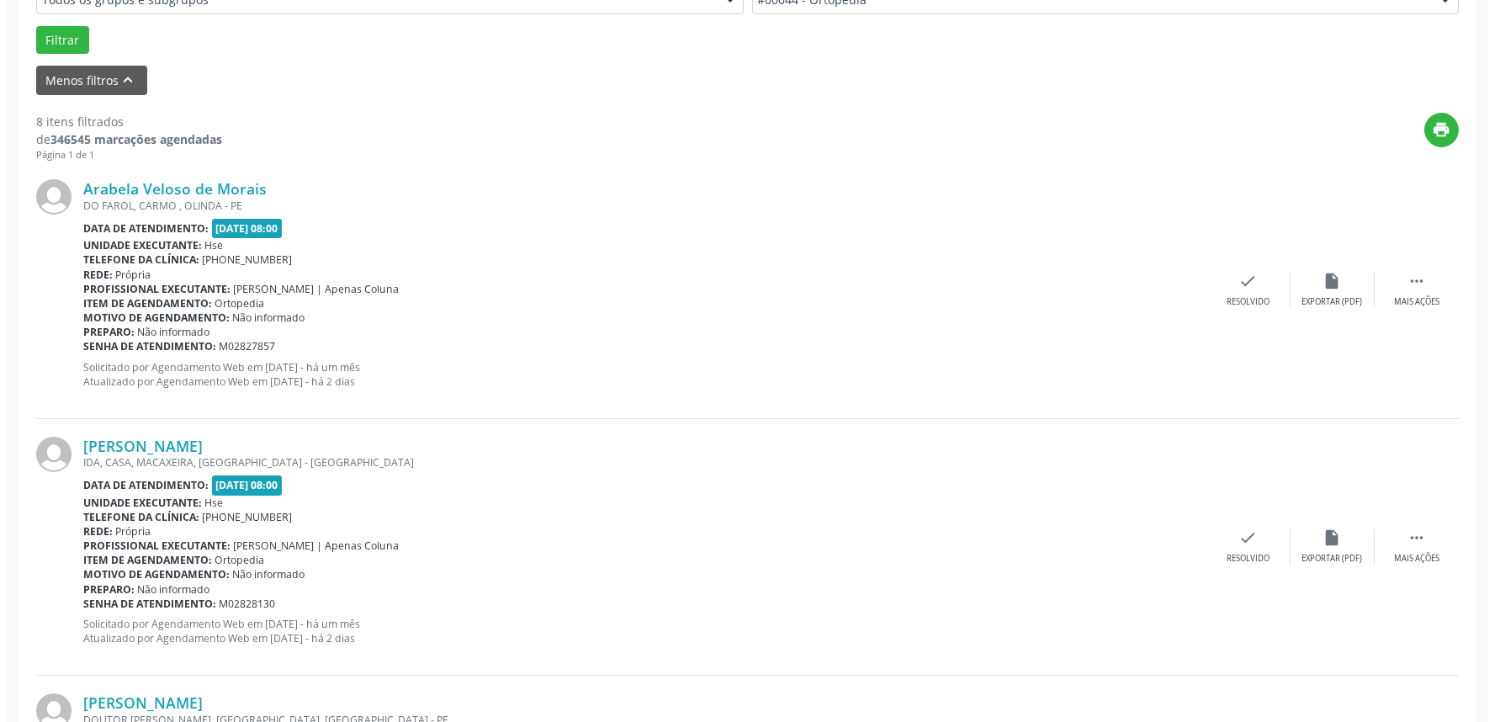
scroll to position [541, 0]
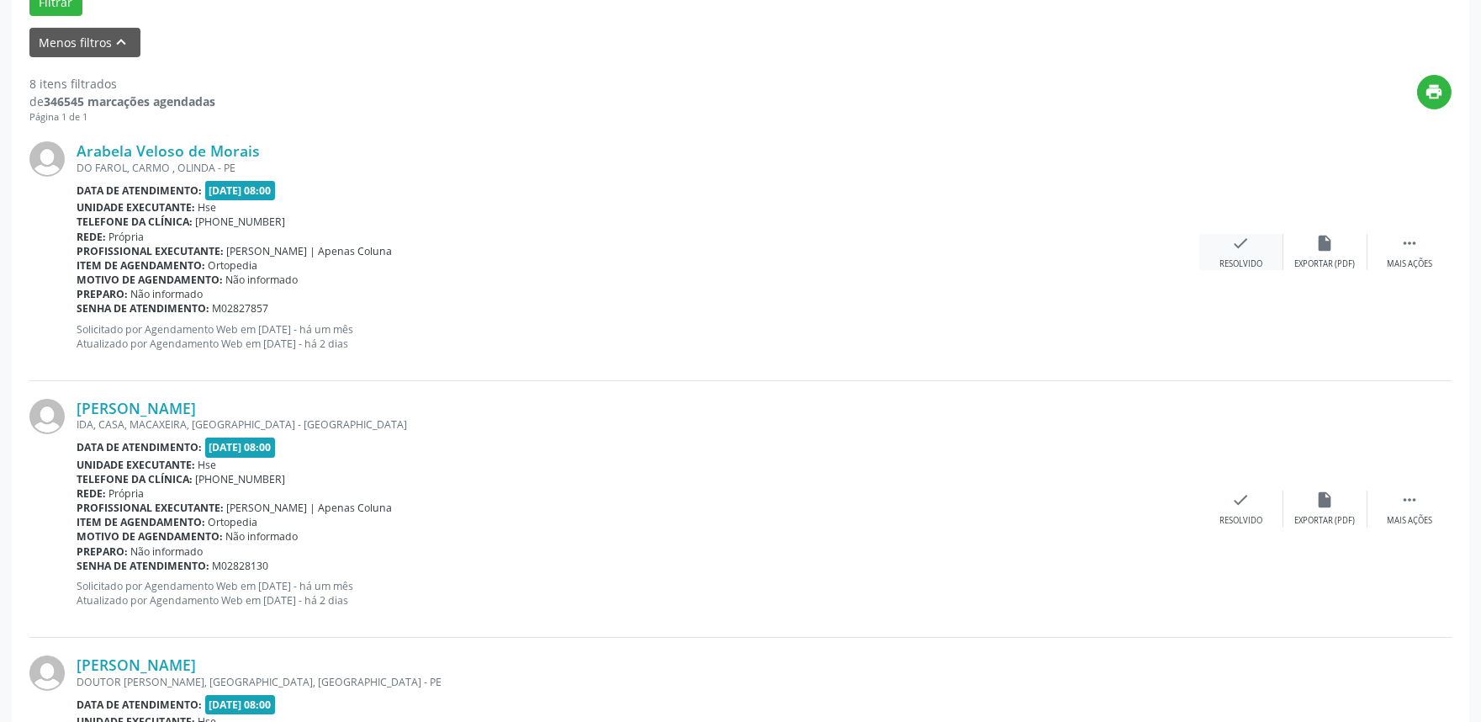
click at [1236, 245] on icon "check" at bounding box center [1241, 243] width 19 height 19
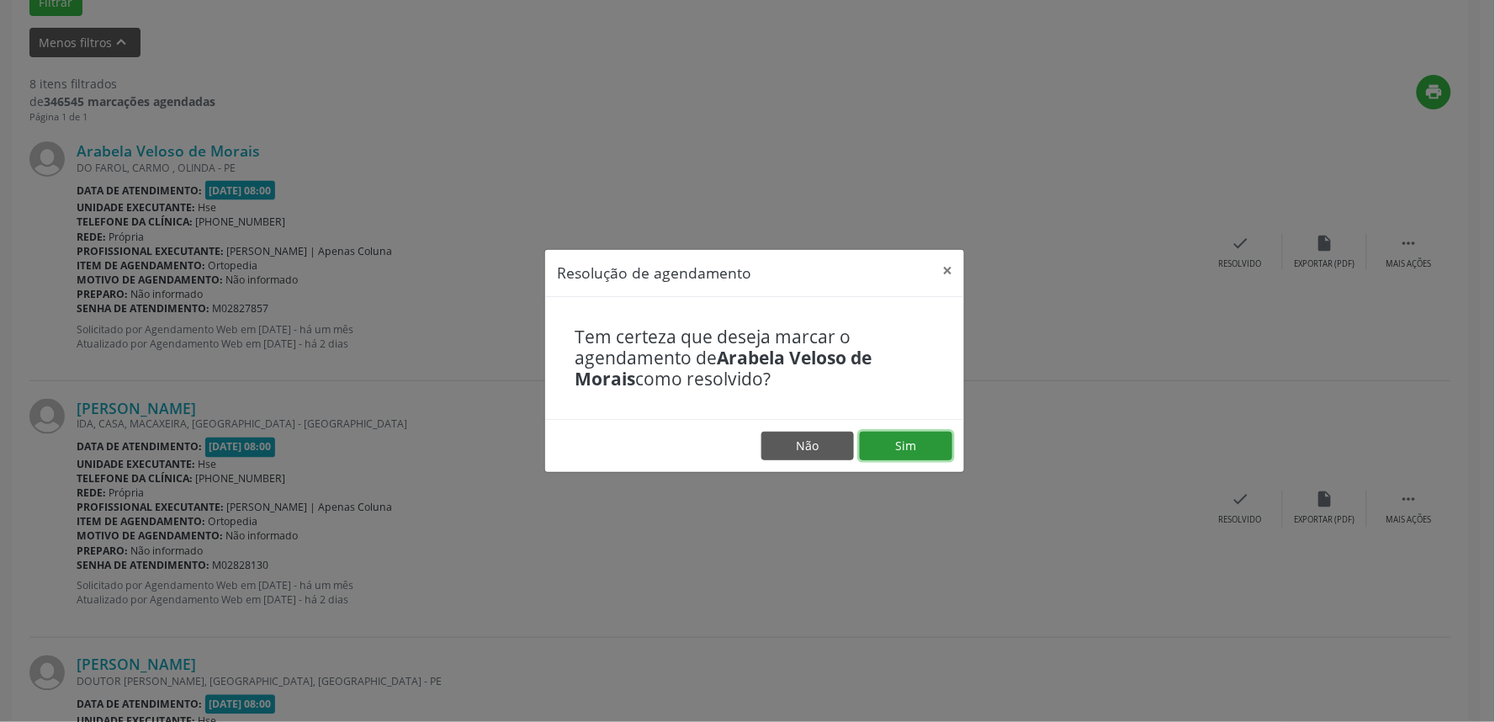
click at [918, 442] on button "Sim" at bounding box center [906, 445] width 93 height 29
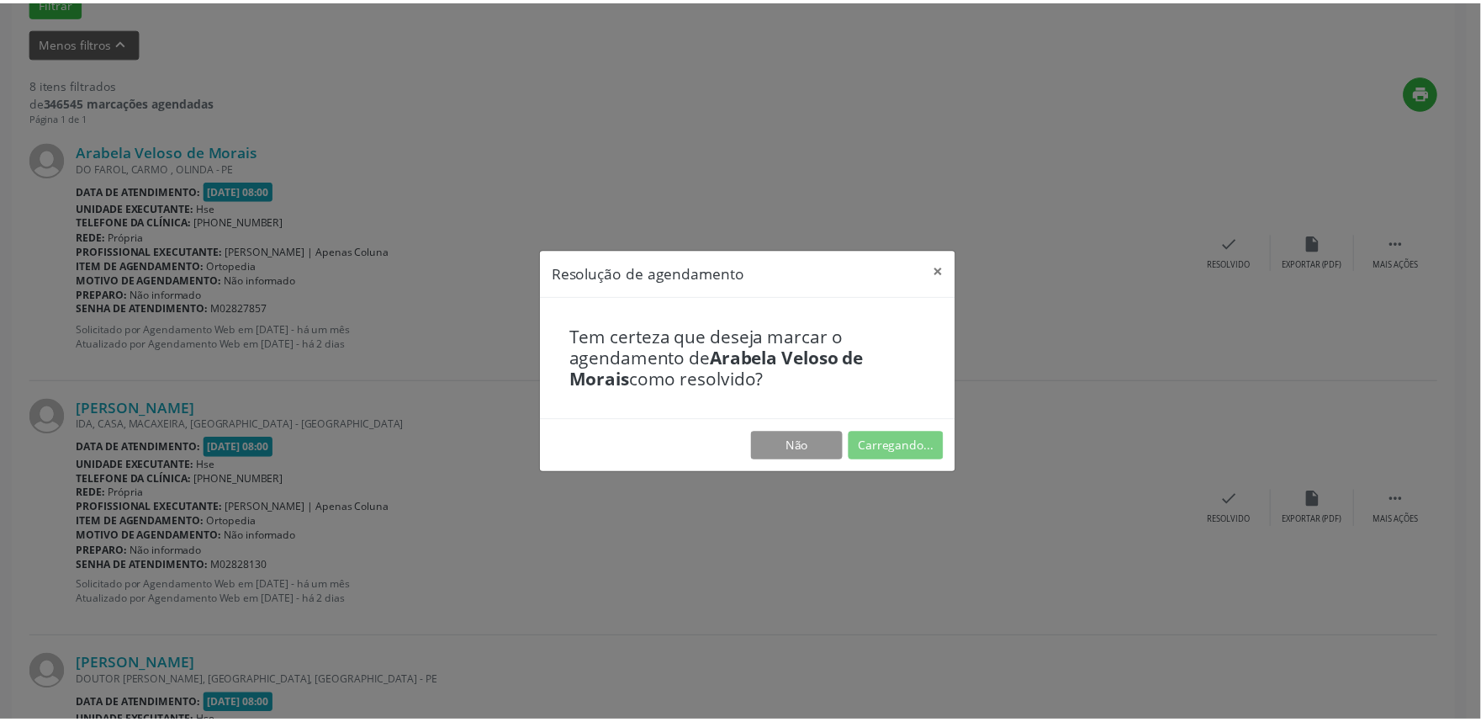
scroll to position [0, 0]
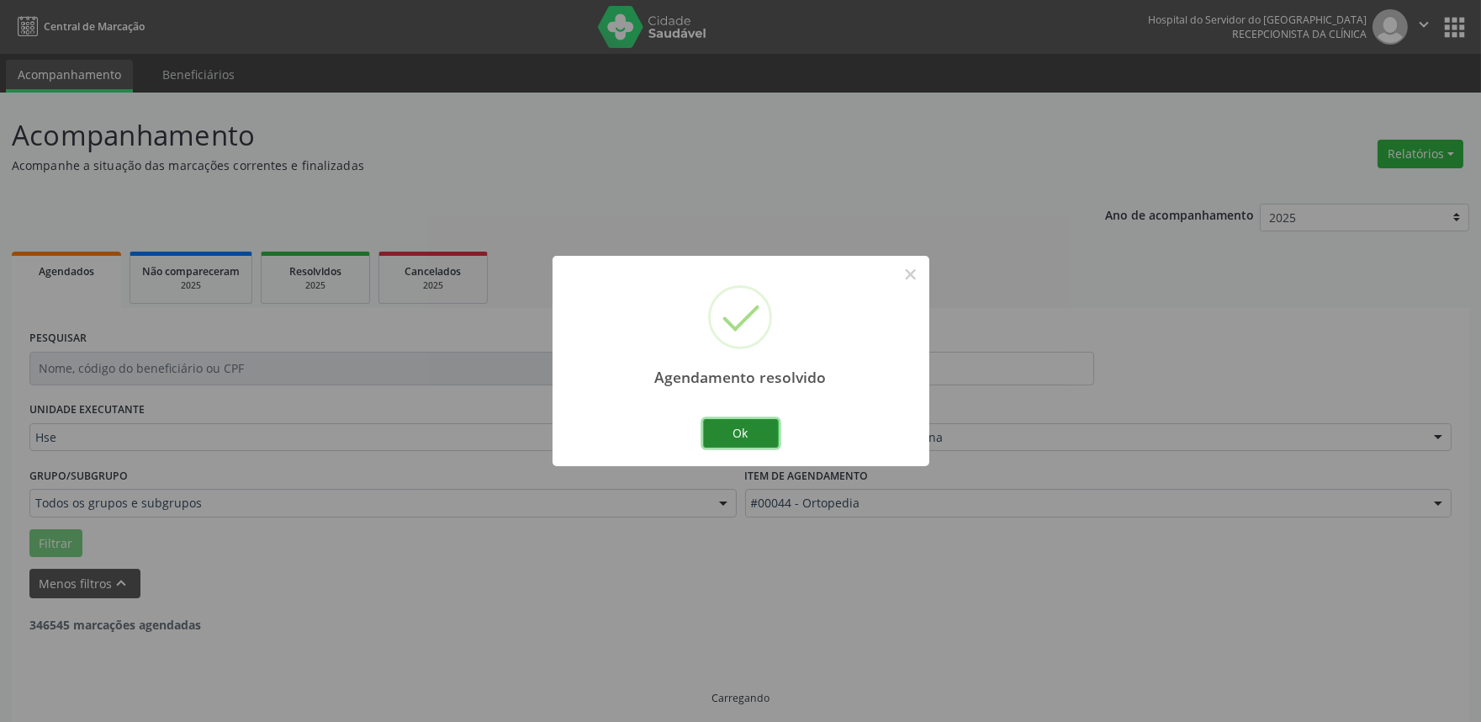
click at [759, 430] on button "Ok" at bounding box center [741, 433] width 76 height 29
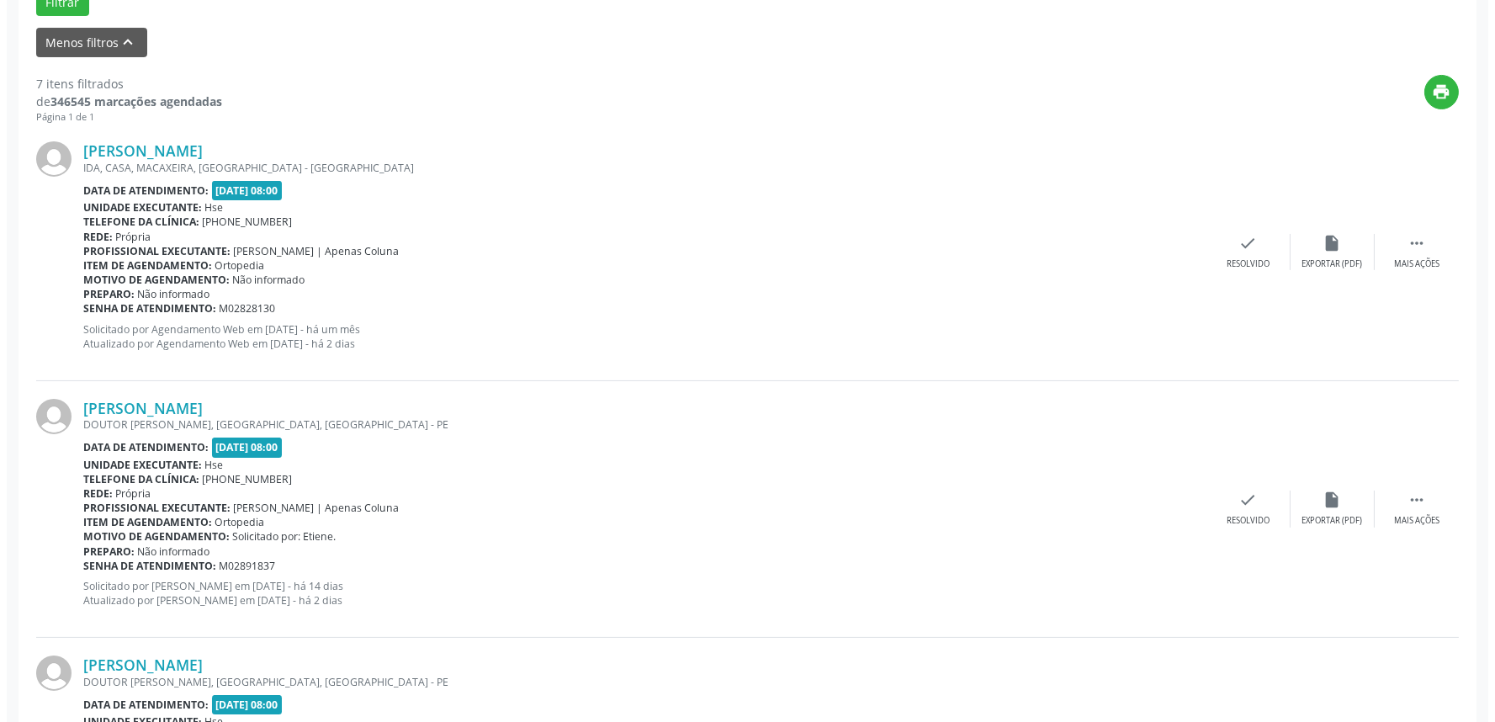
scroll to position [582, 0]
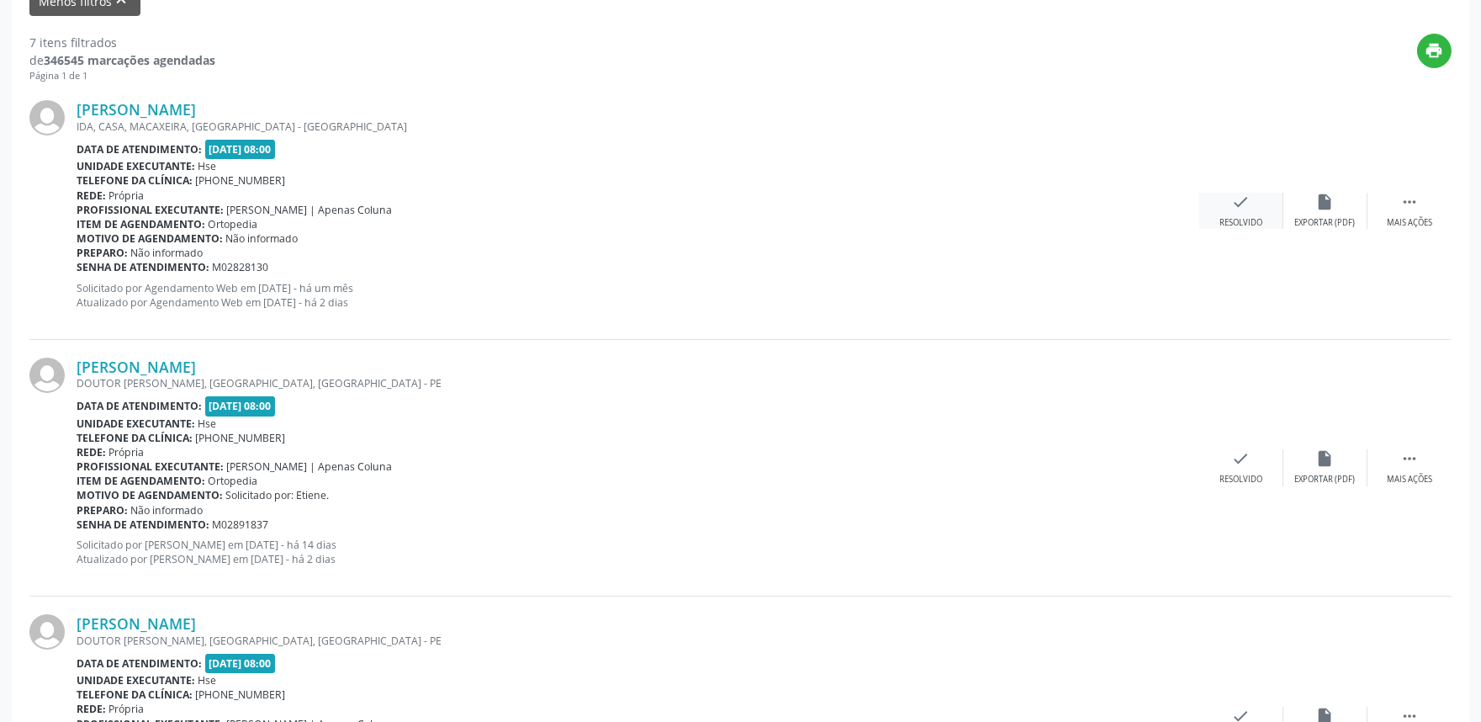
click at [1230, 206] on div "check Resolvido" at bounding box center [1241, 211] width 84 height 36
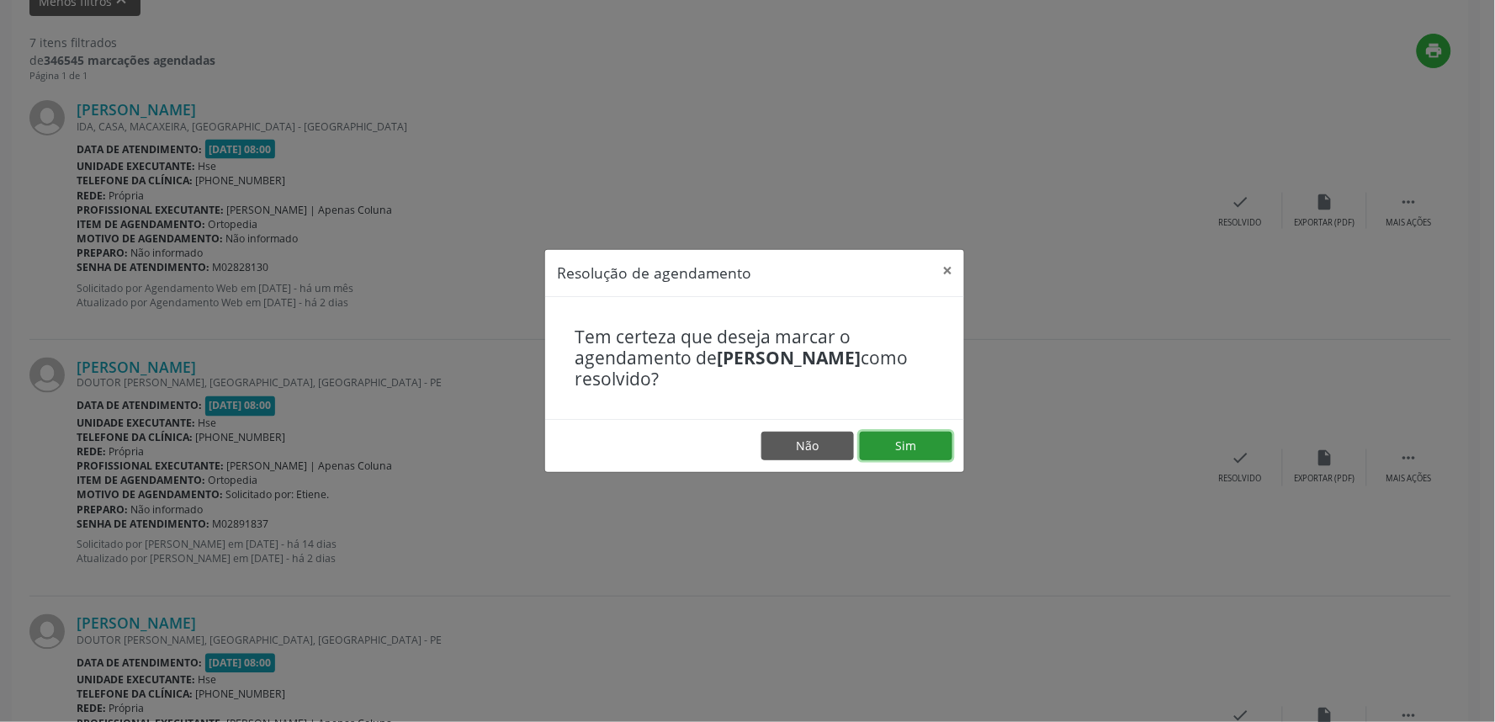
click at [905, 448] on button "Sim" at bounding box center [906, 445] width 93 height 29
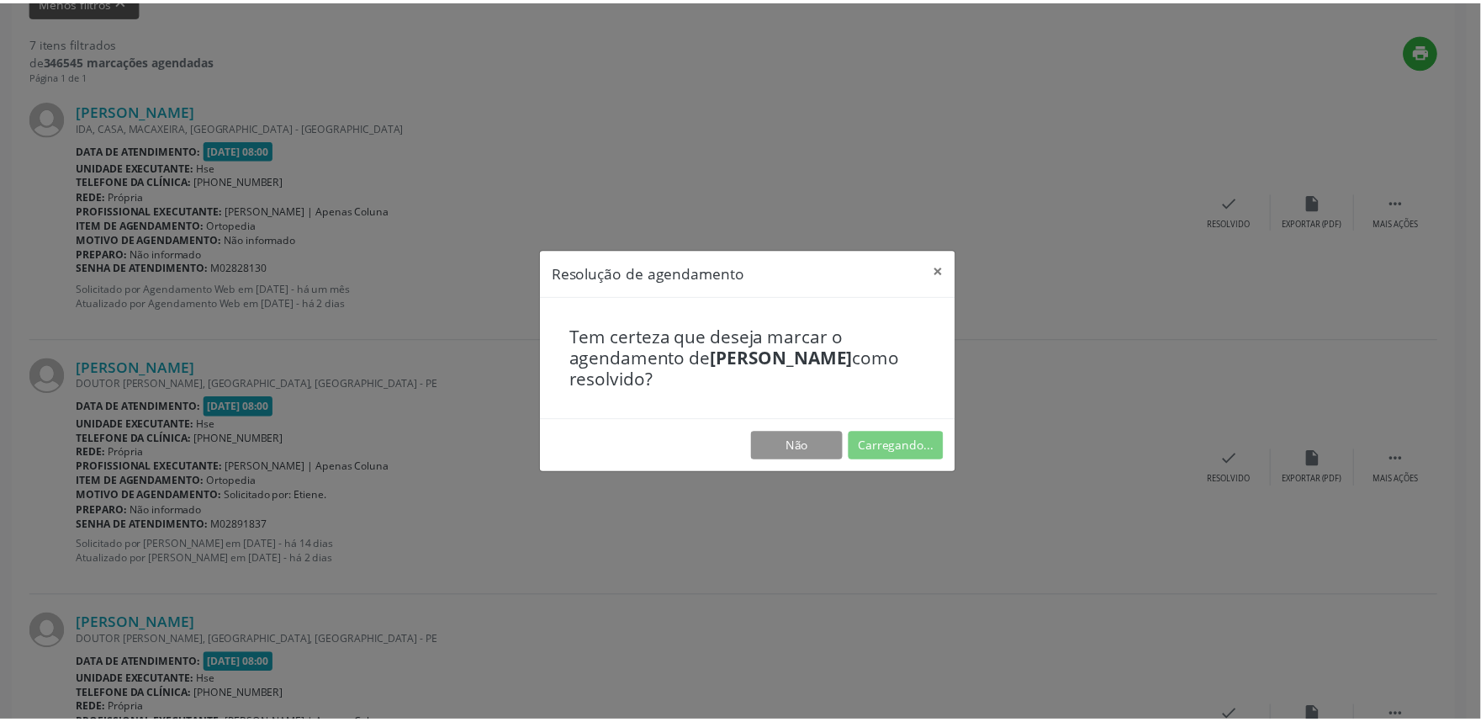
scroll to position [0, 0]
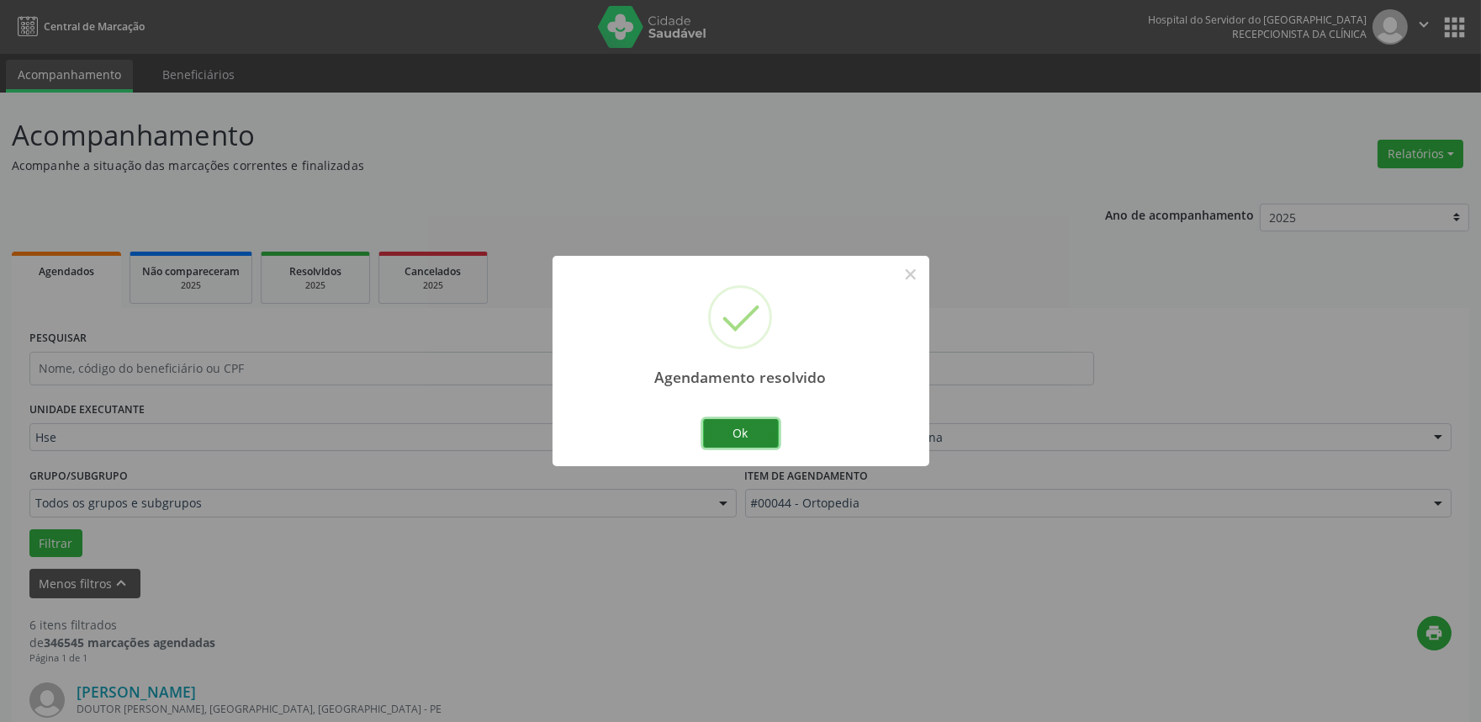
click at [760, 434] on button "Ok" at bounding box center [741, 433] width 76 height 29
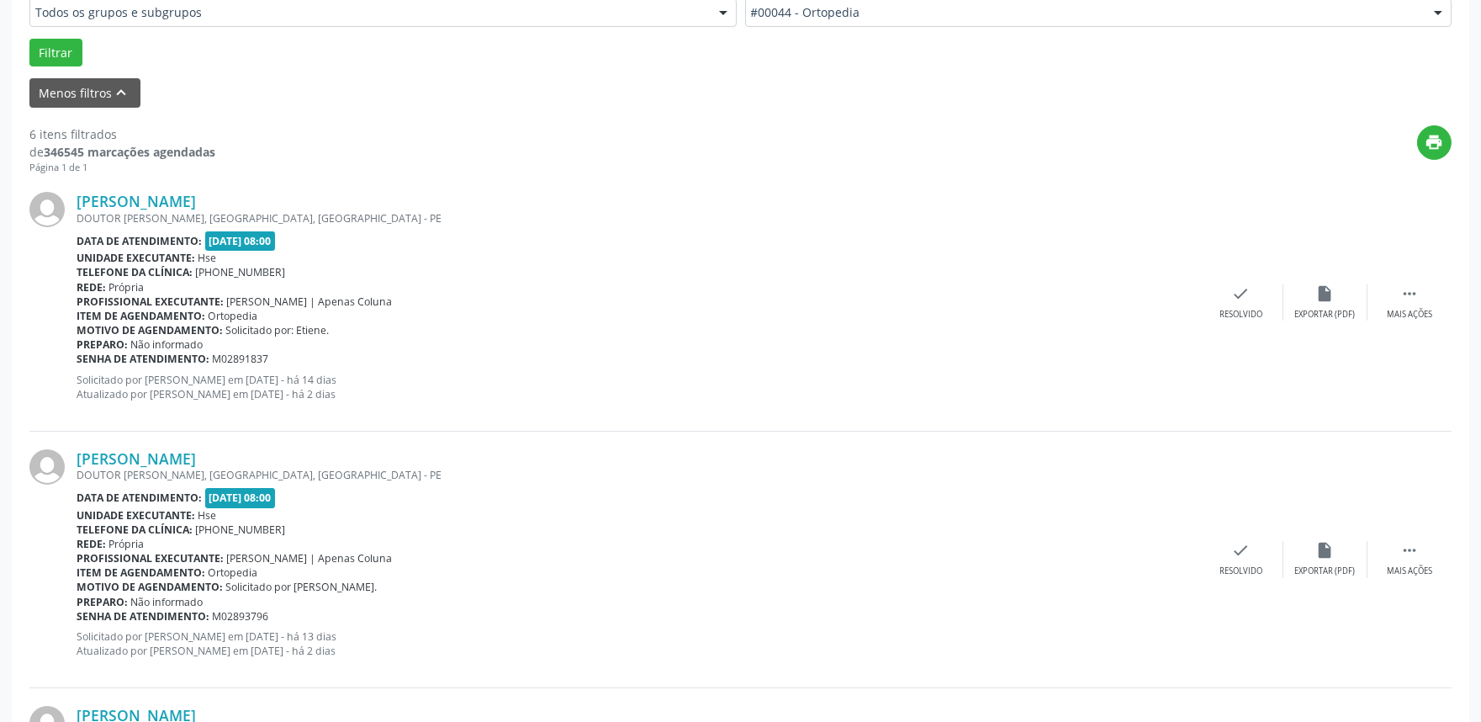
scroll to position [658, 0]
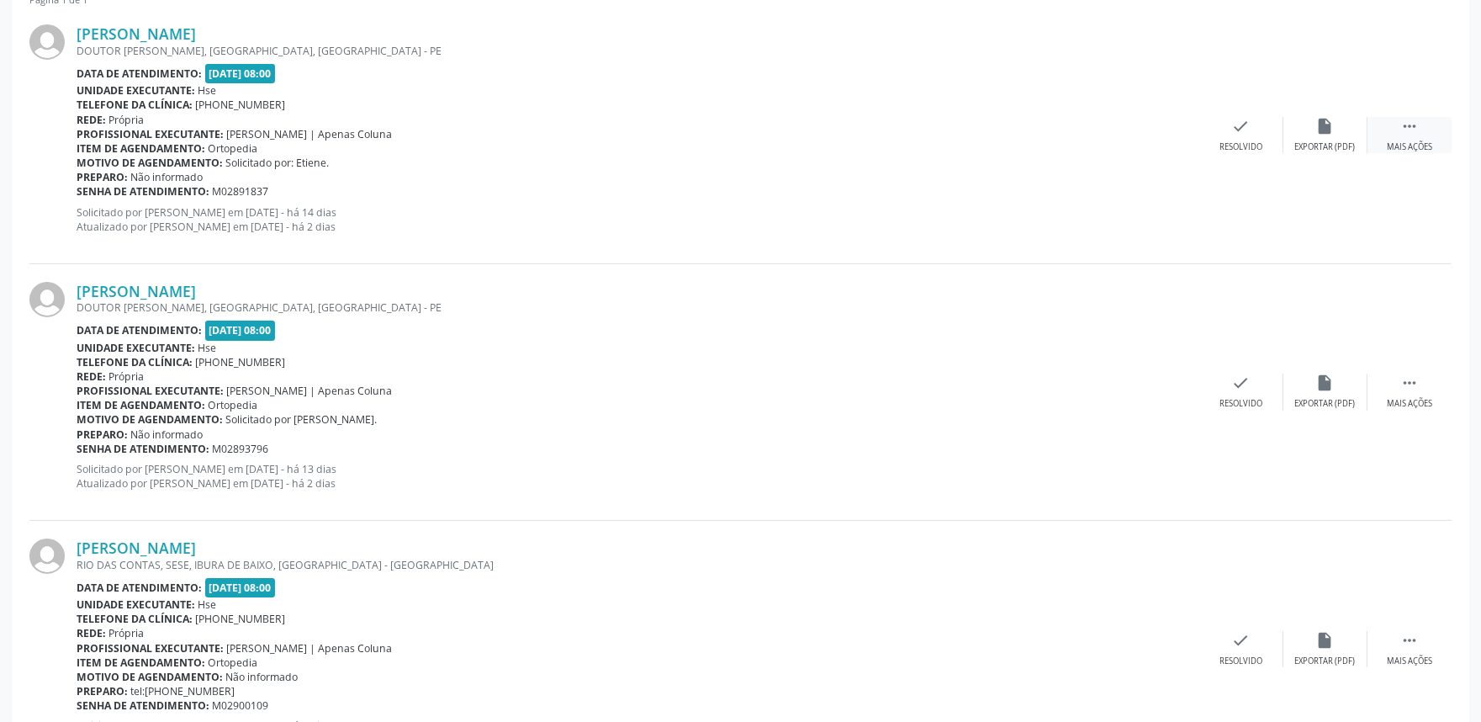
click at [1428, 133] on div " Mais ações" at bounding box center [1410, 135] width 84 height 36
click at [1335, 132] on div "alarm_off Não compareceu" at bounding box center [1325, 135] width 84 height 36
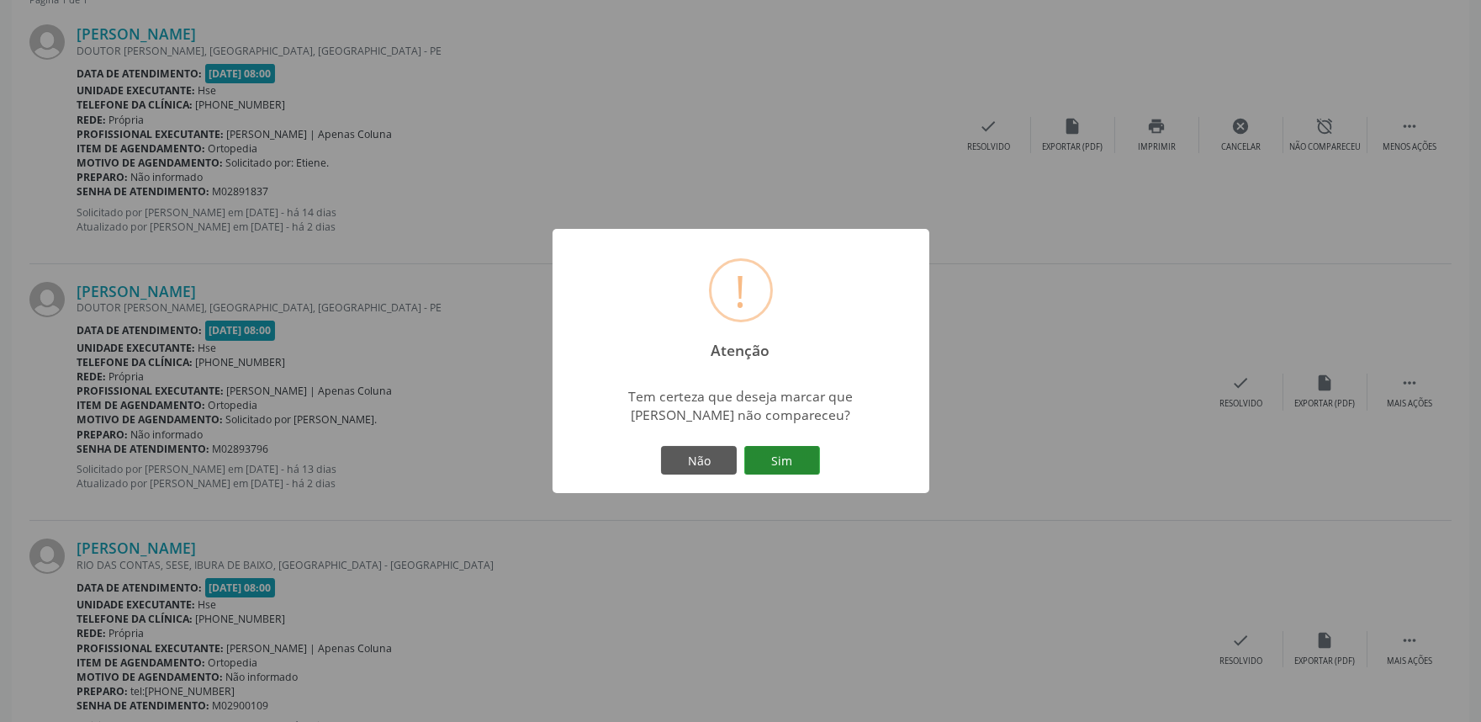
click at [786, 456] on button "Sim" at bounding box center [782, 460] width 76 height 29
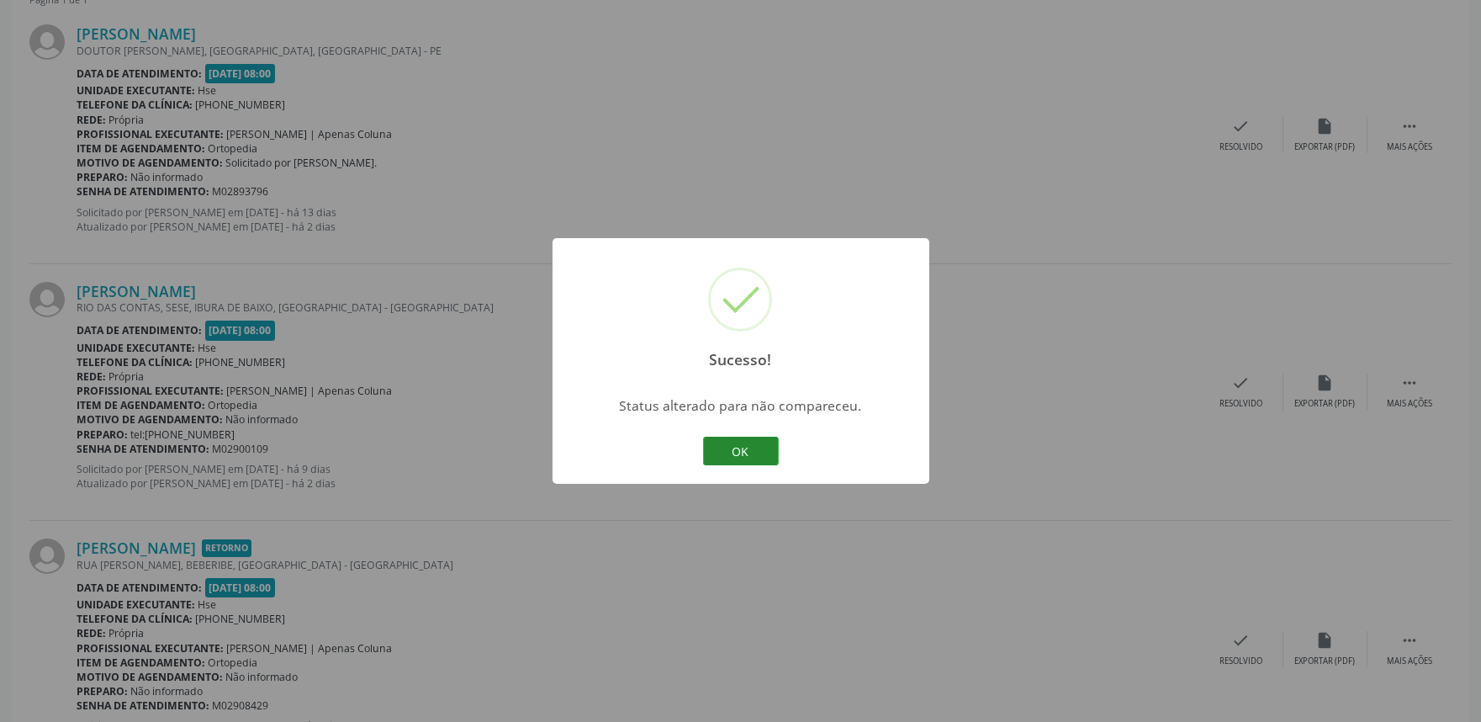
click at [749, 447] on button "OK" at bounding box center [741, 450] width 76 height 29
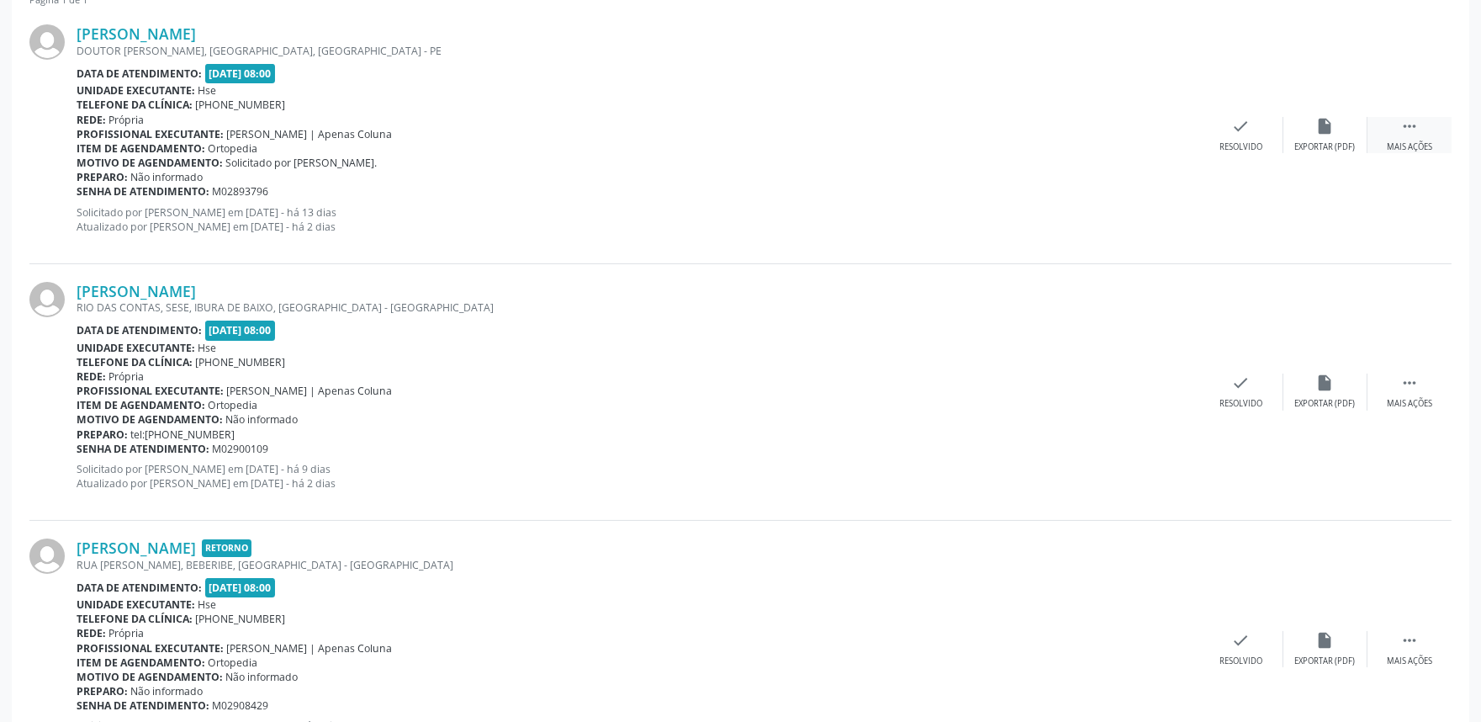
click at [1413, 130] on icon "" at bounding box center [1409, 126] width 19 height 19
click at [1323, 129] on icon "alarm_off" at bounding box center [1325, 126] width 19 height 19
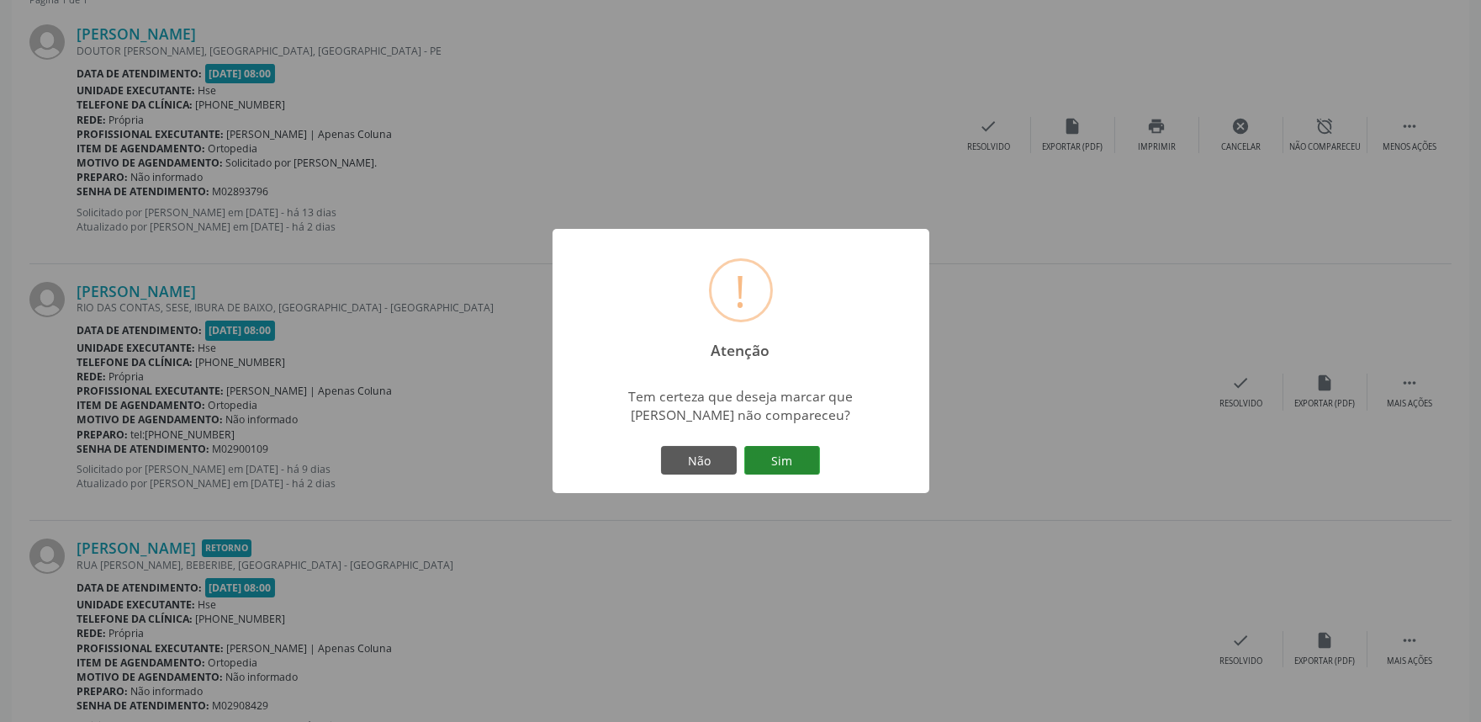
click at [787, 457] on button "Sim" at bounding box center [782, 460] width 76 height 29
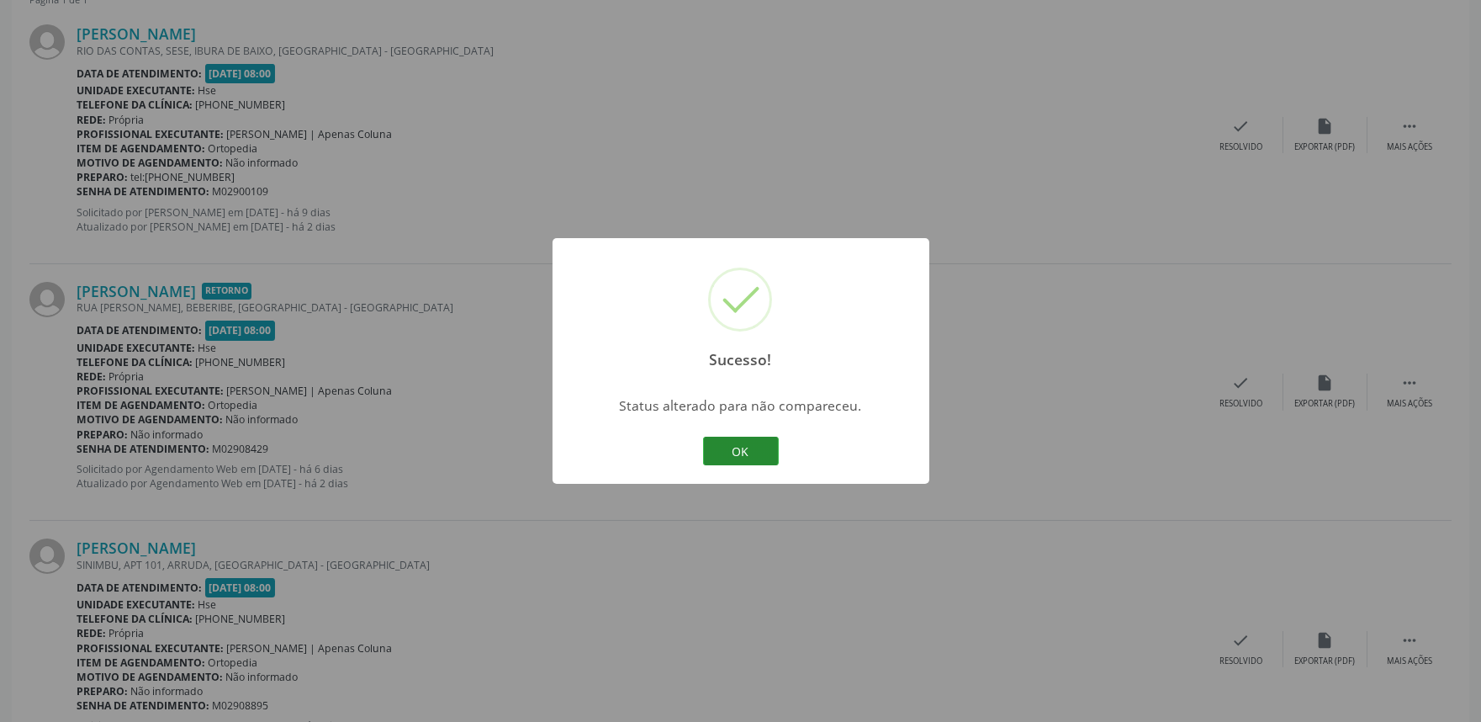
click at [750, 446] on button "OK" at bounding box center [741, 450] width 76 height 29
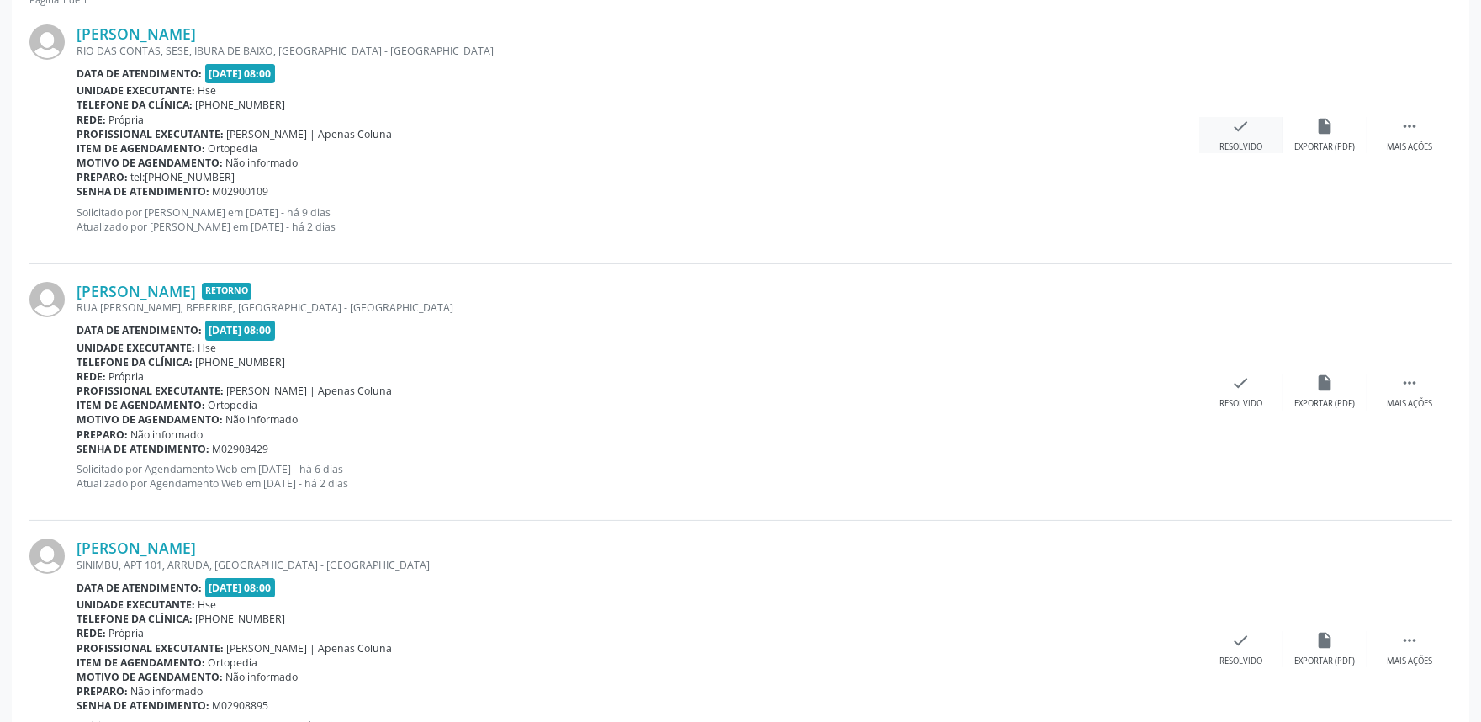
click at [1248, 127] on icon "check" at bounding box center [1241, 126] width 19 height 19
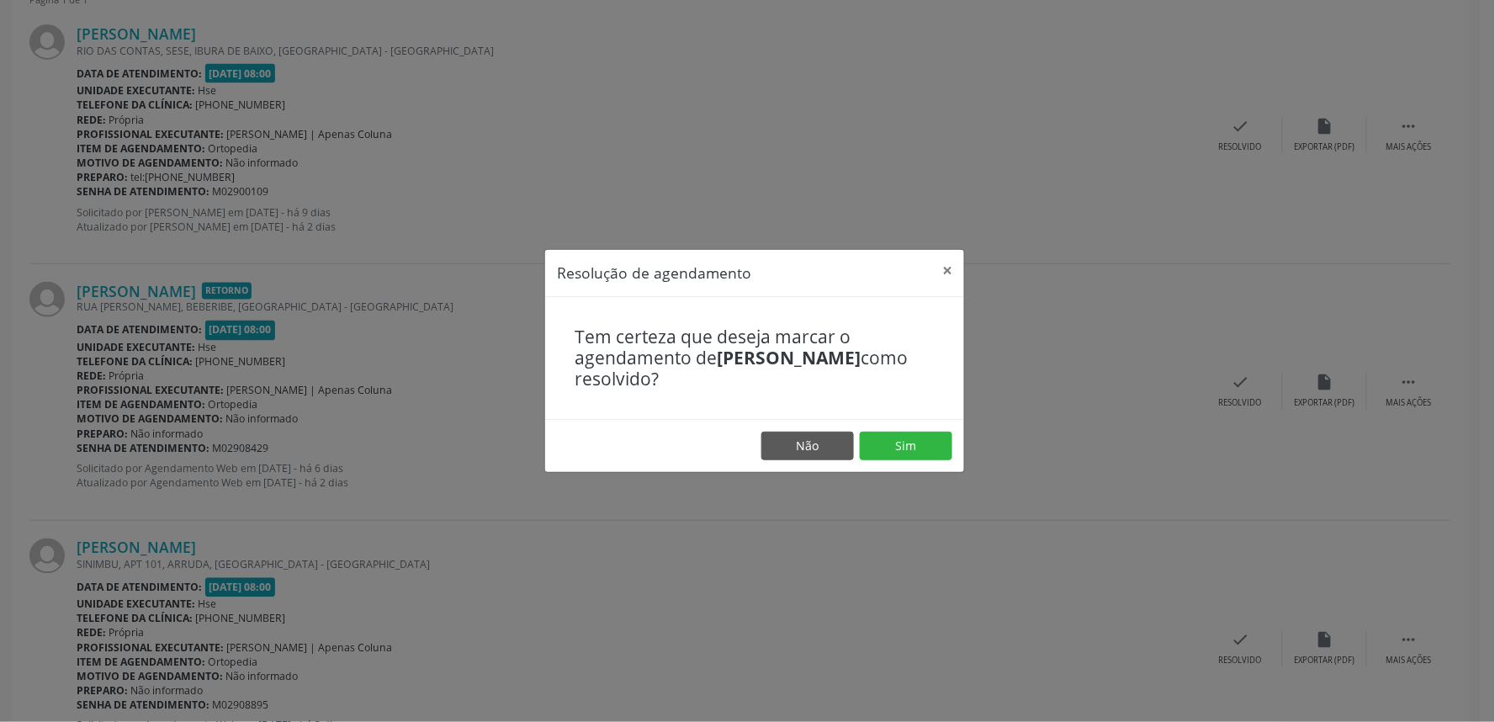
click at [909, 429] on footer "Não Sim" at bounding box center [754, 445] width 419 height 53
click at [906, 436] on button "Sim" at bounding box center [906, 445] width 93 height 29
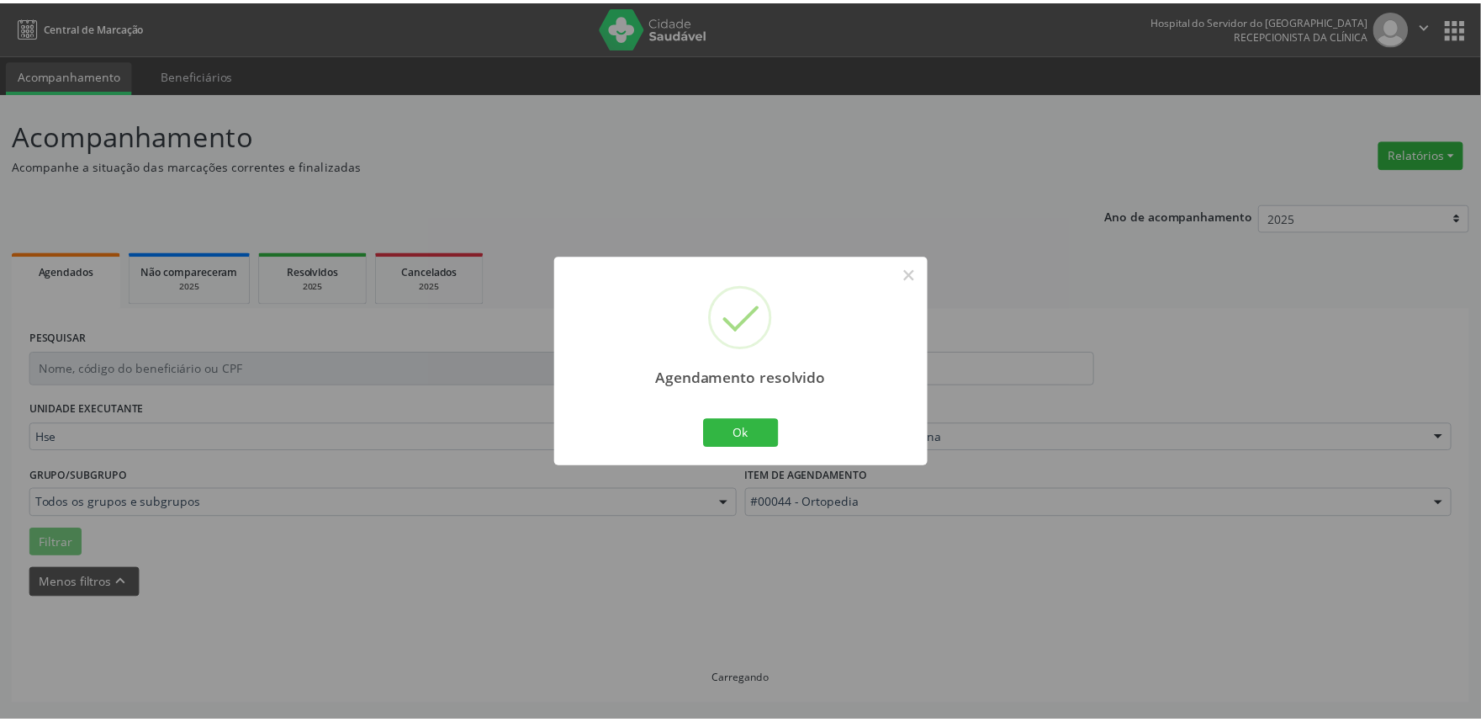
scroll to position [0, 0]
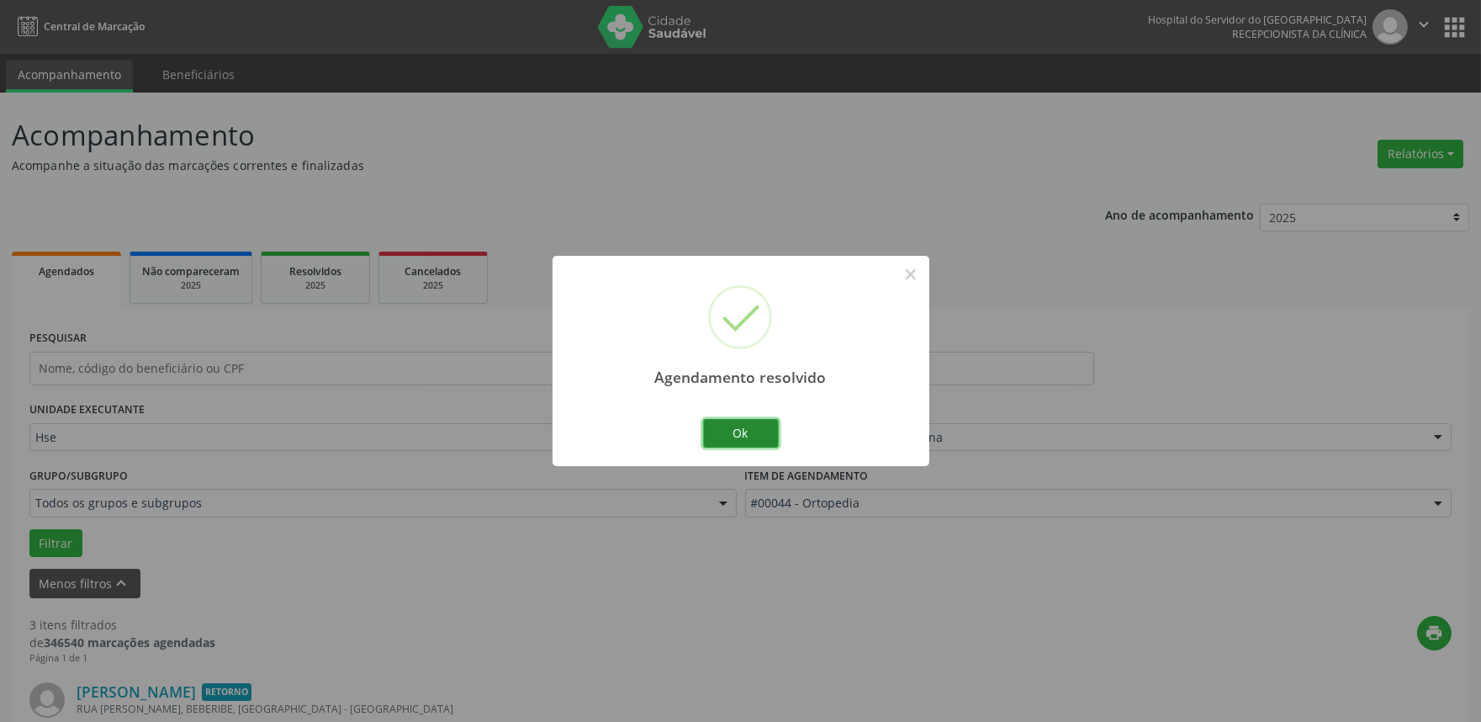
click at [747, 433] on button "Ok" at bounding box center [741, 433] width 76 height 29
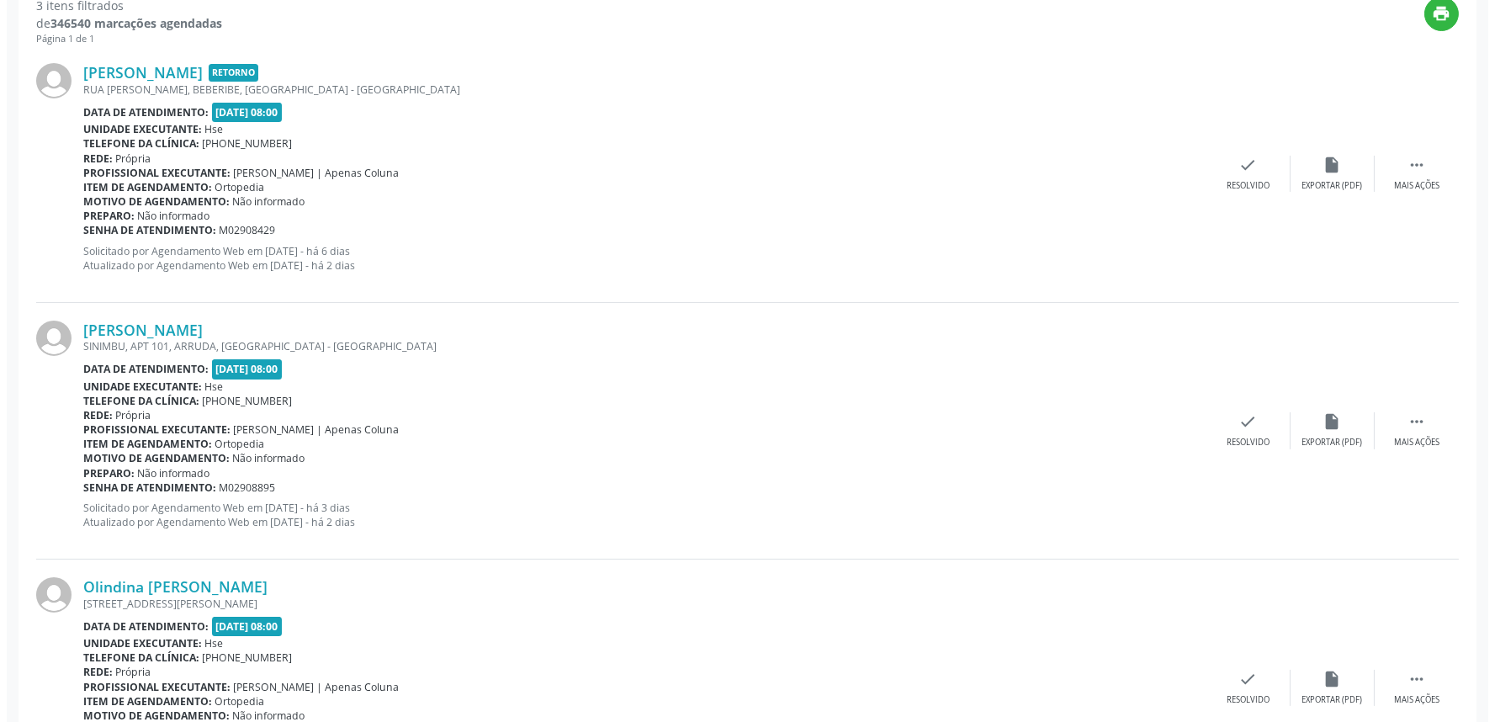
scroll to position [645, 0]
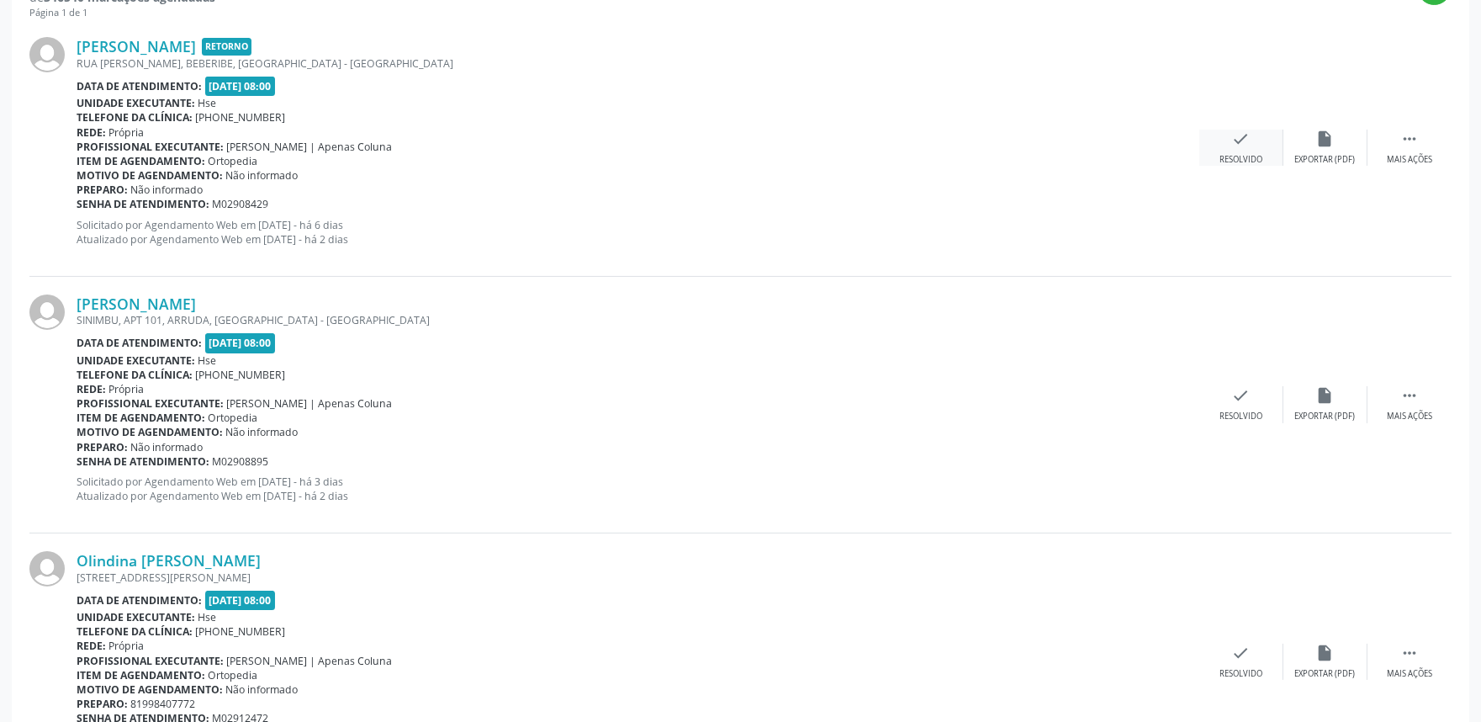
click at [1250, 141] on div "check Resolvido" at bounding box center [1241, 148] width 84 height 36
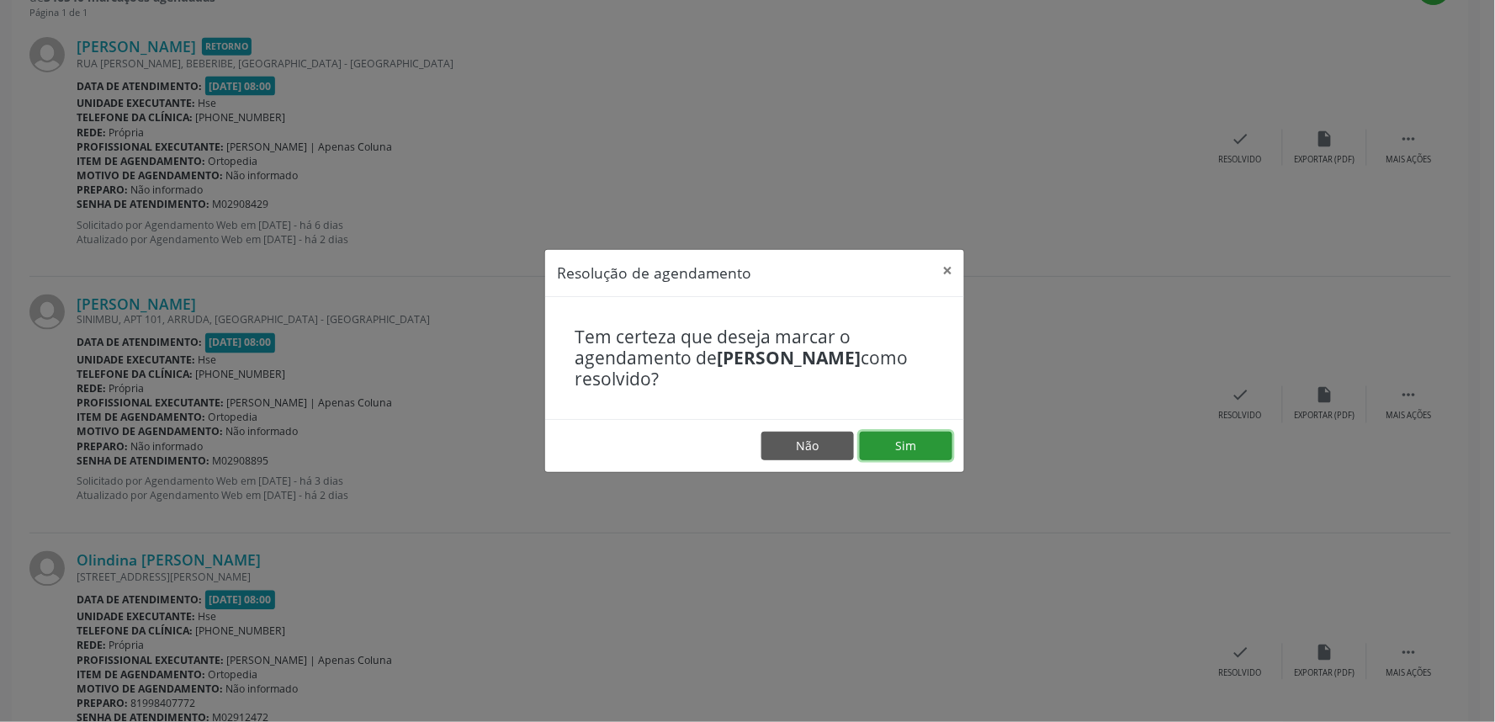
click at [905, 440] on button "Sim" at bounding box center [906, 445] width 93 height 29
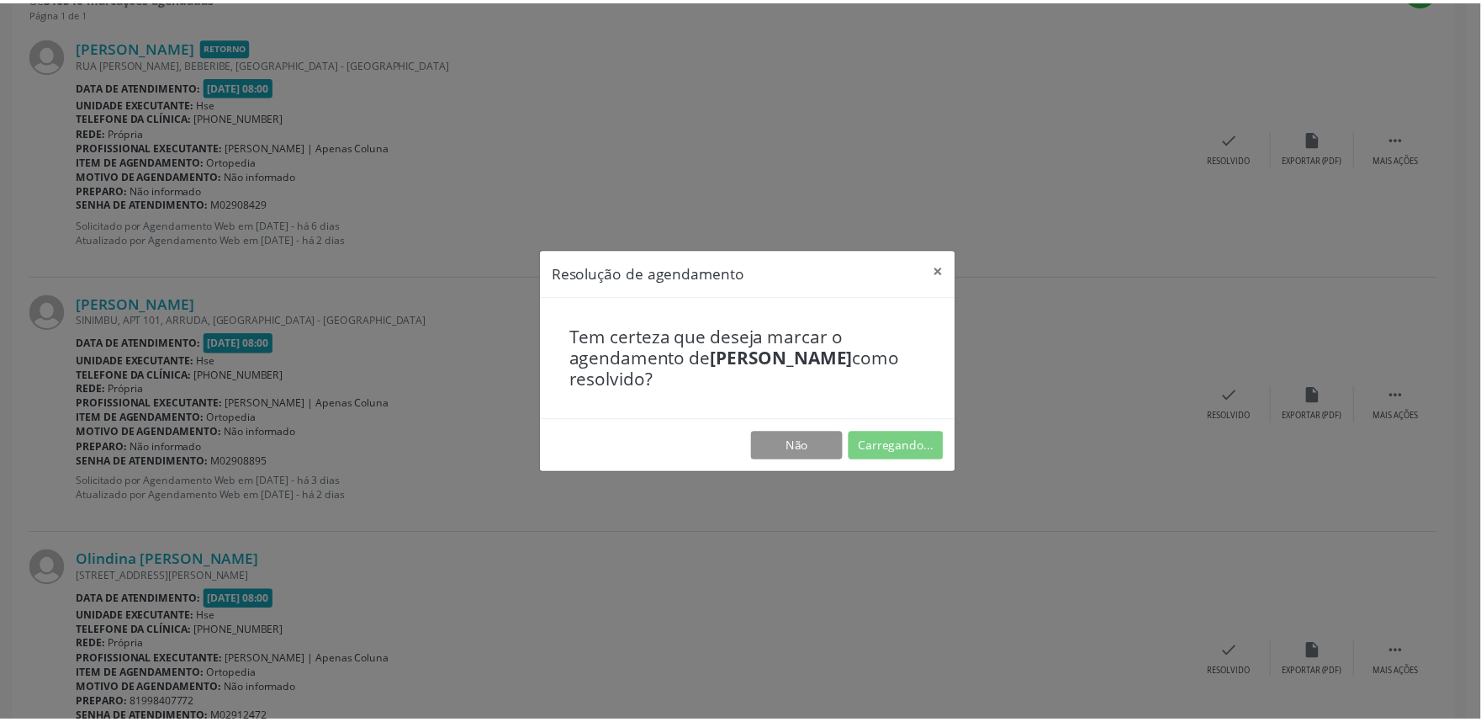
scroll to position [0, 0]
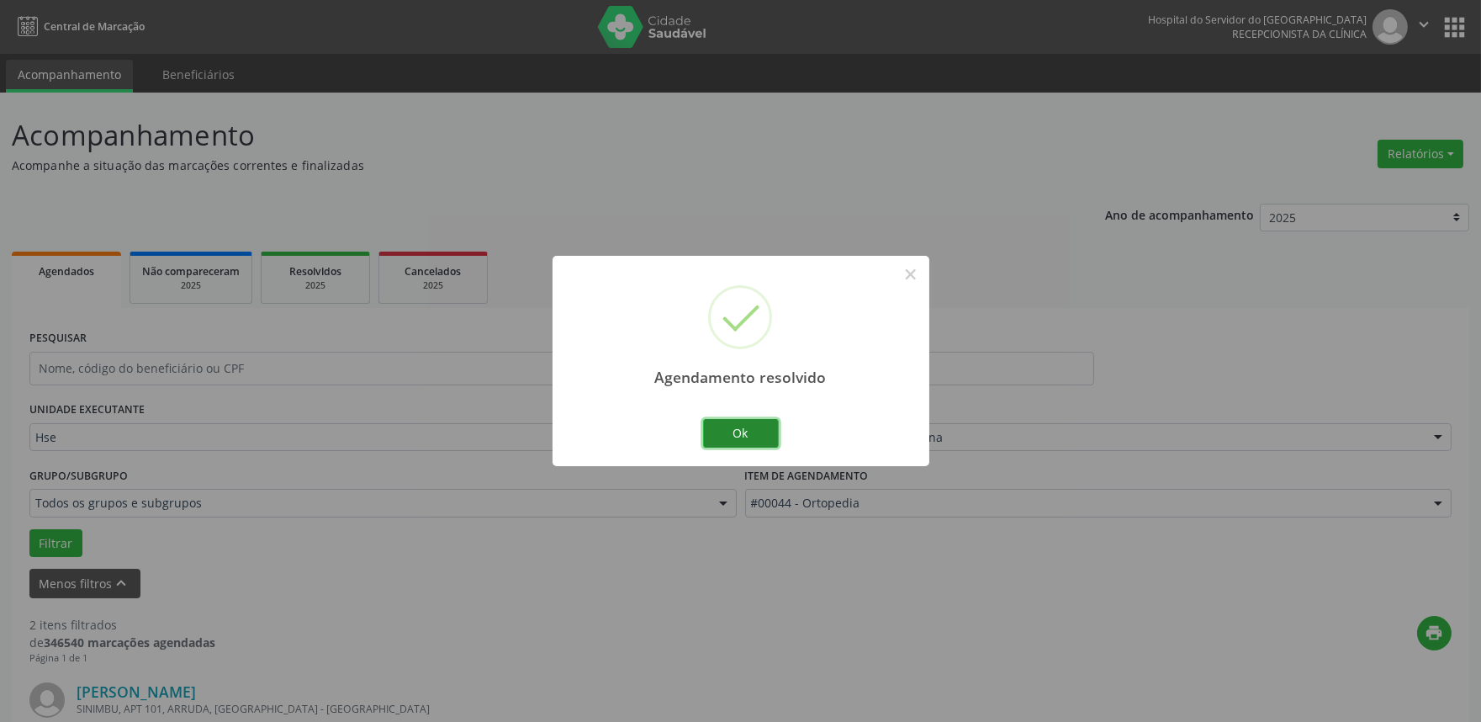
click at [754, 430] on button "Ok" at bounding box center [741, 433] width 76 height 29
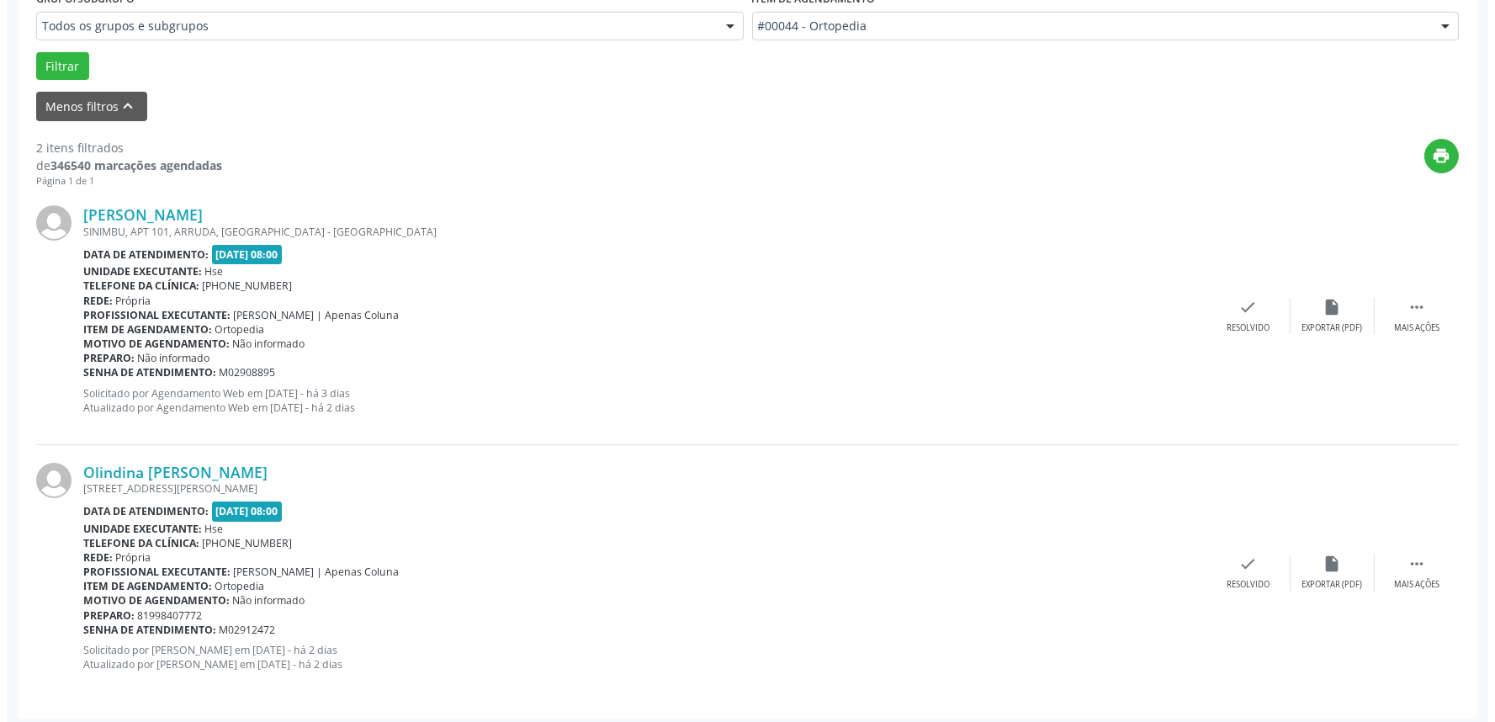
scroll to position [484, 0]
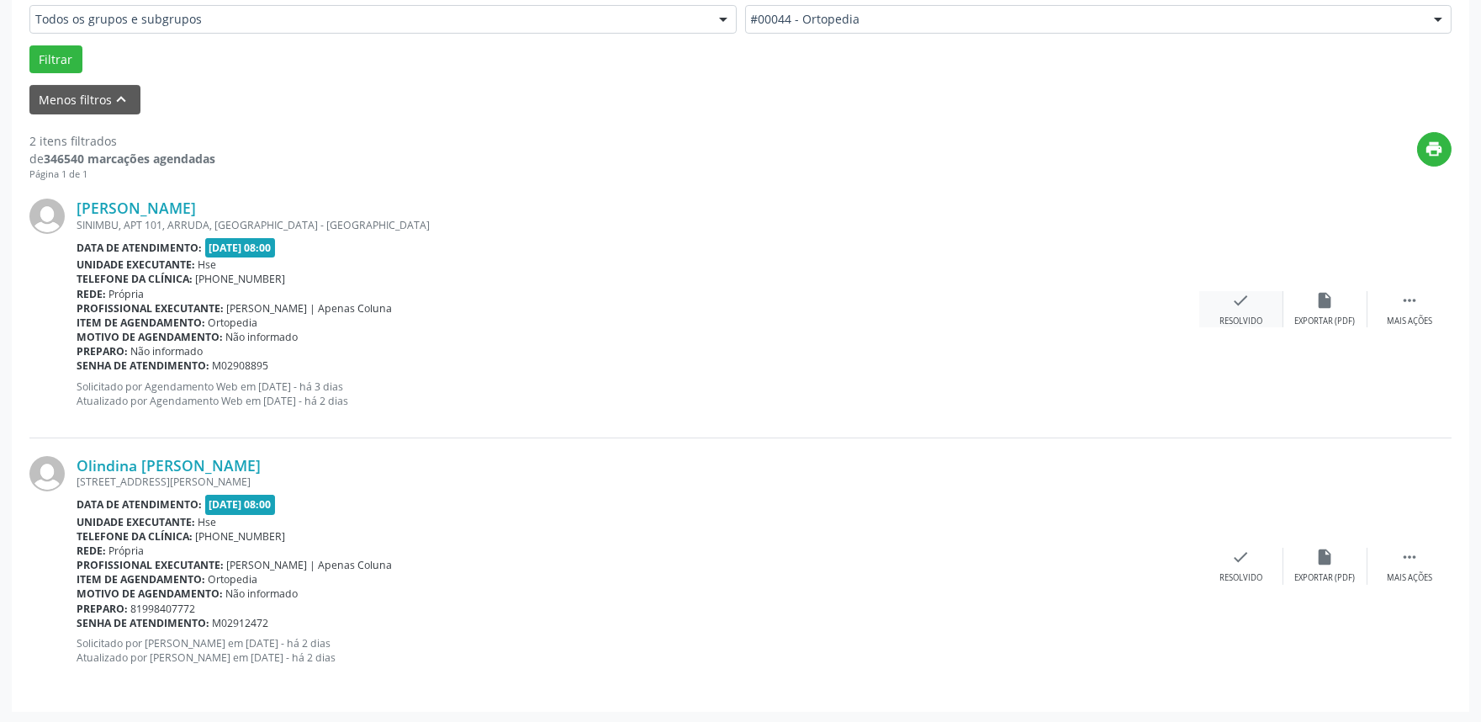
click at [1262, 292] on div "check Resolvido" at bounding box center [1241, 309] width 84 height 36
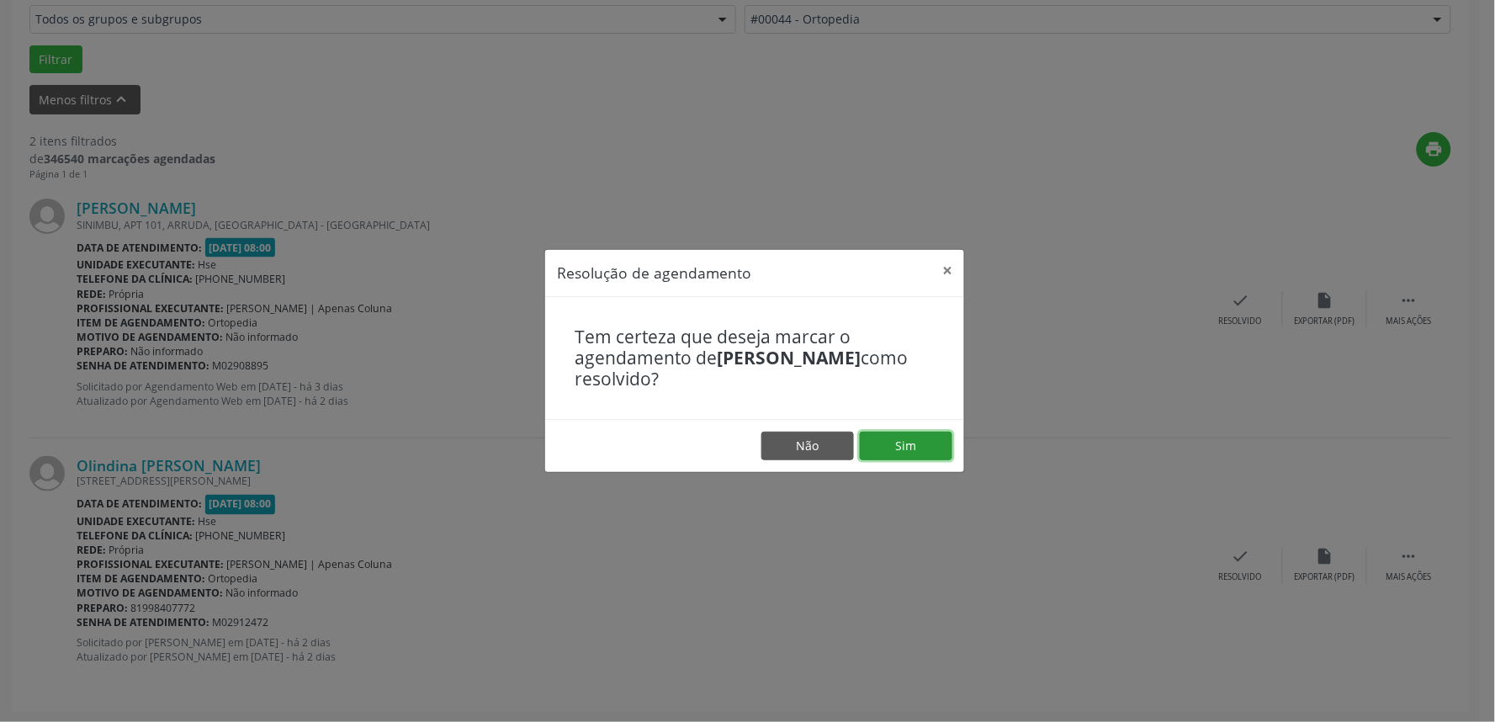
click at [909, 440] on button "Sim" at bounding box center [906, 445] width 93 height 29
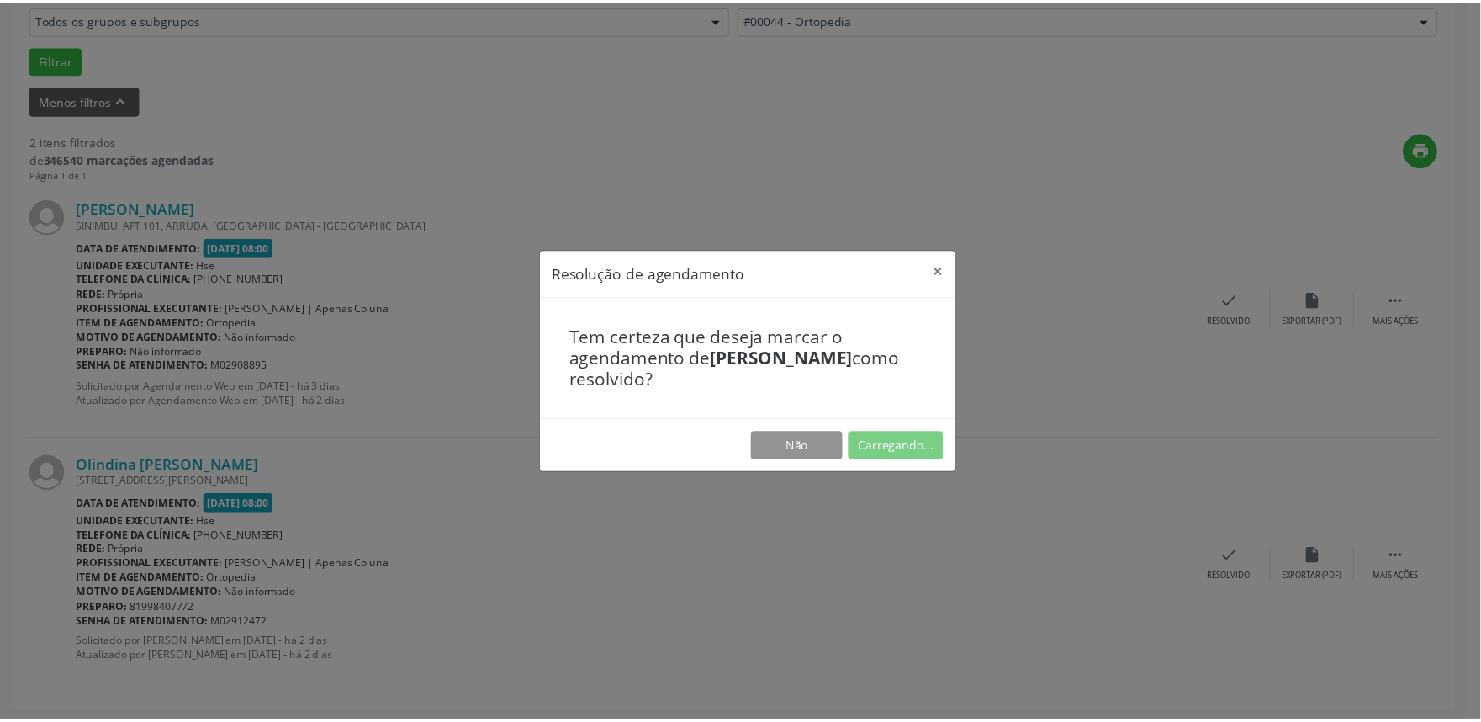
scroll to position [0, 0]
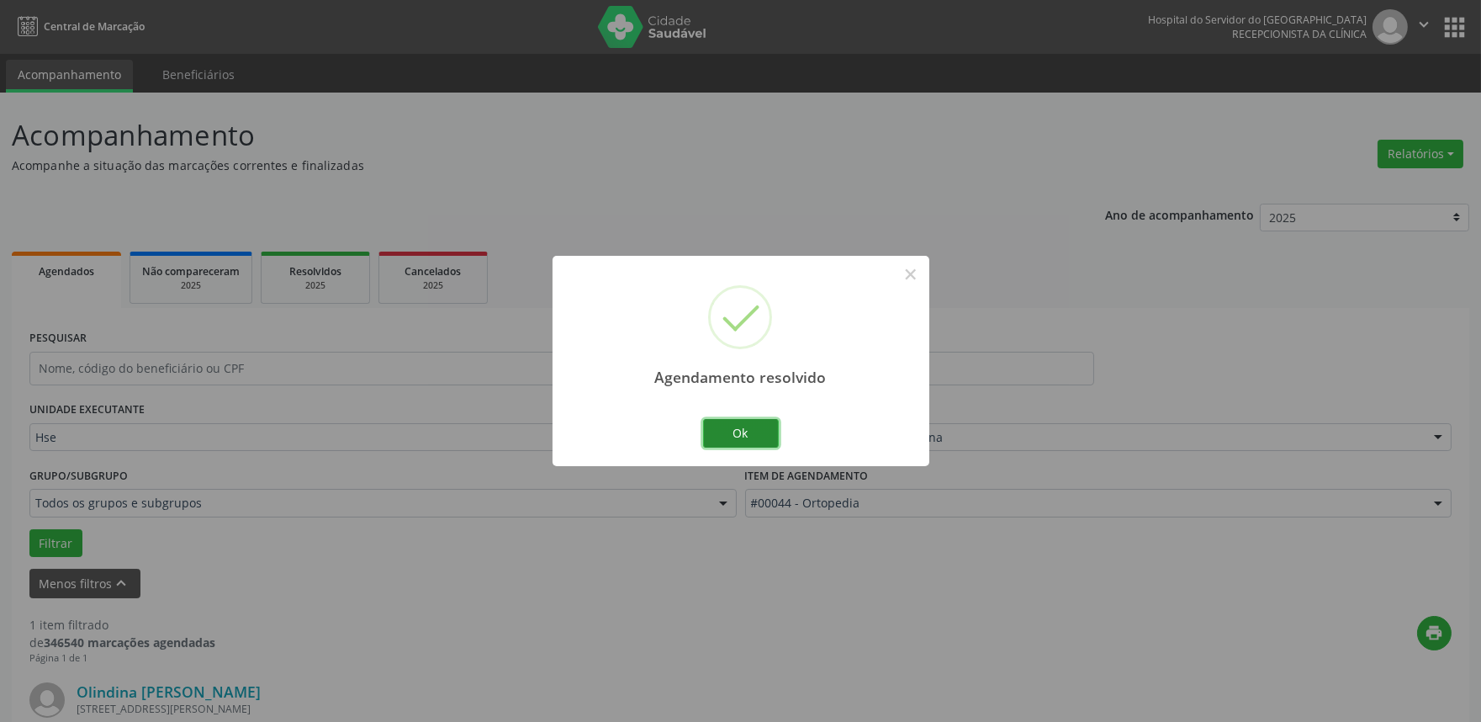
click at [749, 431] on button "Ok" at bounding box center [741, 433] width 76 height 29
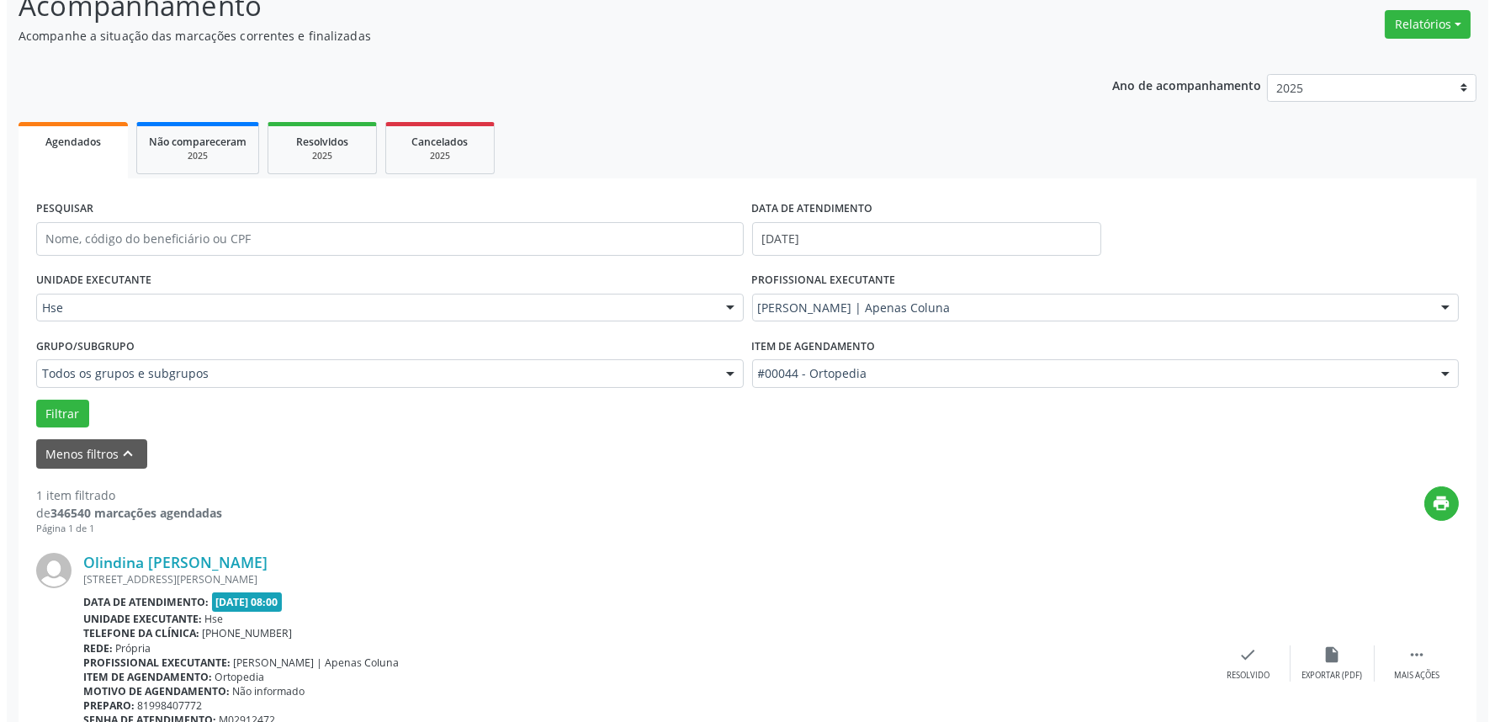
scroll to position [227, 0]
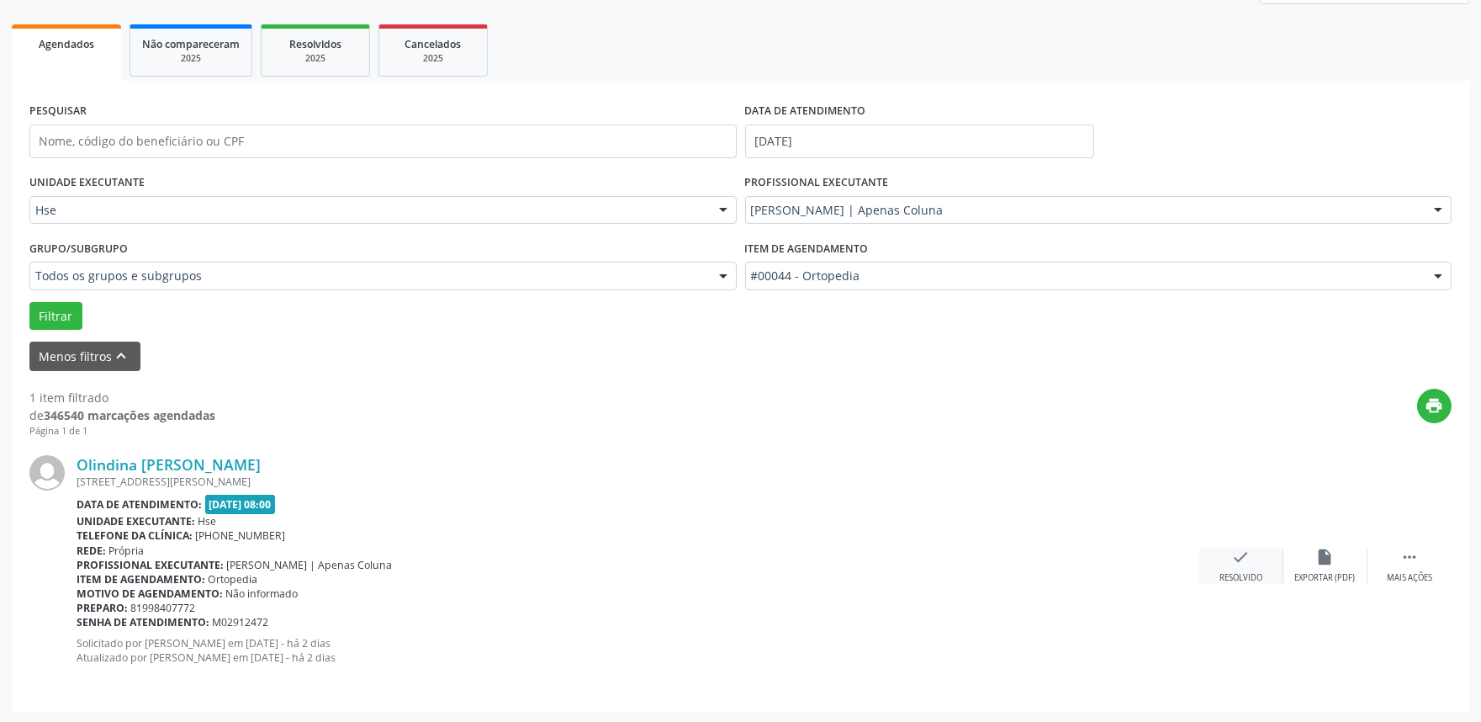
click at [1247, 569] on div "check Resolvido" at bounding box center [1241, 566] width 84 height 36
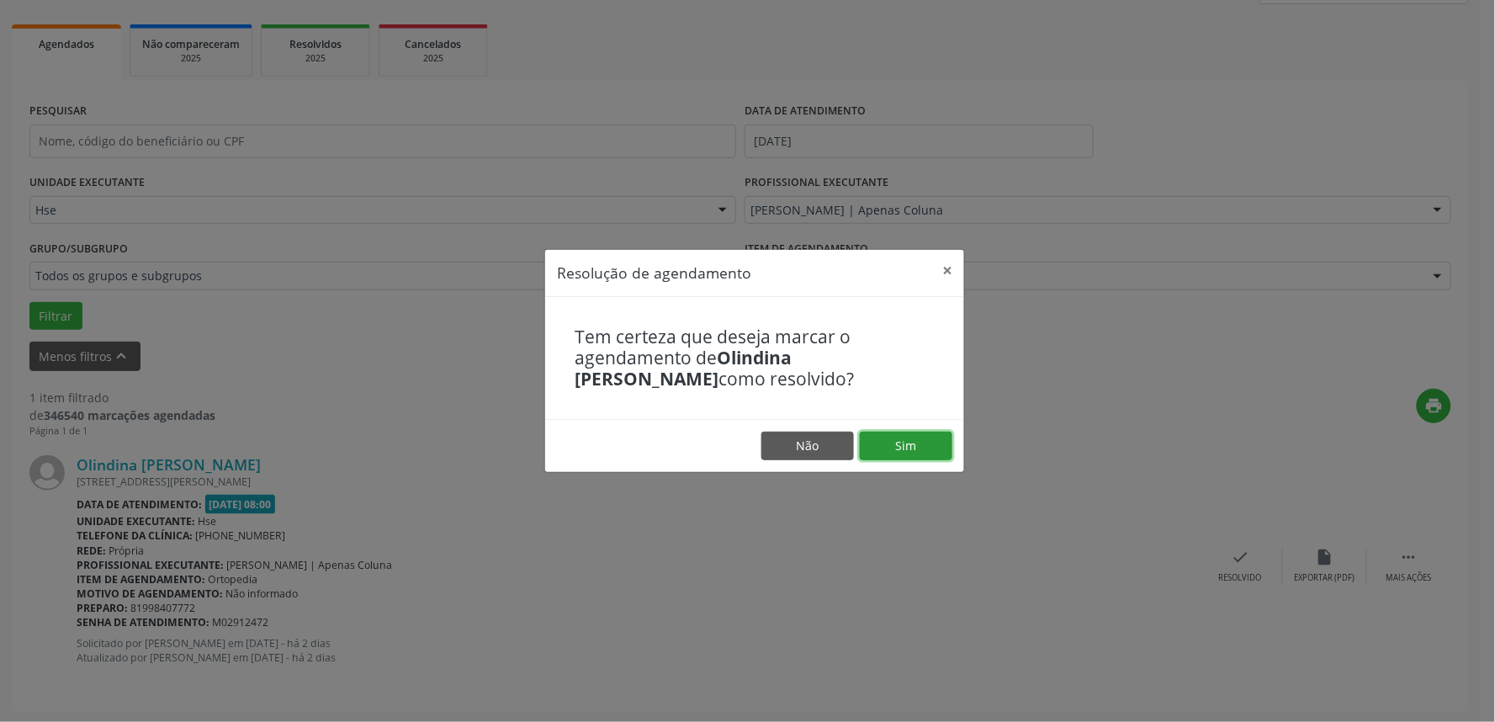
click at [910, 460] on button "Sim" at bounding box center [906, 445] width 93 height 29
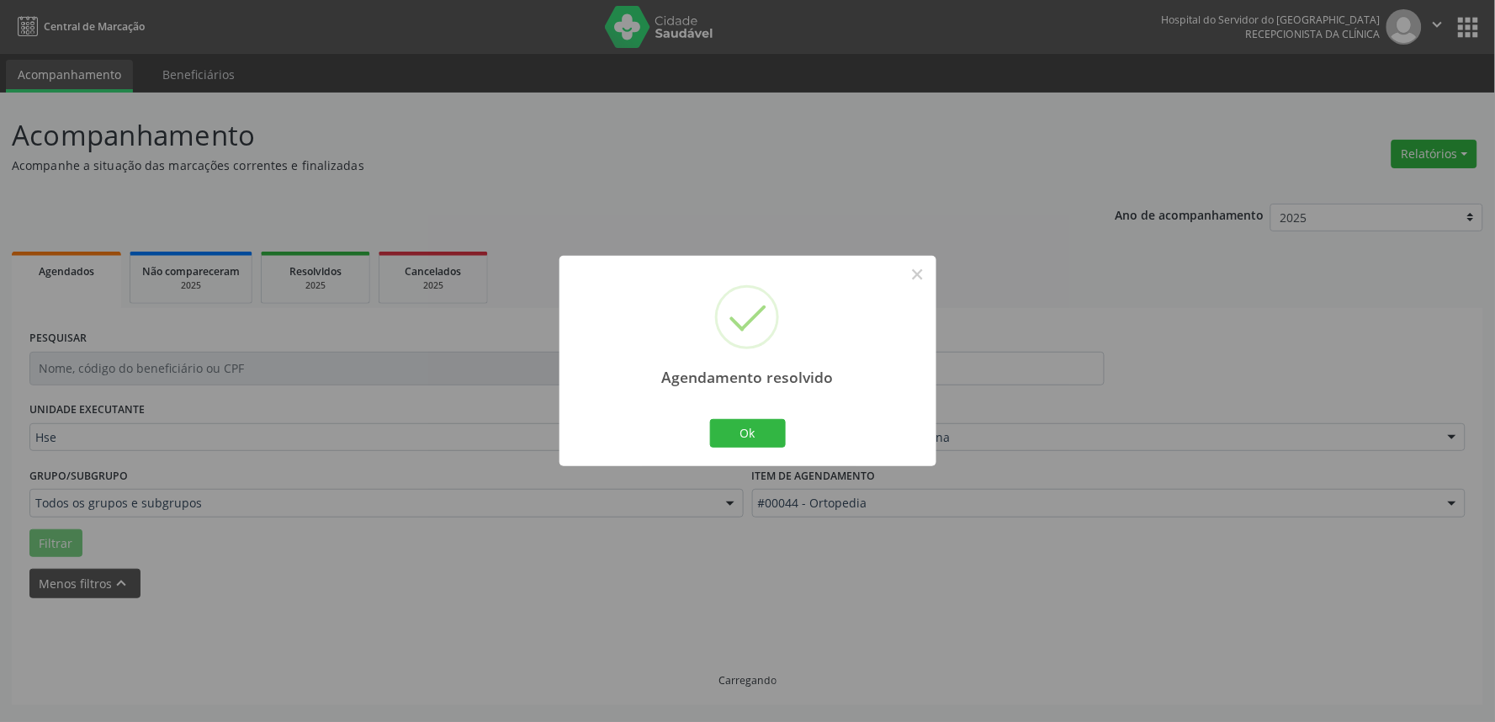
scroll to position [0, 0]
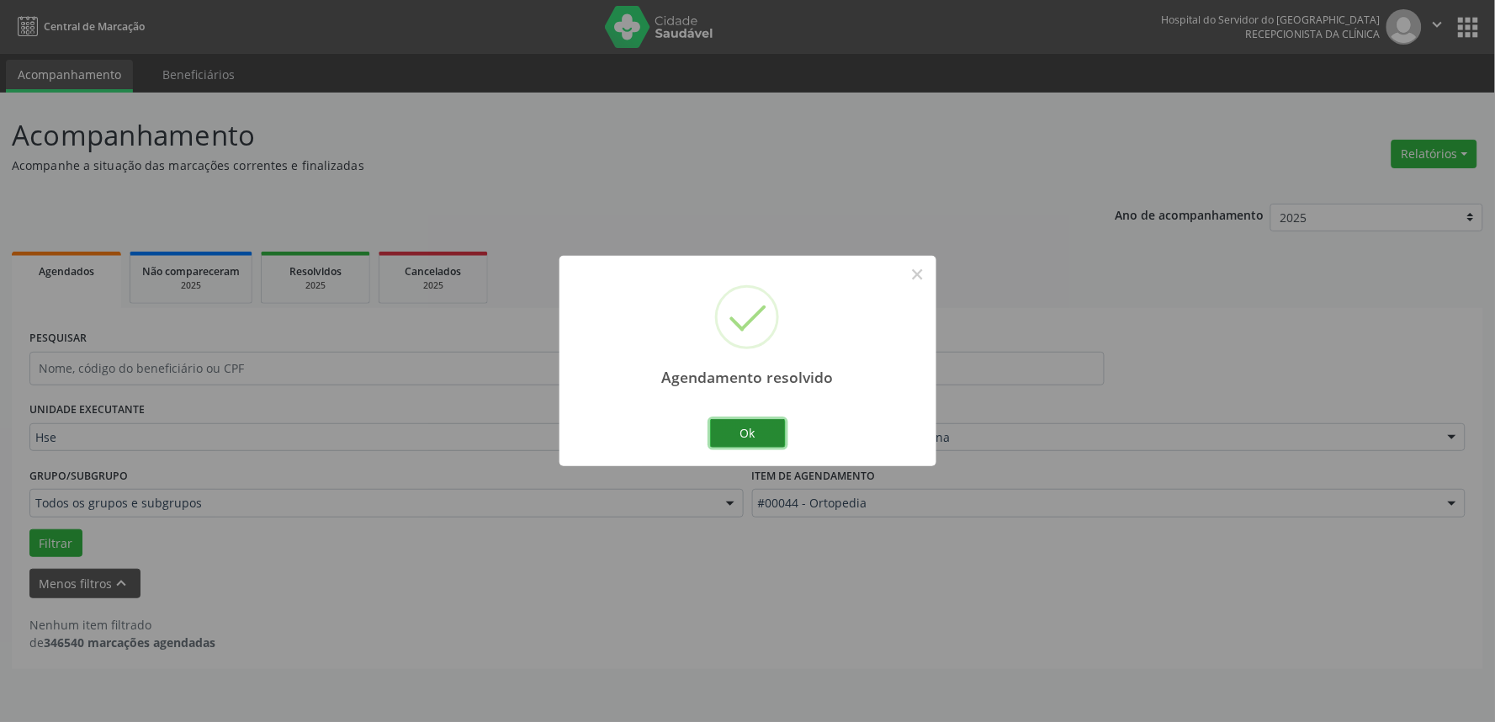
click at [749, 432] on button "Ok" at bounding box center [748, 433] width 76 height 29
